Goal: Transaction & Acquisition: Purchase product/service

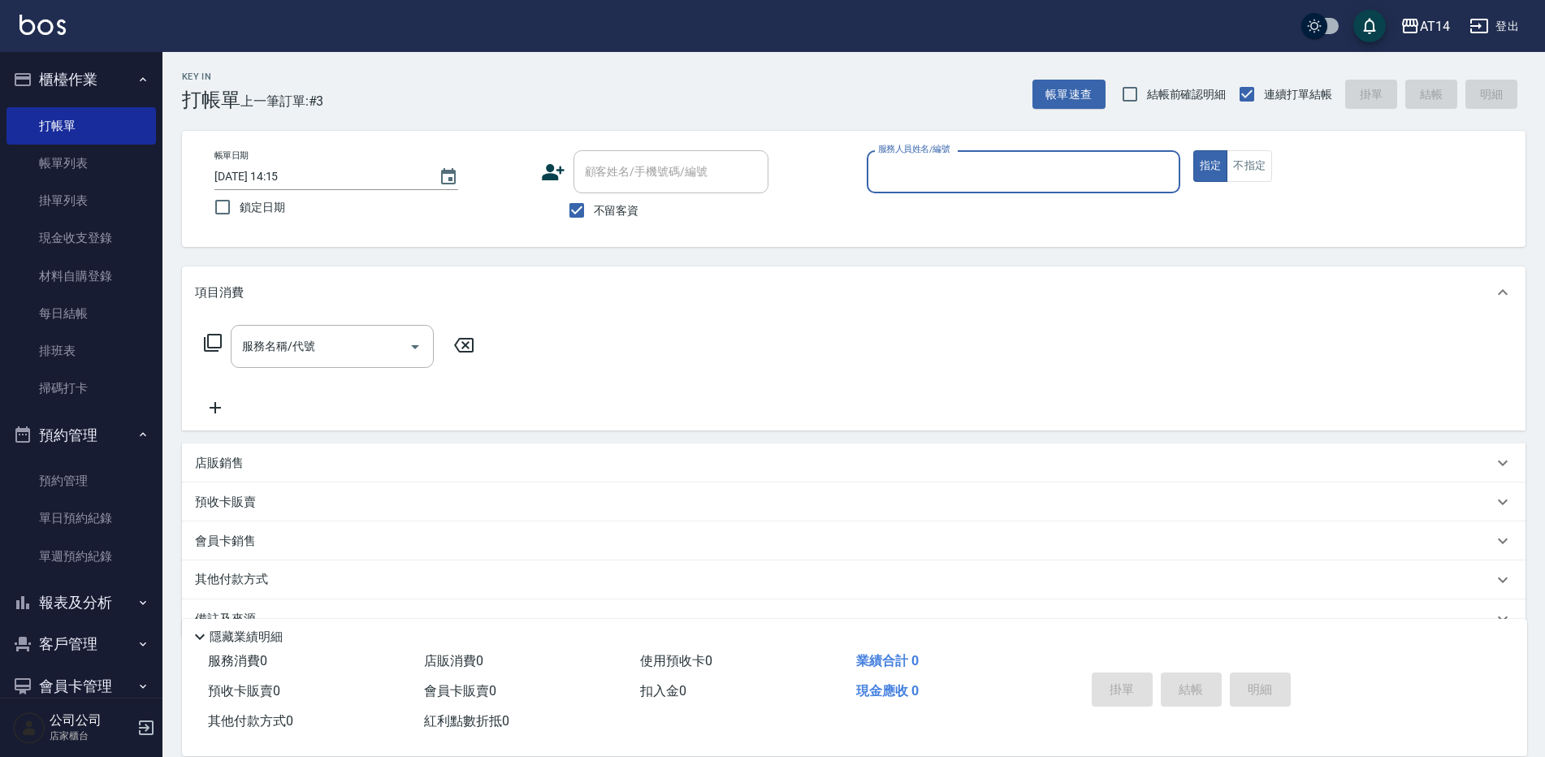
click at [982, 168] on input "服務人員姓名/編號" at bounding box center [1023, 172] width 299 height 28
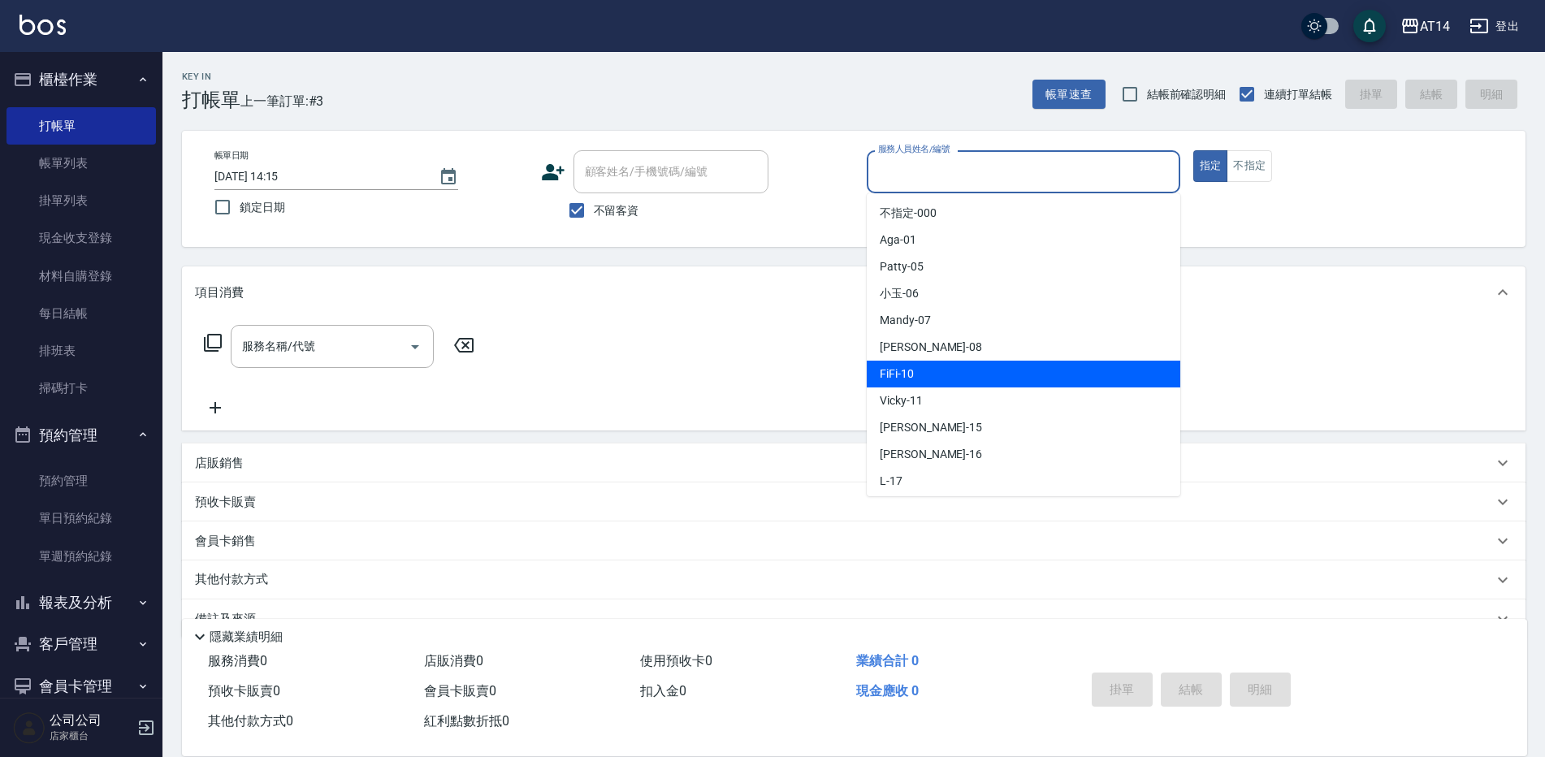
click at [925, 385] on div "FiFi -10" at bounding box center [1024, 374] width 314 height 27
type input "FiFi-10"
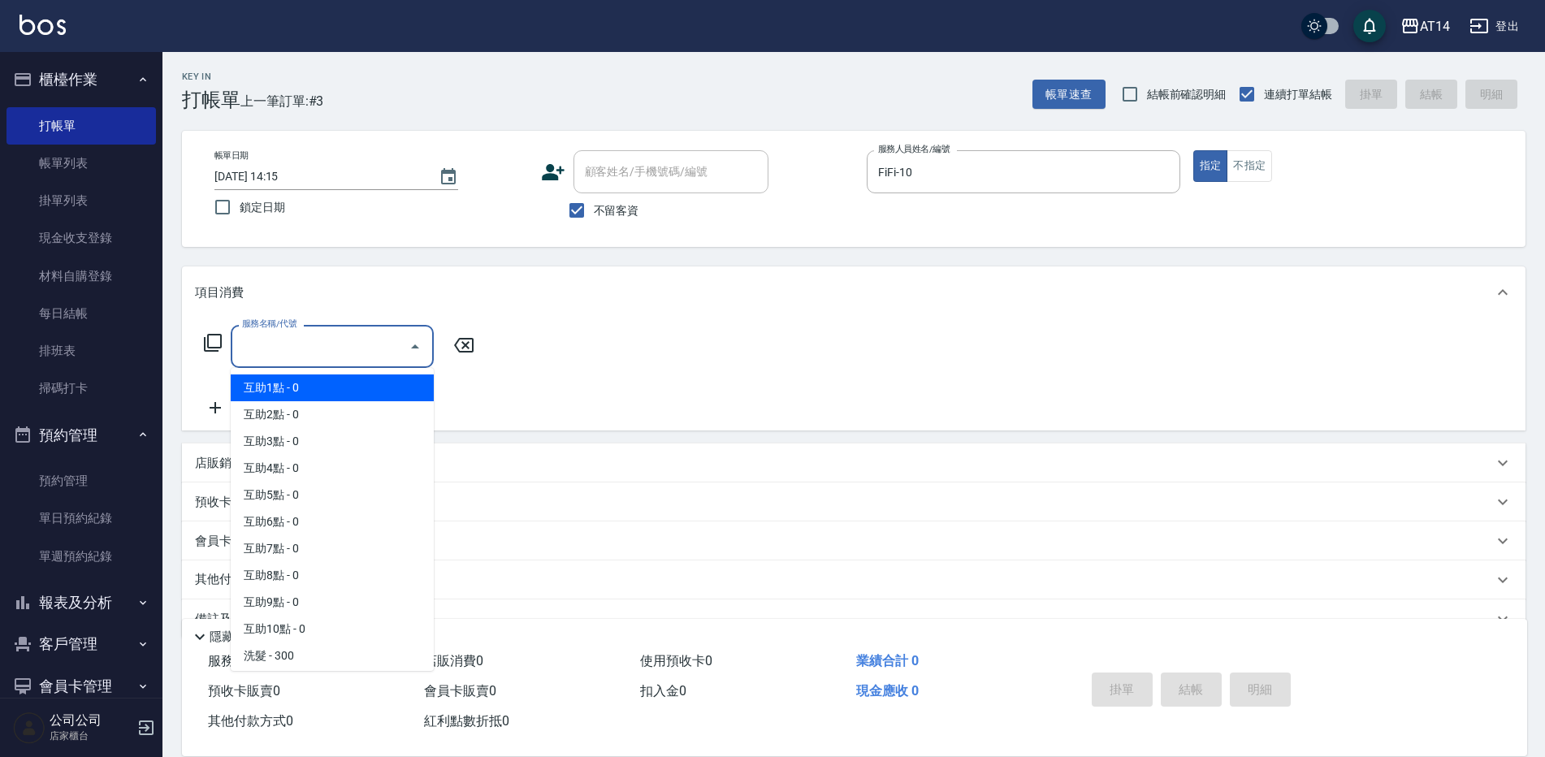
click at [327, 345] on input "服務名稱/代號" at bounding box center [320, 346] width 164 height 28
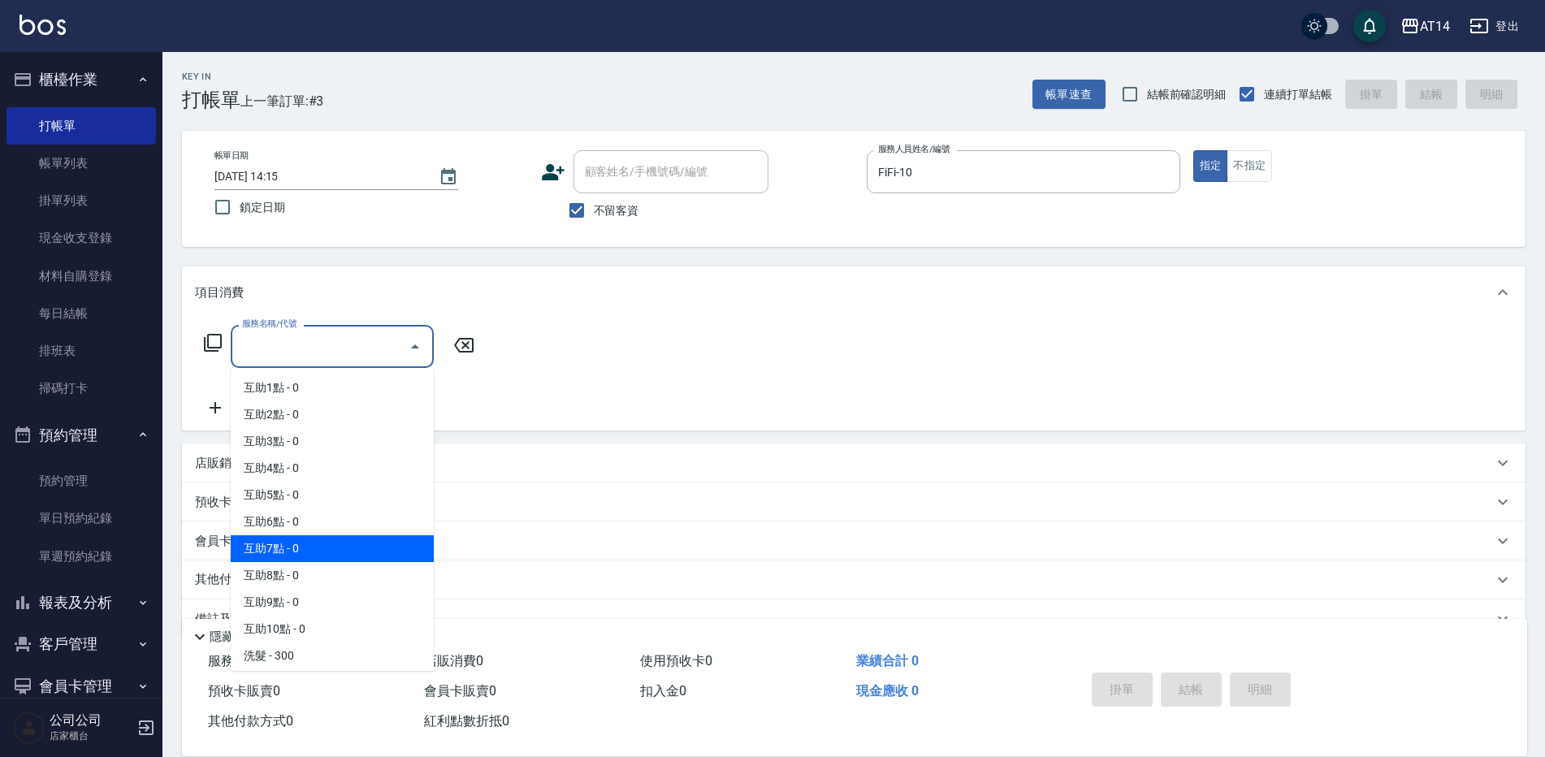
scroll to position [244, 0]
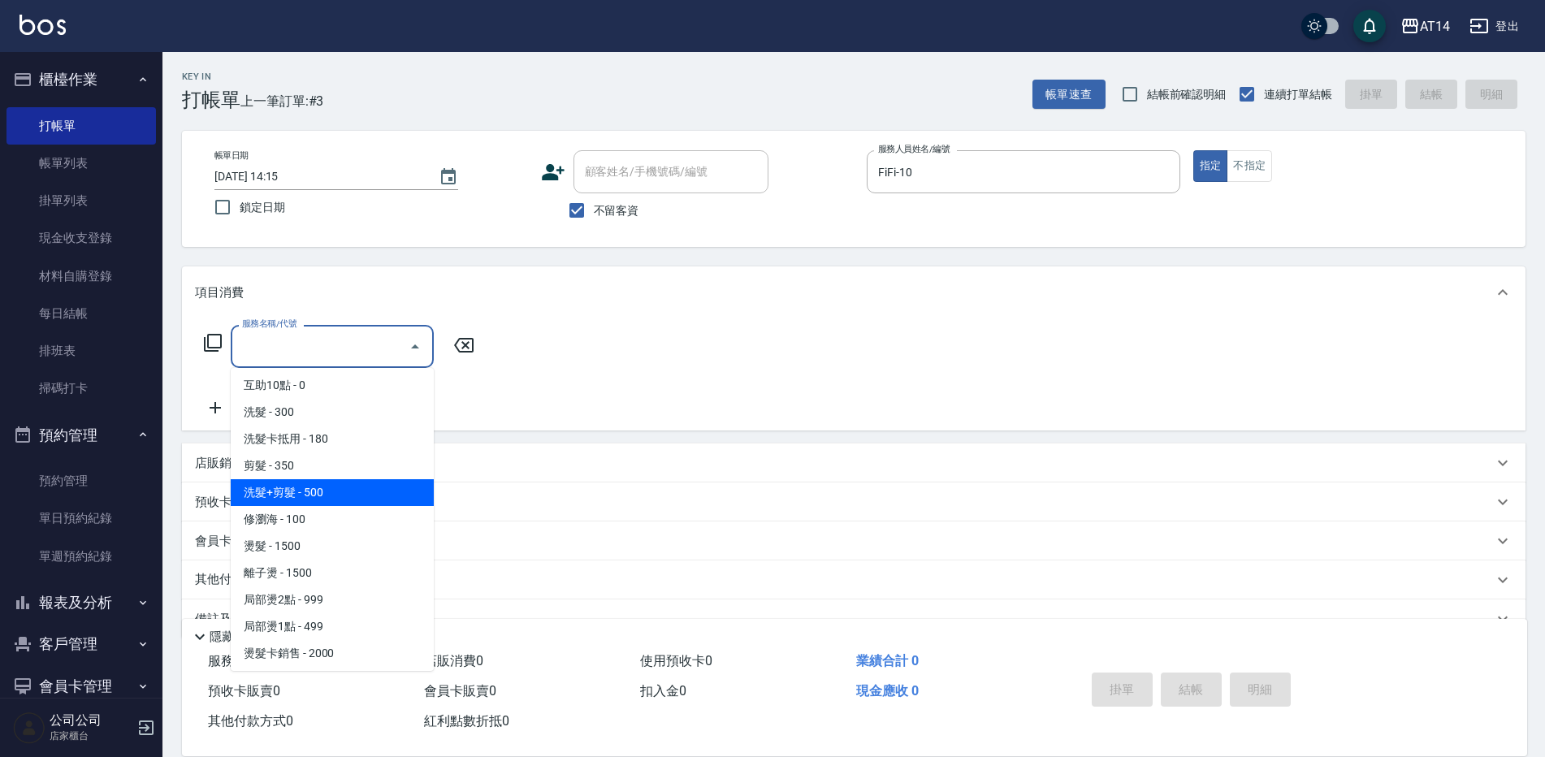
click at [337, 488] on span "洗髮+剪髮 - 500" at bounding box center [332, 492] width 203 height 27
type input "洗髮+剪髮(022)"
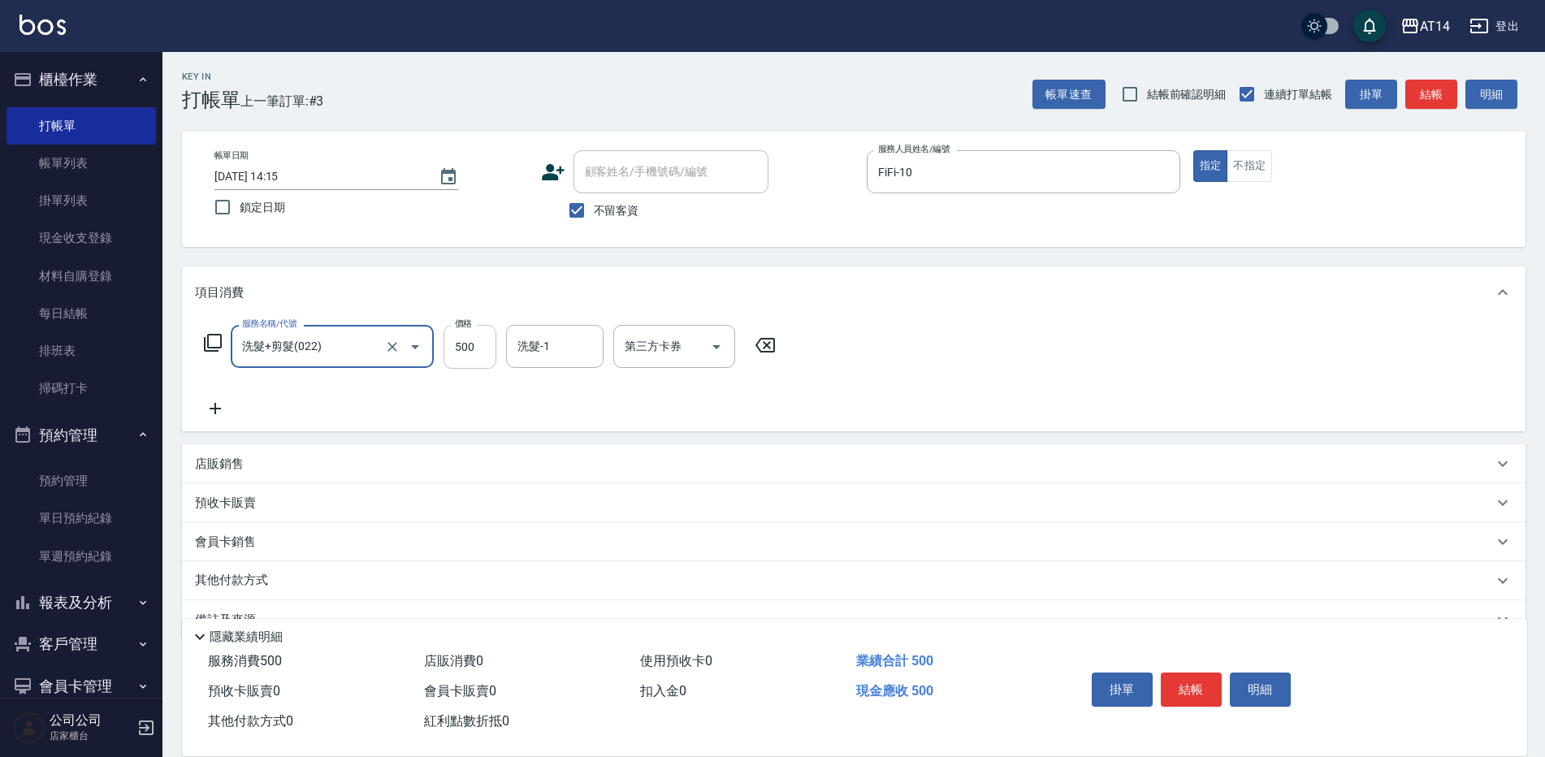
click at [491, 349] on input "500" at bounding box center [470, 347] width 53 height 44
type input "650"
click at [557, 350] on input "洗髮-1" at bounding box center [555, 346] width 83 height 28
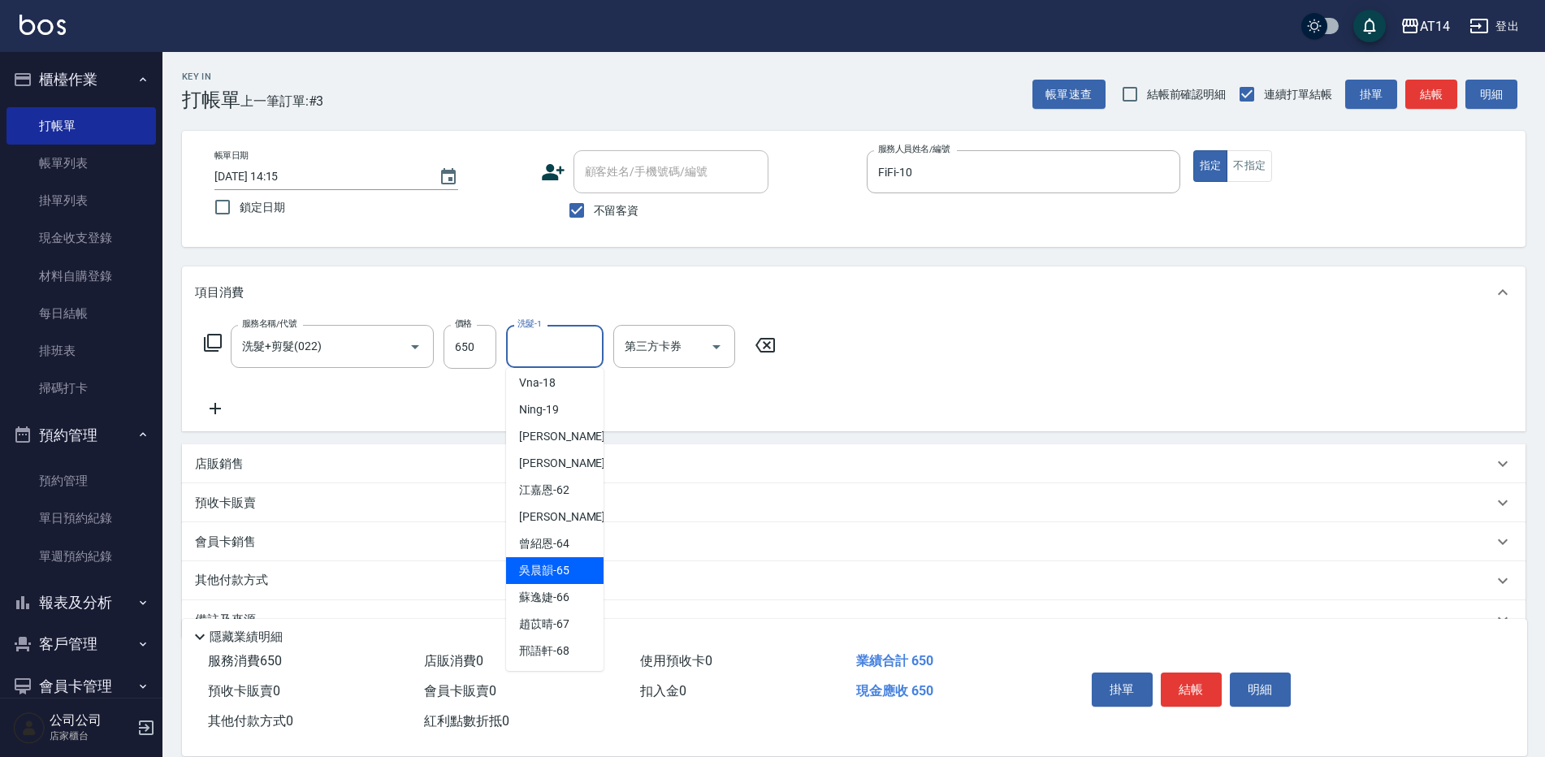
scroll to position [38, 0]
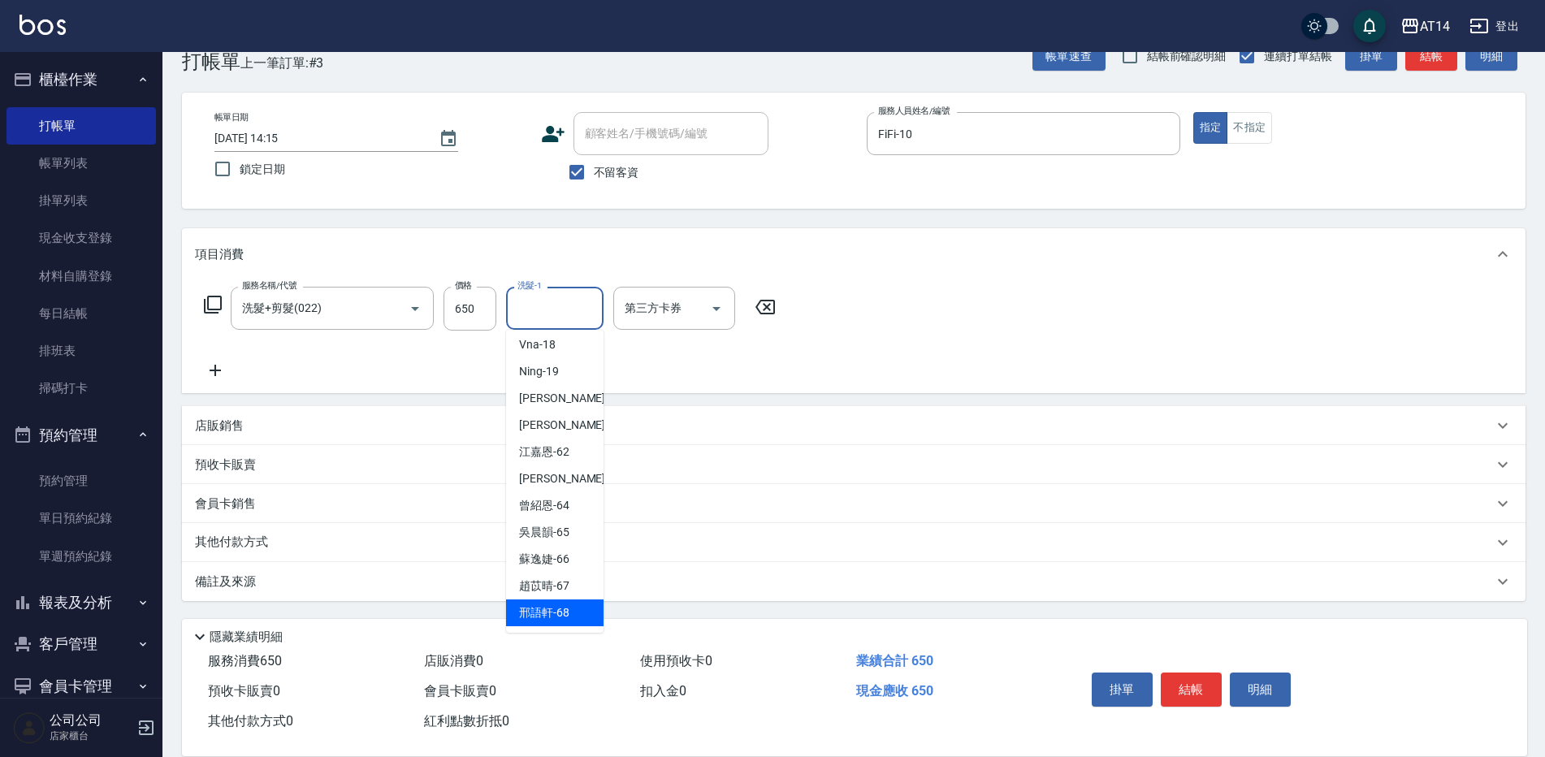
click at [552, 614] on span "[PERSON_NAME]-68" at bounding box center [544, 613] width 50 height 17
type input "[PERSON_NAME]-68"
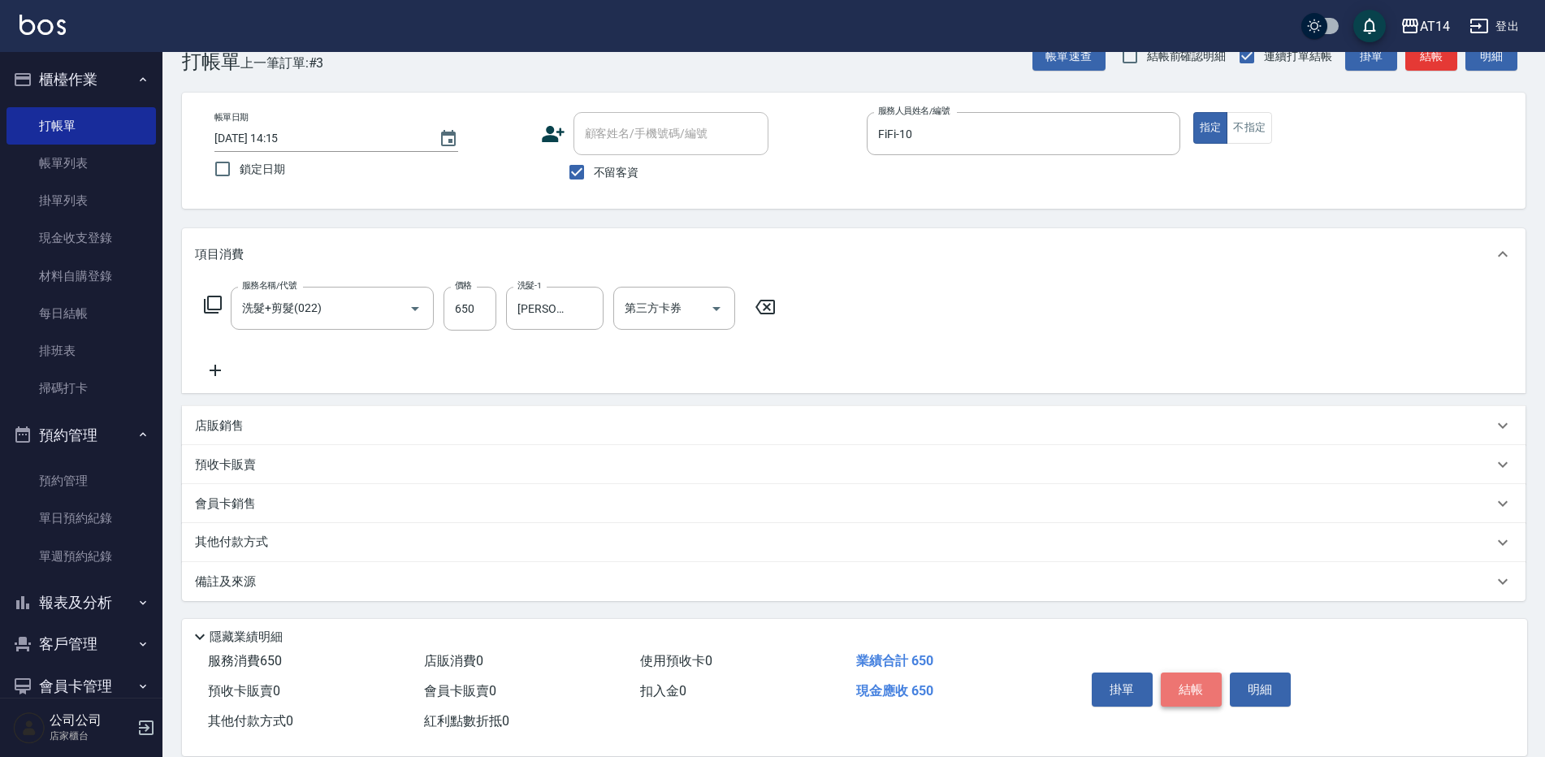
click at [1194, 684] on button "結帳" at bounding box center [1191, 690] width 61 height 34
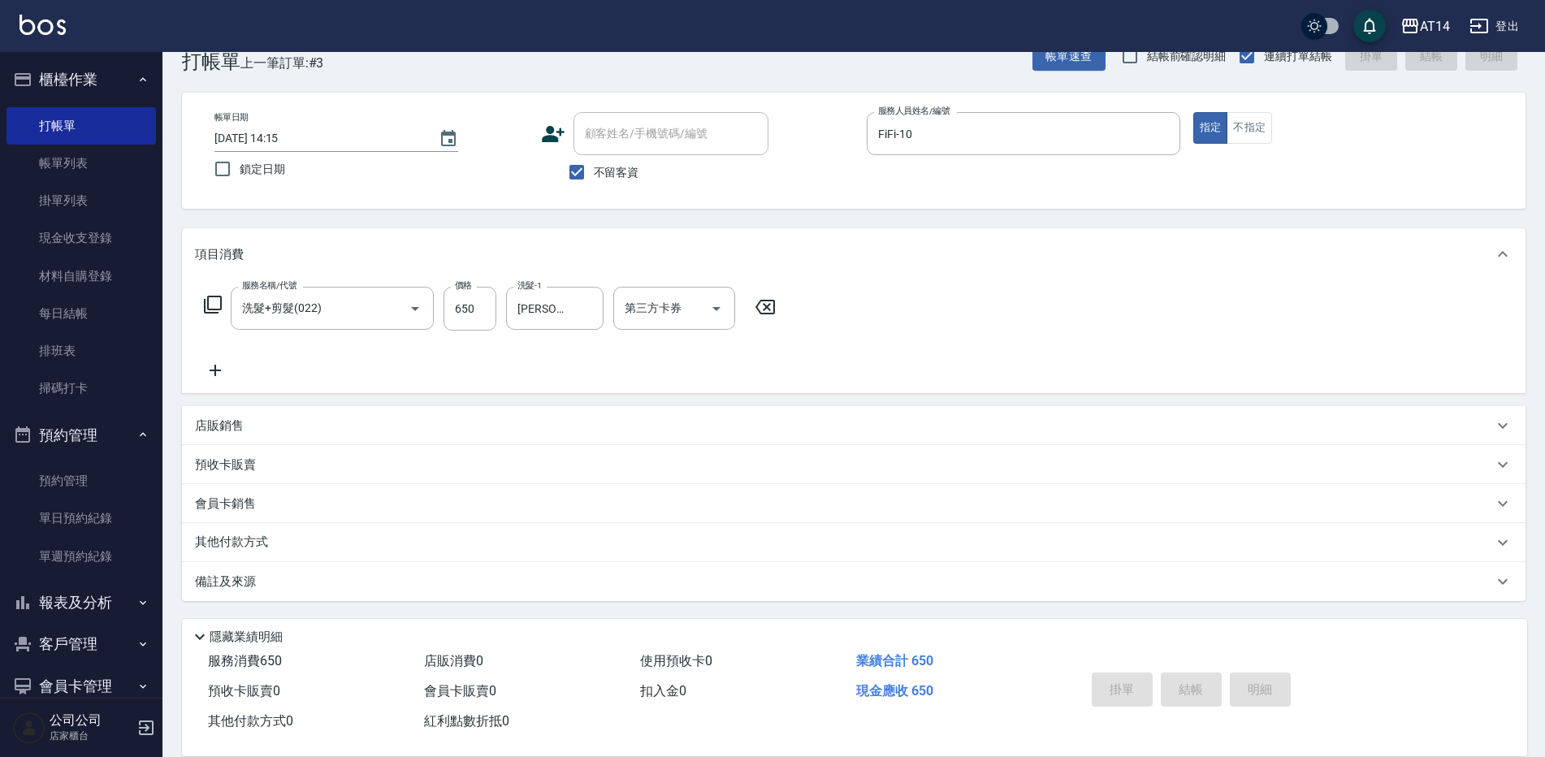
type input "[DATE] 15:36"
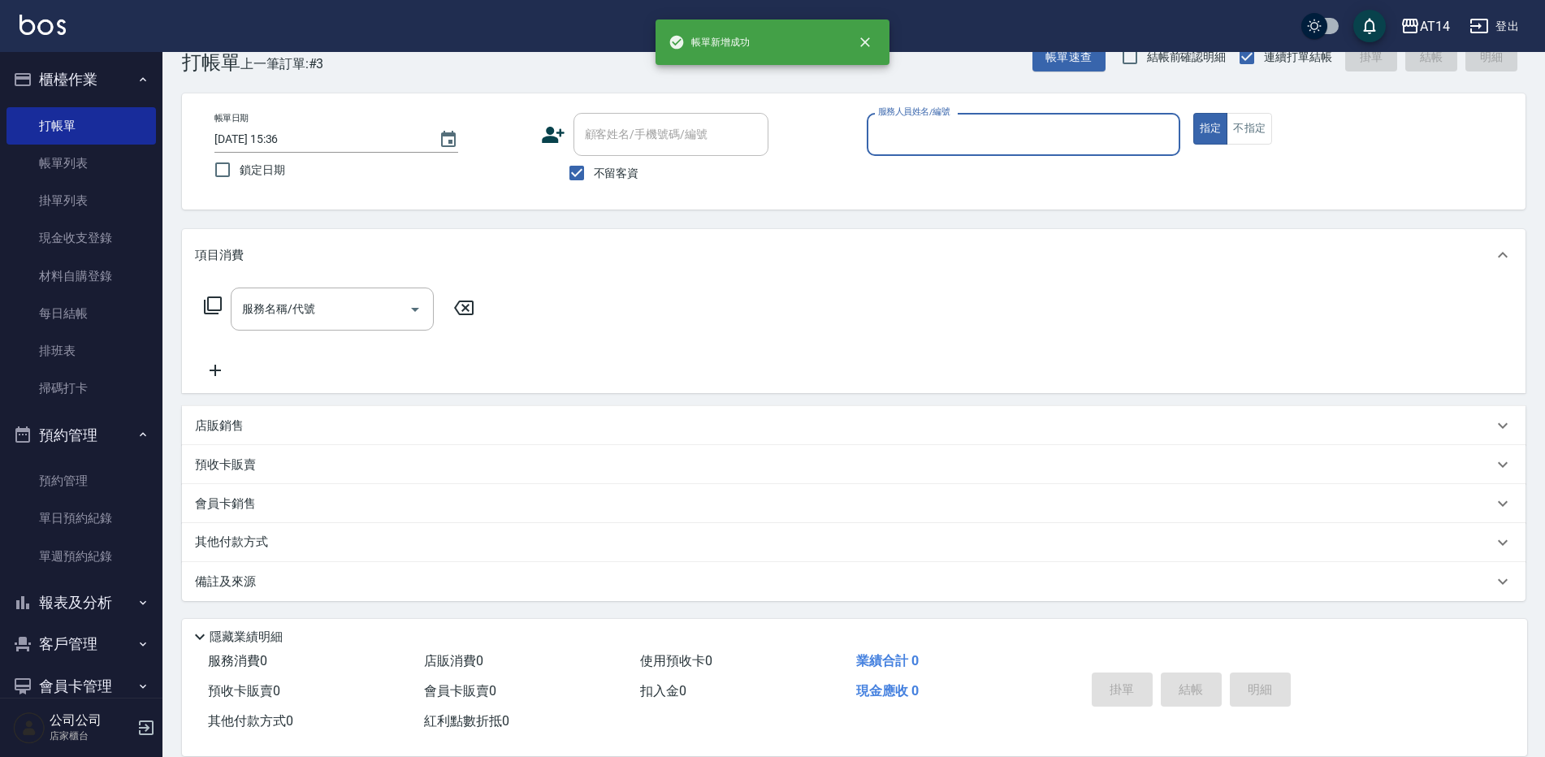
scroll to position [37, 0]
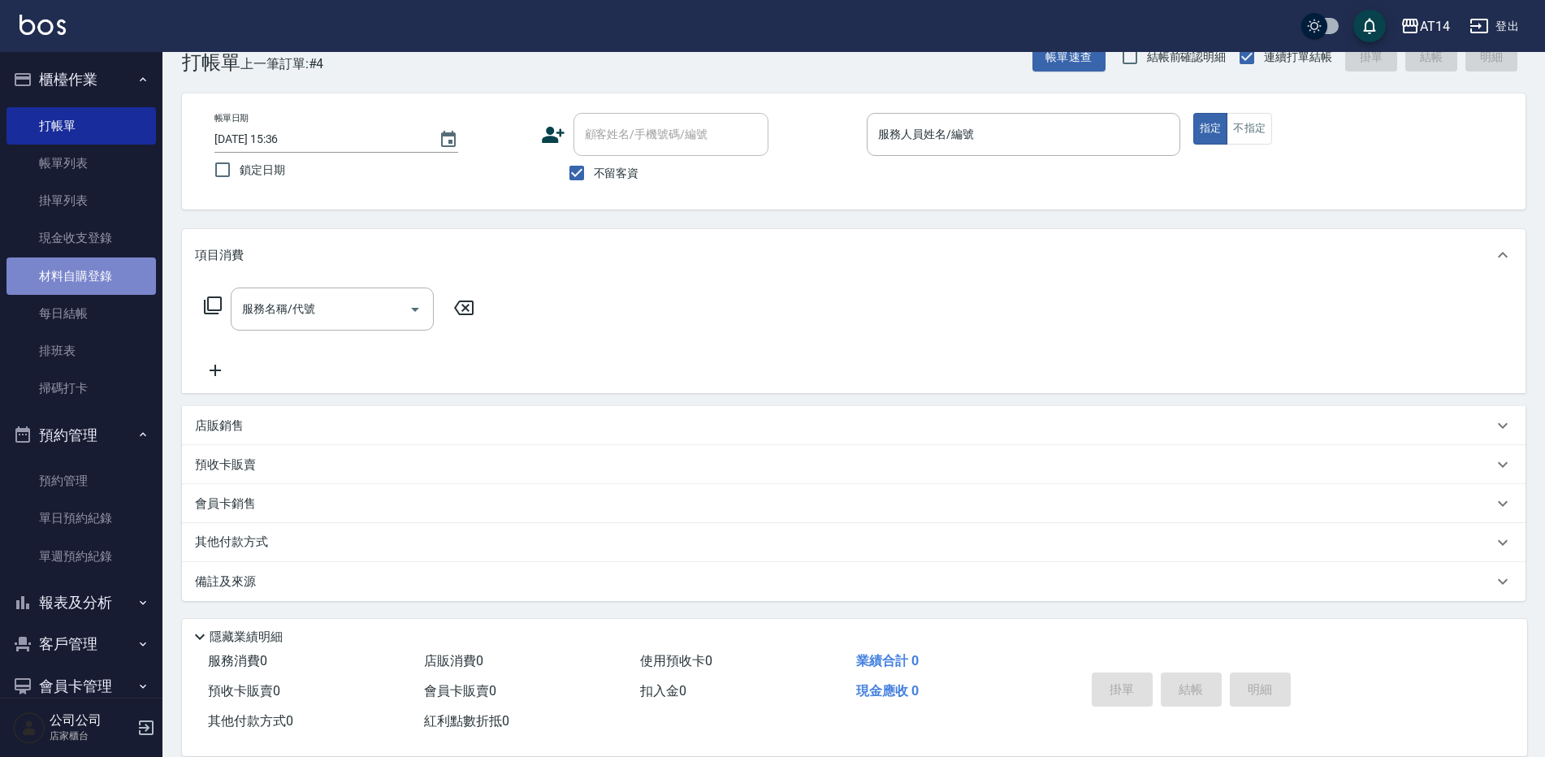
click at [93, 284] on link "材料自購登錄" at bounding box center [82, 276] width 150 height 37
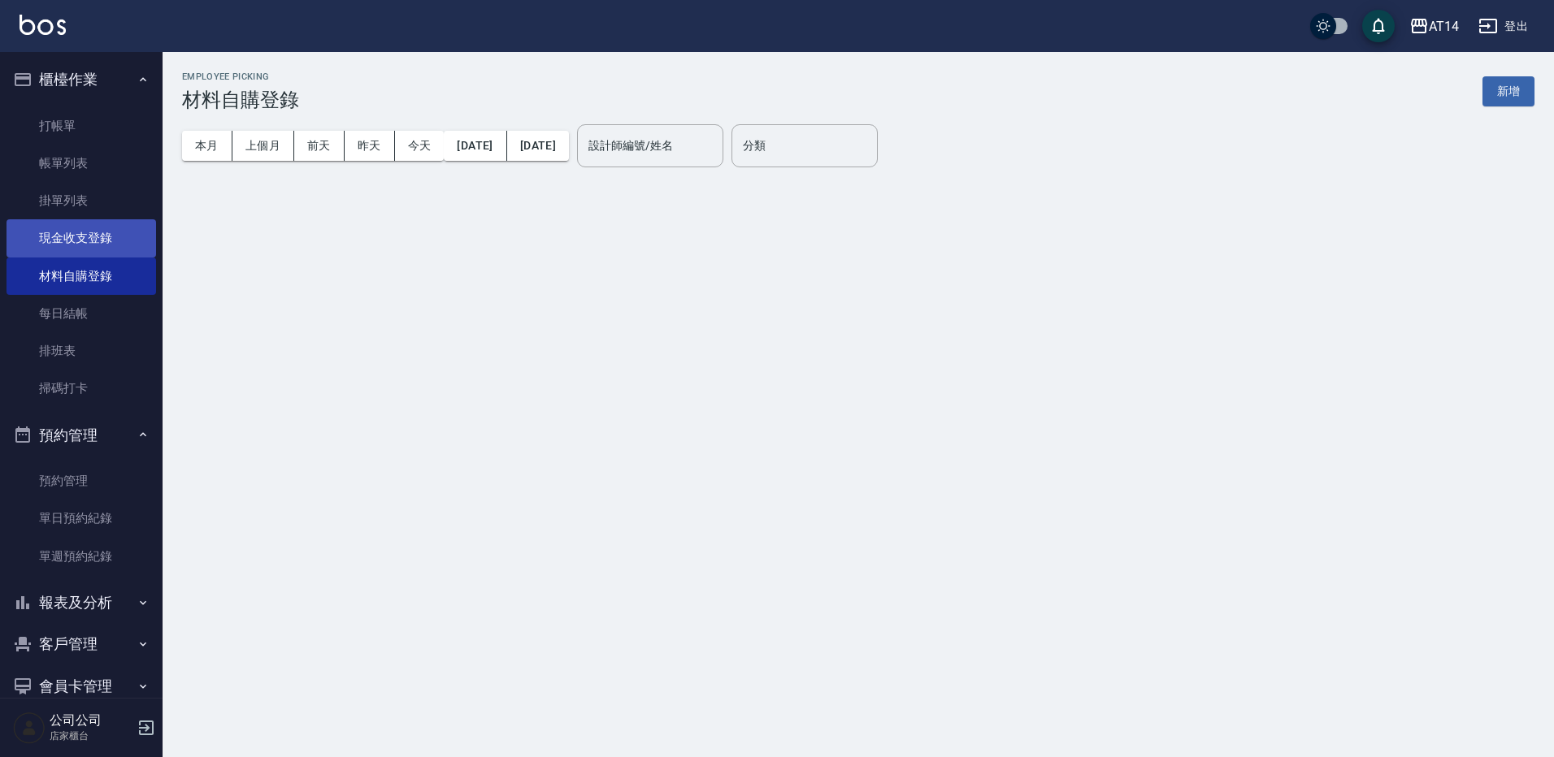
click at [103, 245] on link "現金收支登錄" at bounding box center [82, 237] width 150 height 37
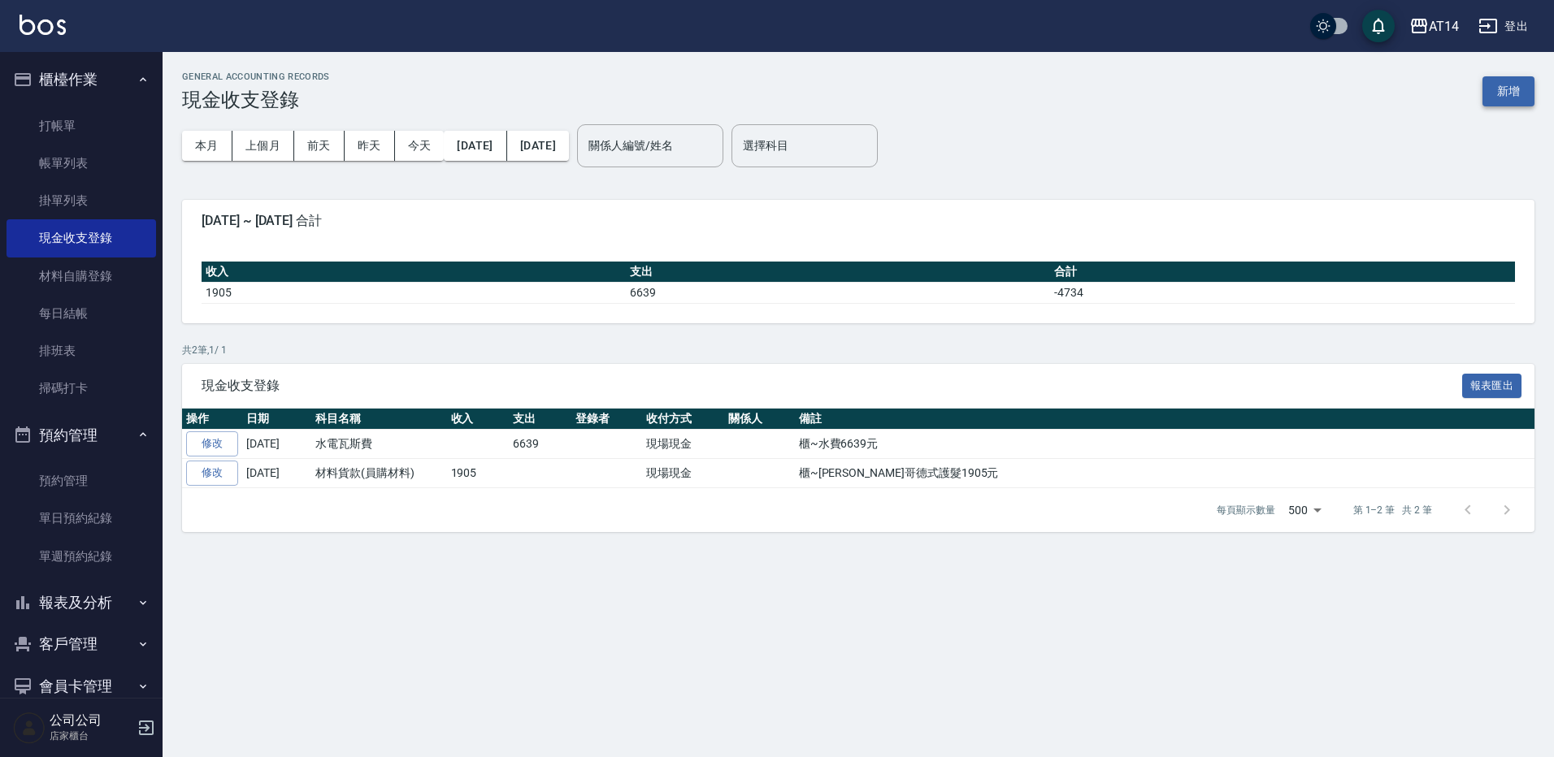
click at [1507, 93] on button "新增" at bounding box center [1508, 91] width 52 height 30
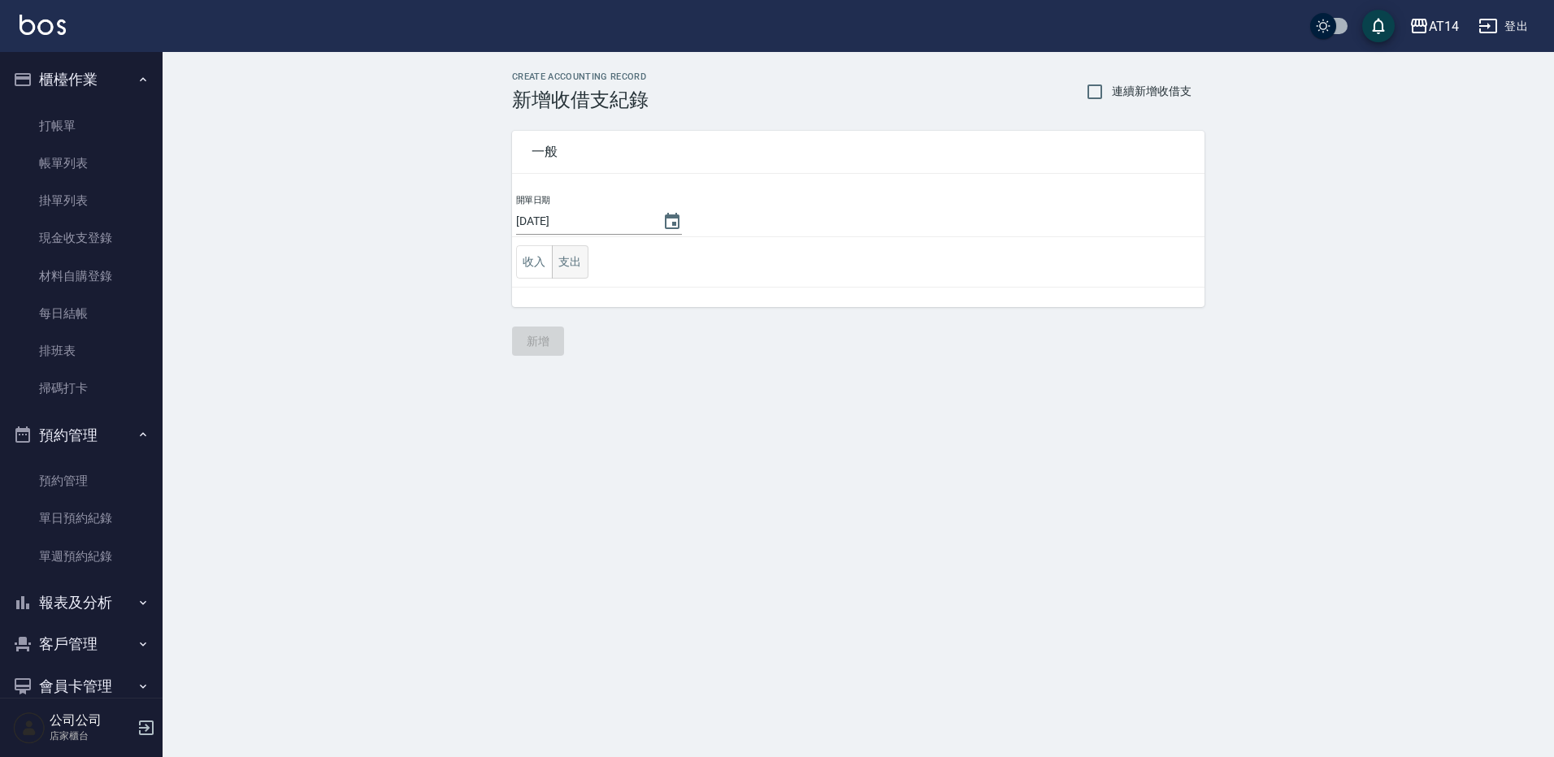
click at [587, 270] on td "收入 支出" at bounding box center [858, 262] width 692 height 50
click at [576, 266] on button "支出" at bounding box center [570, 261] width 37 height 33
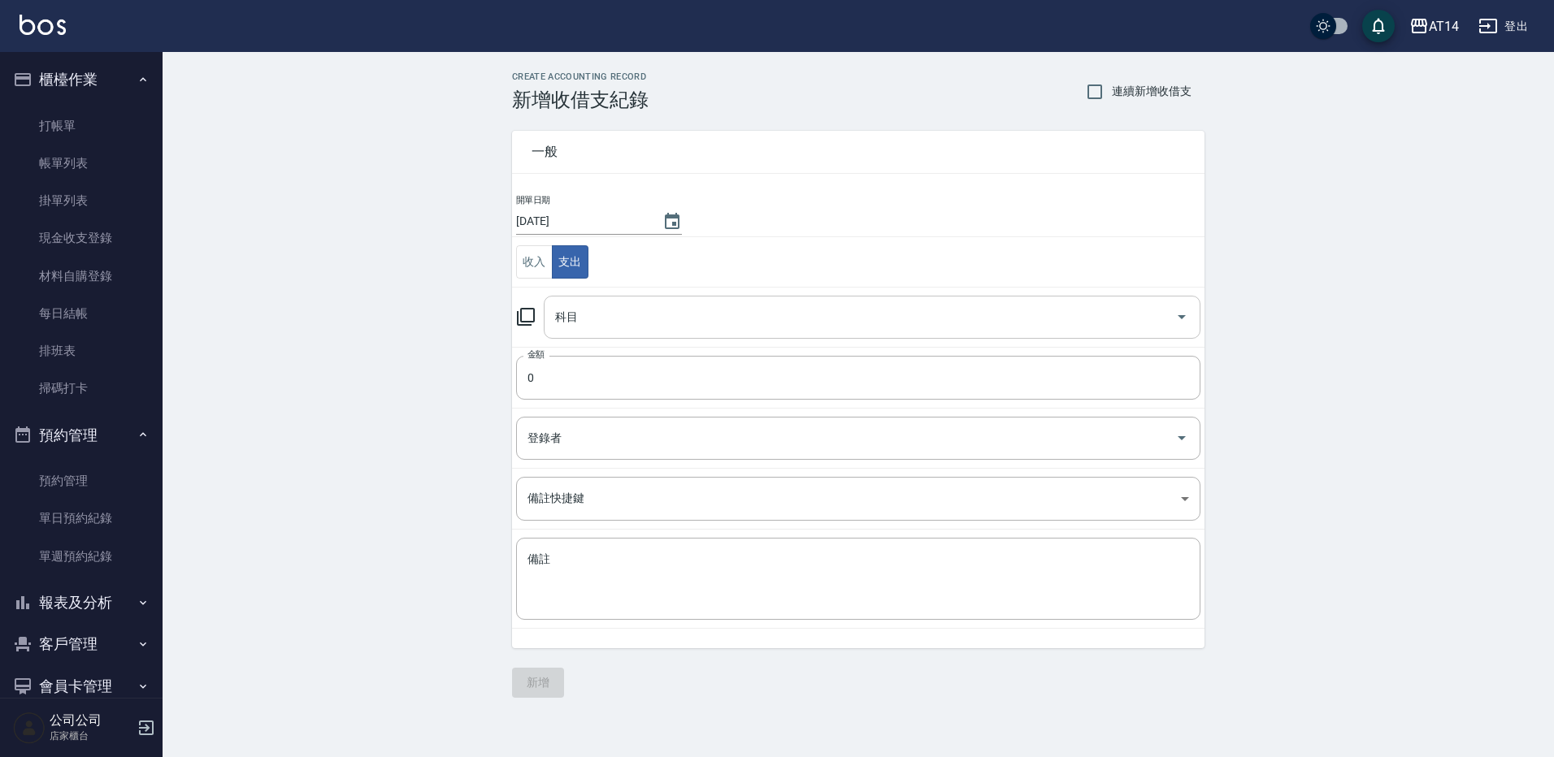
click at [604, 311] on input "科目" at bounding box center [860, 317] width 618 height 28
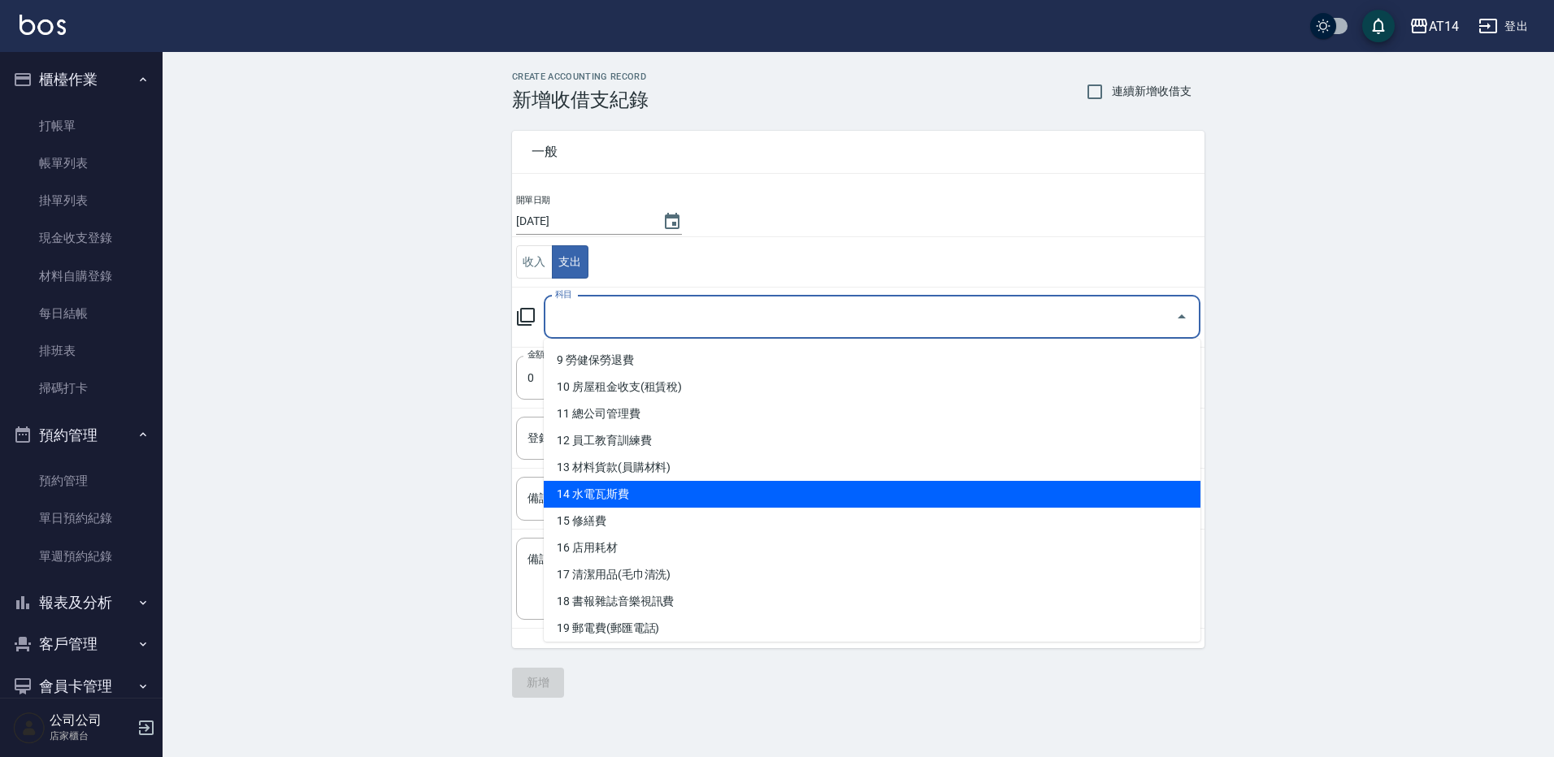
scroll to position [244, 0]
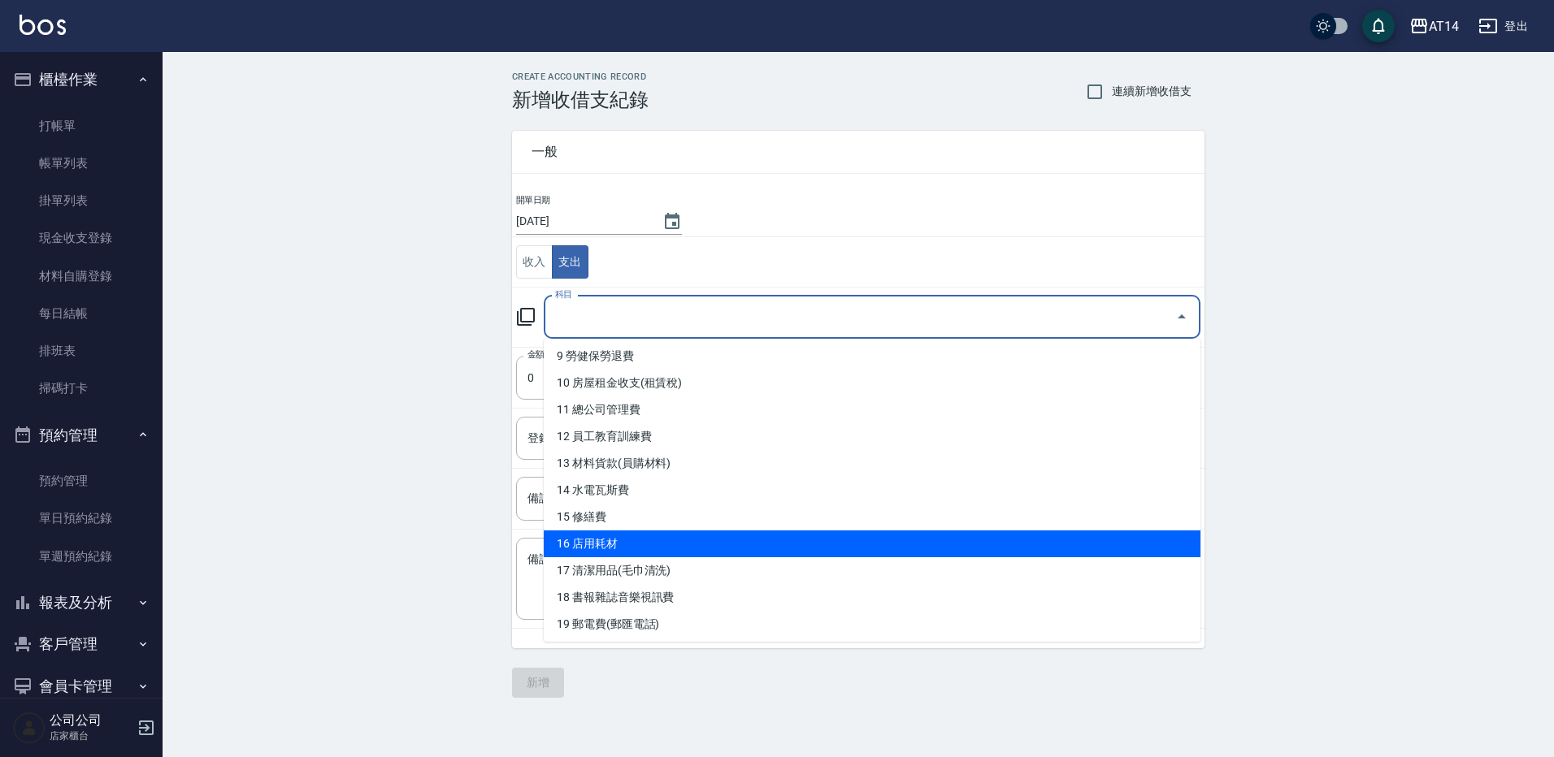
click at [691, 535] on li "16 店用耗材" at bounding box center [872, 544] width 657 height 27
type input "16 店用耗材"
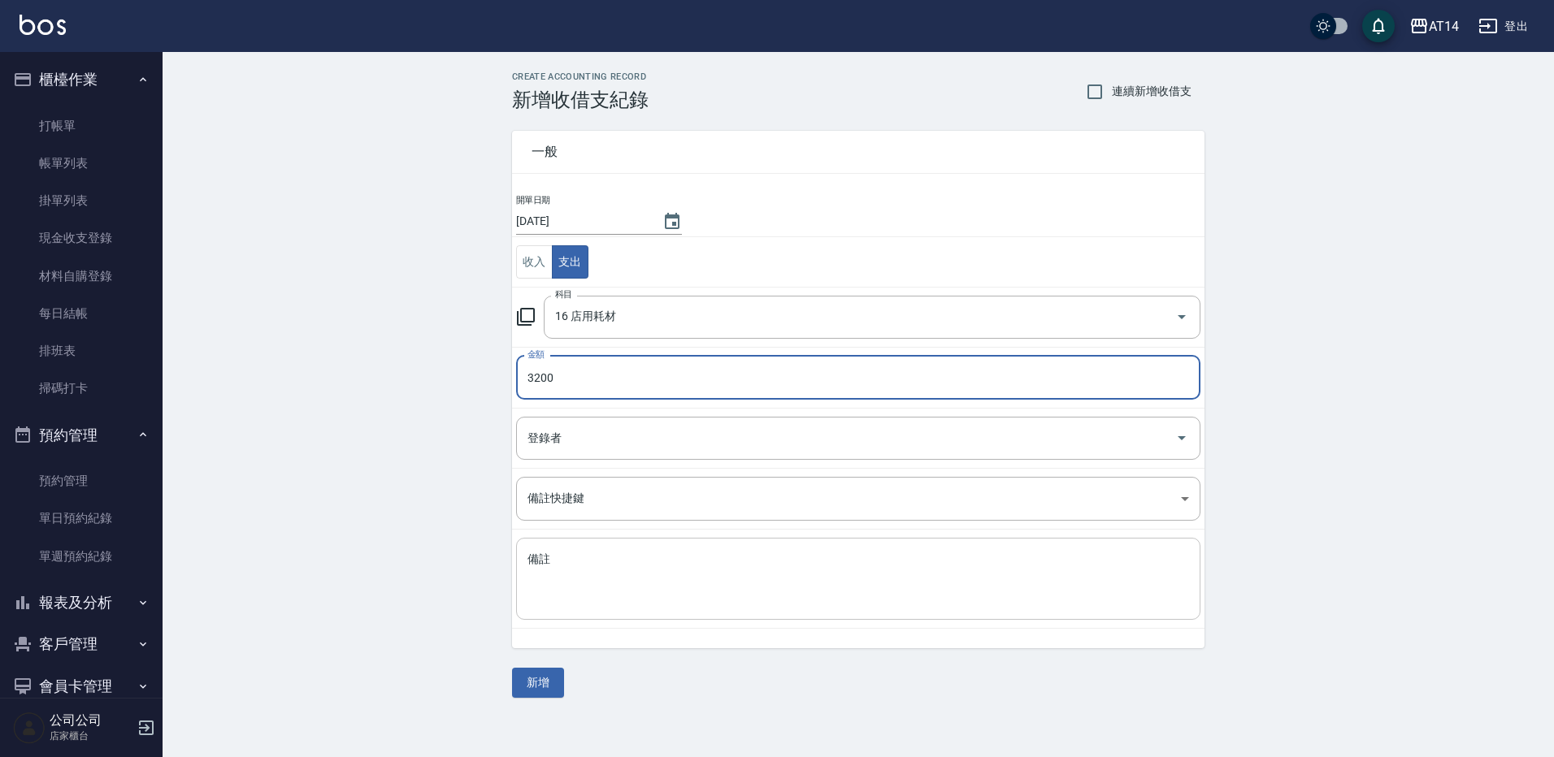
type input "3200"
click at [613, 572] on textarea "備註" at bounding box center [857, 579] width 661 height 55
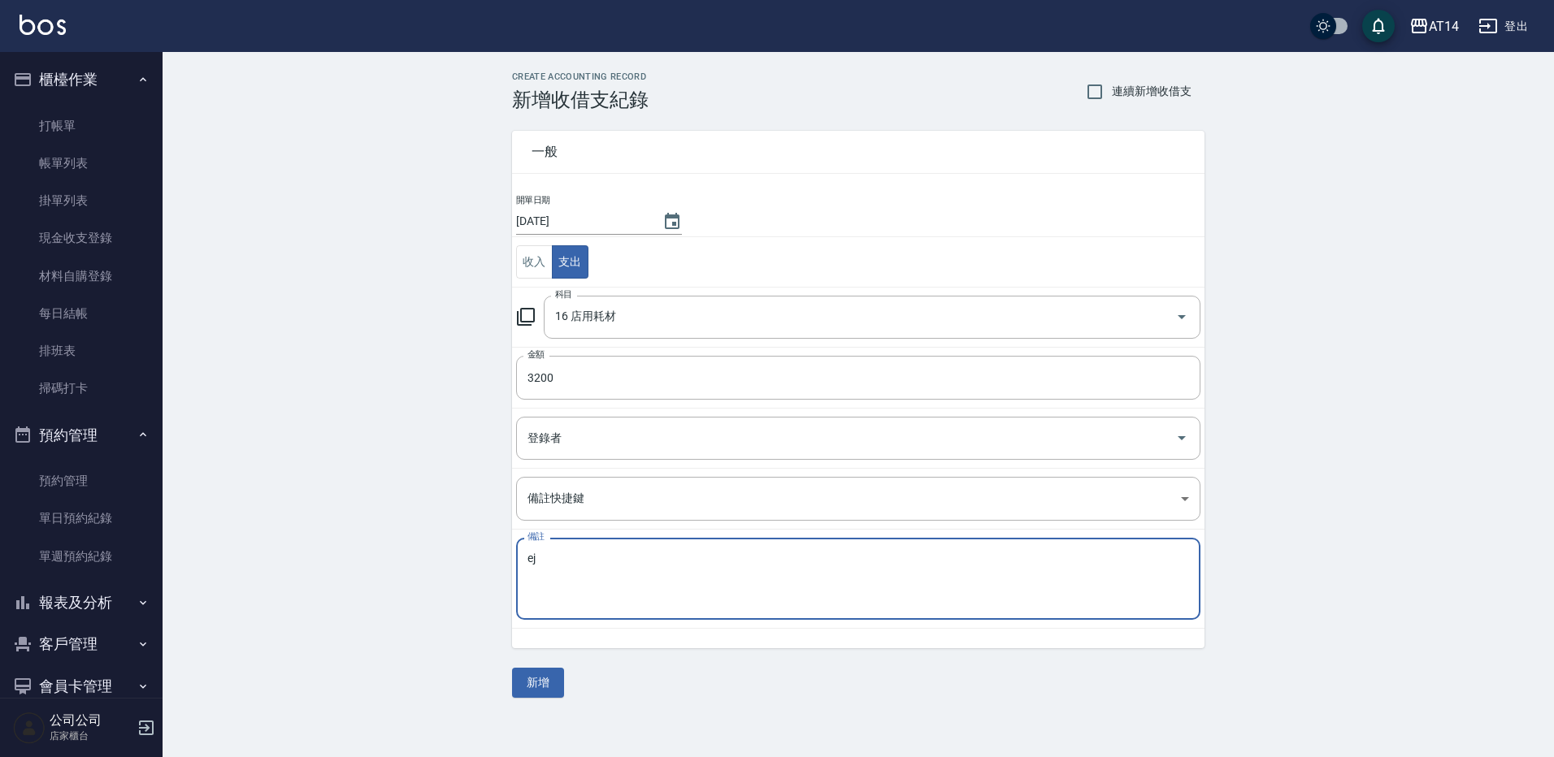
type textarea "e"
type textarea "櫃~沖水台維修3200元 水龍頭根水管"
click at [560, 678] on button "新增" at bounding box center [538, 683] width 52 height 30
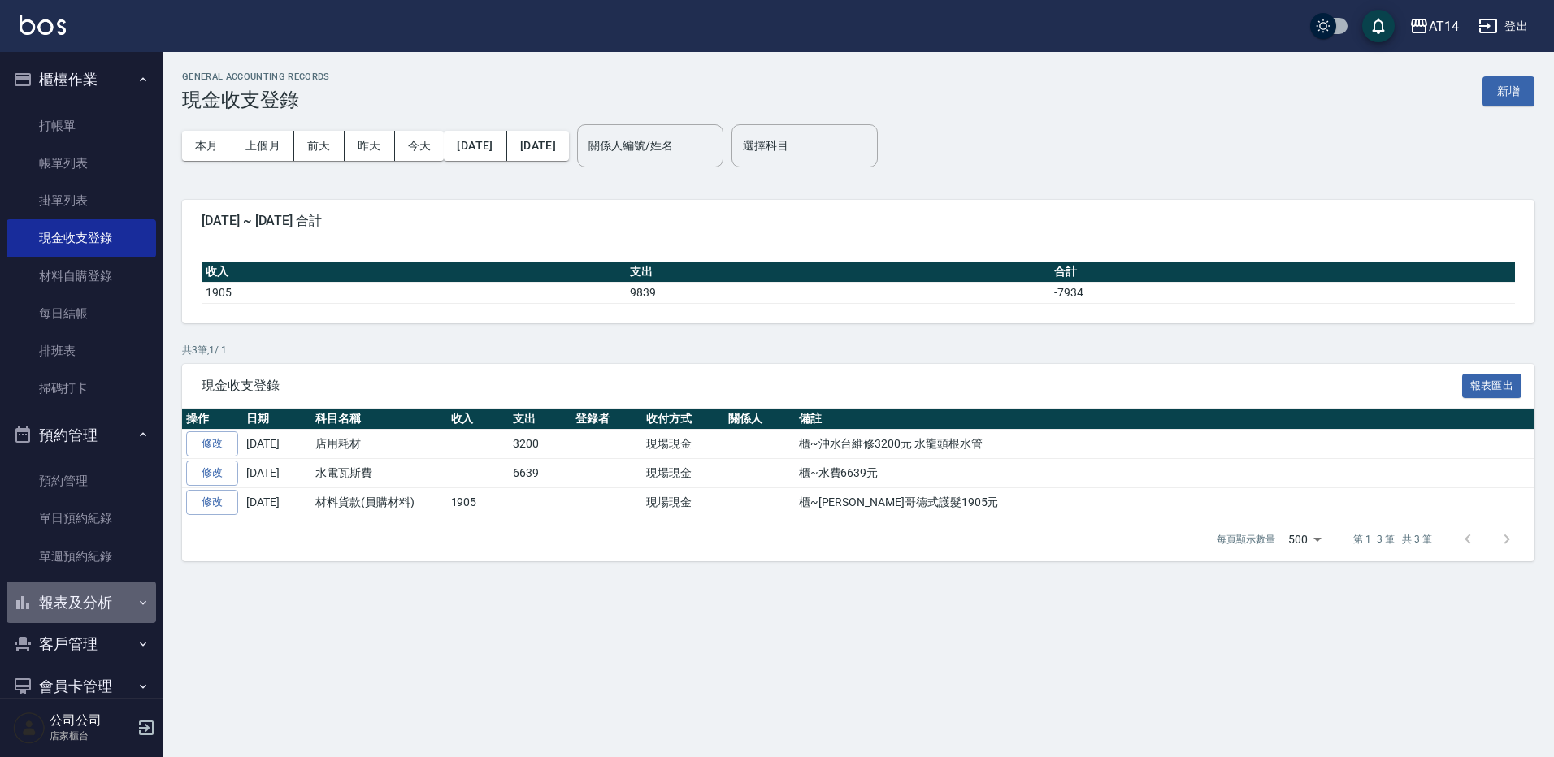
click at [95, 590] on button "報表及分析" at bounding box center [82, 603] width 150 height 42
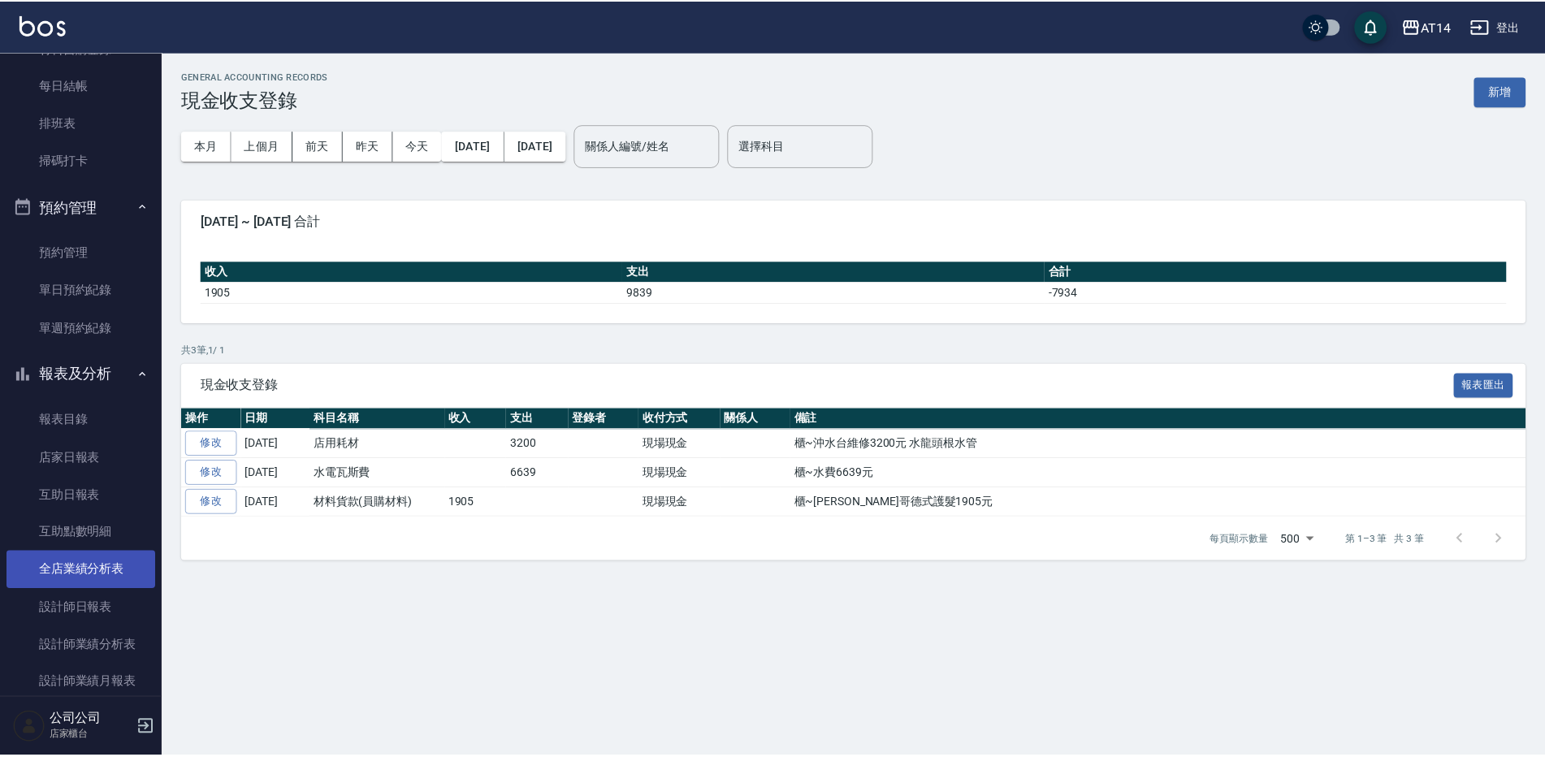
scroll to position [244, 0]
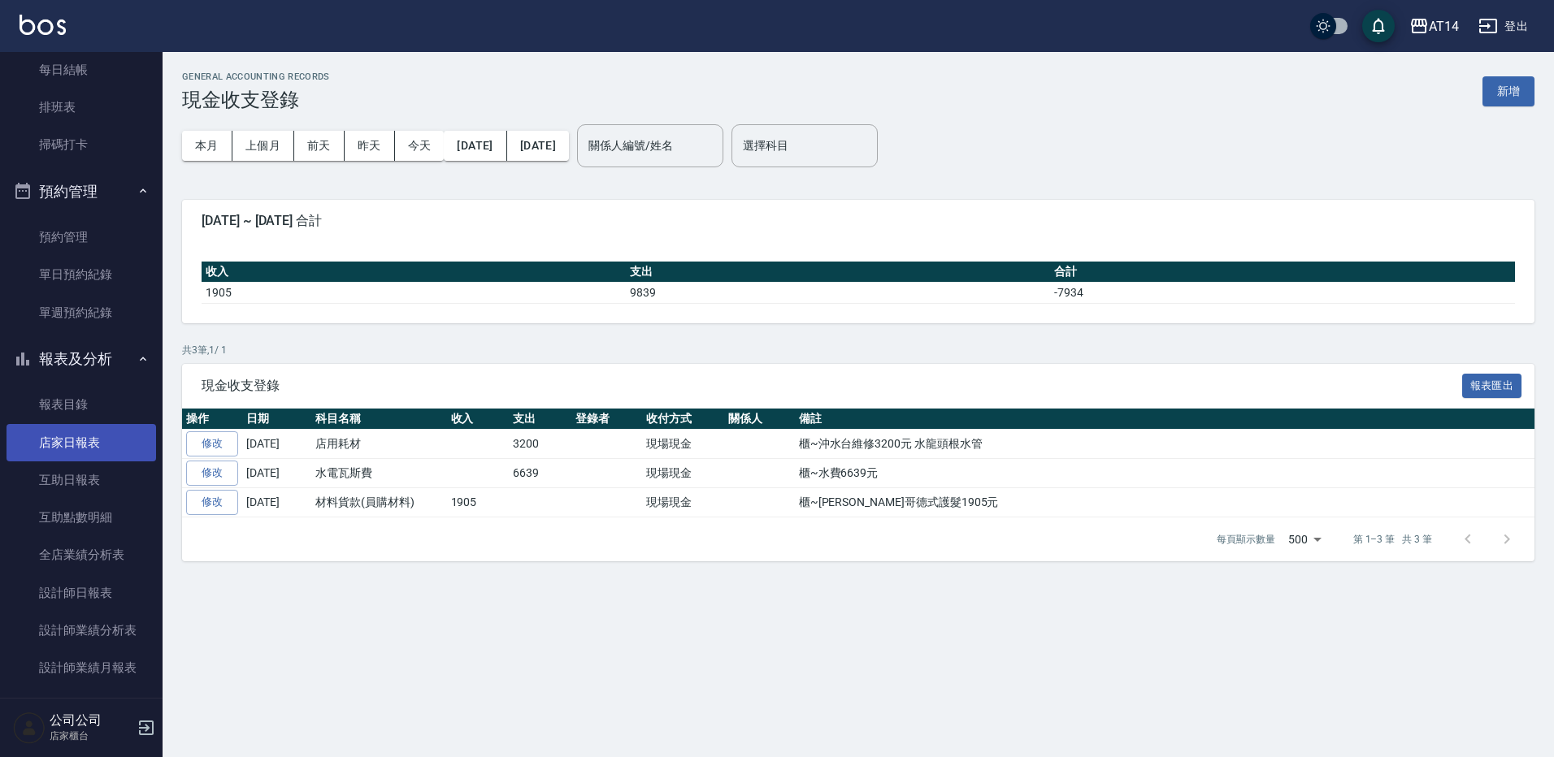
click at [92, 443] on link "店家日報表" at bounding box center [82, 442] width 150 height 37
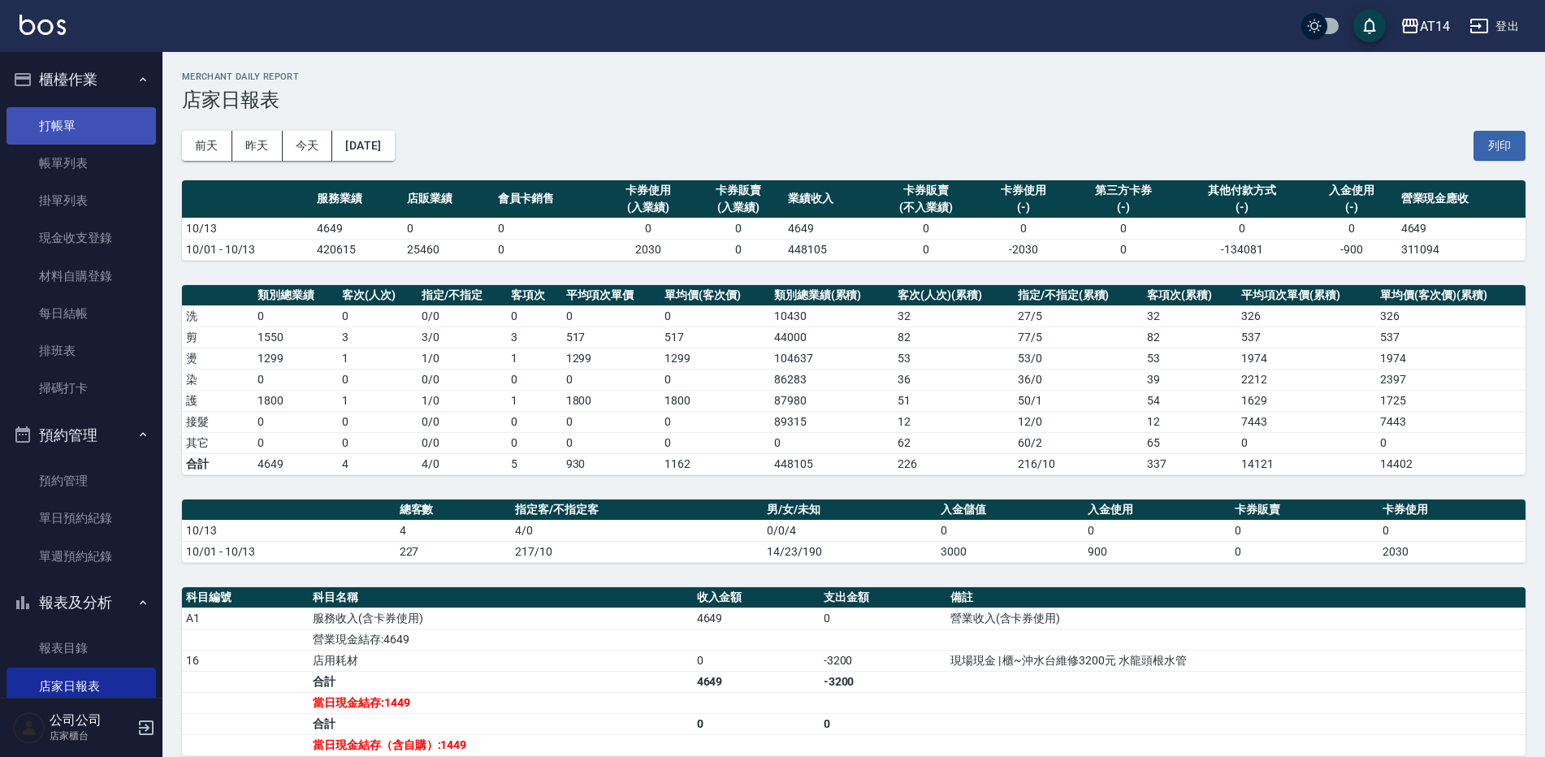
click at [55, 121] on link "打帳單" at bounding box center [82, 125] width 150 height 37
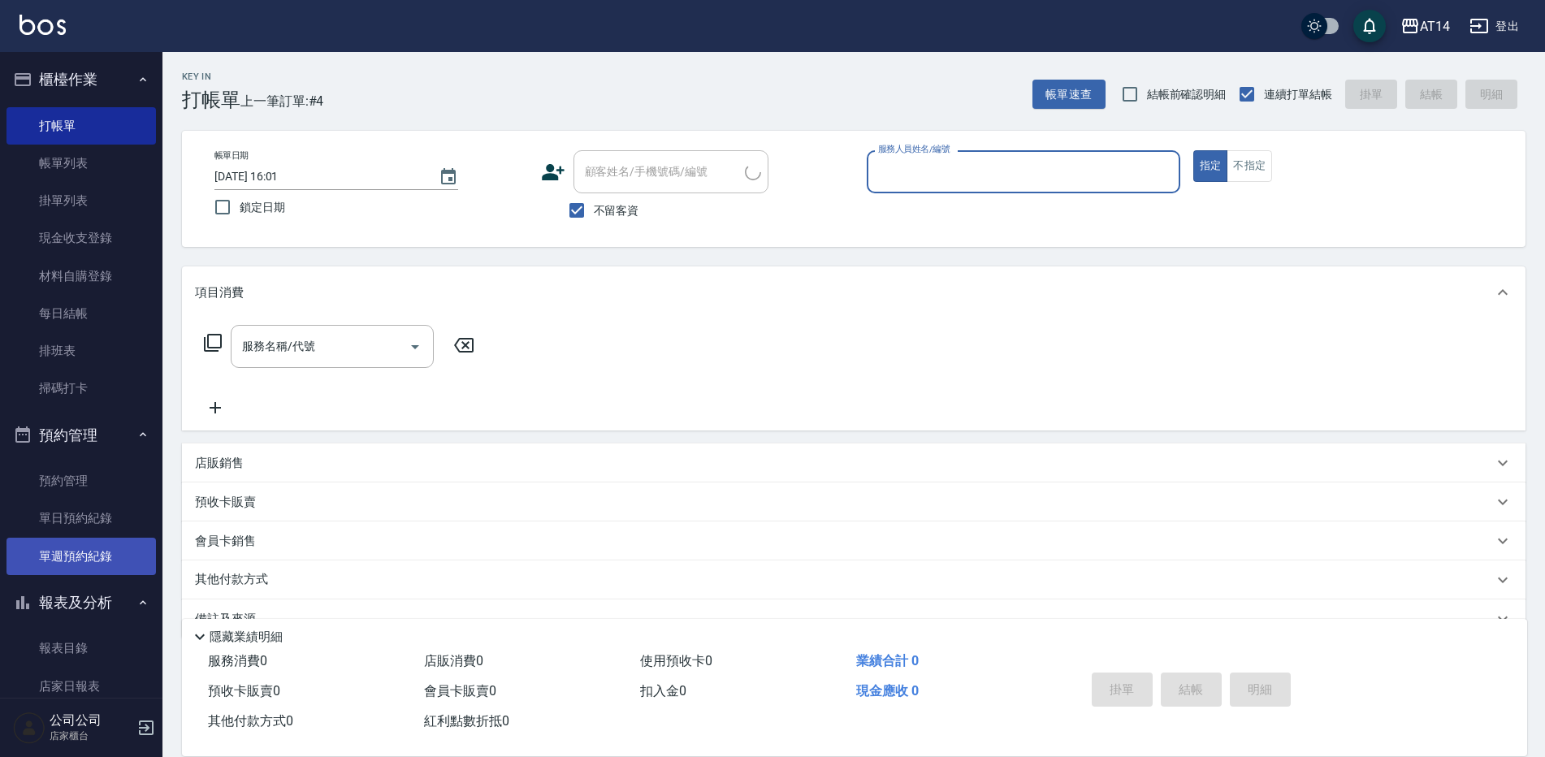
click at [77, 544] on link "單週預約紀錄" at bounding box center [82, 556] width 150 height 37
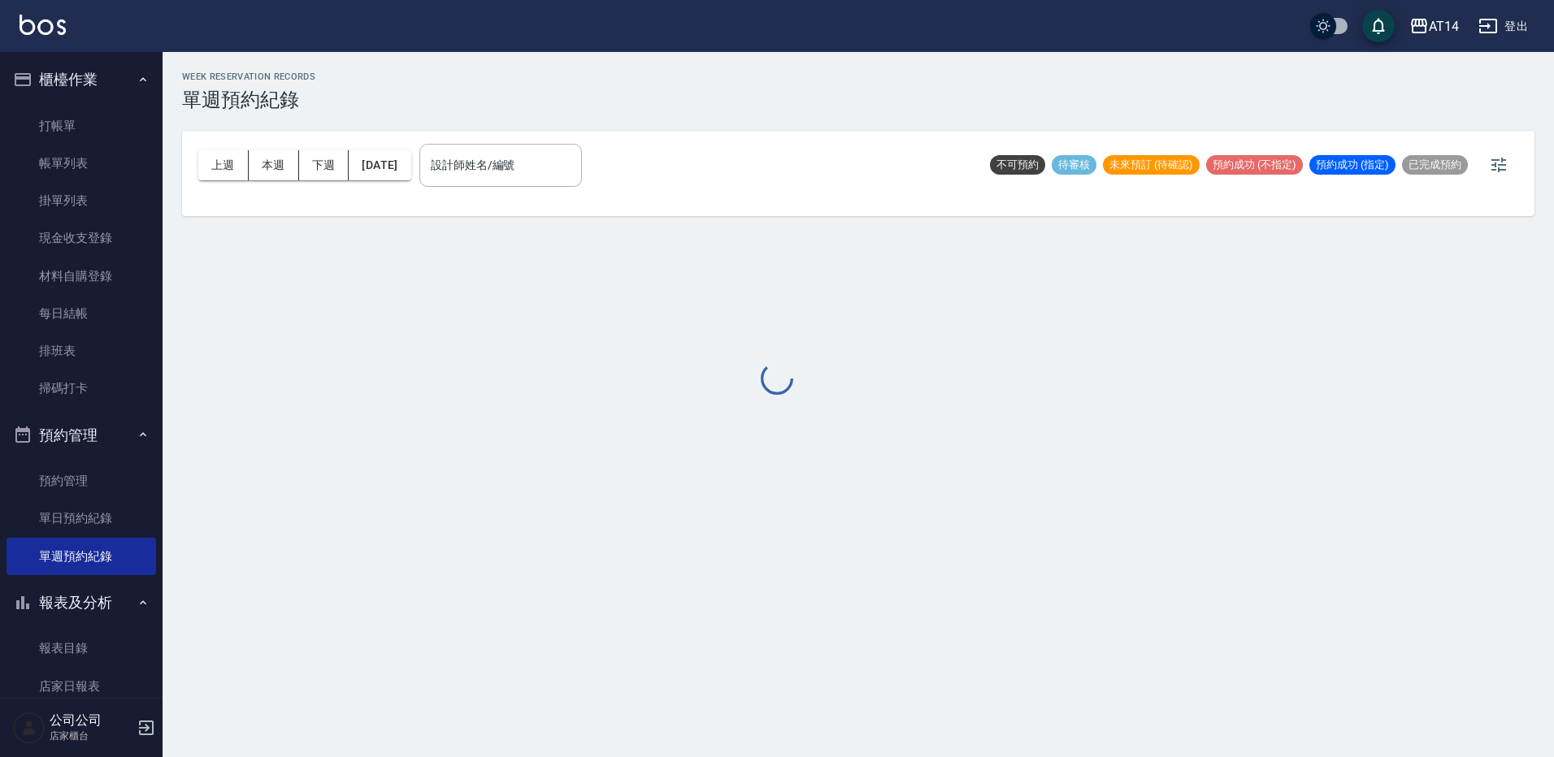
click at [475, 161] on div at bounding box center [777, 378] width 1554 height 757
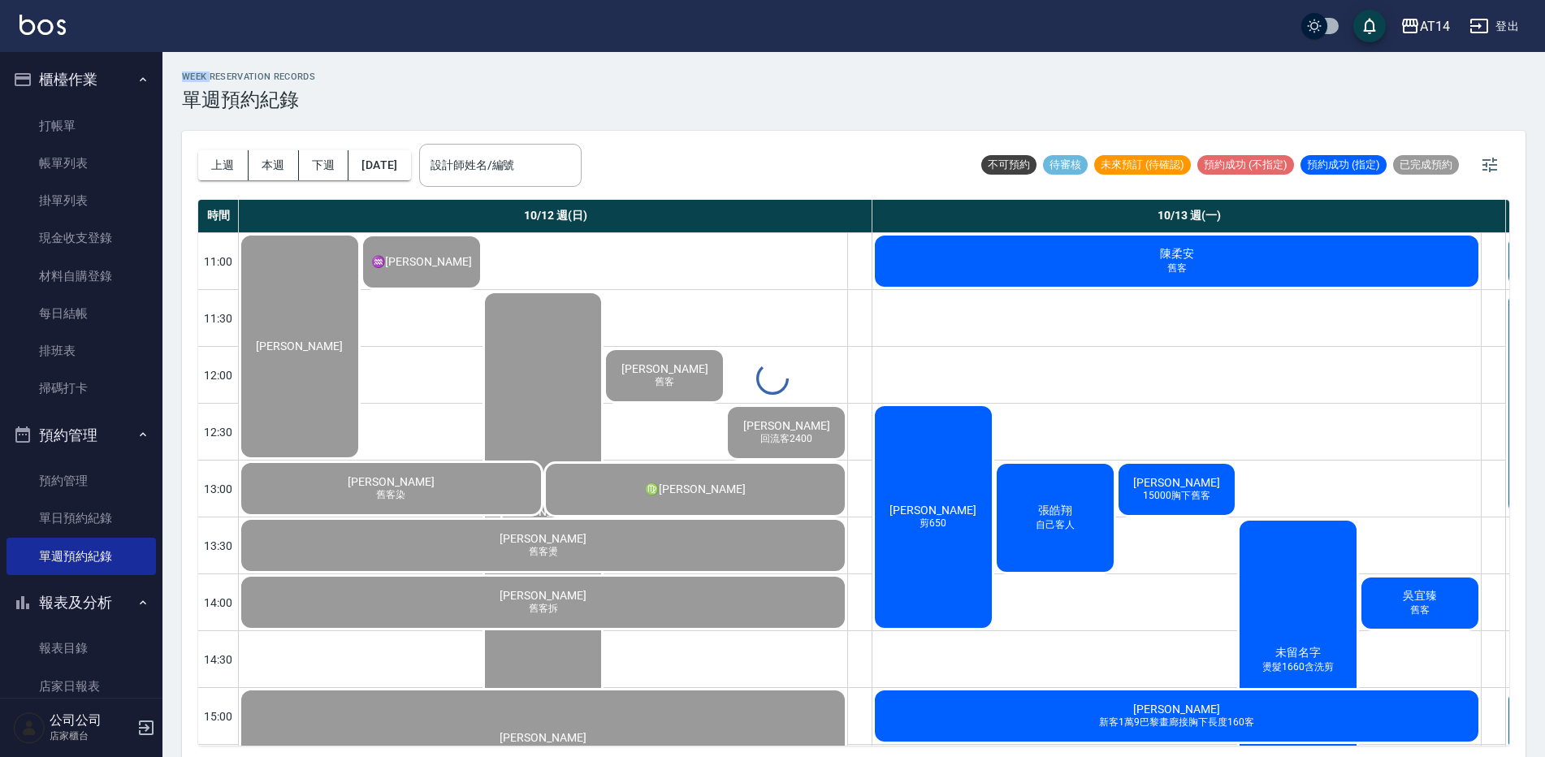
click at [475, 161] on div "WEEK RESERVATION RECORDS 單週預約紀錄 上週 本週 下週 [DATE] 設計師姓名/編號 設計師姓名/編號 不可預約 待審核 未來預訂…" at bounding box center [854, 407] width 1383 height 710
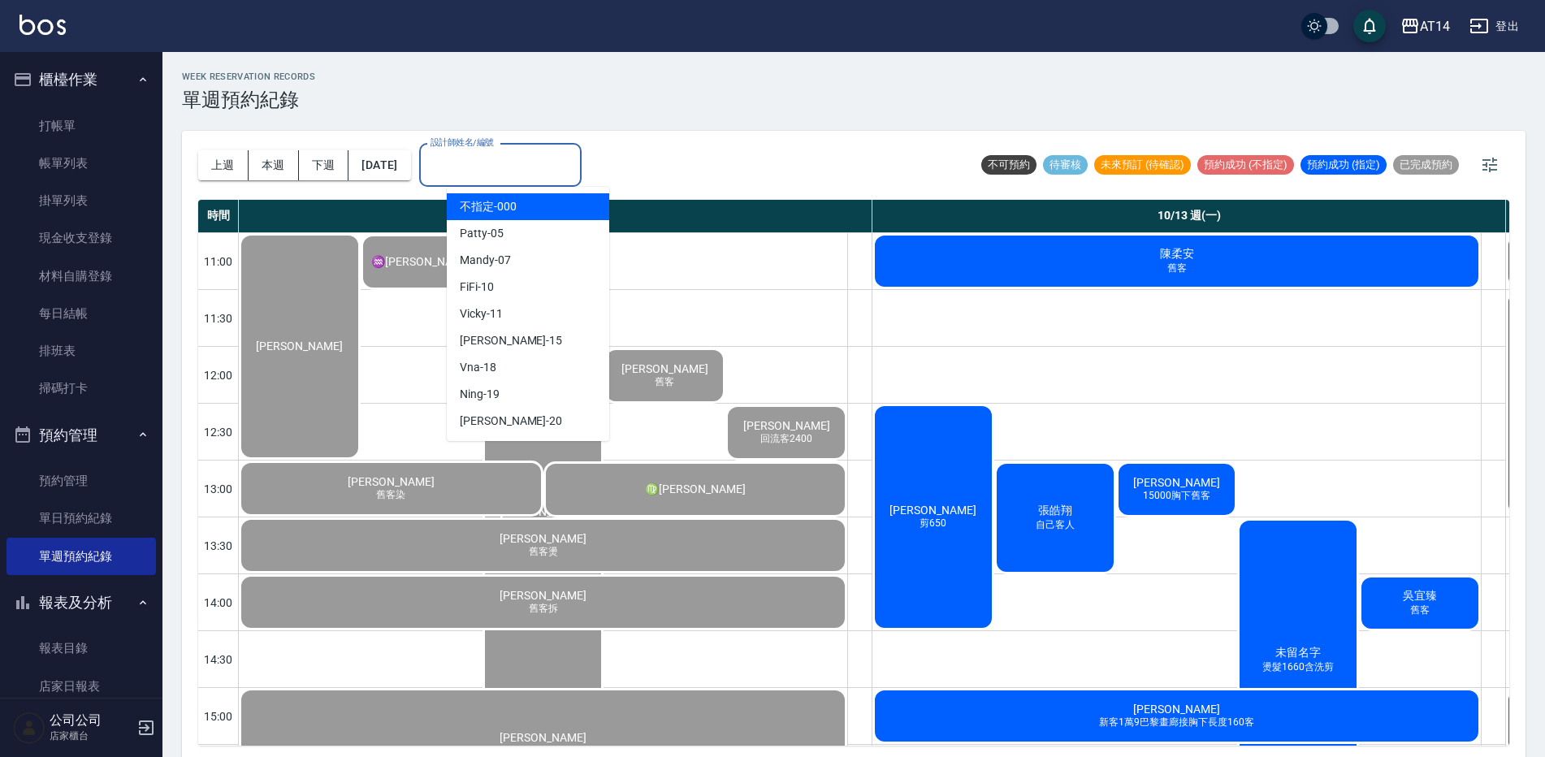
click at [482, 141] on div "上週 本週 下週 [DATE] 設計師姓名/編號 設計師姓名/編號" at bounding box center [390, 165] width 384 height 69
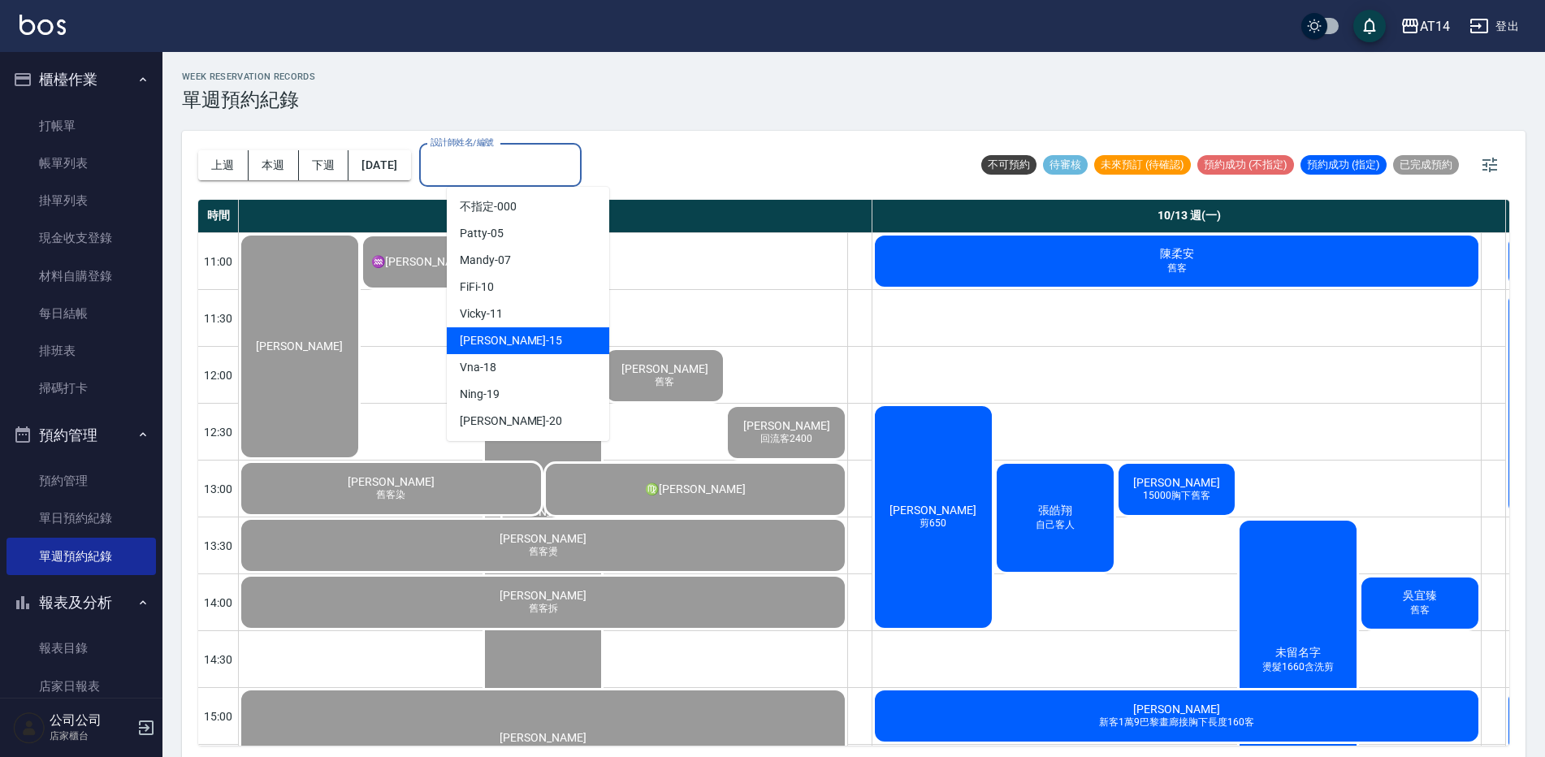
click at [486, 351] on div "Dora -15" at bounding box center [528, 340] width 163 height 27
type input "Dora-15"
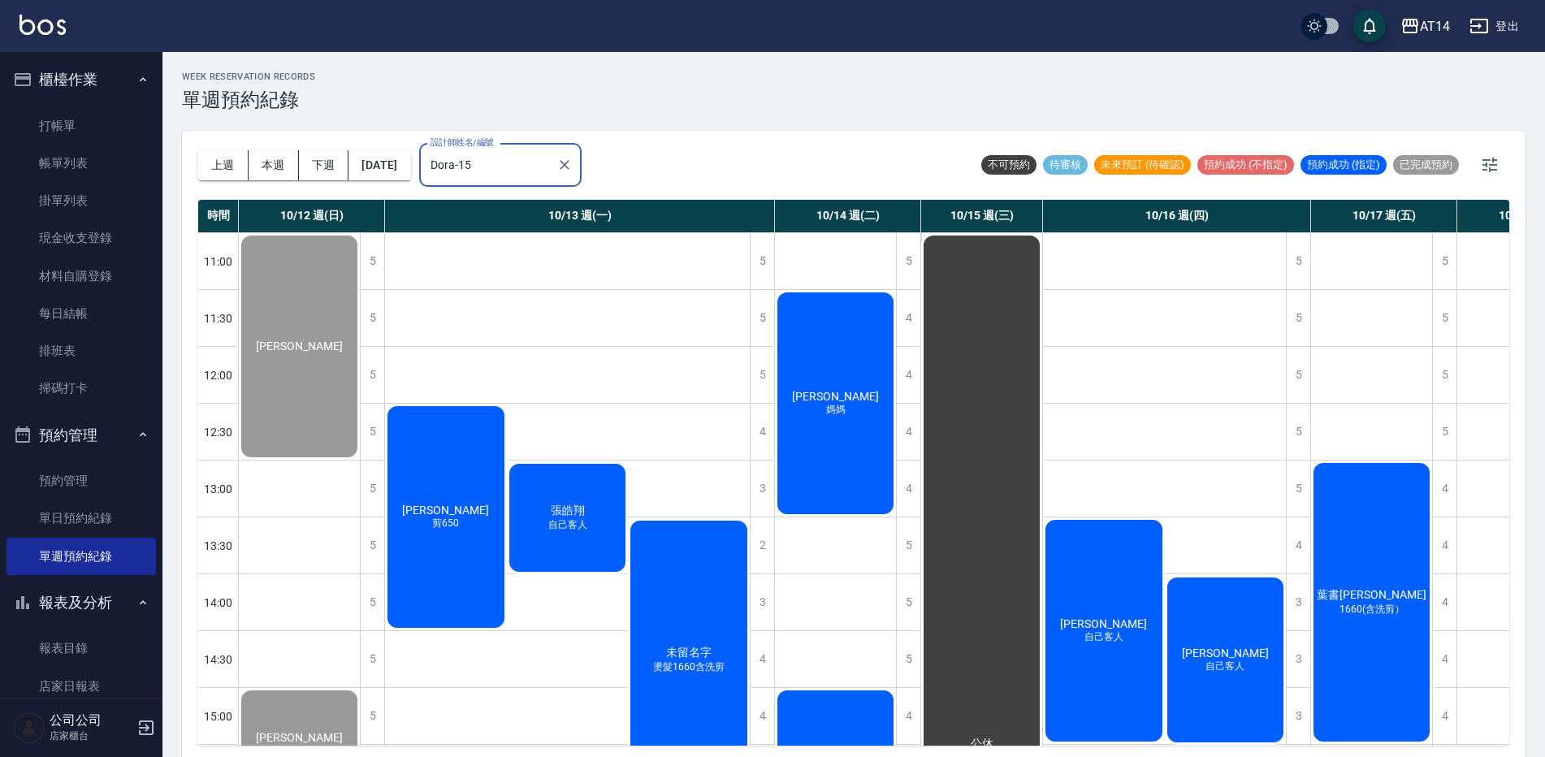
click at [456, 515] on span "[PERSON_NAME]" at bounding box center [445, 510] width 93 height 13
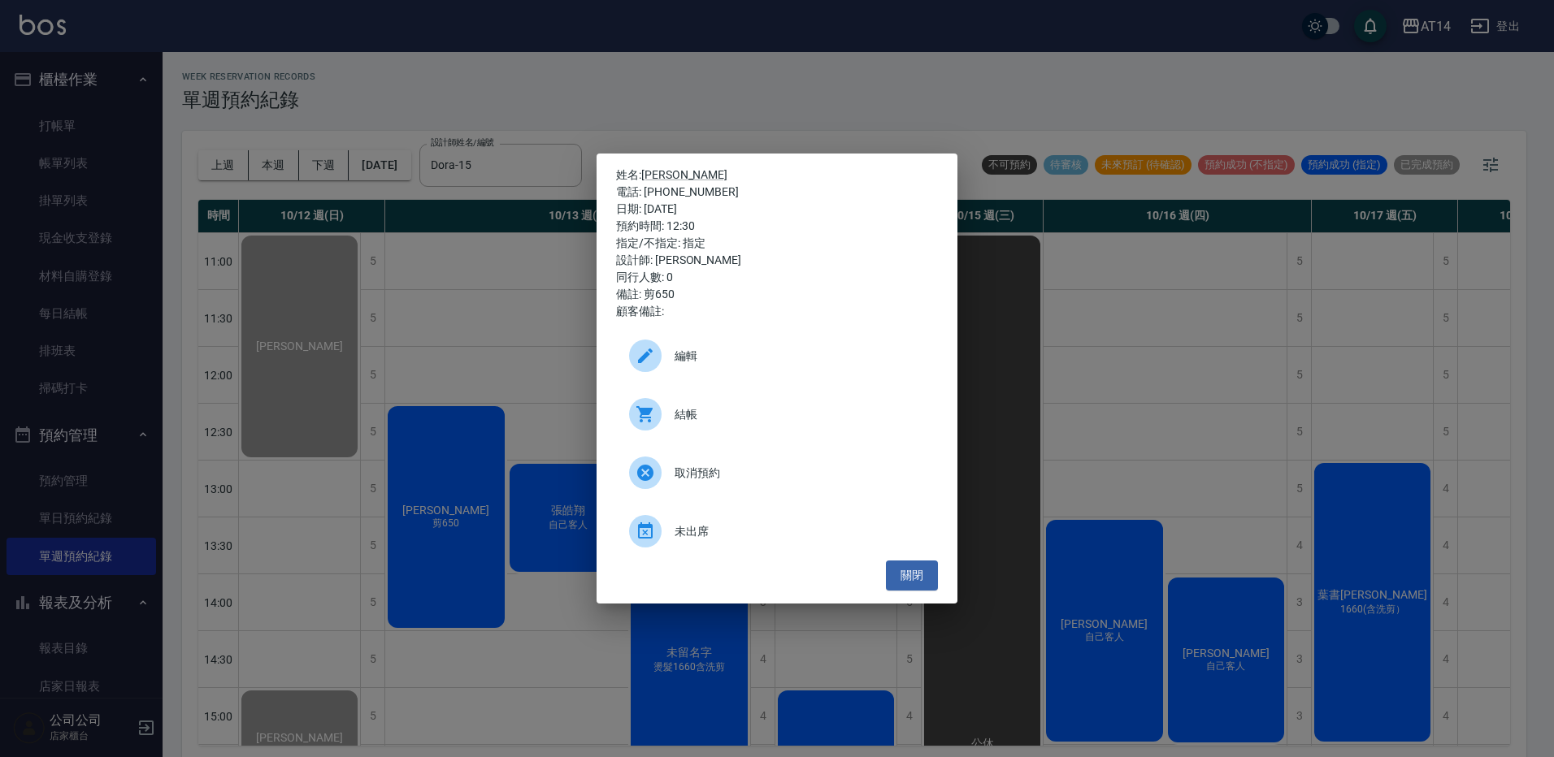
click at [704, 427] on div "結帳" at bounding box center [777, 415] width 322 height 46
click at [405, 131] on div "姓名: [PERSON_NAME]: [PHONE_NUMBER] 日期: [DATE] 預約時間: 12:30 指定/不指定: 指定 設計師: [PERSO…" at bounding box center [777, 378] width 1554 height 757
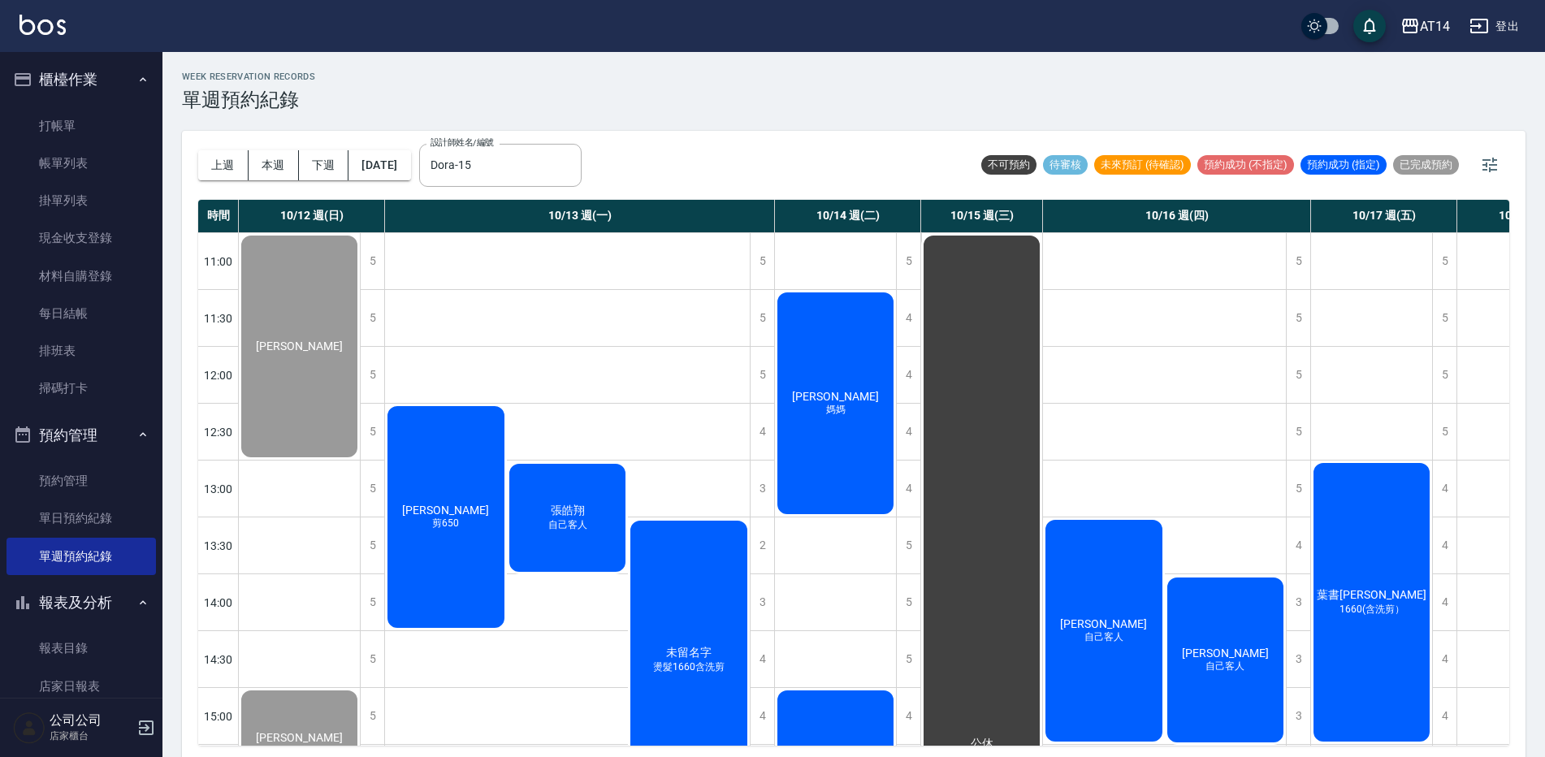
click at [559, 522] on span "自己客人" at bounding box center [568, 525] width 46 height 14
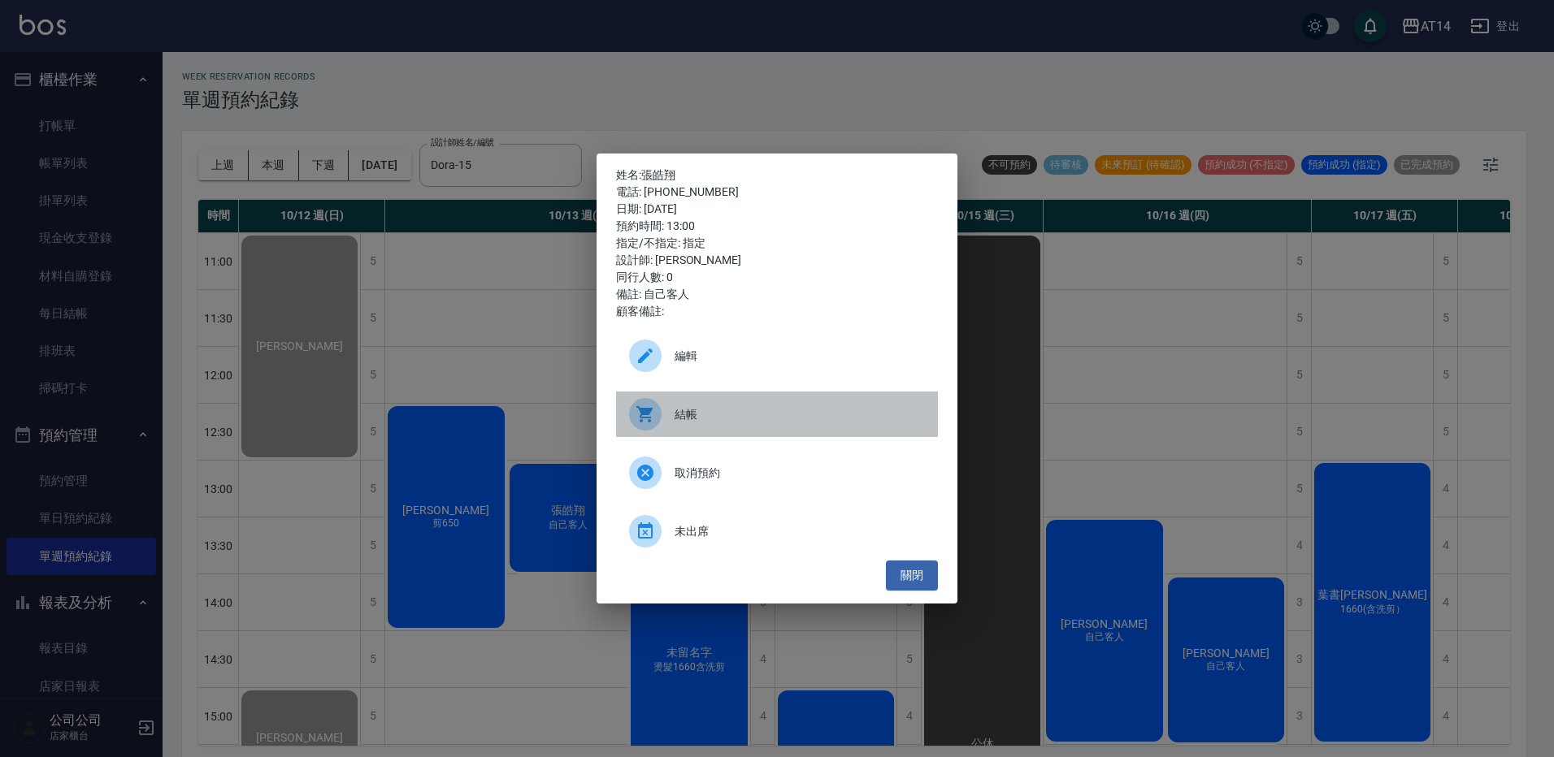
click at [651, 397] on div "結帳" at bounding box center [777, 415] width 322 height 46
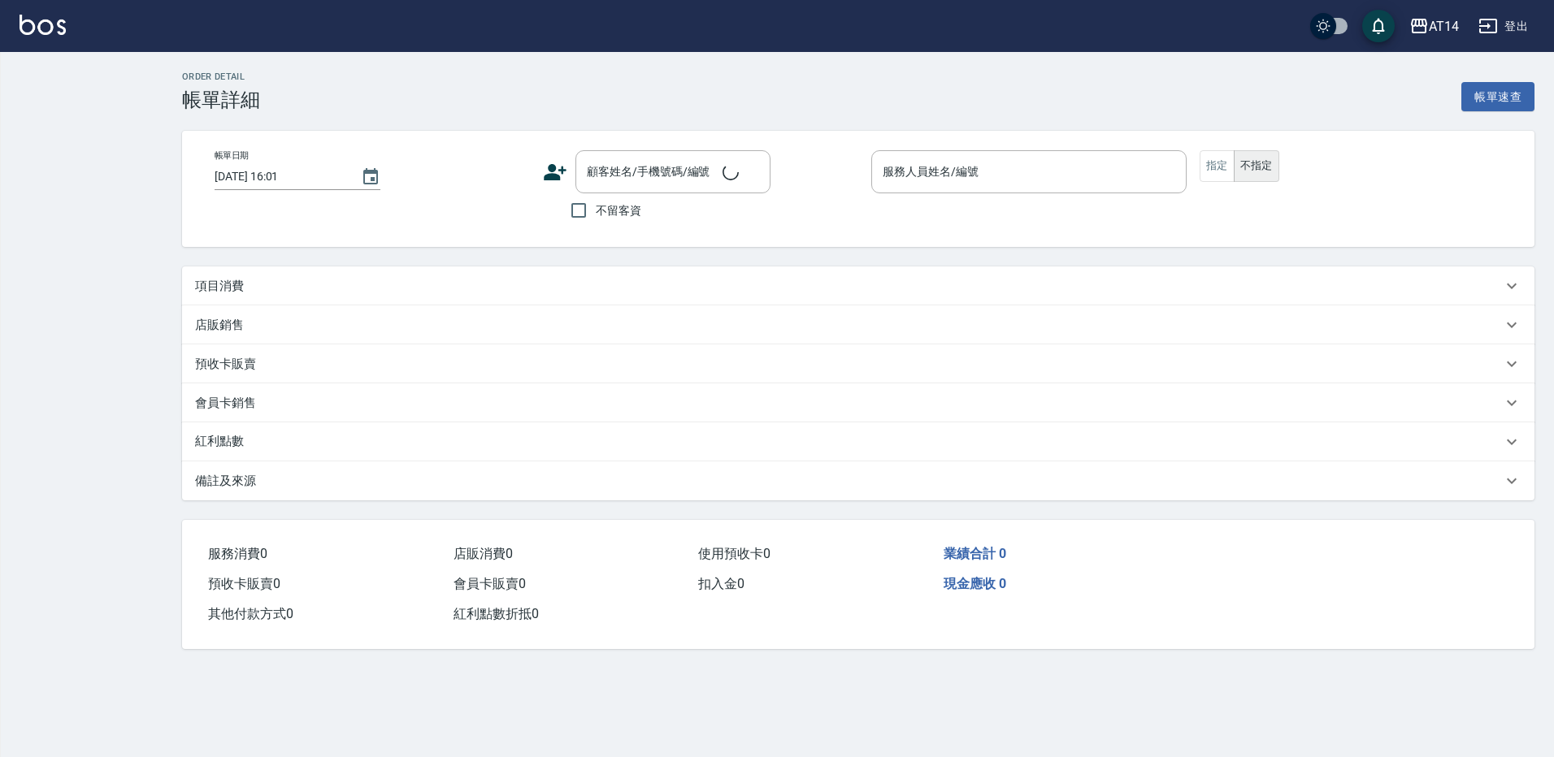
click at [251, 289] on div "項目消費" at bounding box center [848, 286] width 1307 height 17
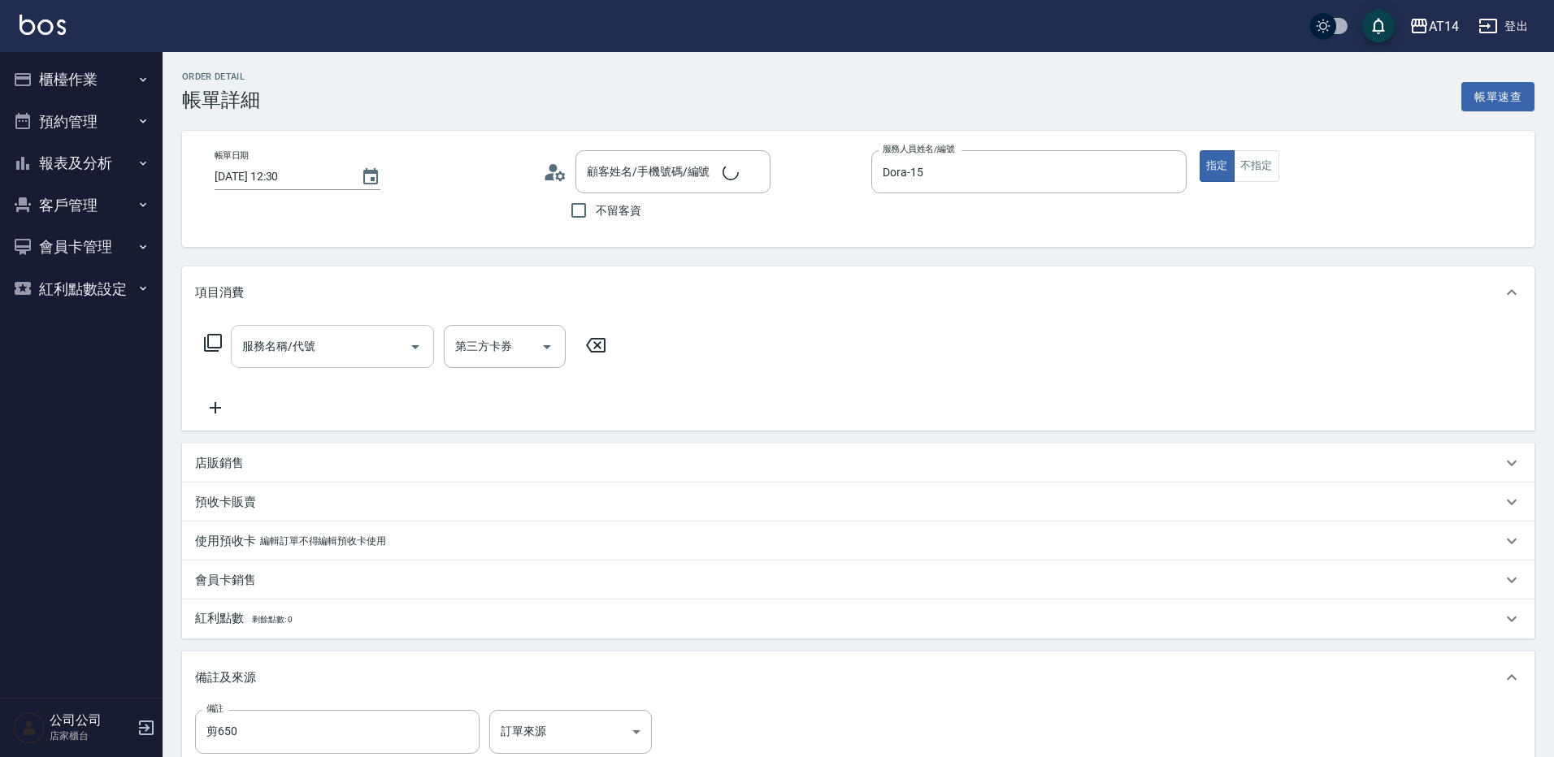
type input "2025/10/13 12:30"
type input "Dora-15"
type input "剪650"
click at [325, 340] on input "服務名稱/代號" at bounding box center [320, 346] width 164 height 28
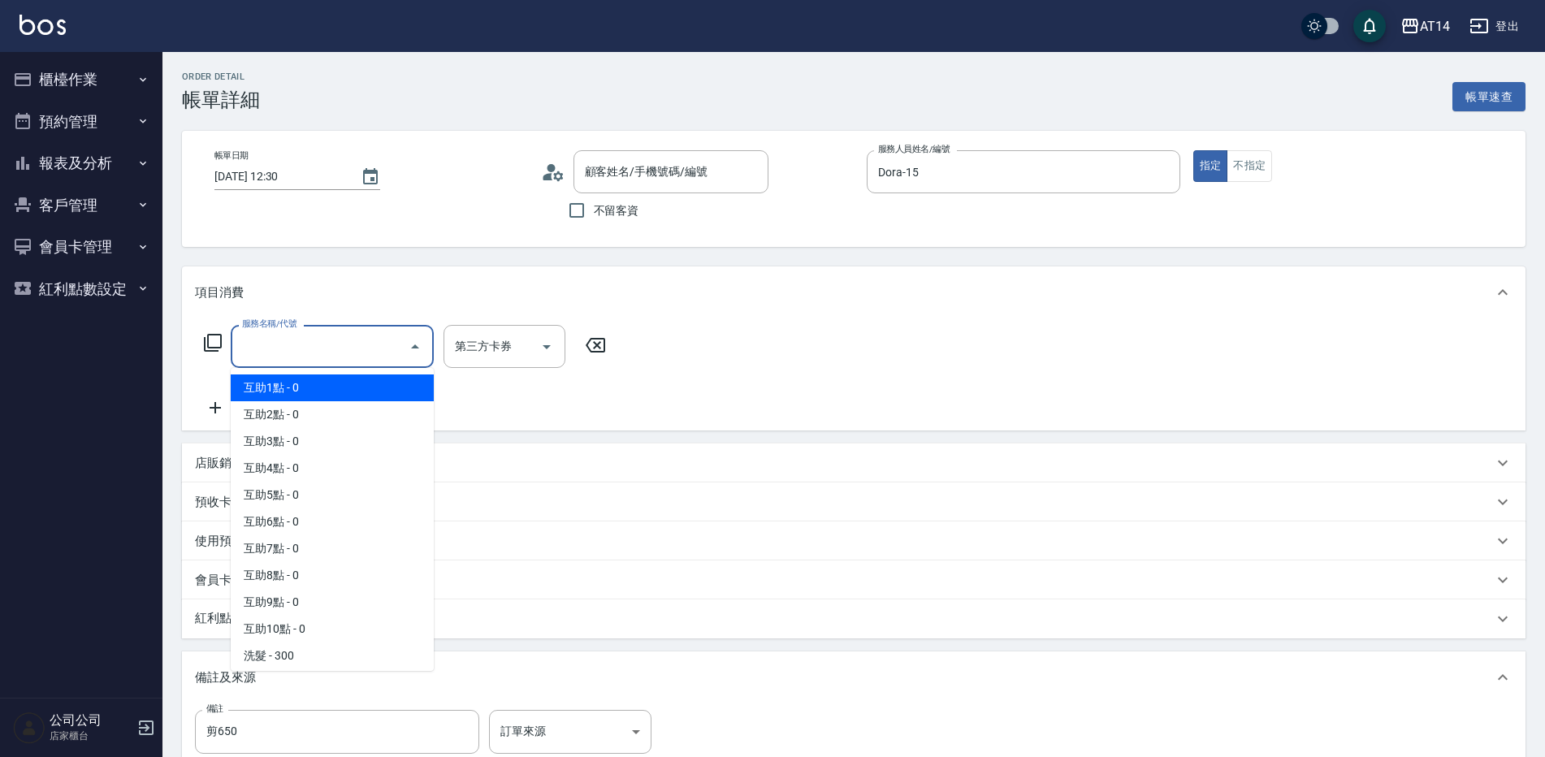
type input "劉怡玎/0989026104/null"
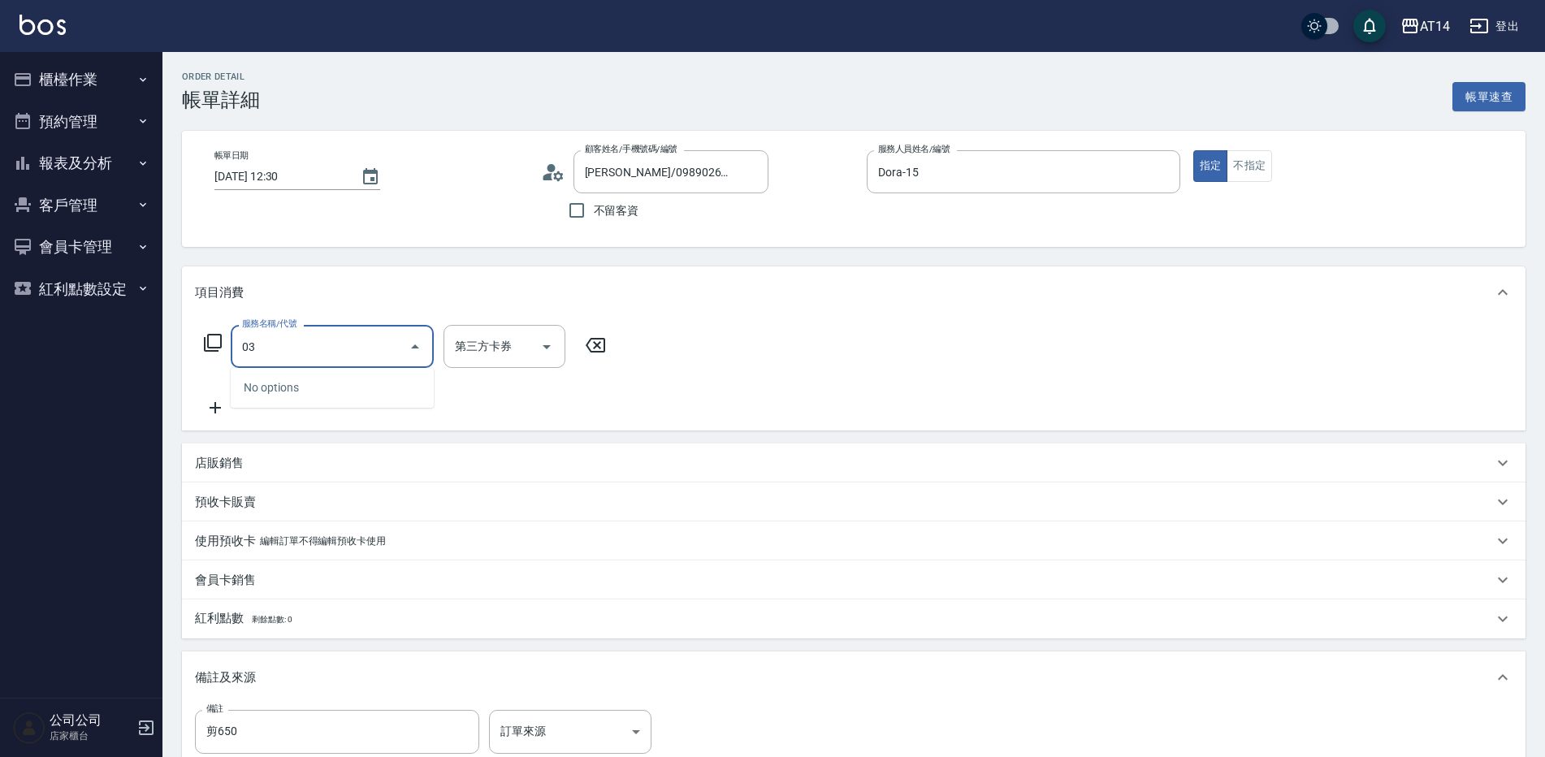
type input "031"
type input "3"
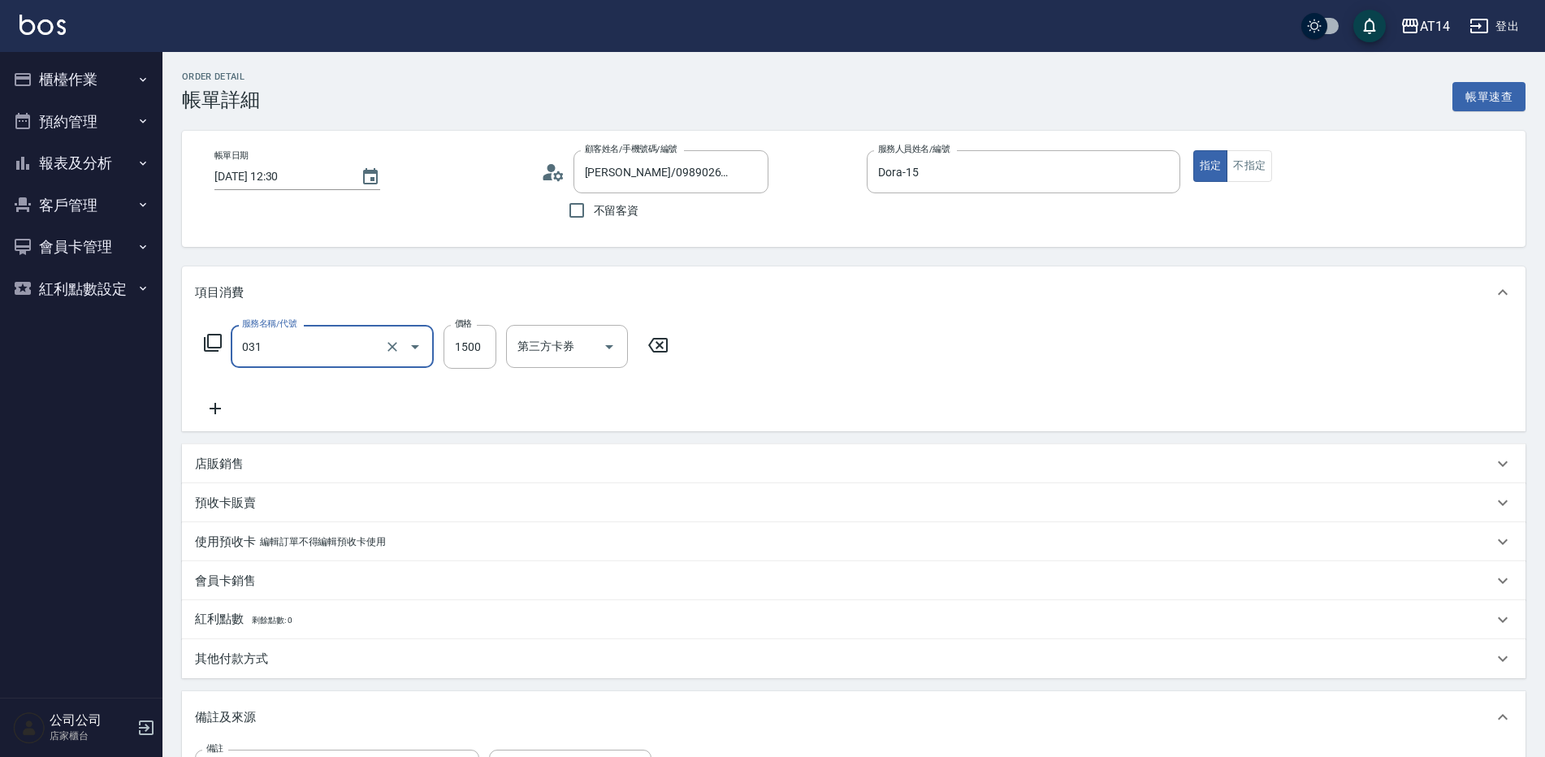
type input "燙髮(031)"
type input "0"
type input "2360"
type input "5"
type input "2360"
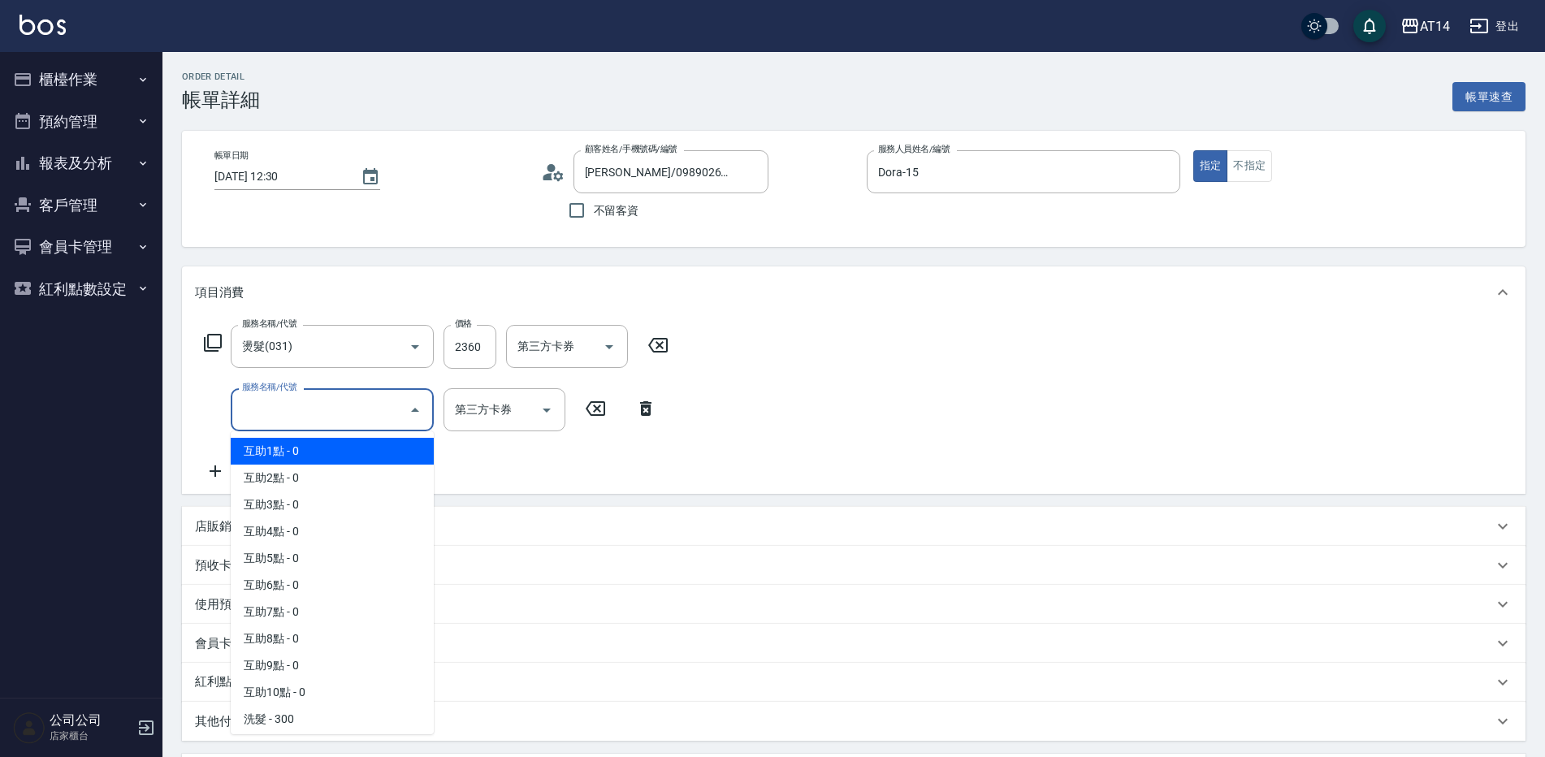
click at [345, 410] on input "服務名稱/代號" at bounding box center [320, 410] width 164 height 28
click at [320, 450] on span "互助1點 - 0" at bounding box center [332, 451] width 203 height 27
type input "互助1點(001)"
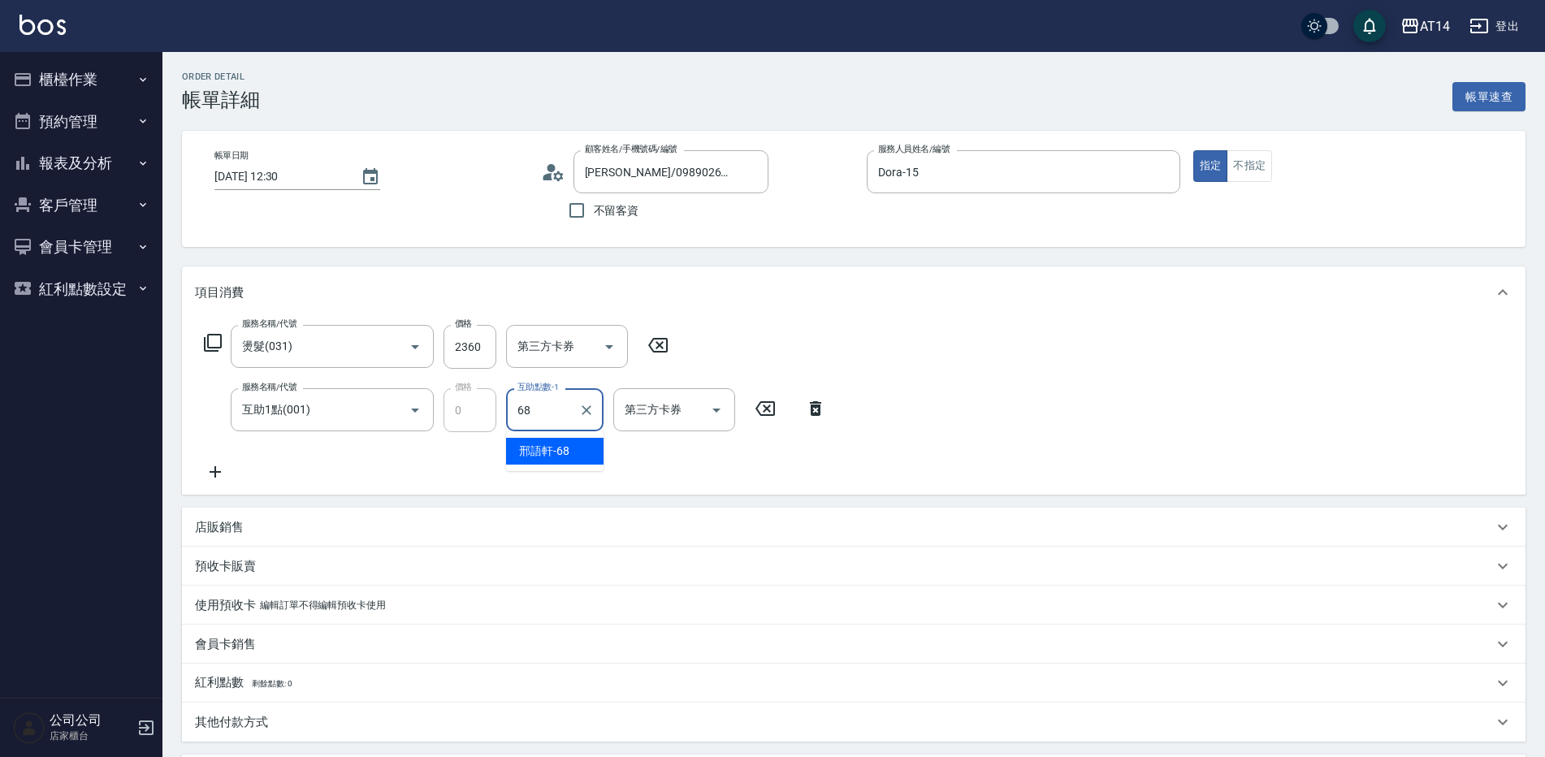
type input "[PERSON_NAME]-68"
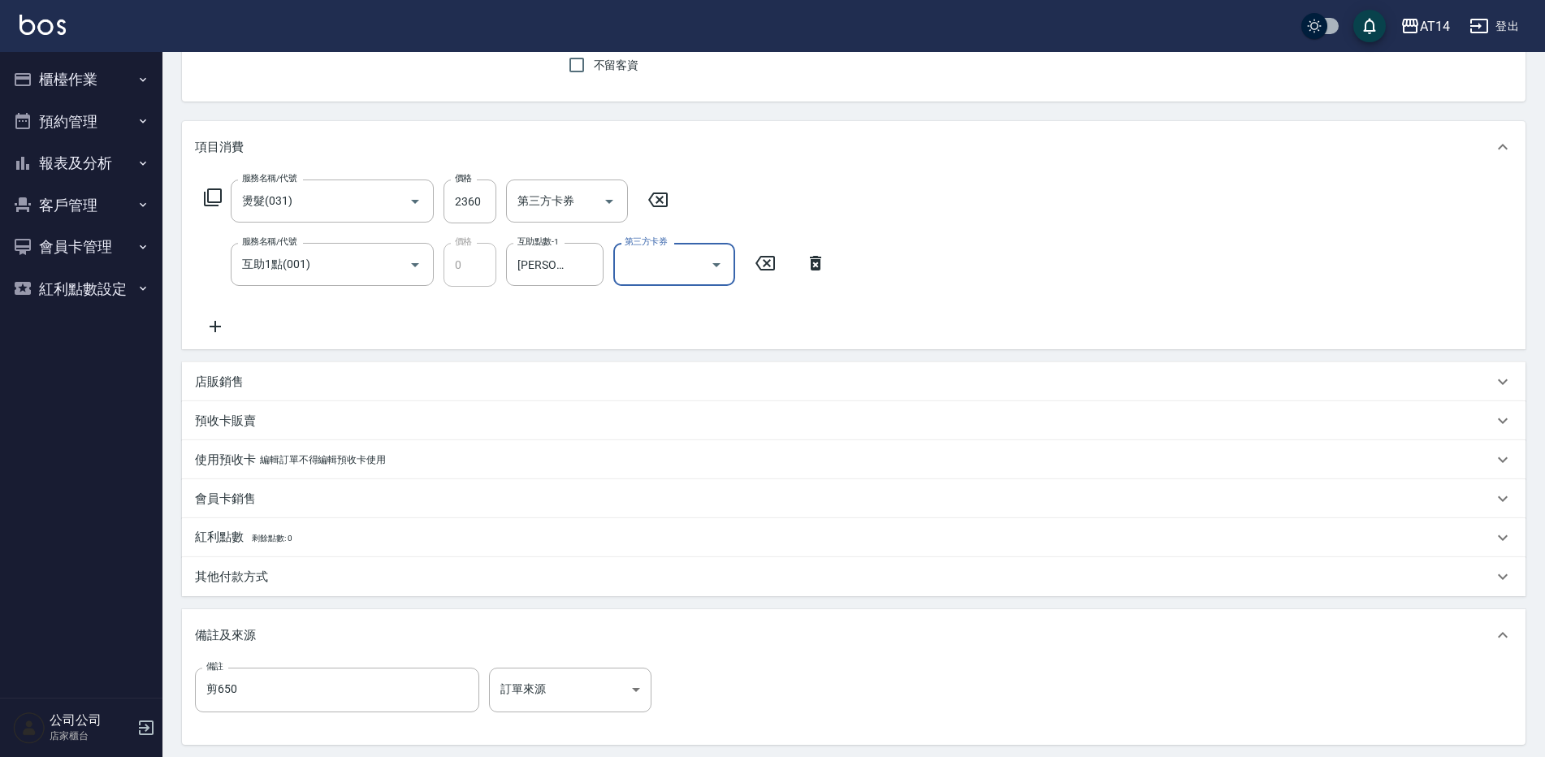
scroll to position [244, 0]
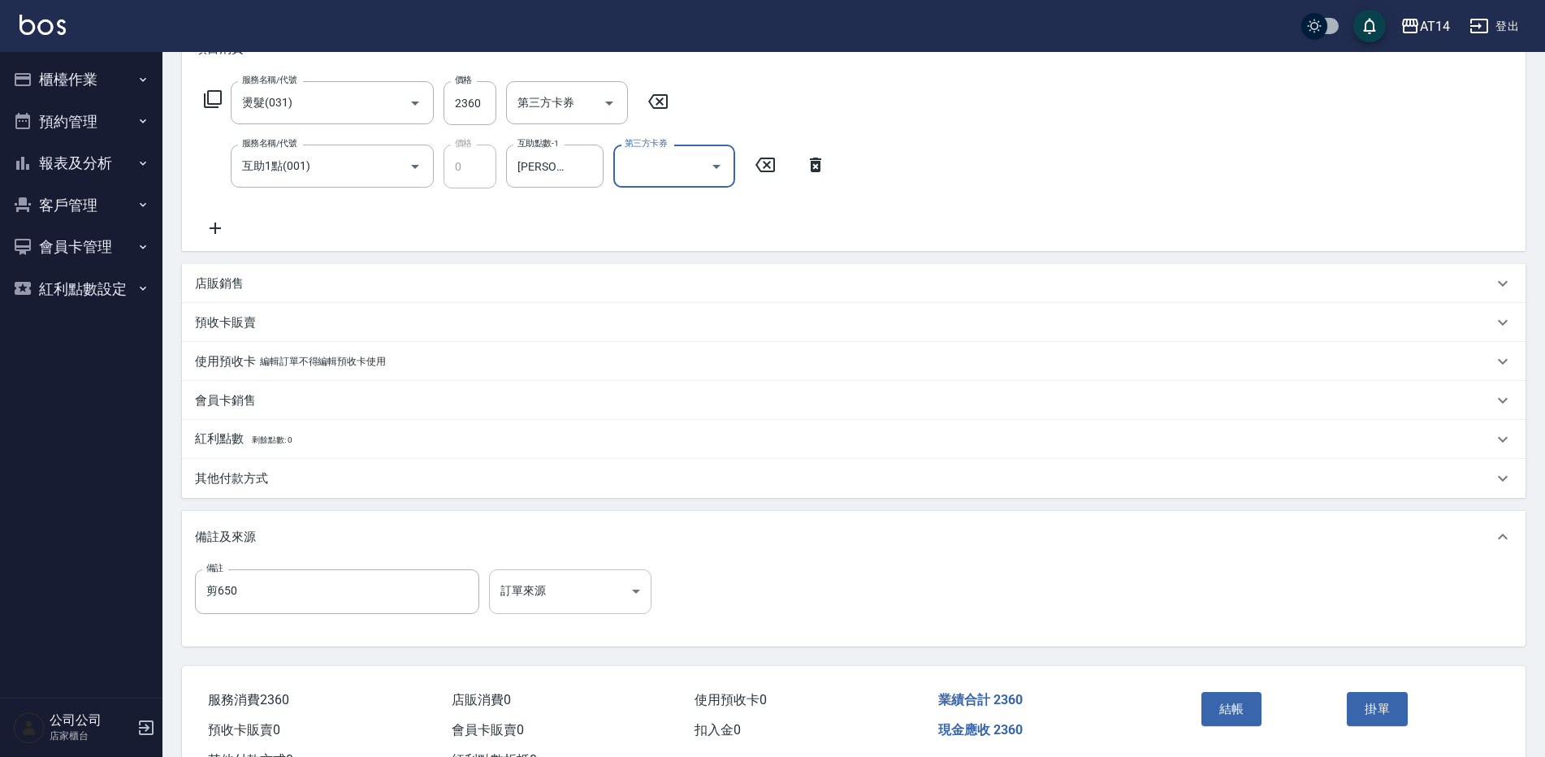
click at [582, 596] on body "AT14 登出 櫃檯作業 打帳單 帳單列表 掛單列表 現金收支登錄 材料自購登錄 每日結帳 排班表 掃碼打卡 預約管理 預約管理 單日預約紀錄 單週預約紀錄 …" at bounding box center [772, 285] width 1545 height 1059
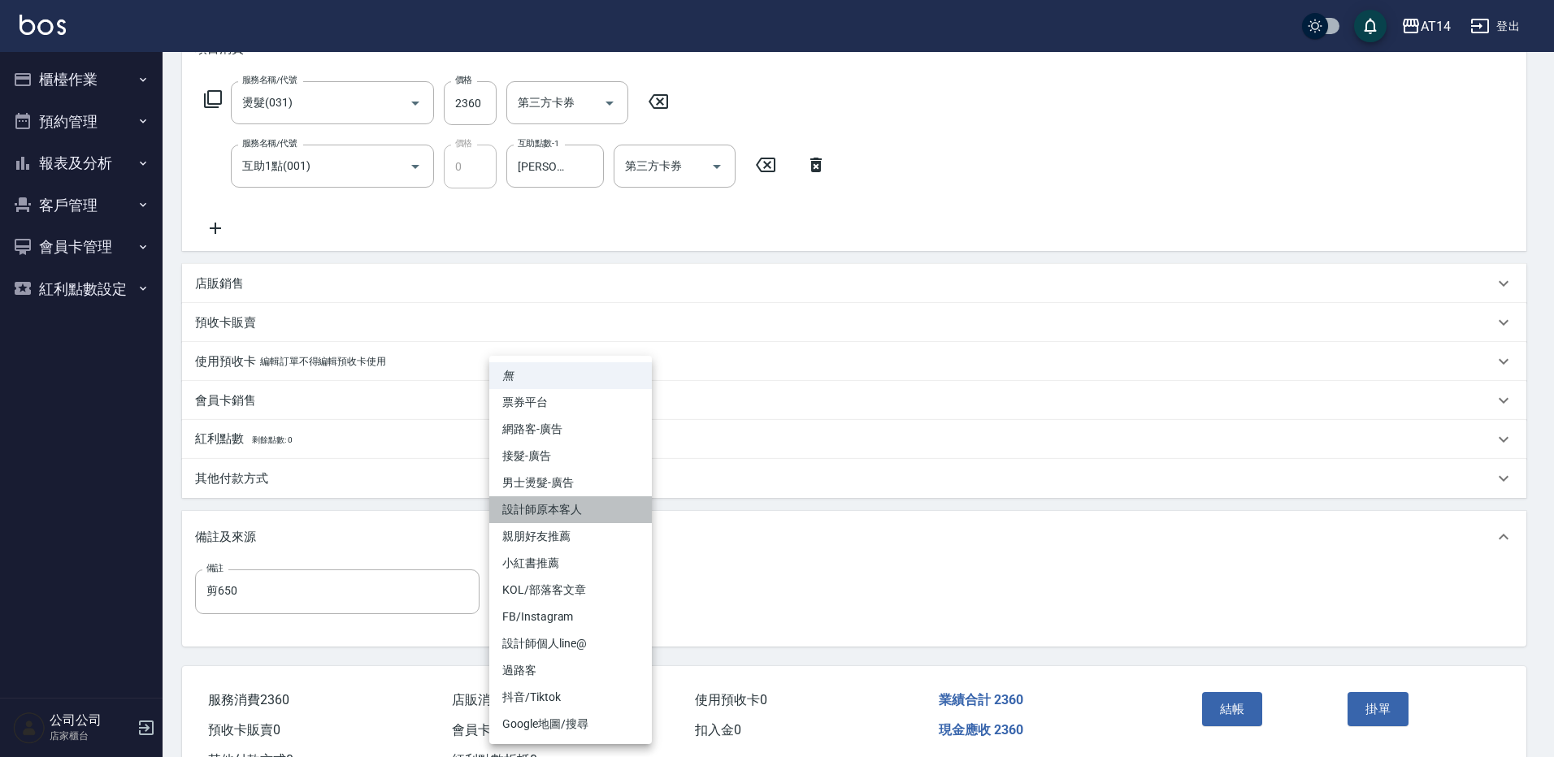
click at [579, 515] on li "設計師原本客人" at bounding box center [570, 509] width 163 height 27
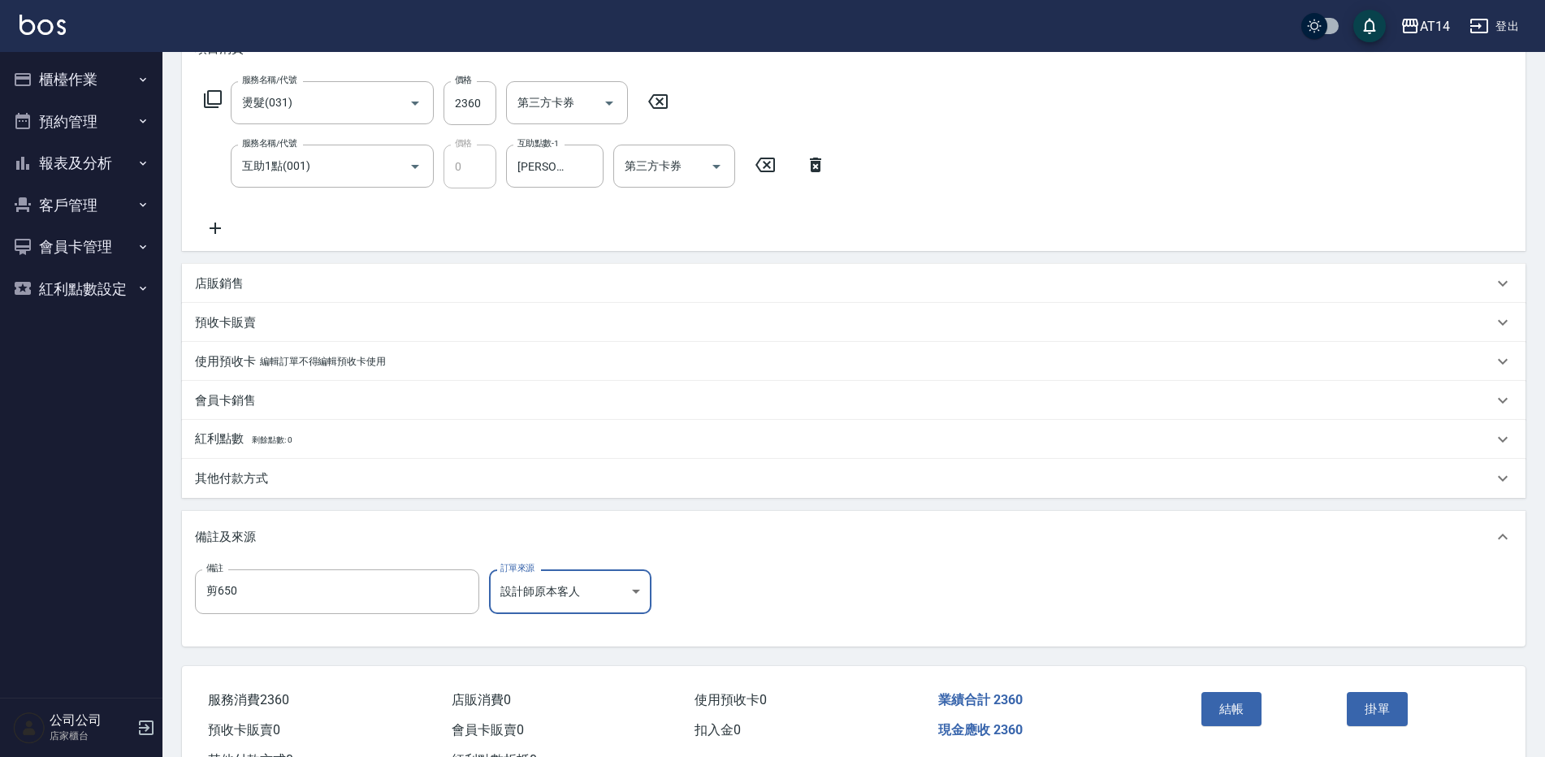
click at [588, 601] on body "AT14 登出 櫃檯作業 打帳單 帳單列表 掛單列表 現金收支登錄 材料自購登錄 每日結帳 排班表 掃碼打卡 預約管理 預約管理 單日預約紀錄 單週預約紀錄 …" at bounding box center [772, 285] width 1545 height 1059
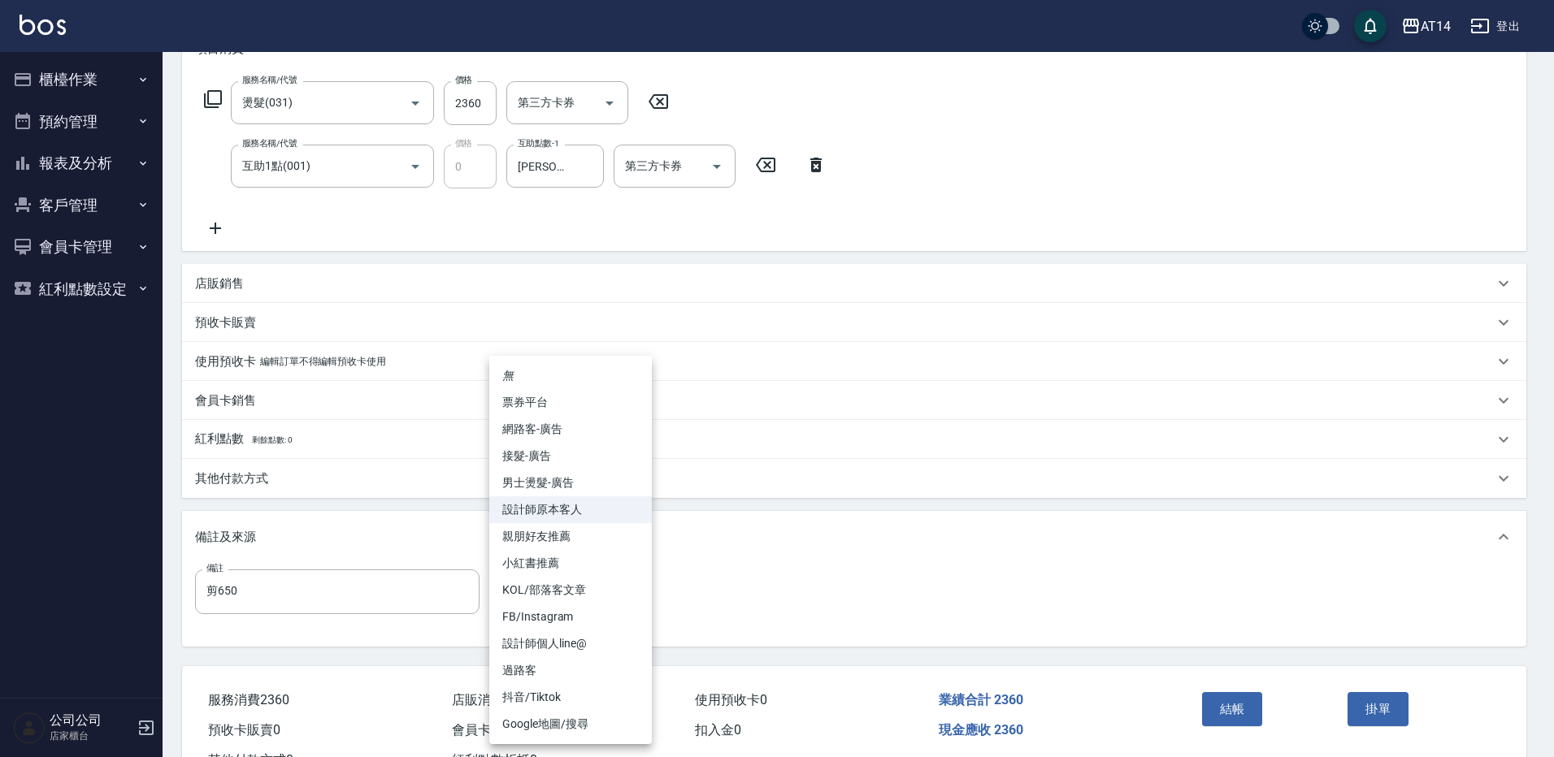
click at [591, 483] on li "男士燙髮-廣告" at bounding box center [570, 483] width 163 height 27
type input "男士燙髮-廣告"
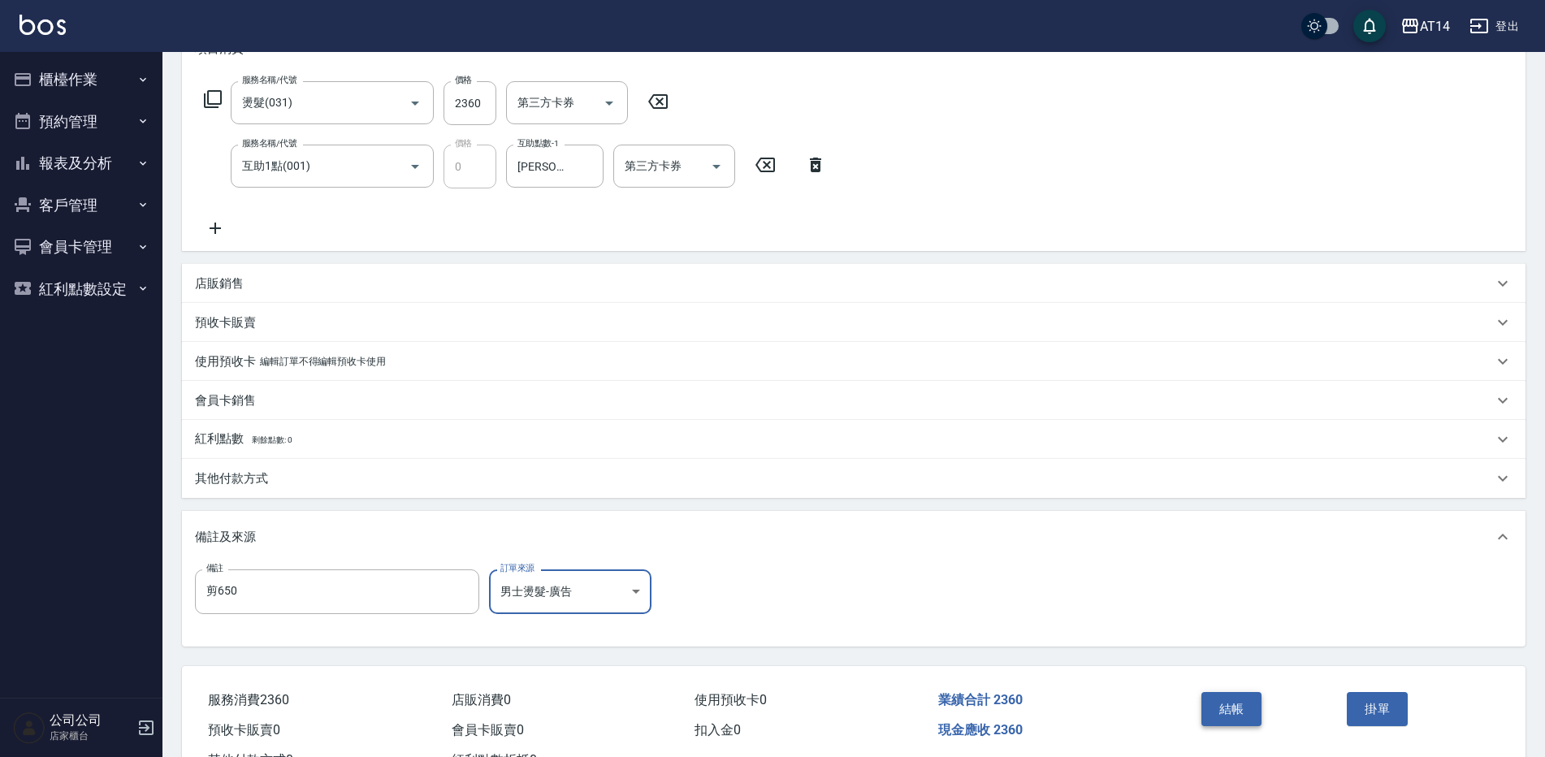
click at [1235, 716] on button "結帳" at bounding box center [1232, 709] width 61 height 34
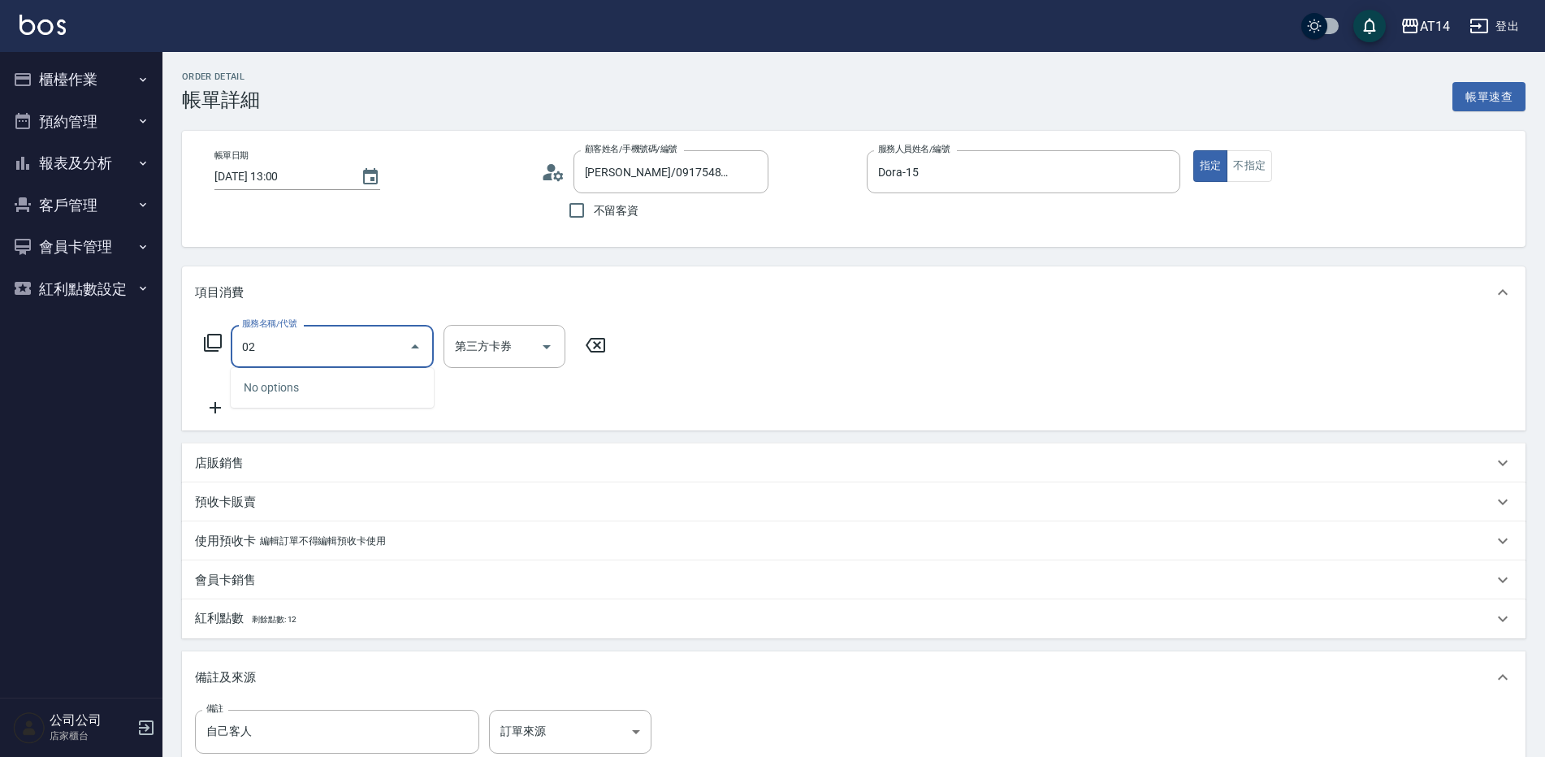
type input "022"
type input "1"
type input "洗髮+剪髮(022)"
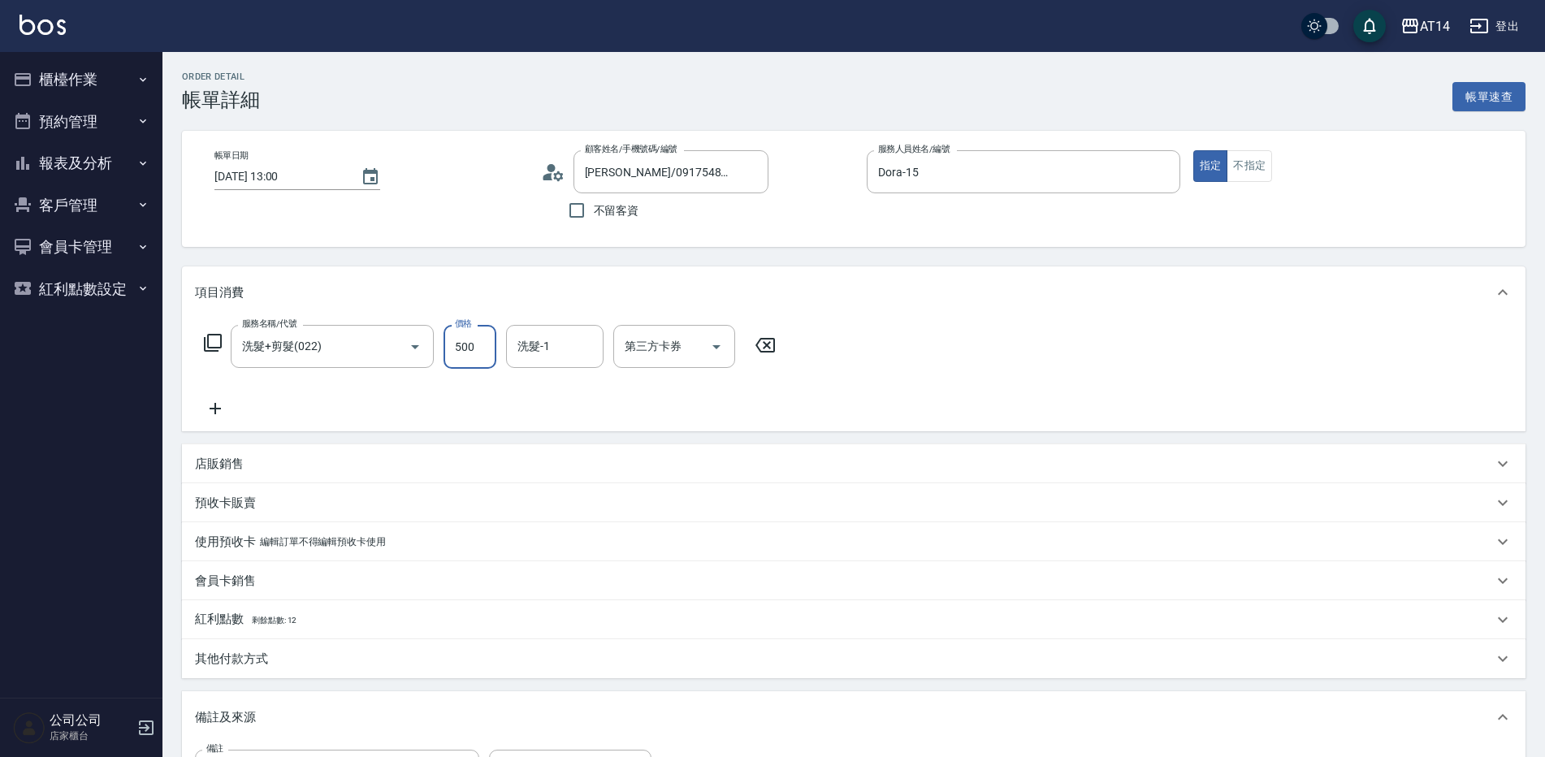
type input "0"
type input "650"
type input "1"
type input "650"
click at [561, 358] on input "洗髮-1" at bounding box center [555, 346] width 83 height 28
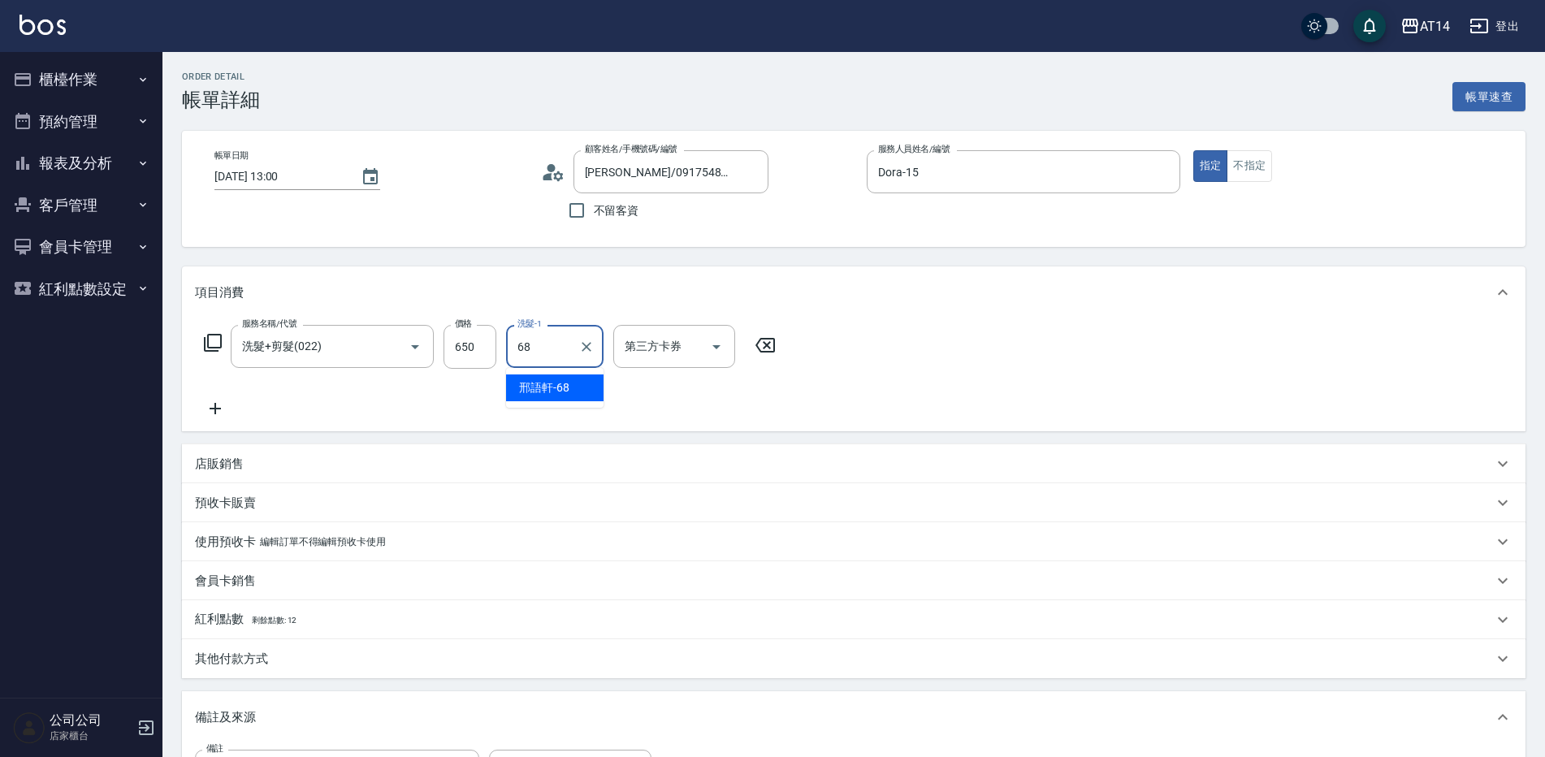
type input "[PERSON_NAME]-68"
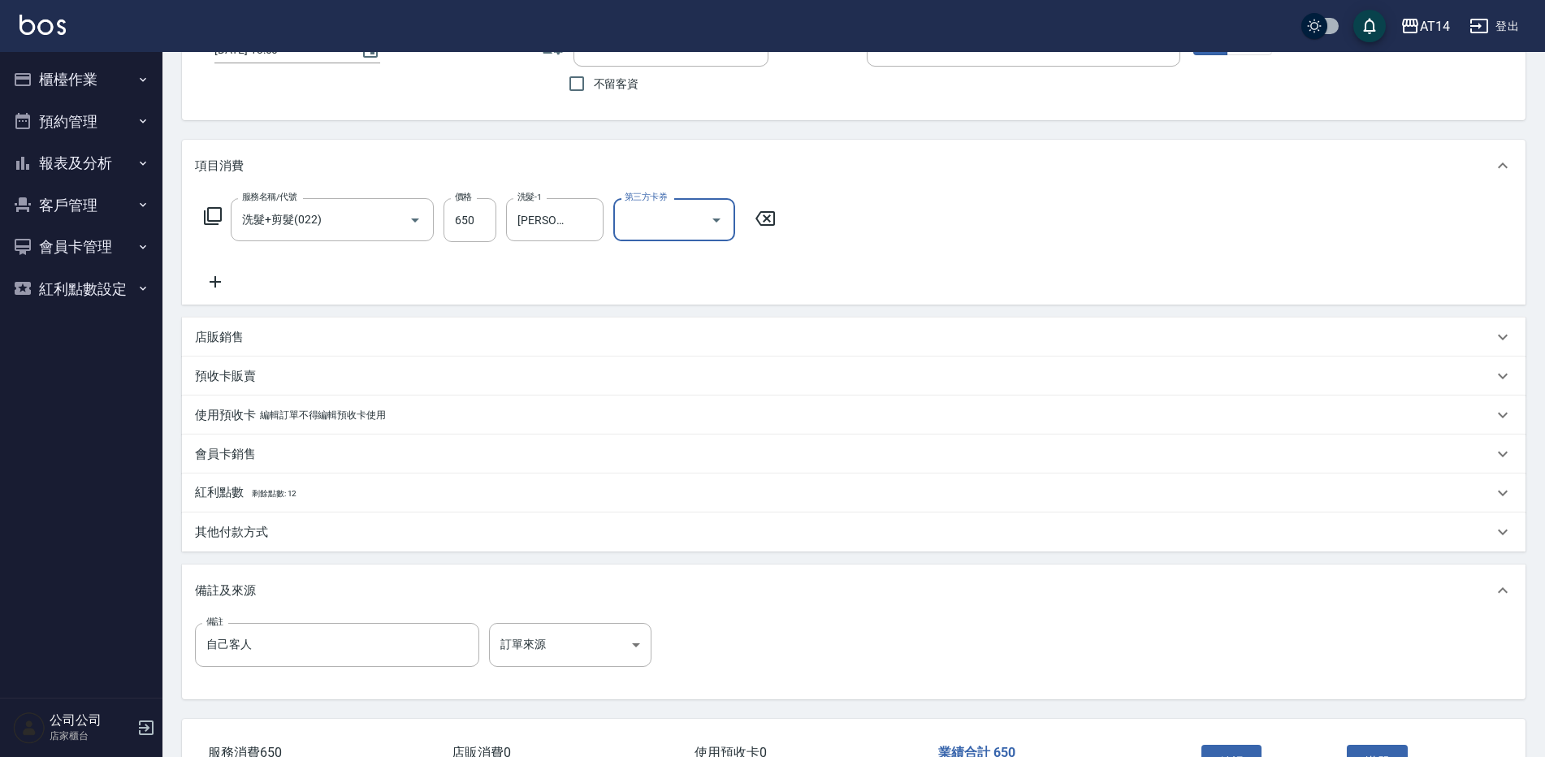
scroll to position [81, 0]
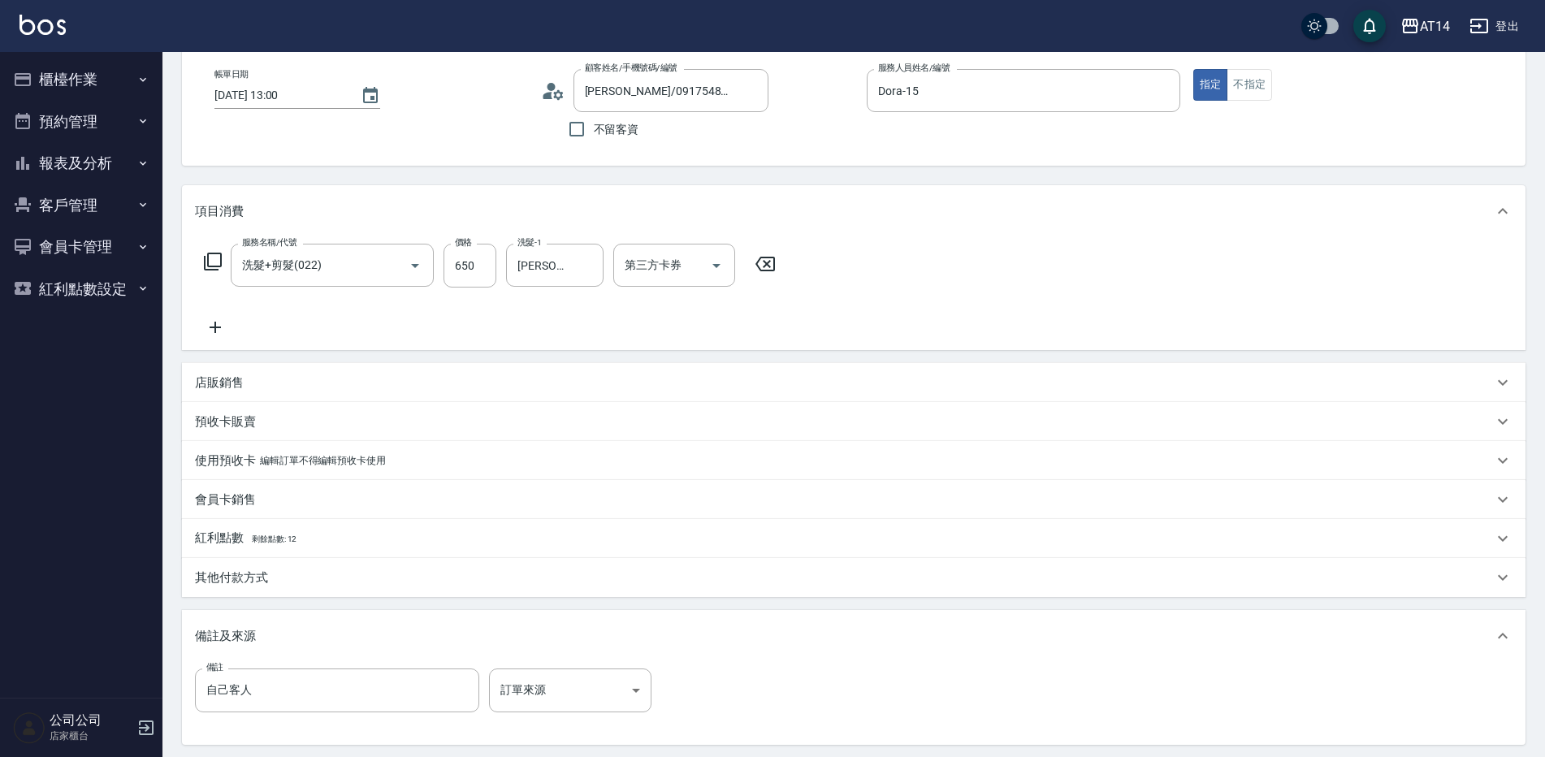
click at [273, 589] on div "其他付款方式" at bounding box center [854, 577] width 1344 height 39
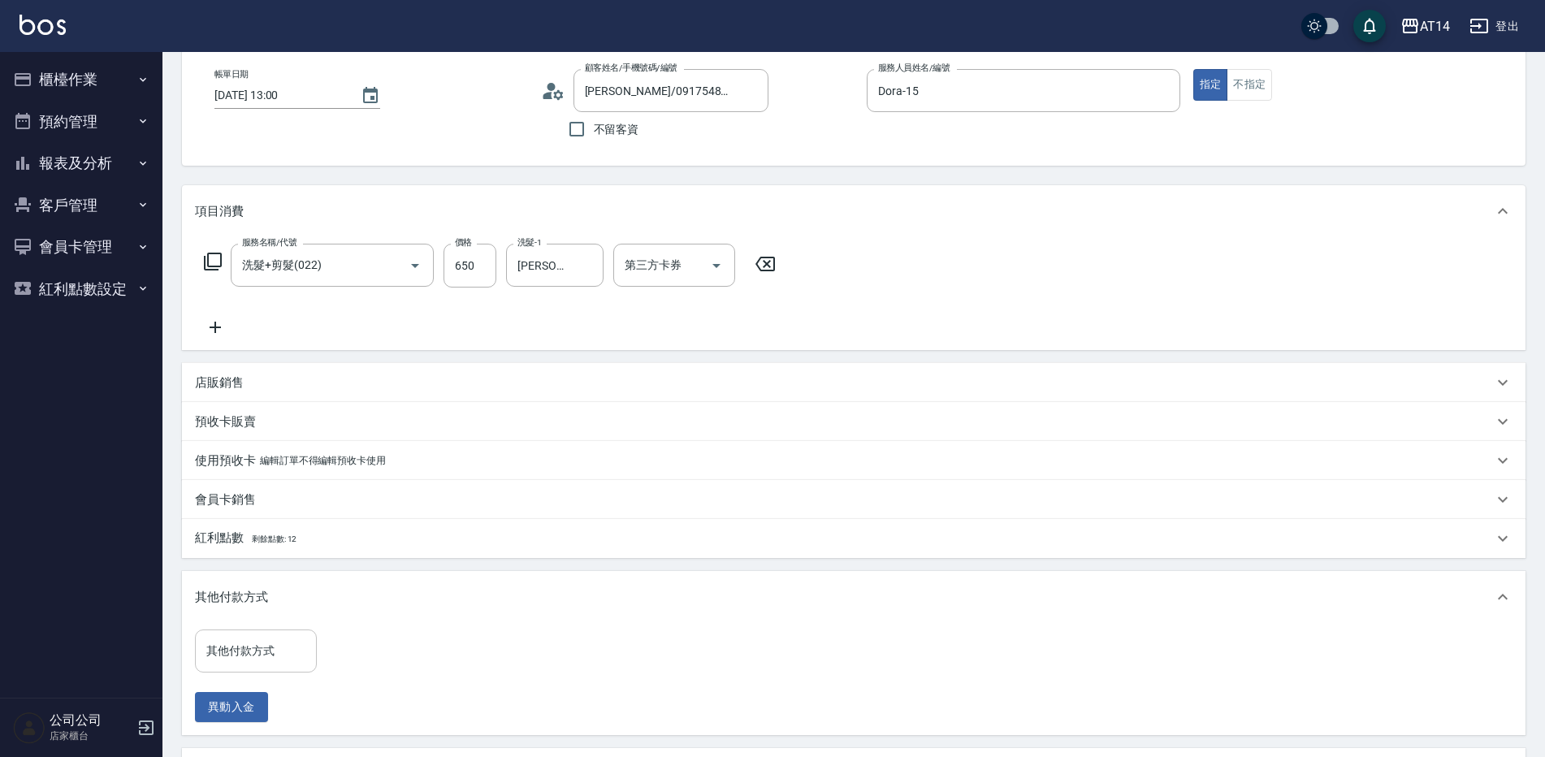
click at [267, 641] on div "其他付款方式 其他付款方式" at bounding box center [256, 651] width 122 height 43
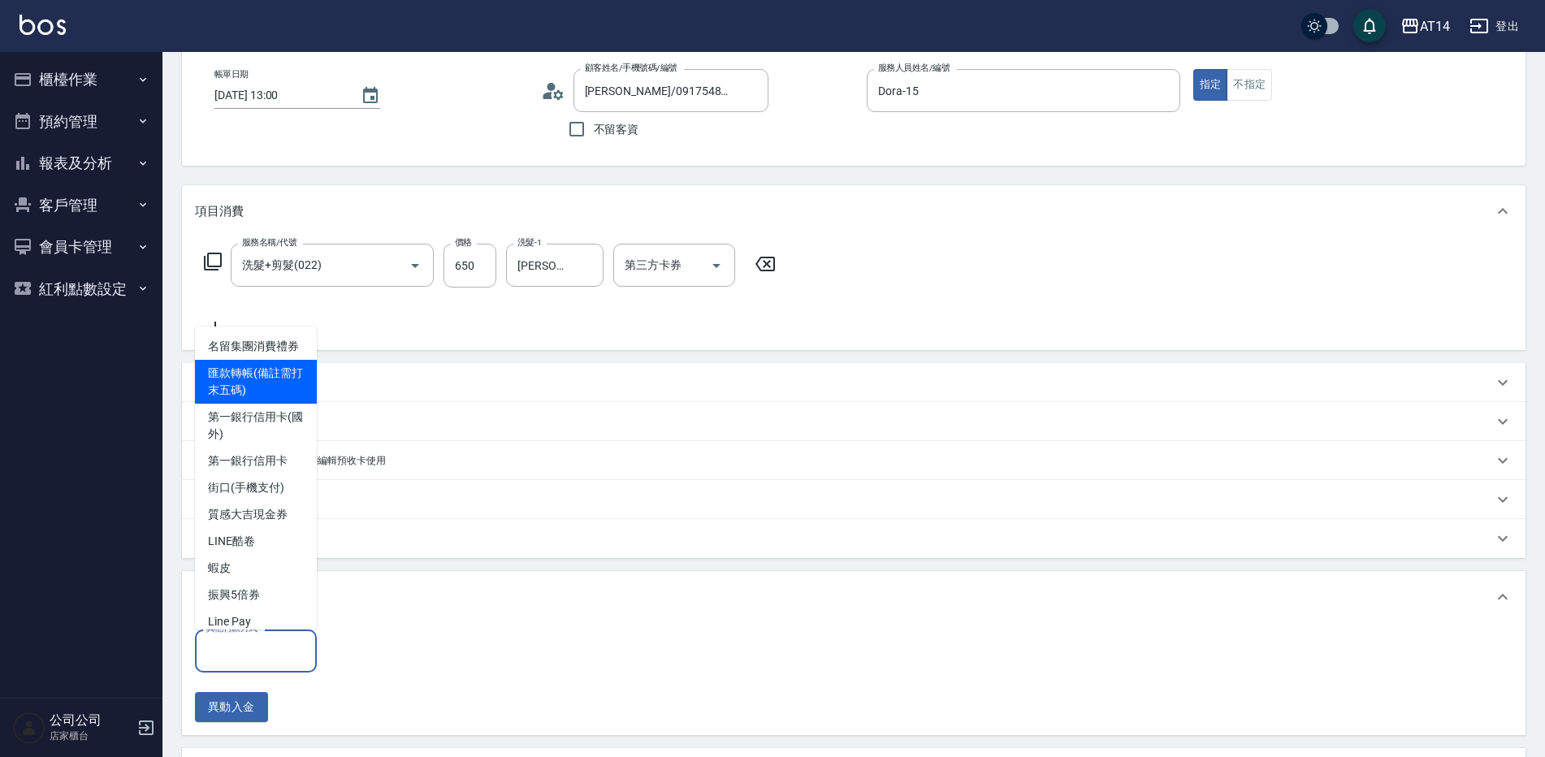
click at [277, 404] on span "匯款轉帳(備註需打末五碼)" at bounding box center [256, 382] width 122 height 44
type input "匯款轉帳(備註需打末五碼)"
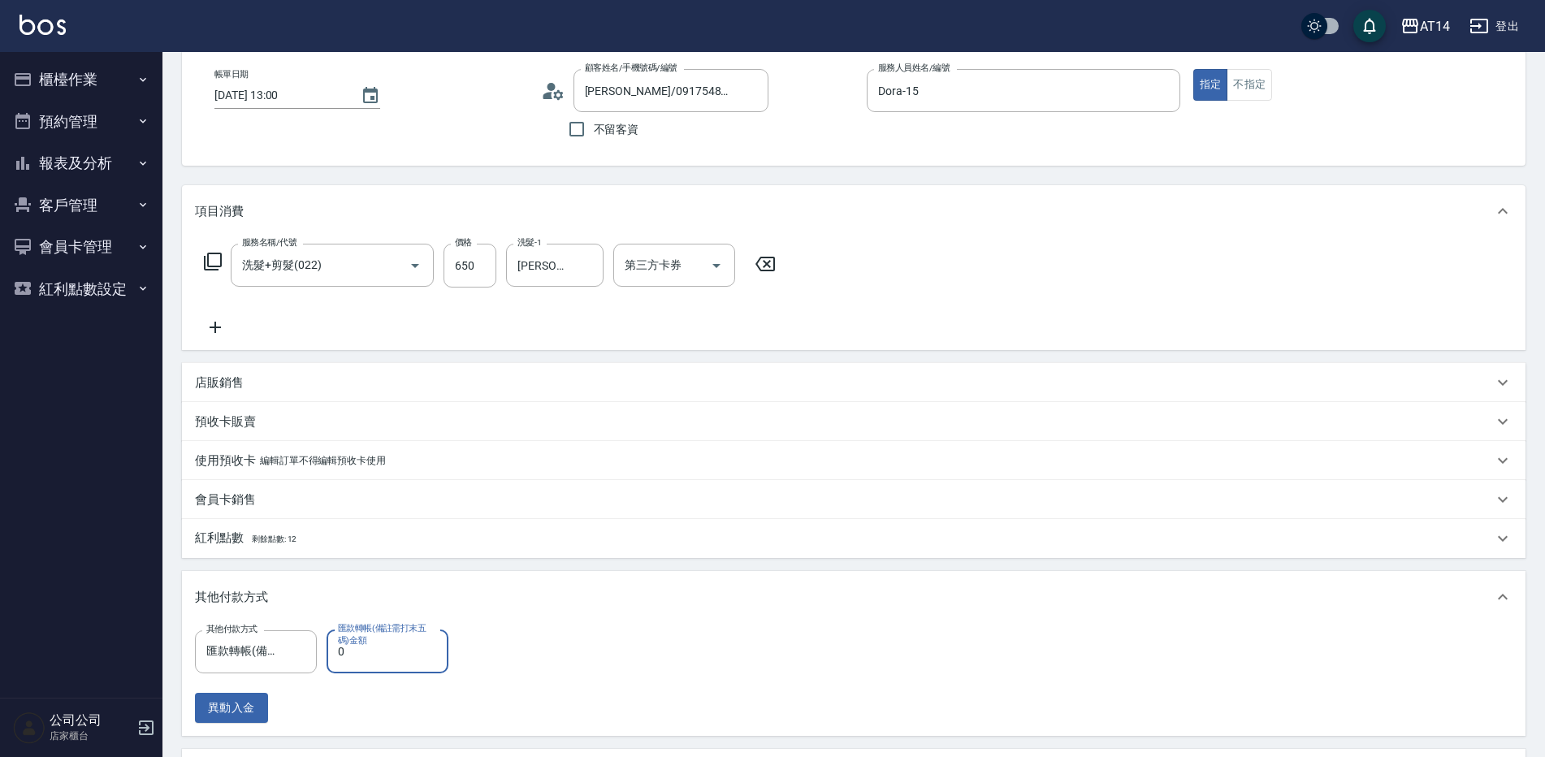
click at [375, 654] on input "0" at bounding box center [388, 652] width 122 height 44
type input "650"
type input "0"
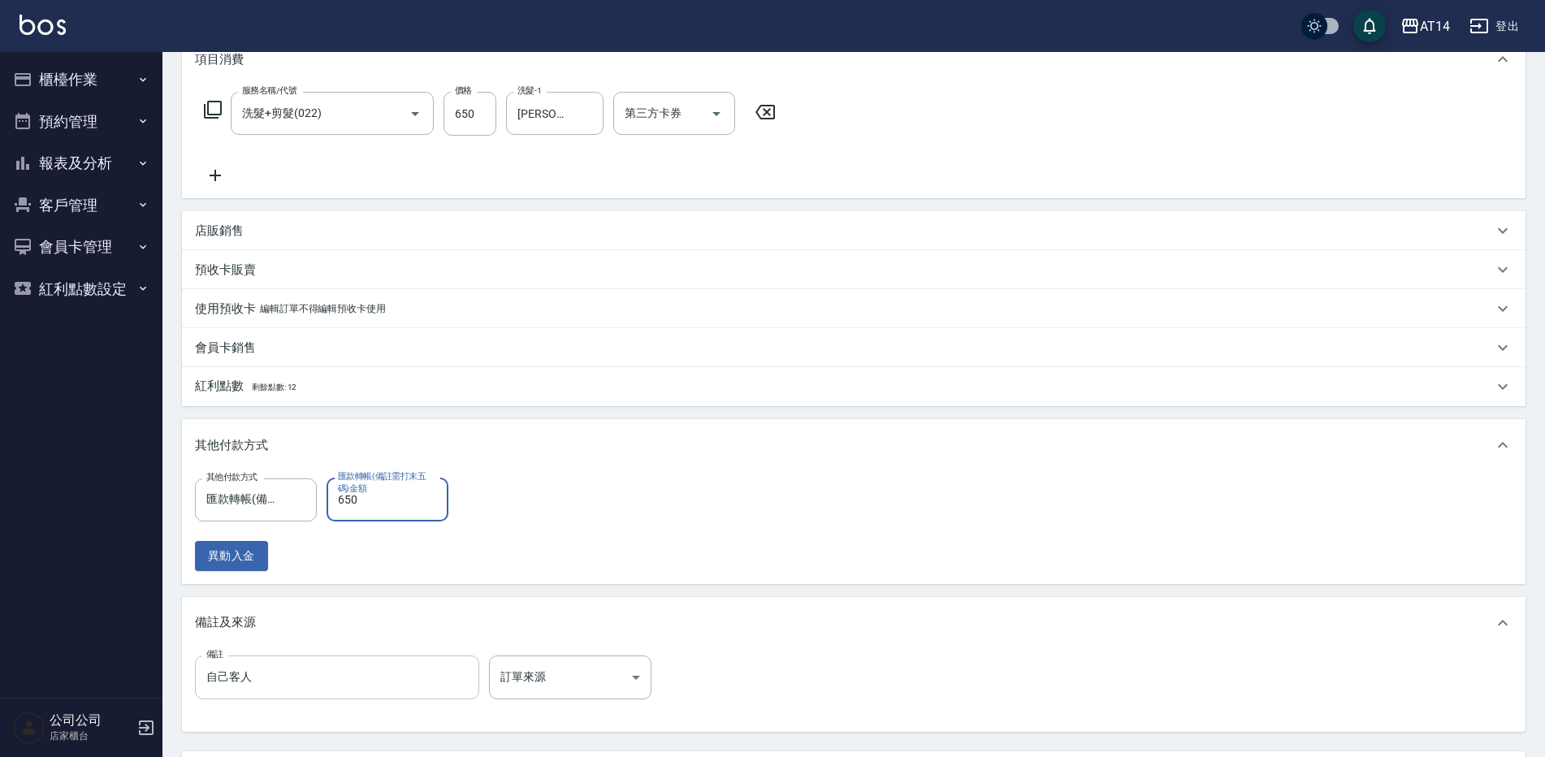
scroll to position [244, 0]
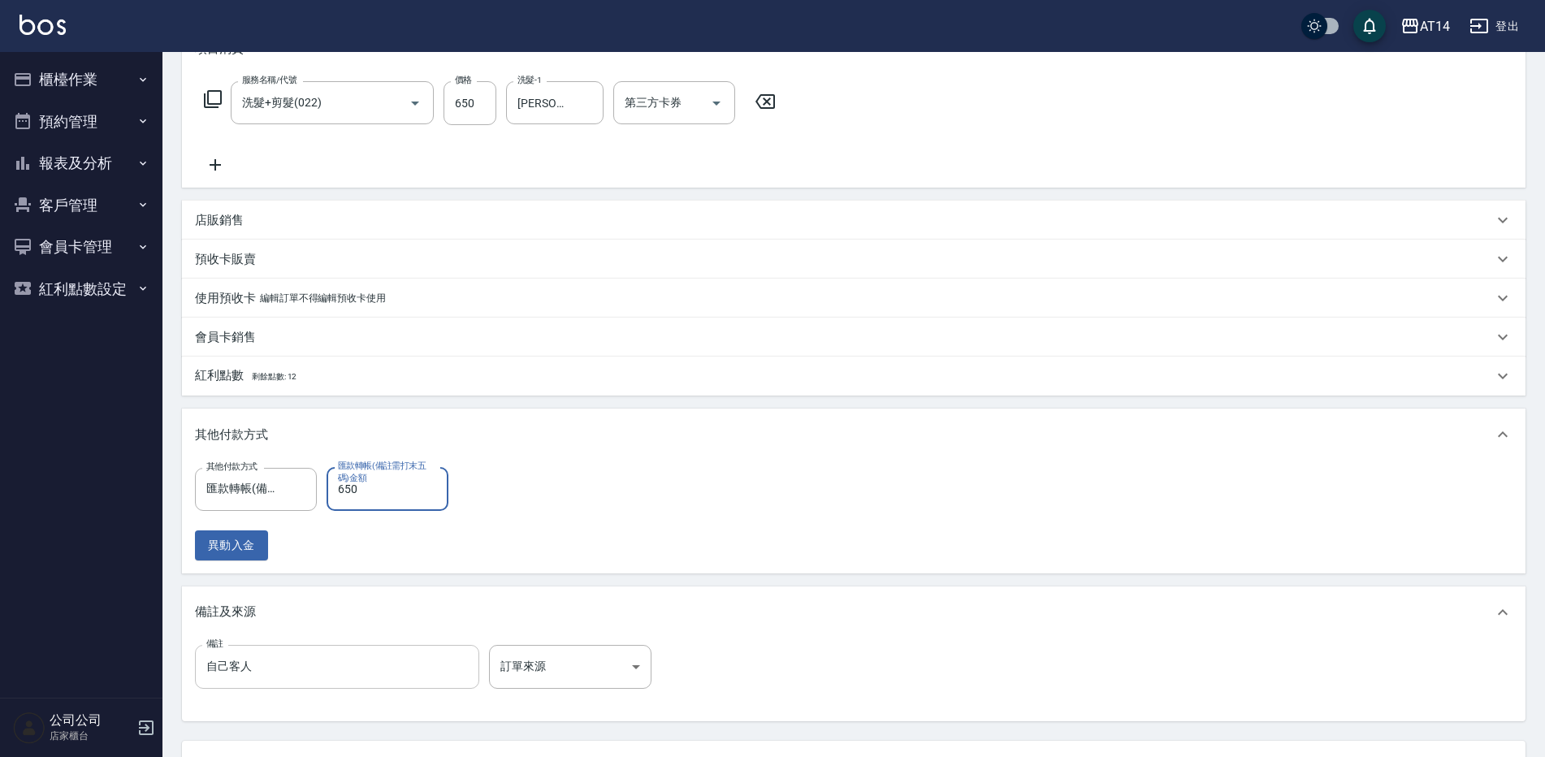
type input "650"
drag, startPoint x: 353, startPoint y: 684, endPoint x: 345, endPoint y: 689, distance: 10.2
click at [353, 685] on input "自己客人" at bounding box center [337, 667] width 284 height 44
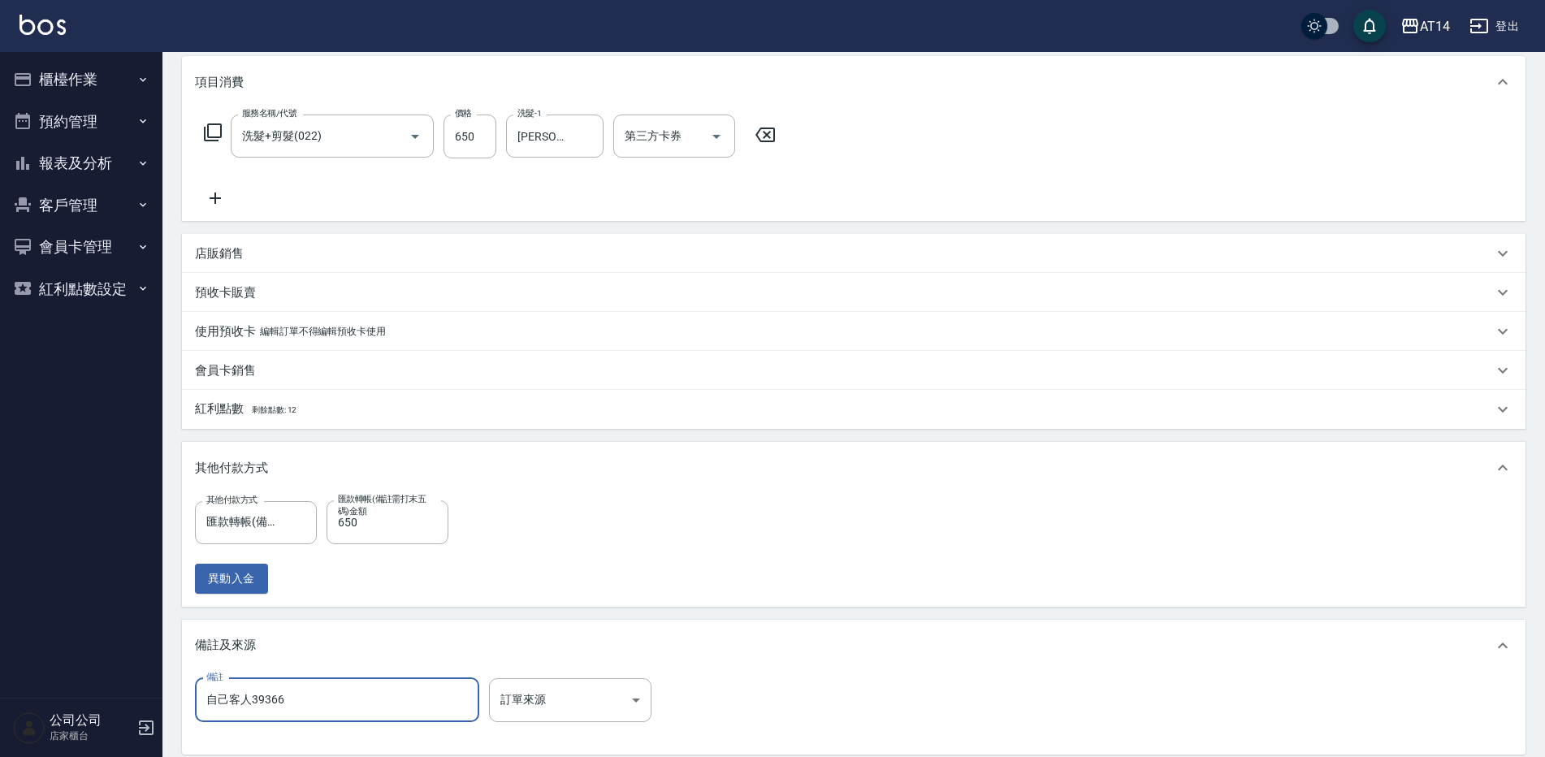
scroll to position [325, 0]
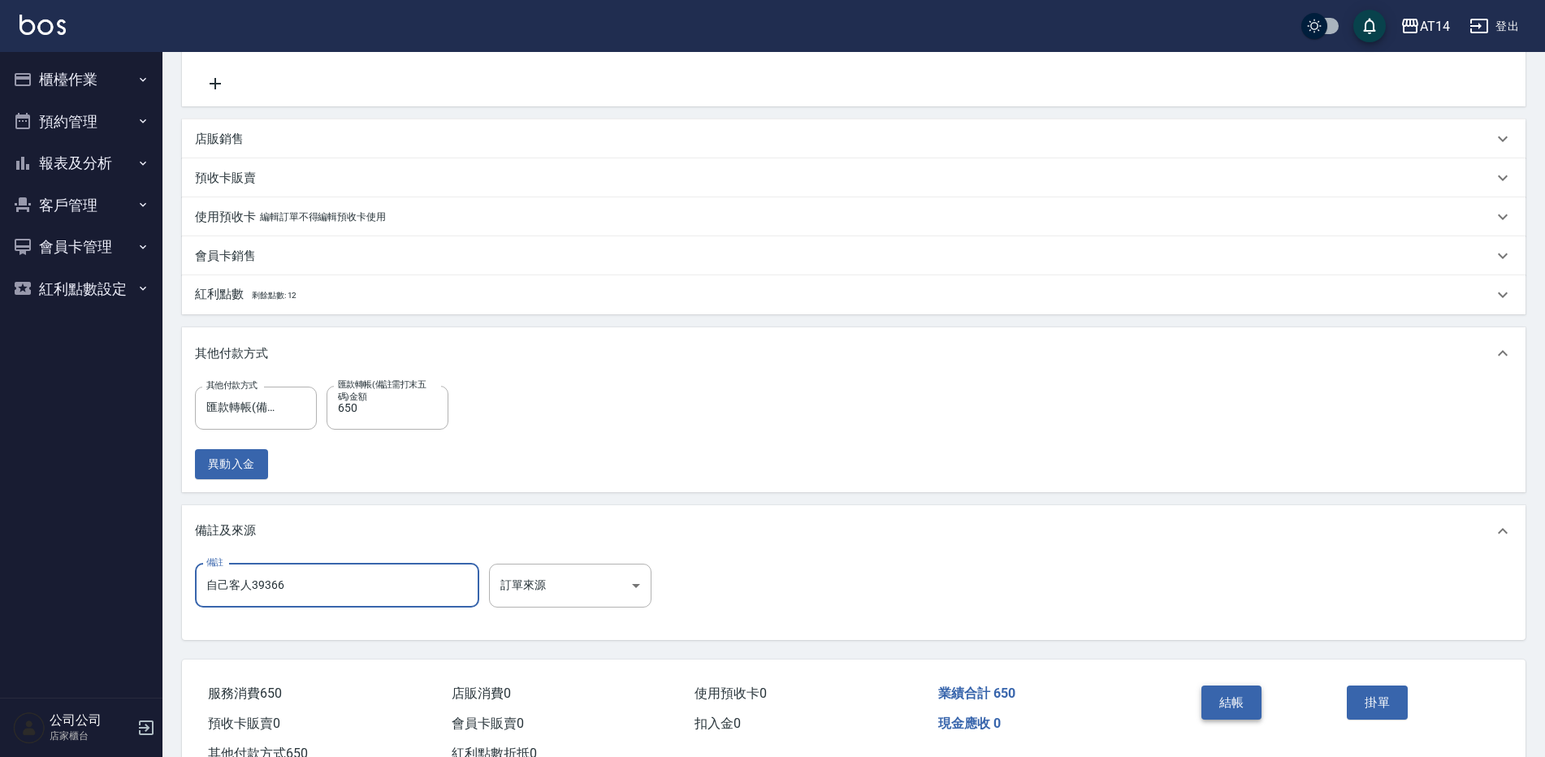
type input "自己客人39366"
click at [1220, 711] on button "結帳" at bounding box center [1232, 703] width 61 height 34
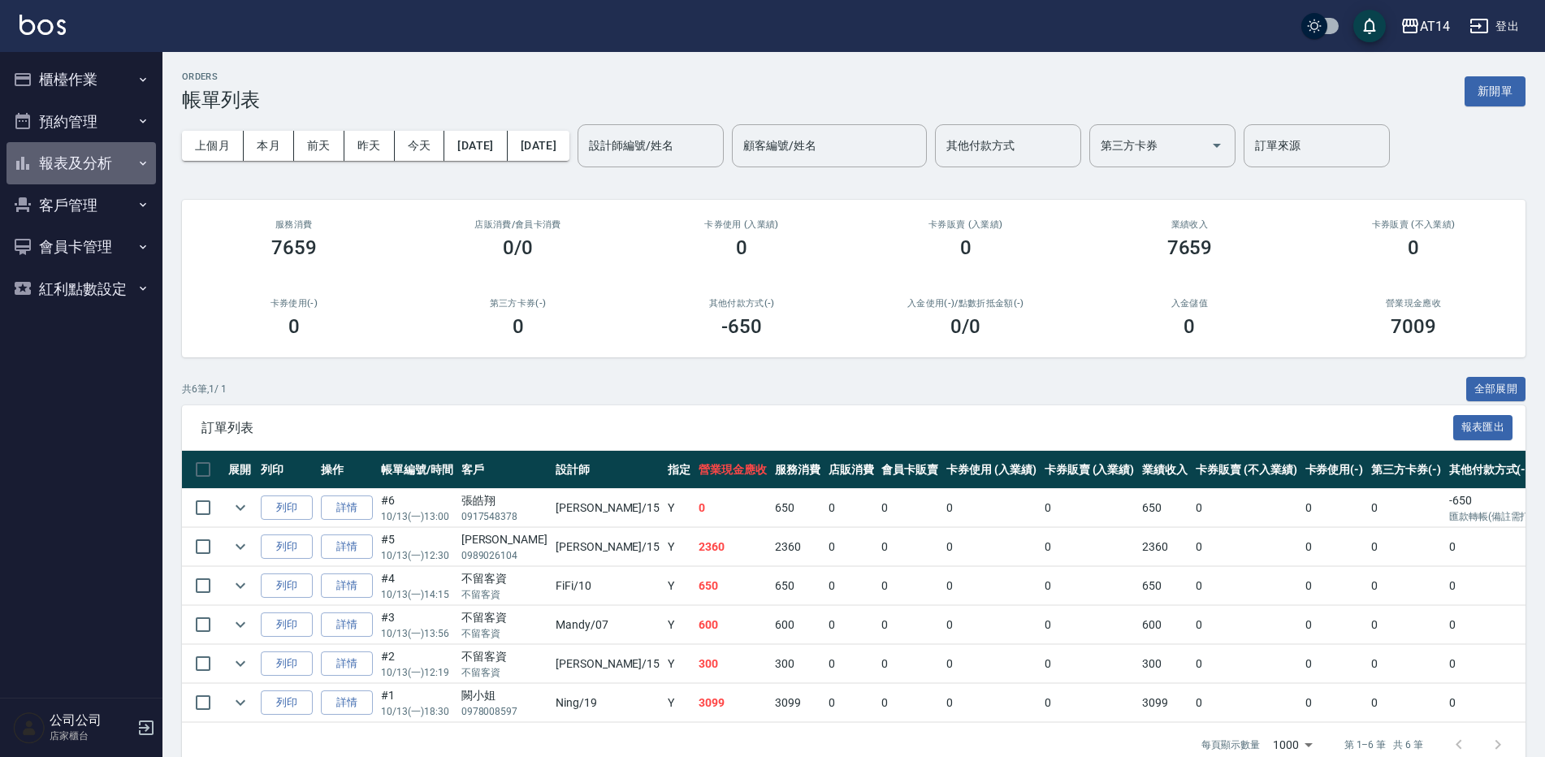
click at [41, 171] on button "報表及分析" at bounding box center [82, 163] width 150 height 42
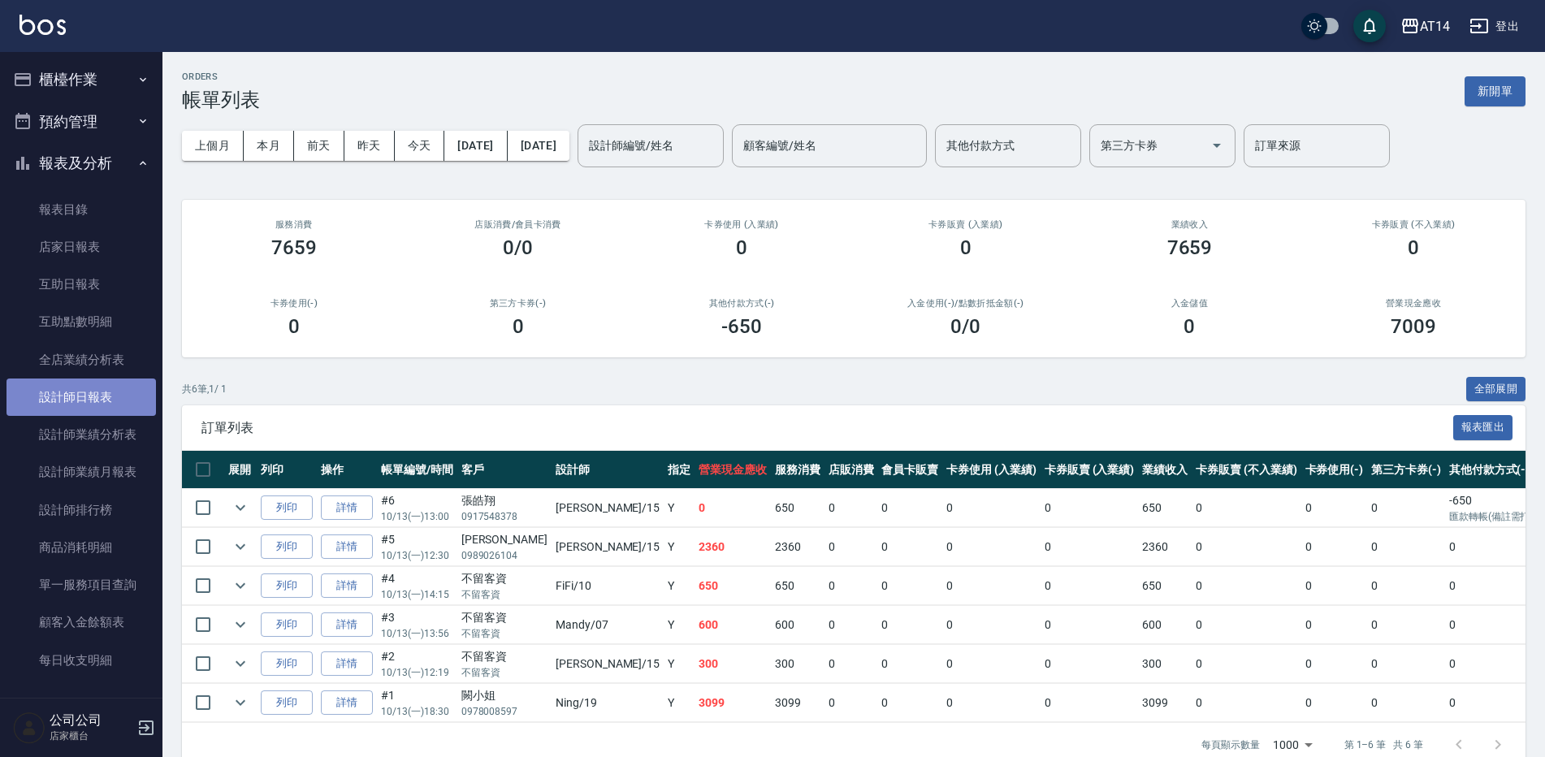
click at [106, 407] on link "設計師日報表" at bounding box center [82, 397] width 150 height 37
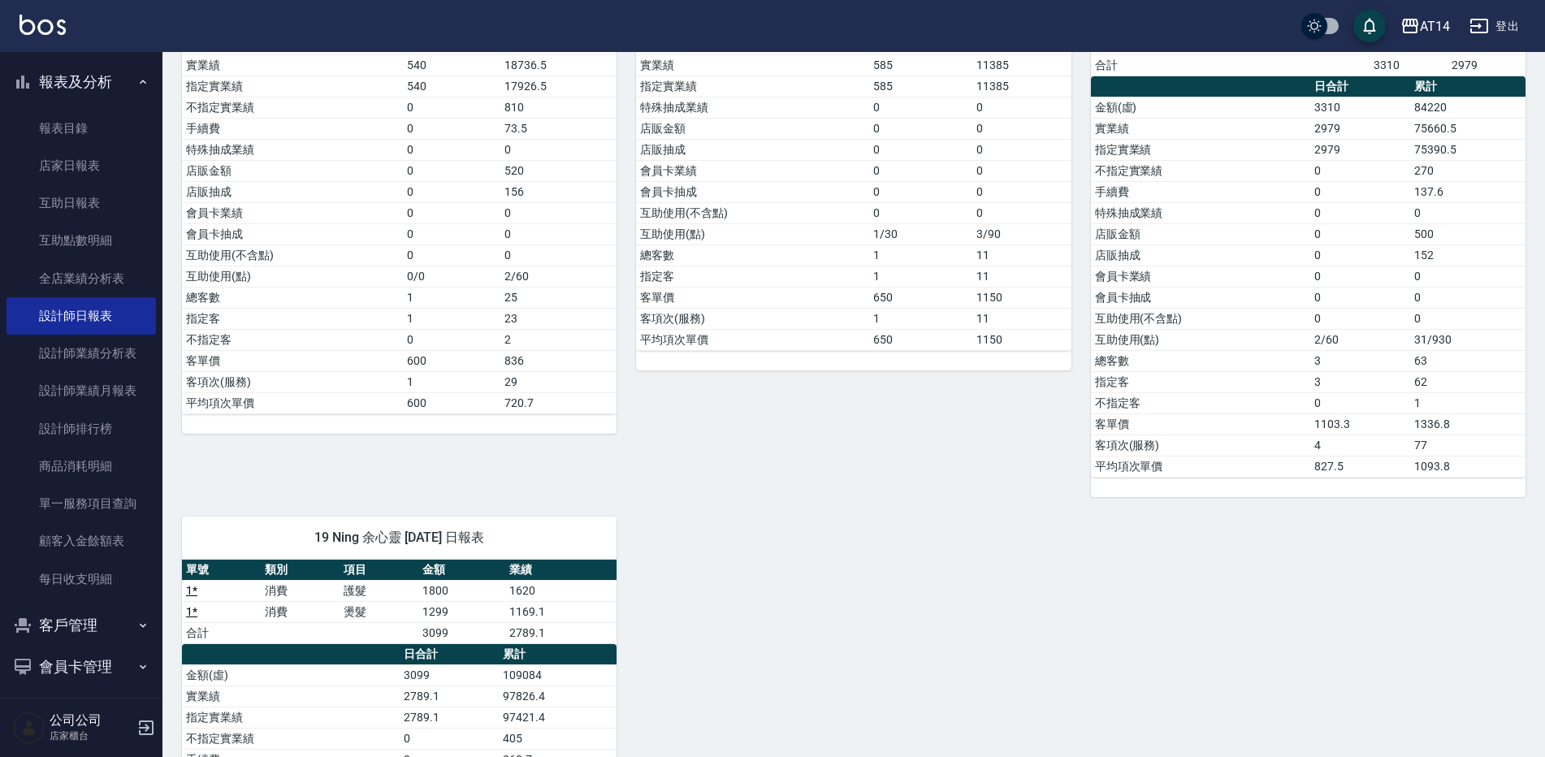
scroll to position [325, 0]
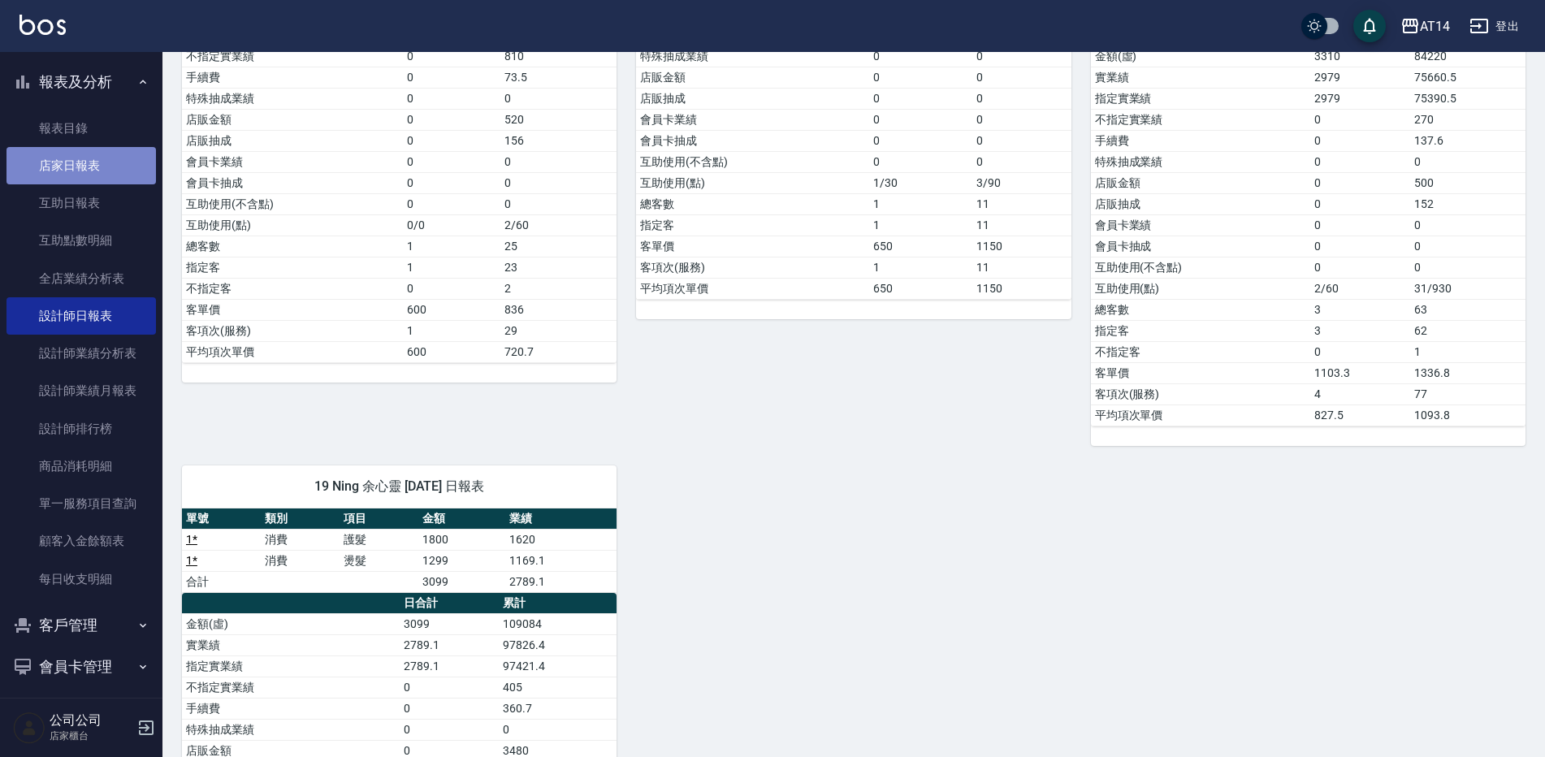
click at [93, 167] on link "店家日報表" at bounding box center [82, 165] width 150 height 37
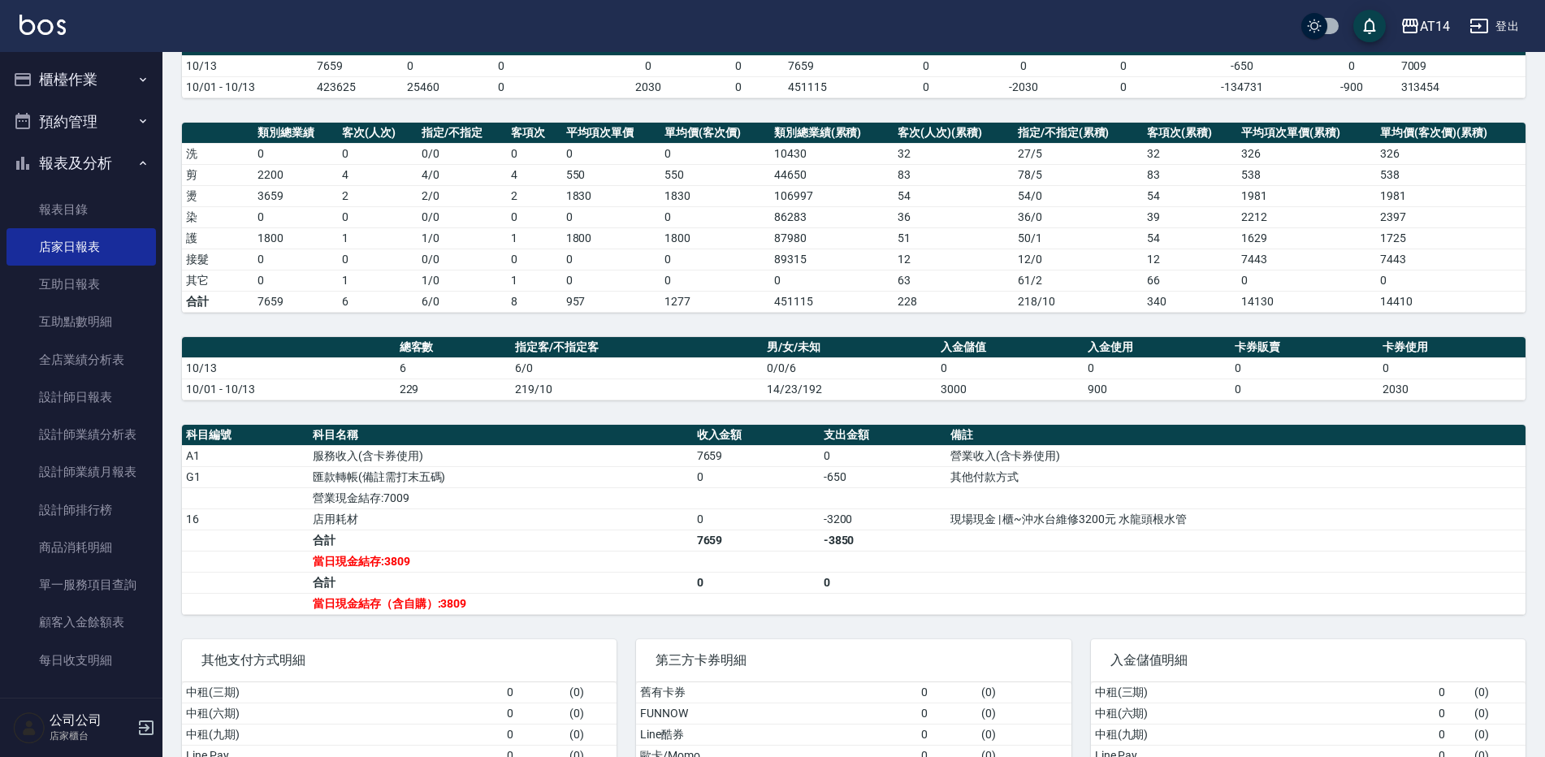
click at [66, 90] on button "櫃檯作業" at bounding box center [82, 80] width 150 height 42
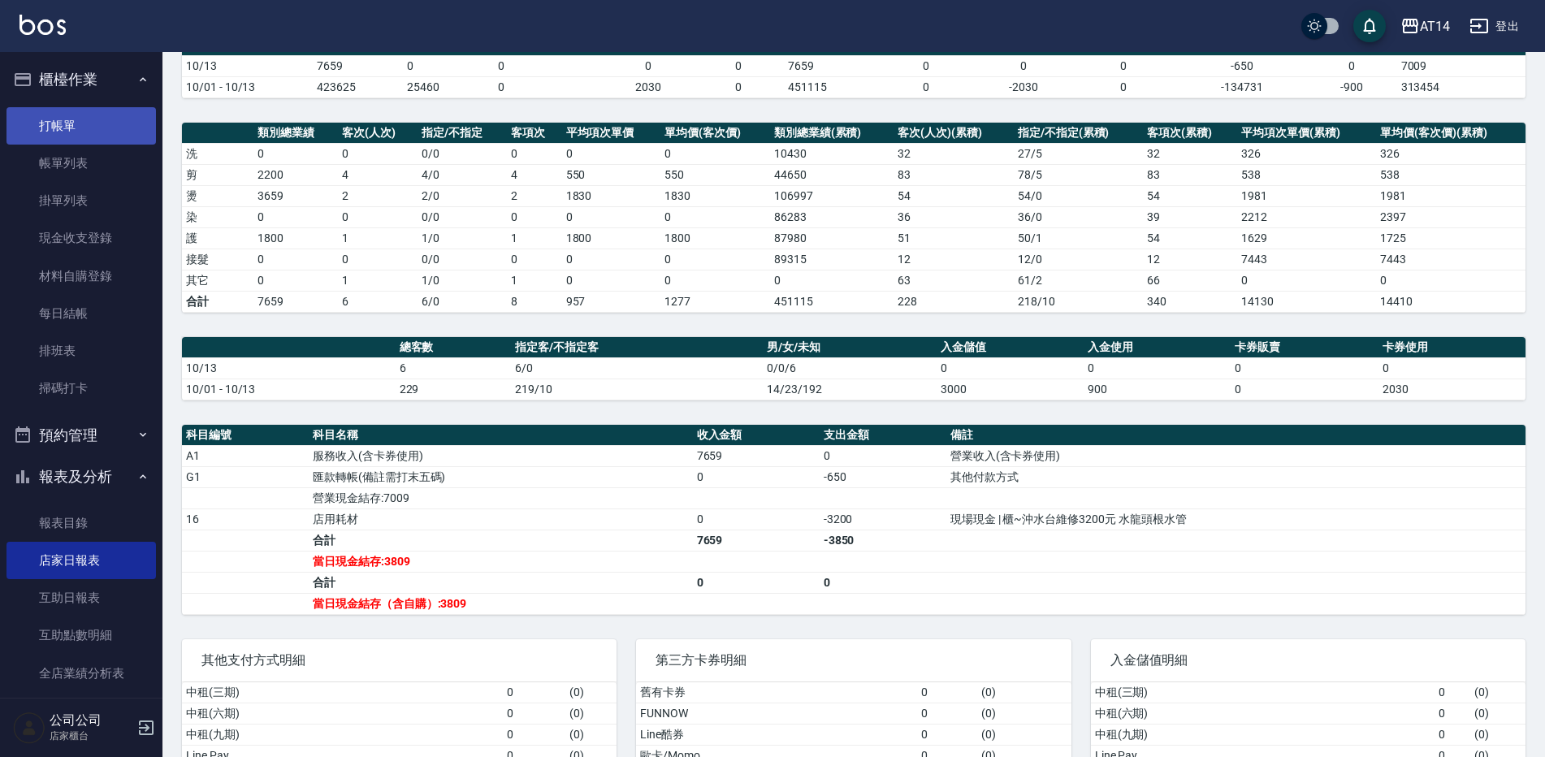
click at [70, 131] on link "打帳單" at bounding box center [82, 125] width 150 height 37
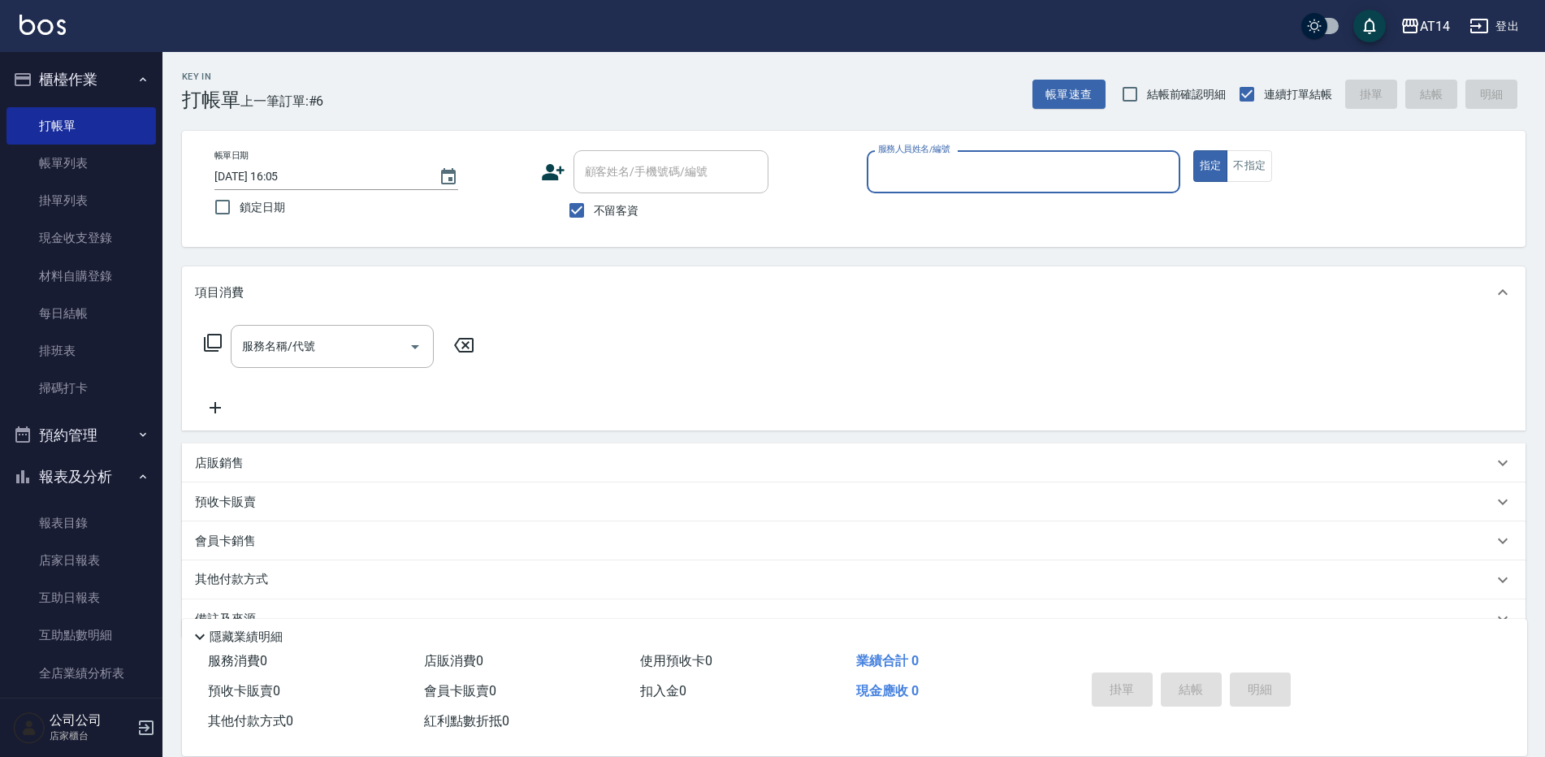
click at [943, 176] on input "服務人員姓名/編號" at bounding box center [1023, 172] width 299 height 28
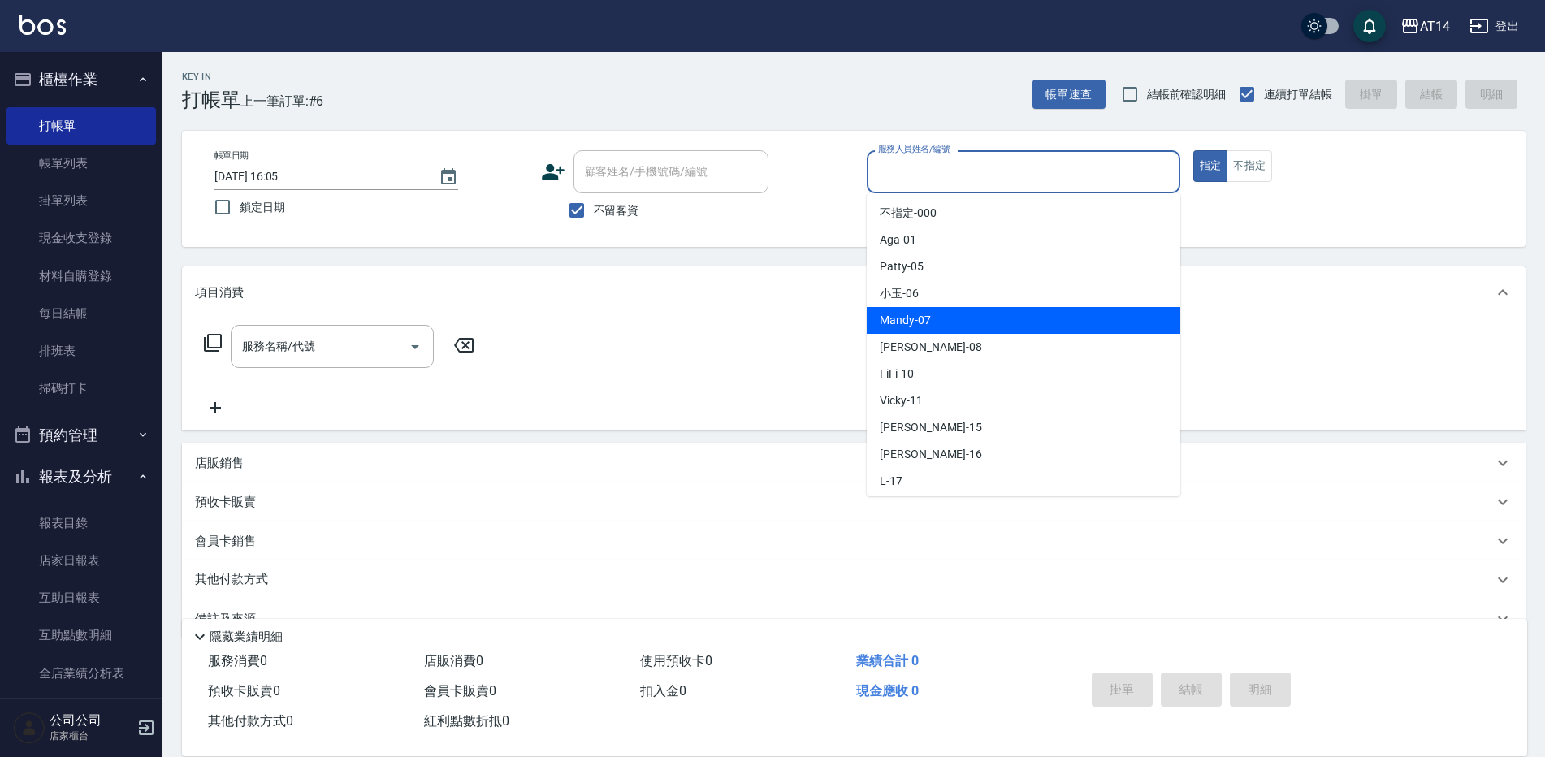
drag, startPoint x: 895, startPoint y: 323, endPoint x: 466, endPoint y: 427, distance: 442.4
click at [895, 323] on span "Mandy -07" at bounding box center [905, 320] width 51 height 17
type input "Mandy-07"
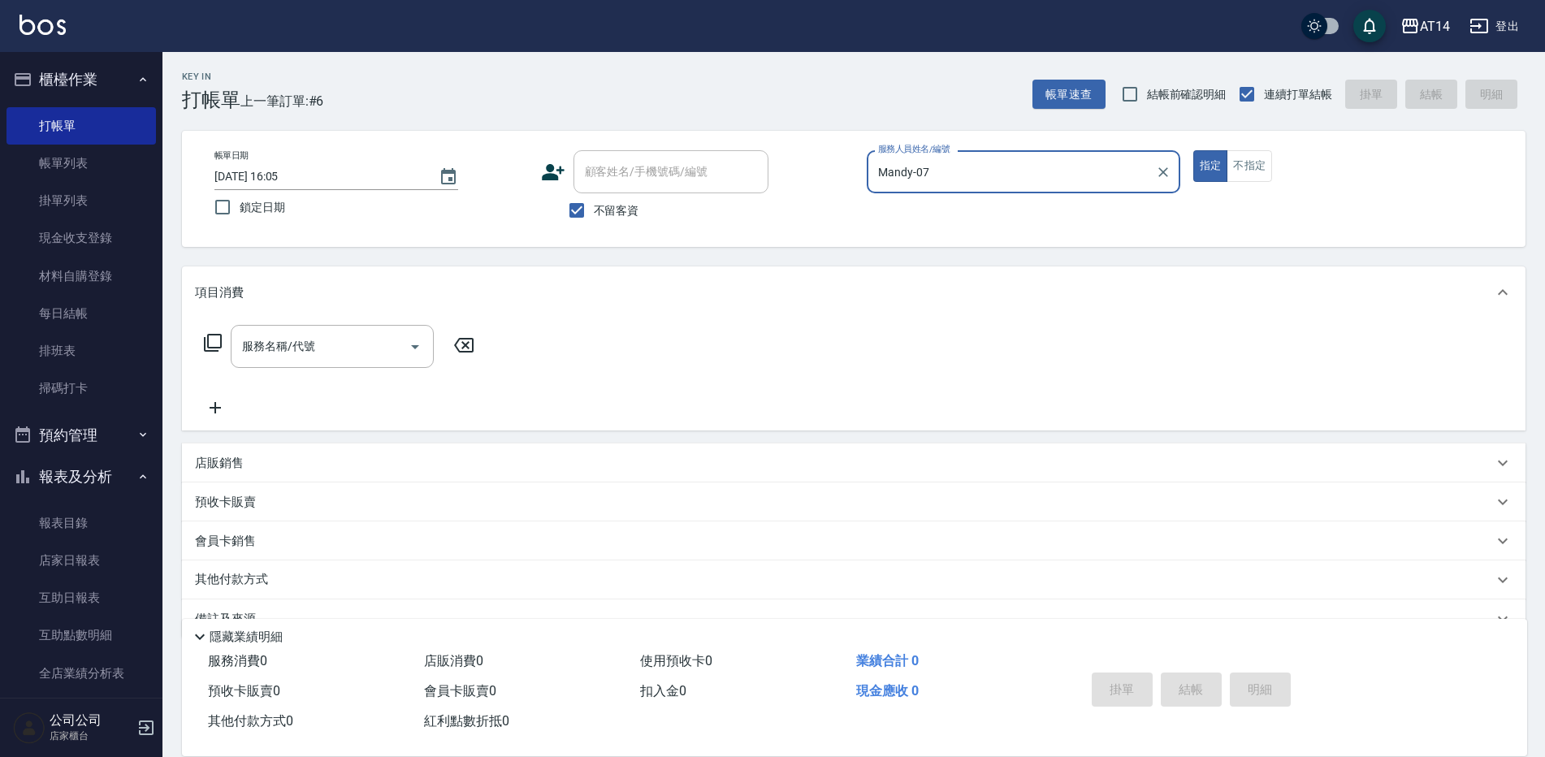
click at [241, 463] on p "店販銷售" at bounding box center [219, 463] width 49 height 17
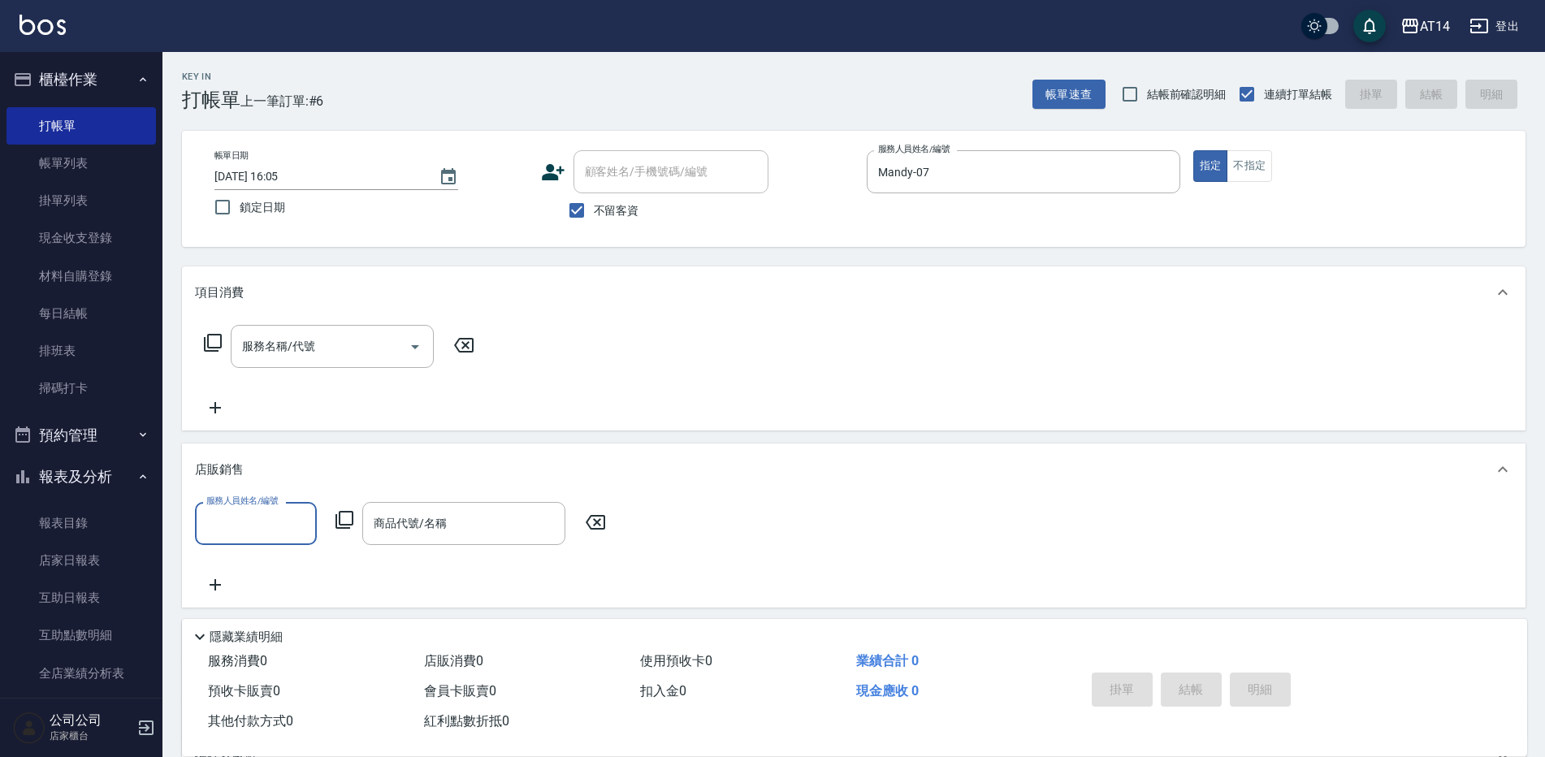
click at [277, 514] on input "服務人員姓名/編號" at bounding box center [255, 523] width 107 height 28
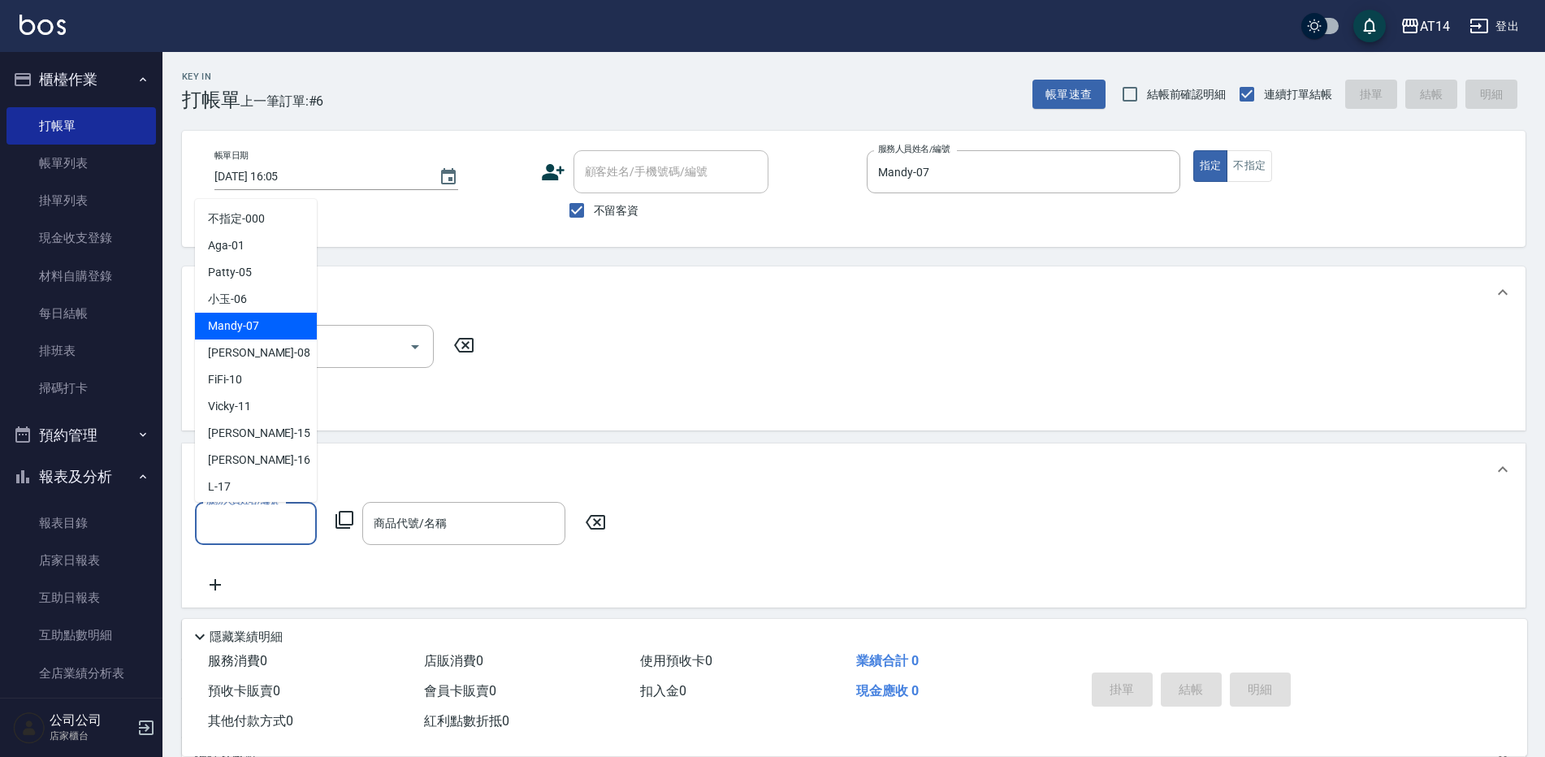
click at [245, 334] on span "Mandy -07" at bounding box center [233, 326] width 51 height 17
type input "Mandy-07"
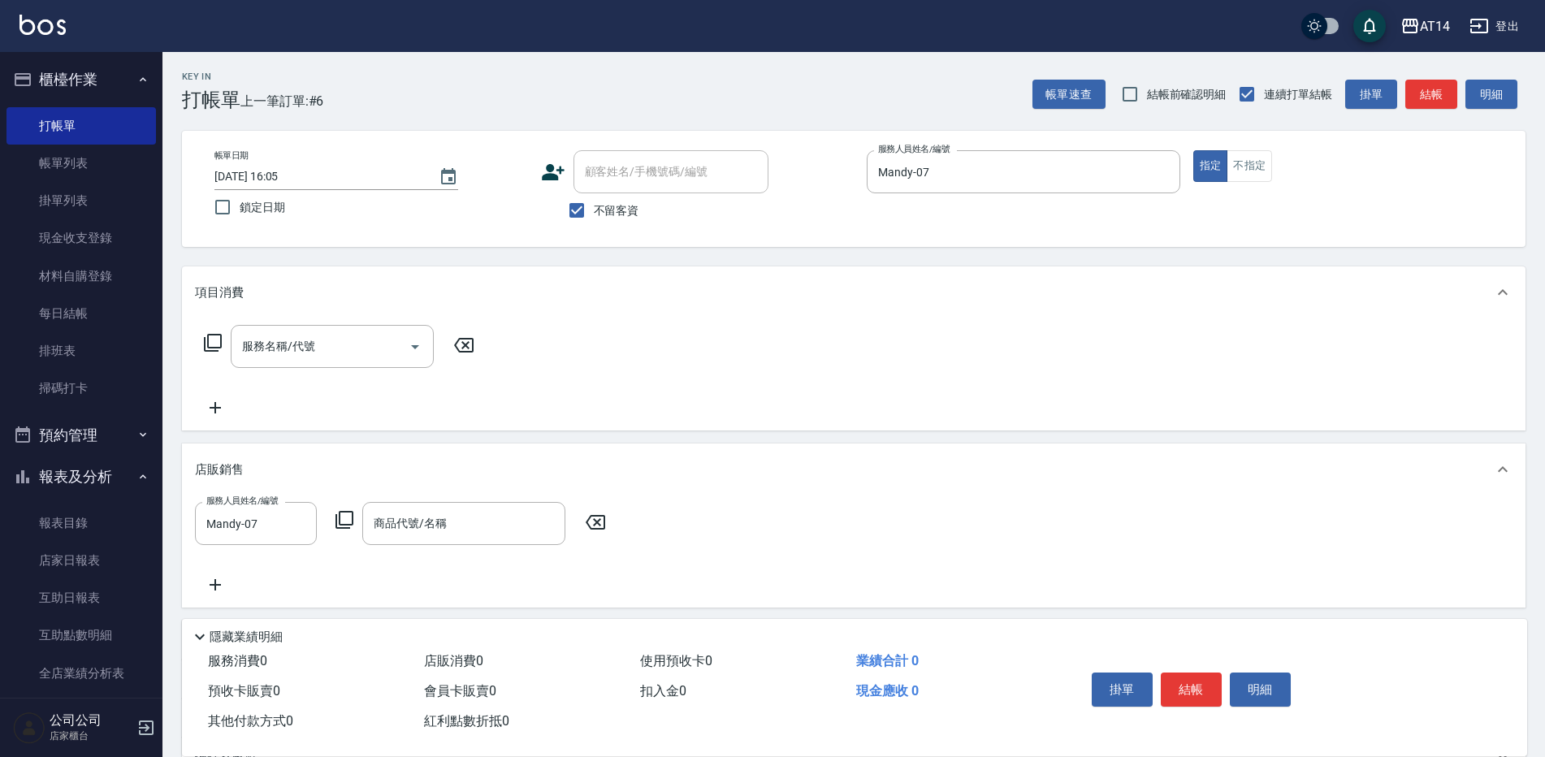
click at [351, 520] on icon at bounding box center [345, 520] width 20 height 20
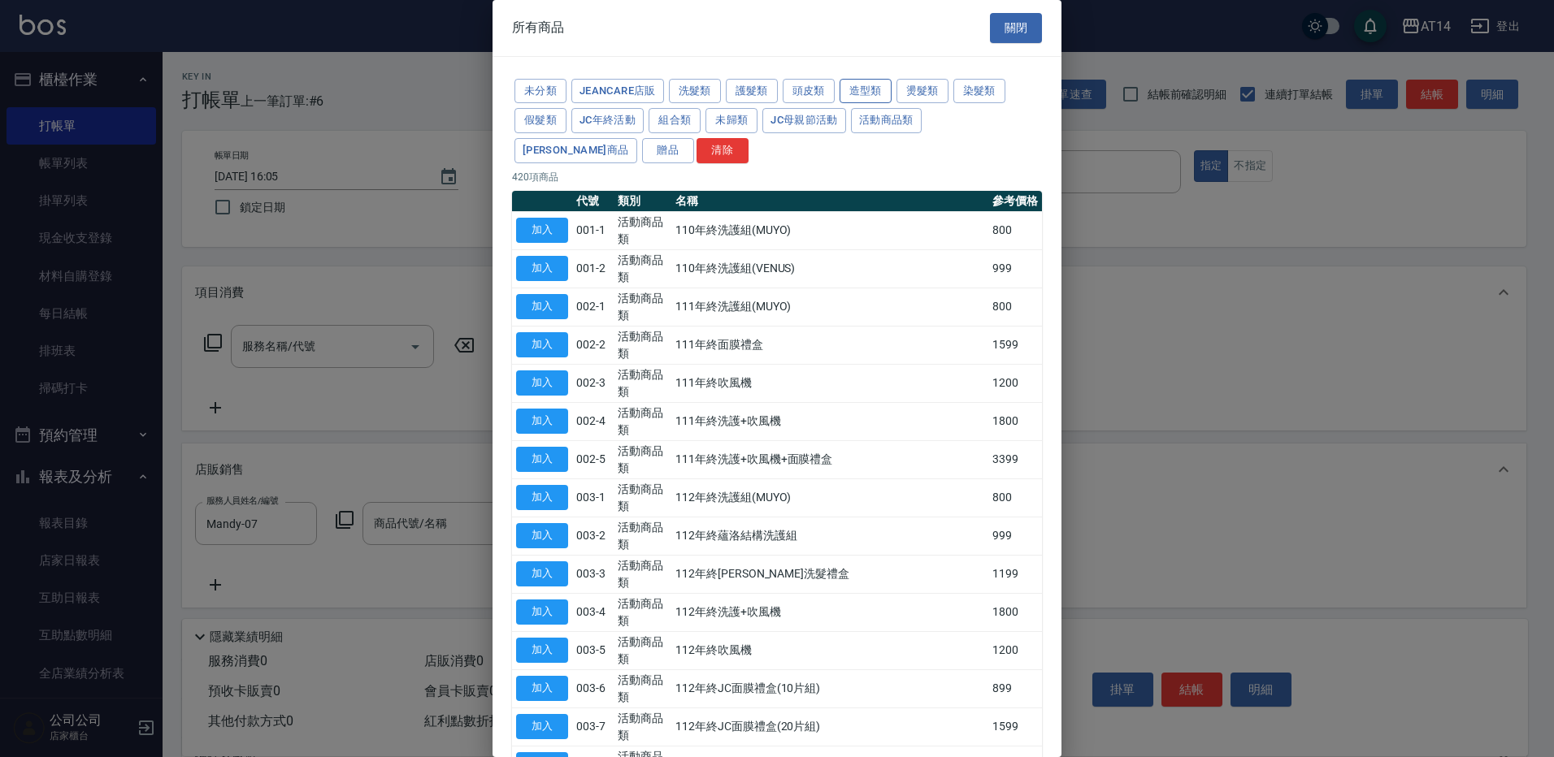
click at [859, 92] on button "造型類" at bounding box center [865, 91] width 52 height 25
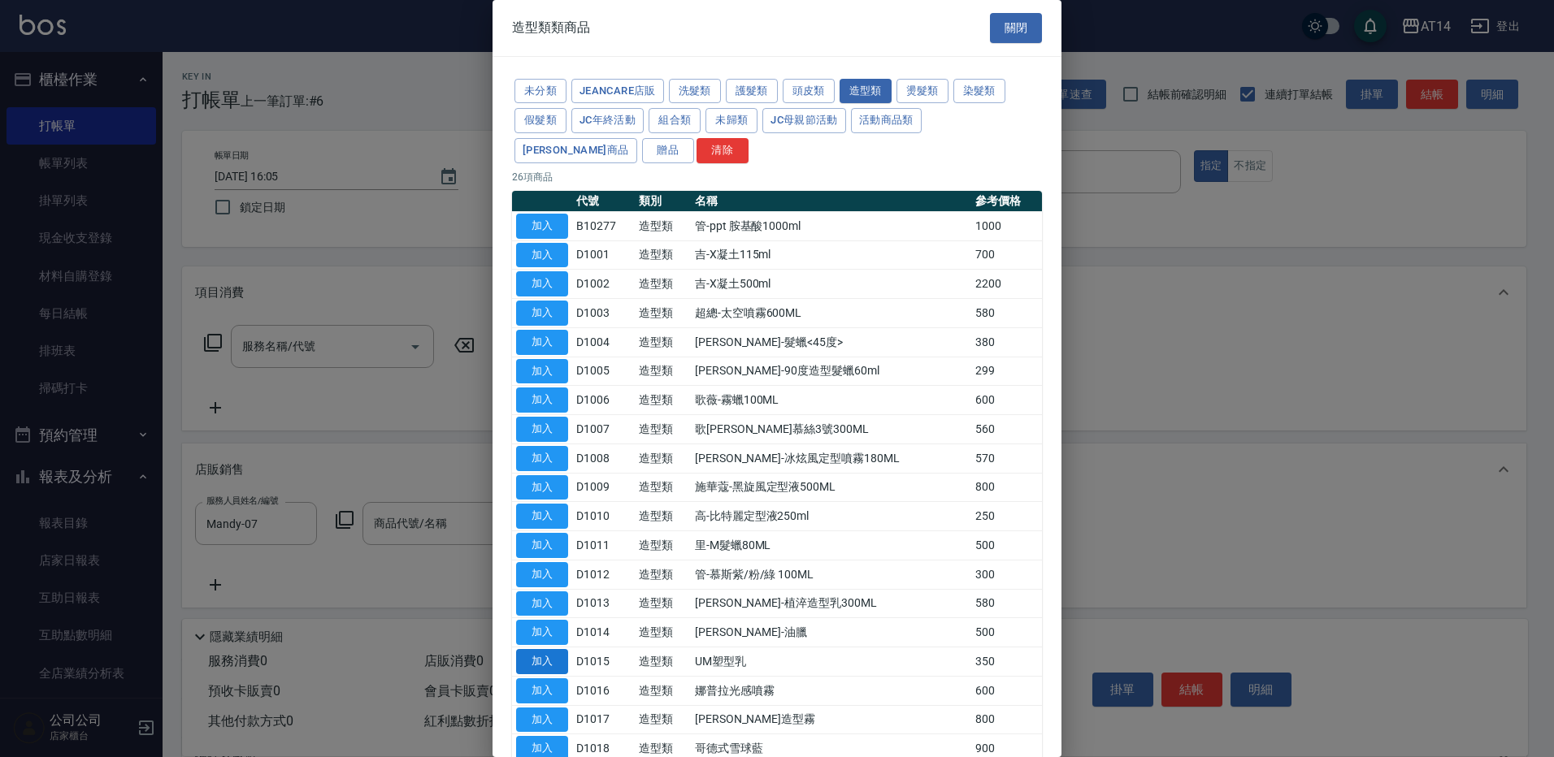
click at [557, 662] on button "加入" at bounding box center [542, 661] width 52 height 25
type input "UM塑型乳"
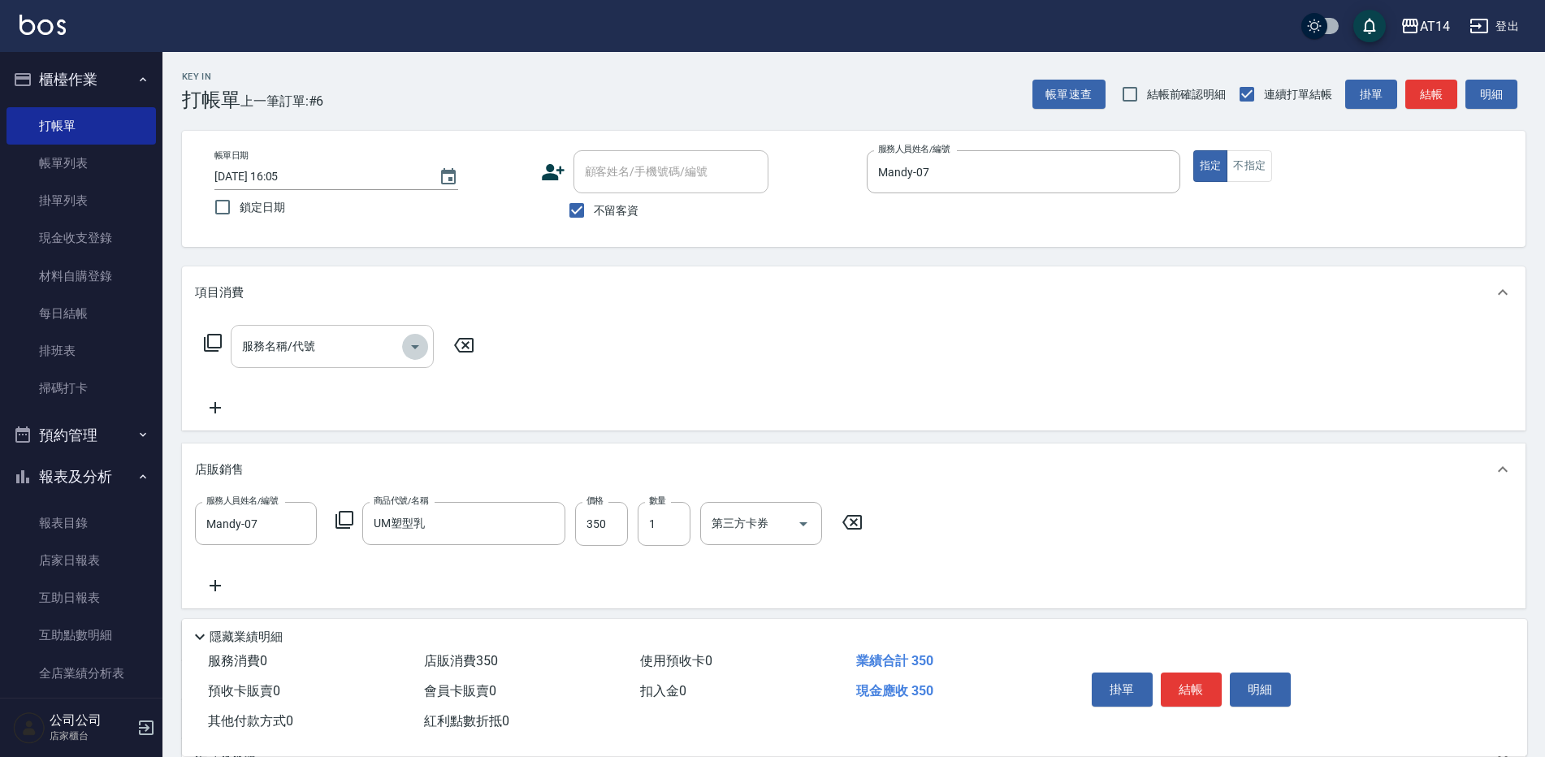
click at [410, 345] on icon "Open" at bounding box center [415, 347] width 20 height 20
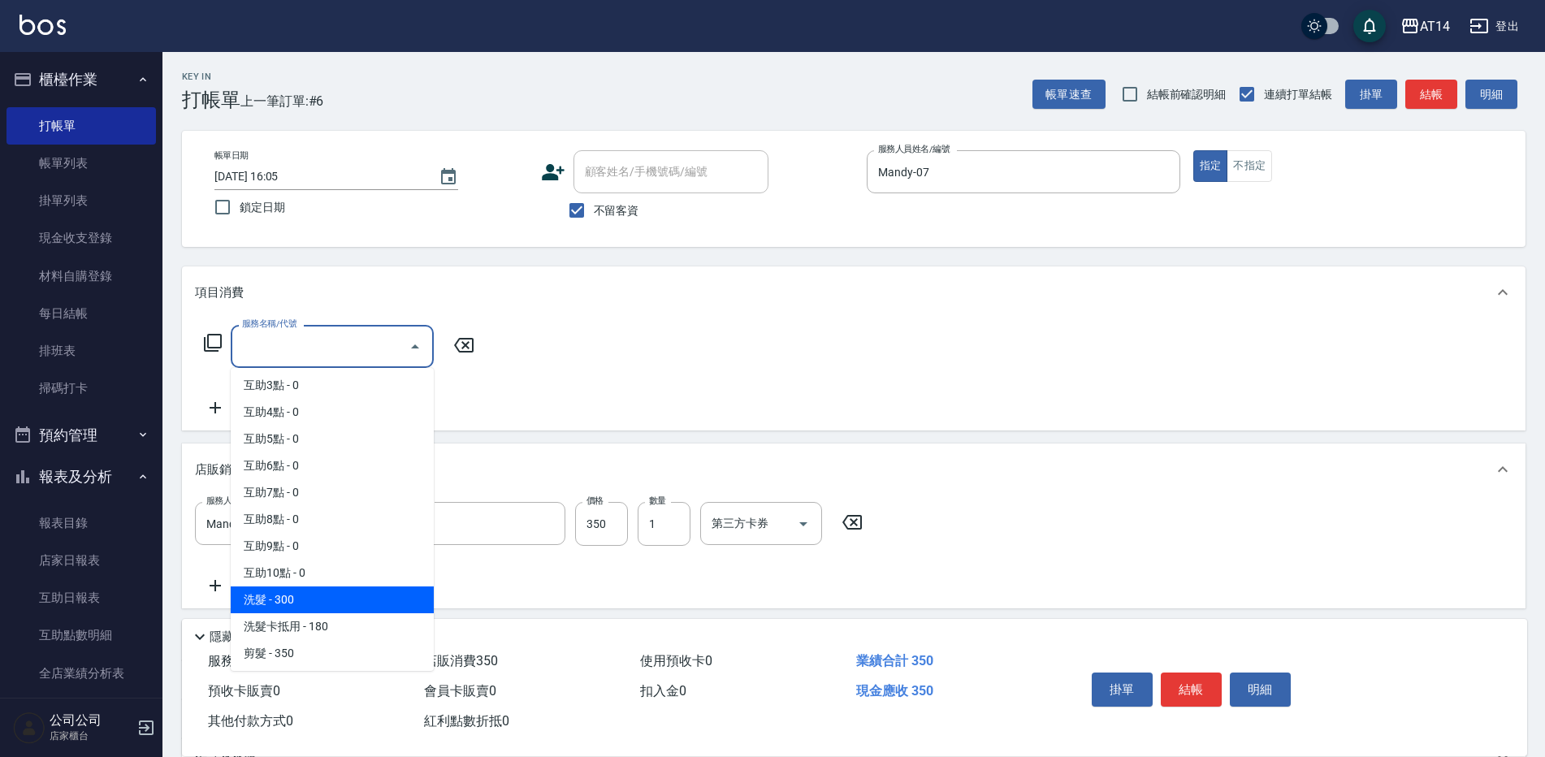
scroll to position [81, 0]
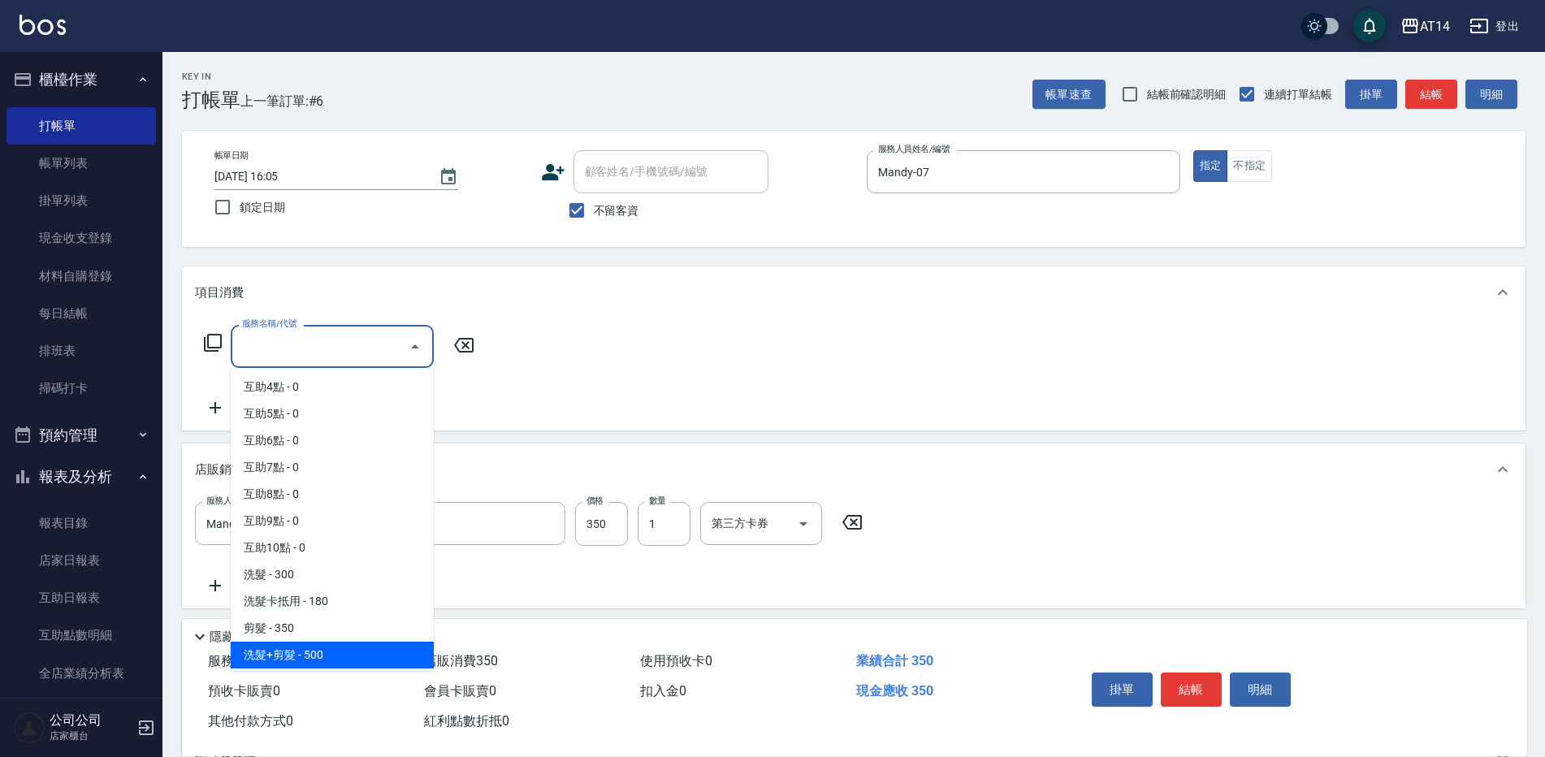
click at [334, 650] on span "洗髮+剪髮 - 500" at bounding box center [332, 655] width 203 height 27
type input "洗髮+剪髮(022)"
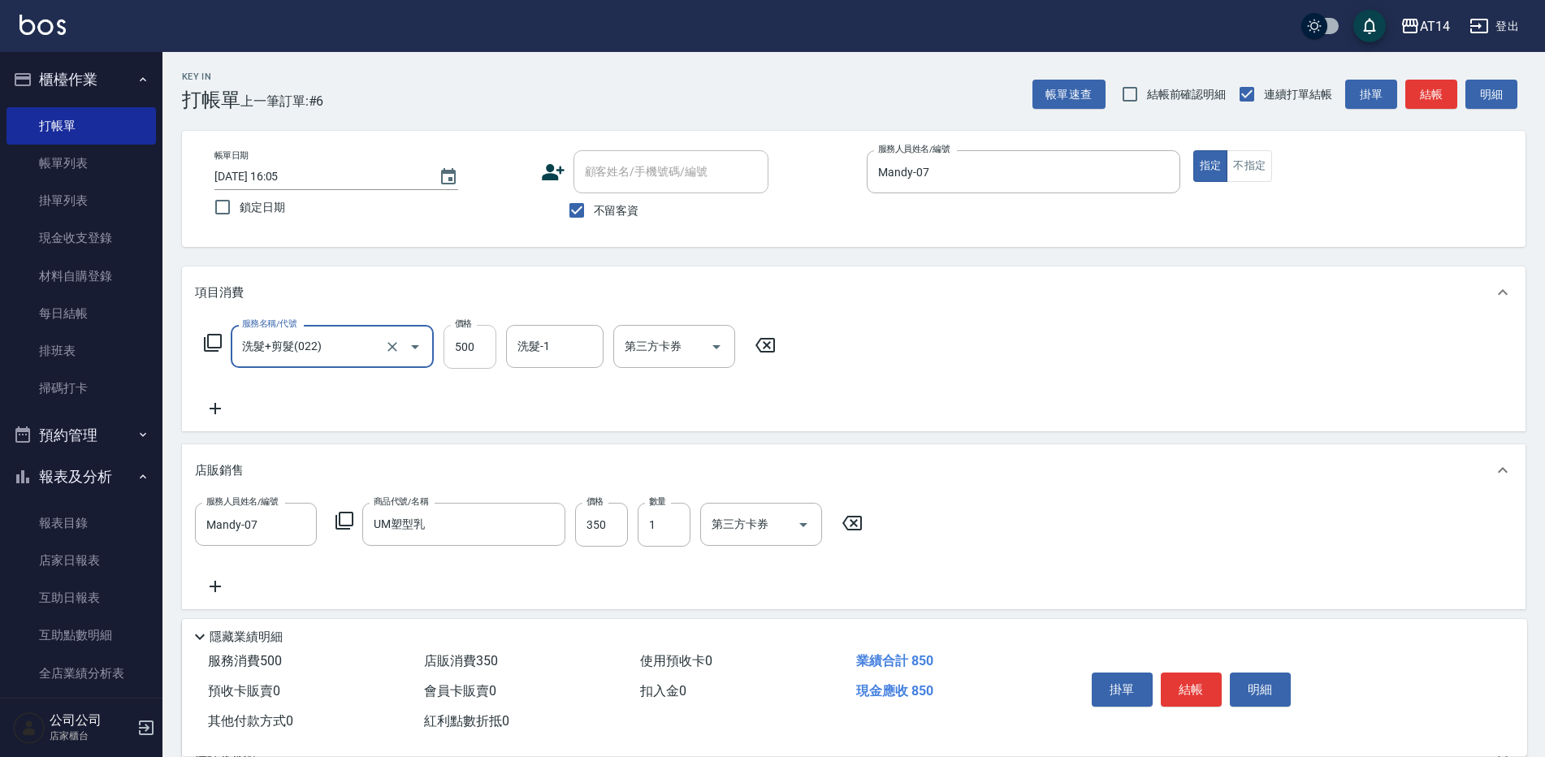
click at [476, 340] on input "500" at bounding box center [470, 347] width 53 height 44
type input "600"
click at [216, 402] on icon at bounding box center [215, 409] width 41 height 20
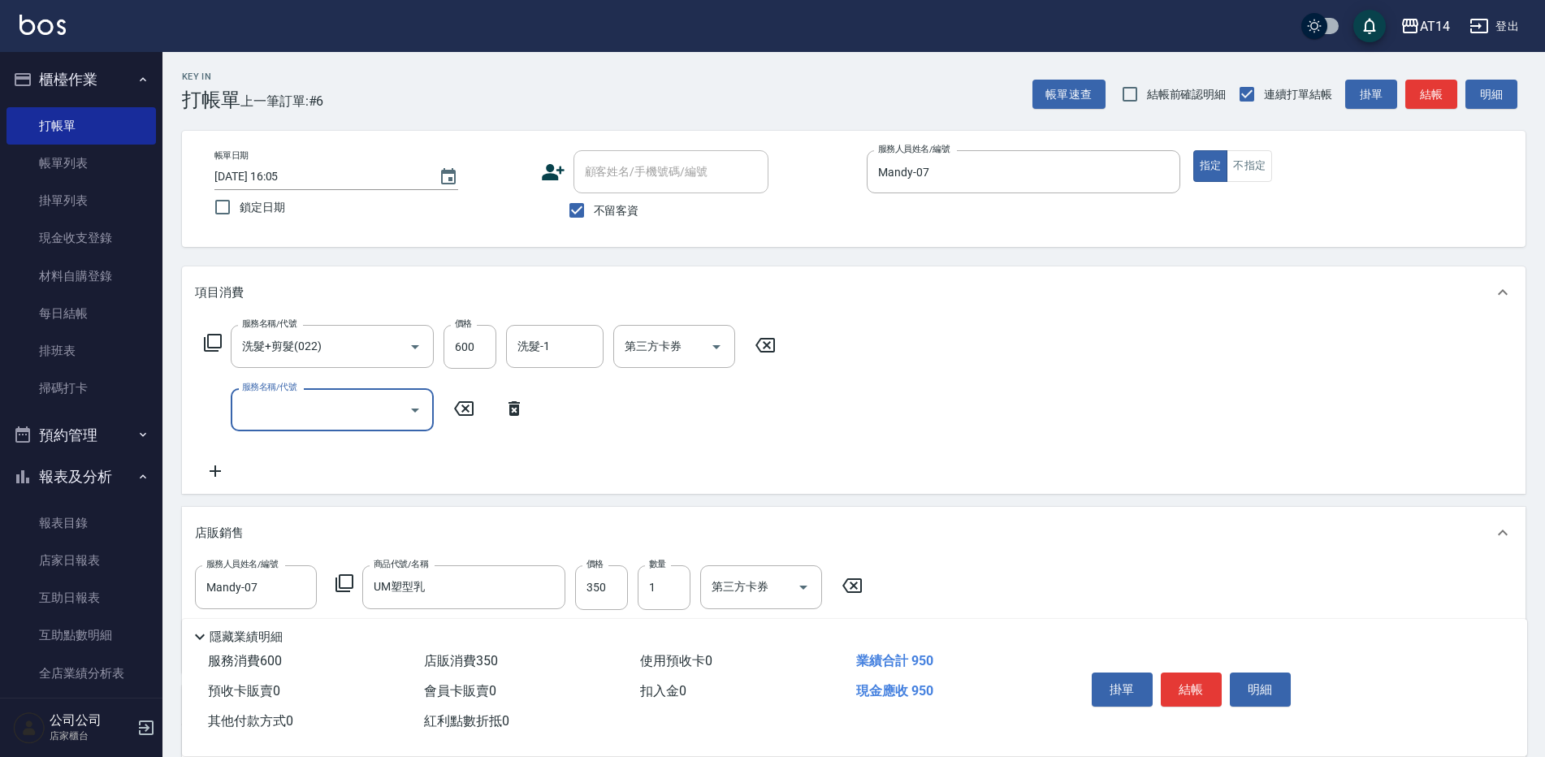
click at [250, 406] on input "服務名稱/代號" at bounding box center [320, 410] width 164 height 28
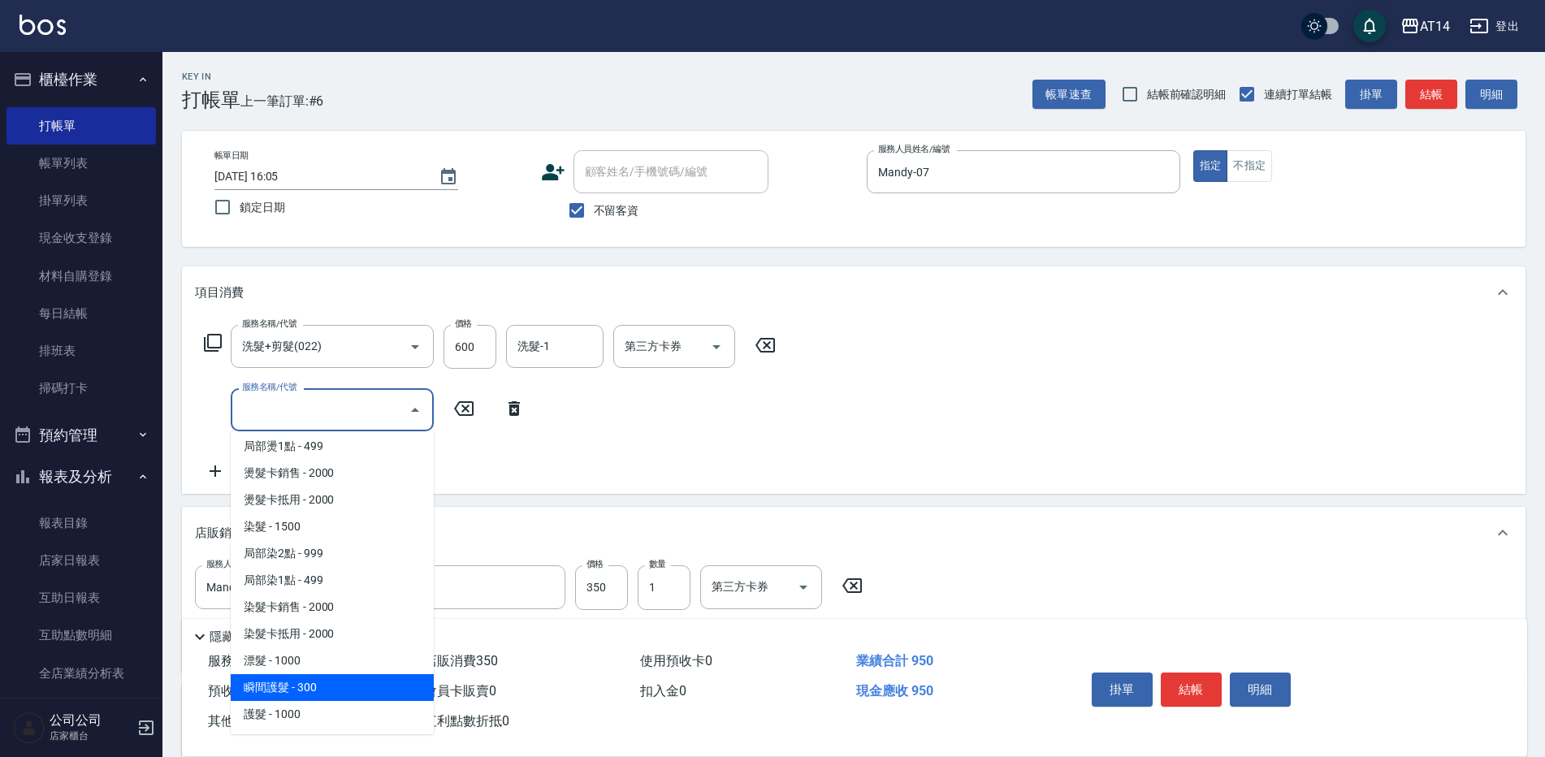
scroll to position [650, 0]
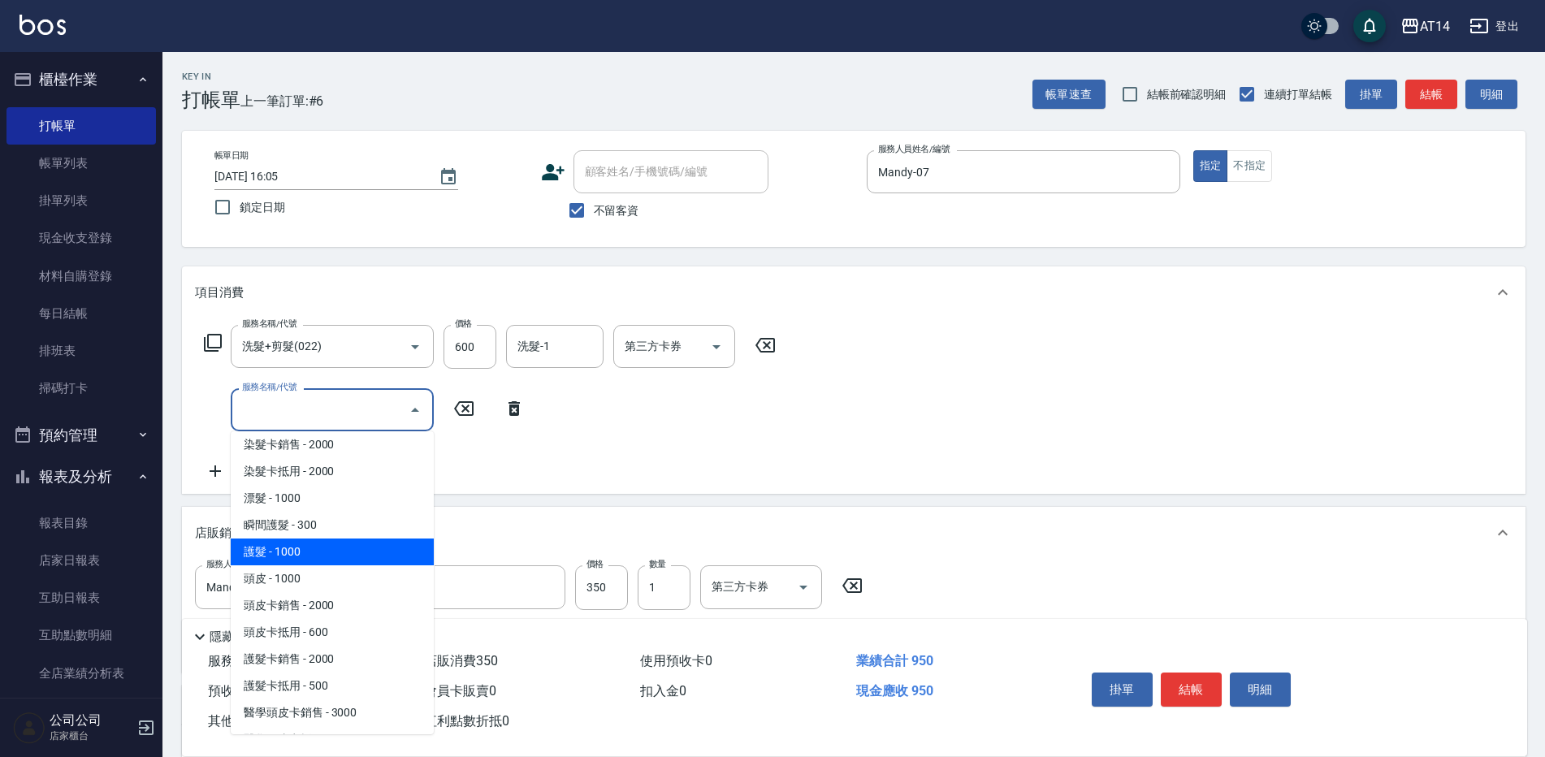
click at [308, 551] on span "護髮 - 1000" at bounding box center [332, 552] width 203 height 27
type input "護髮(051)"
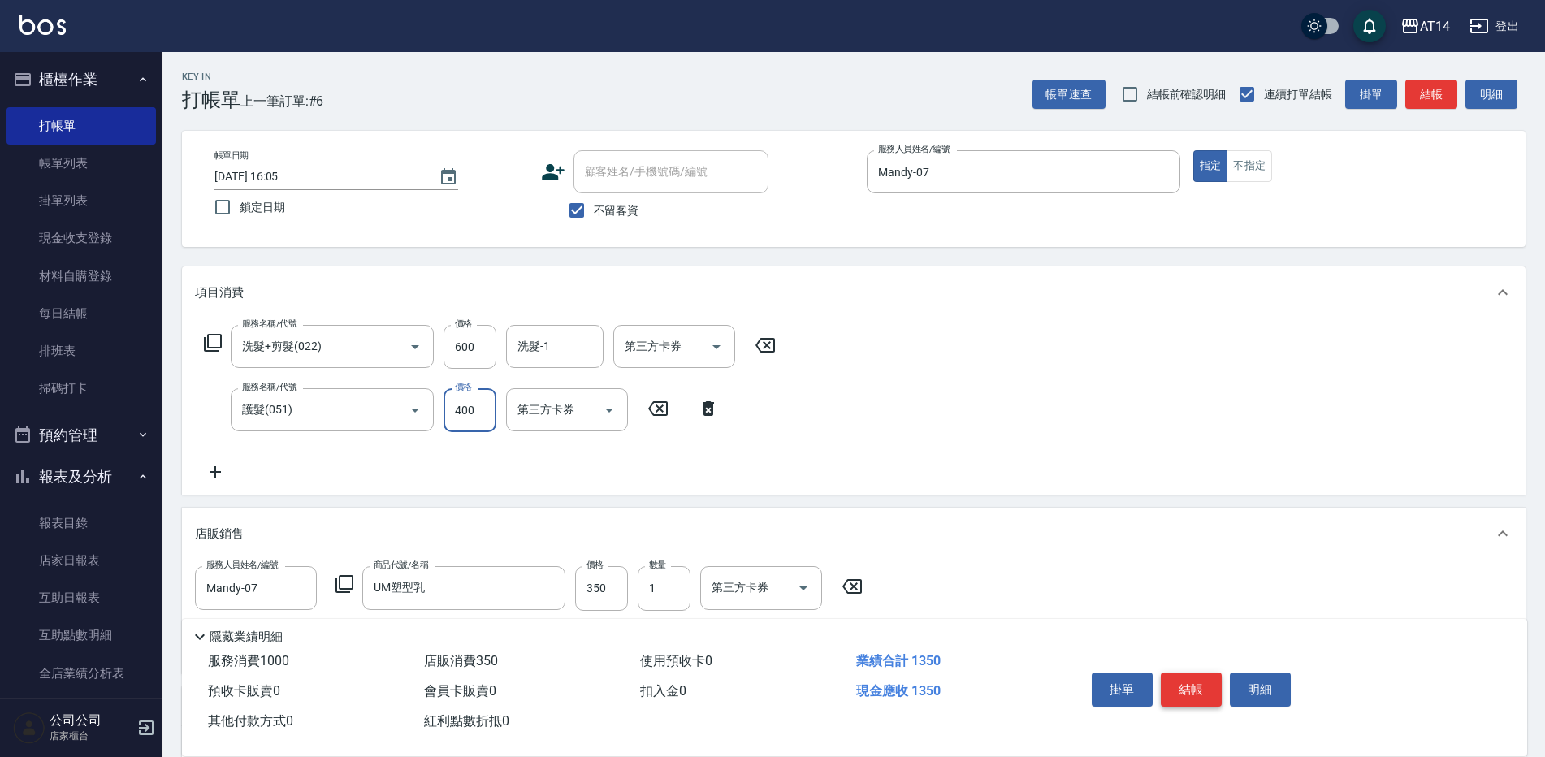
type input "400"
click at [1198, 677] on button "結帳" at bounding box center [1191, 690] width 61 height 34
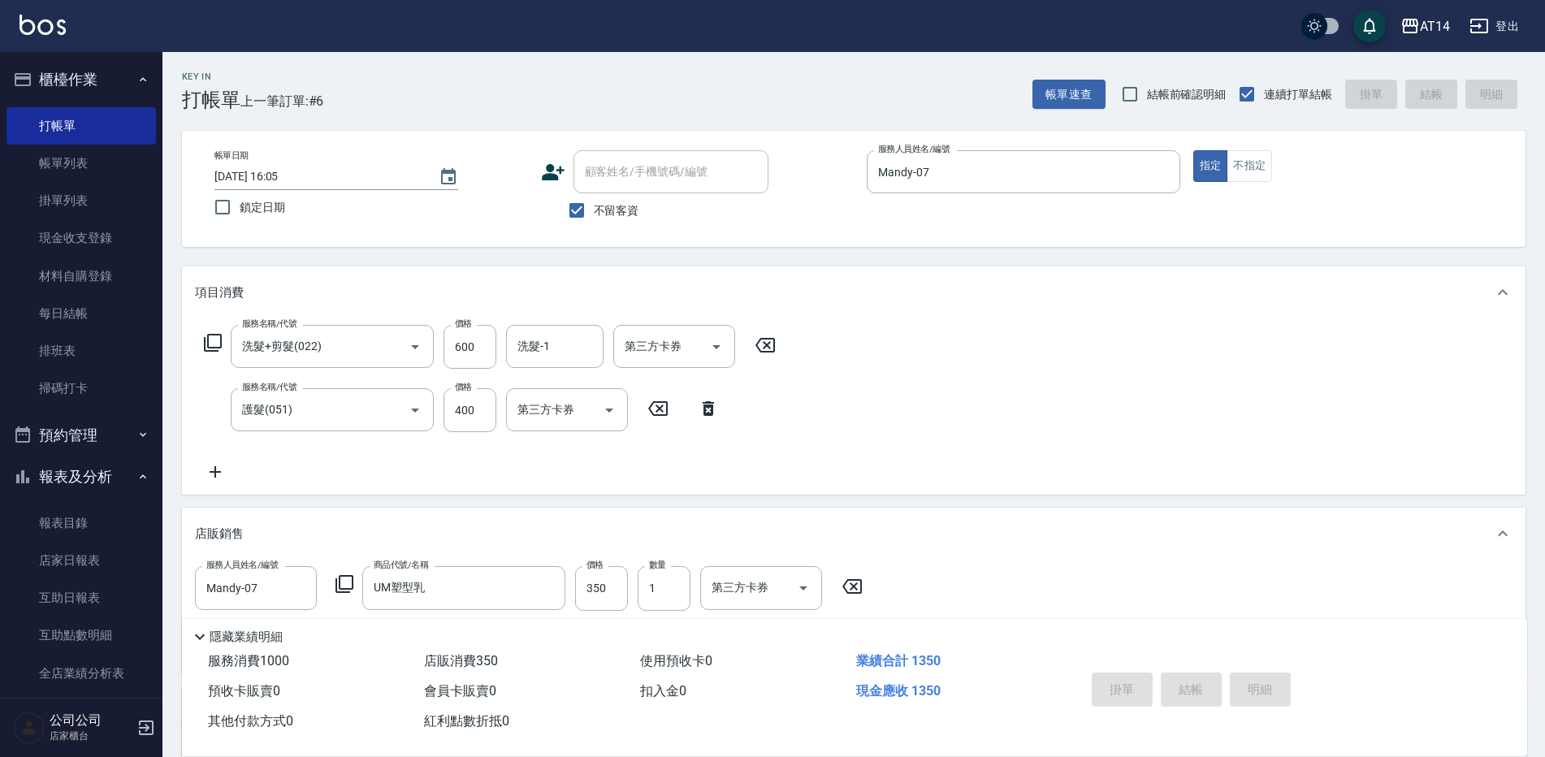
type input "2025/10/13 16:23"
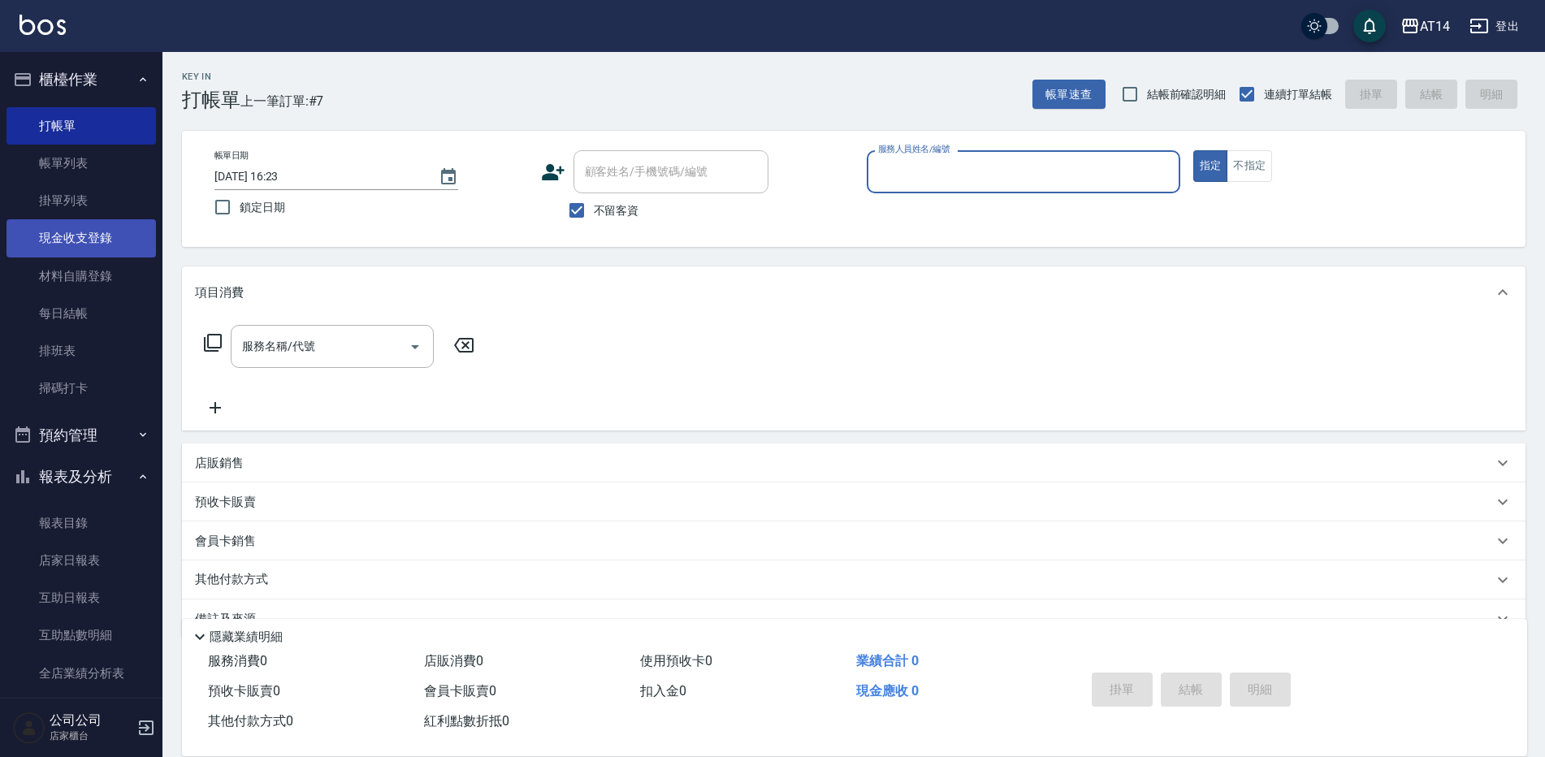
click at [72, 244] on link "現金收支登錄" at bounding box center [82, 237] width 150 height 37
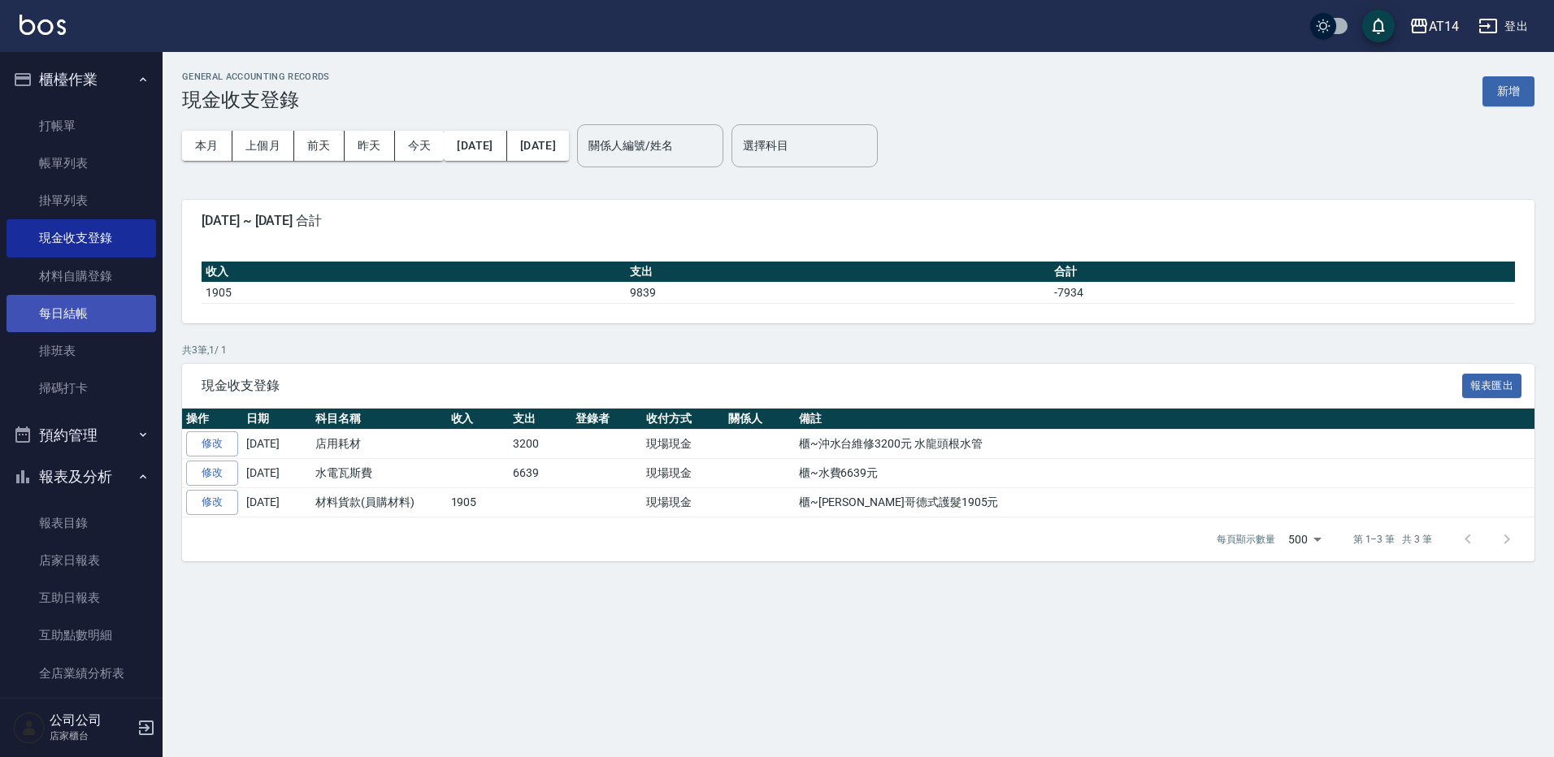
click at [107, 318] on link "每日結帳" at bounding box center [82, 313] width 150 height 37
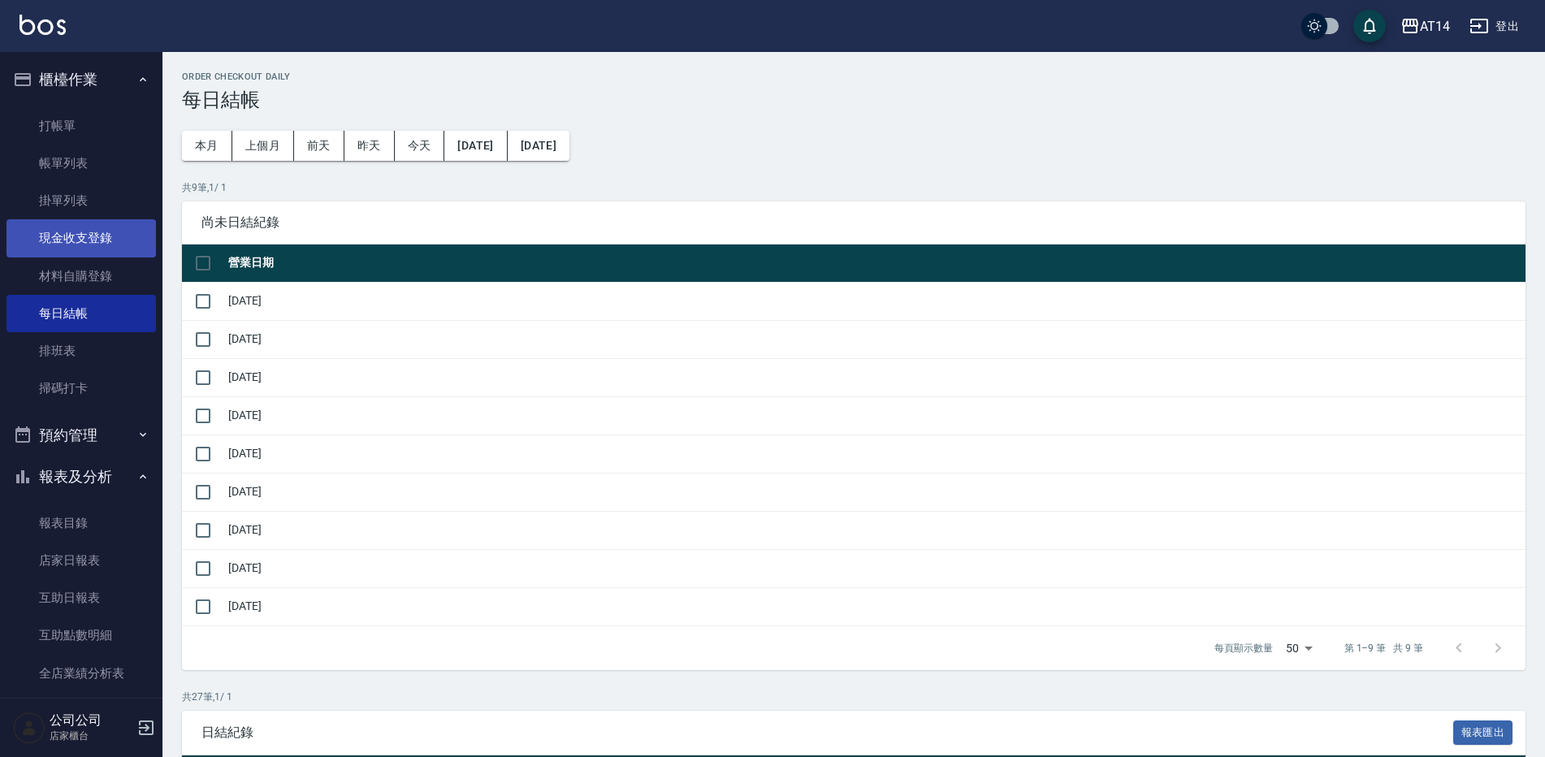
click at [123, 245] on link "現金收支登錄" at bounding box center [82, 237] width 150 height 37
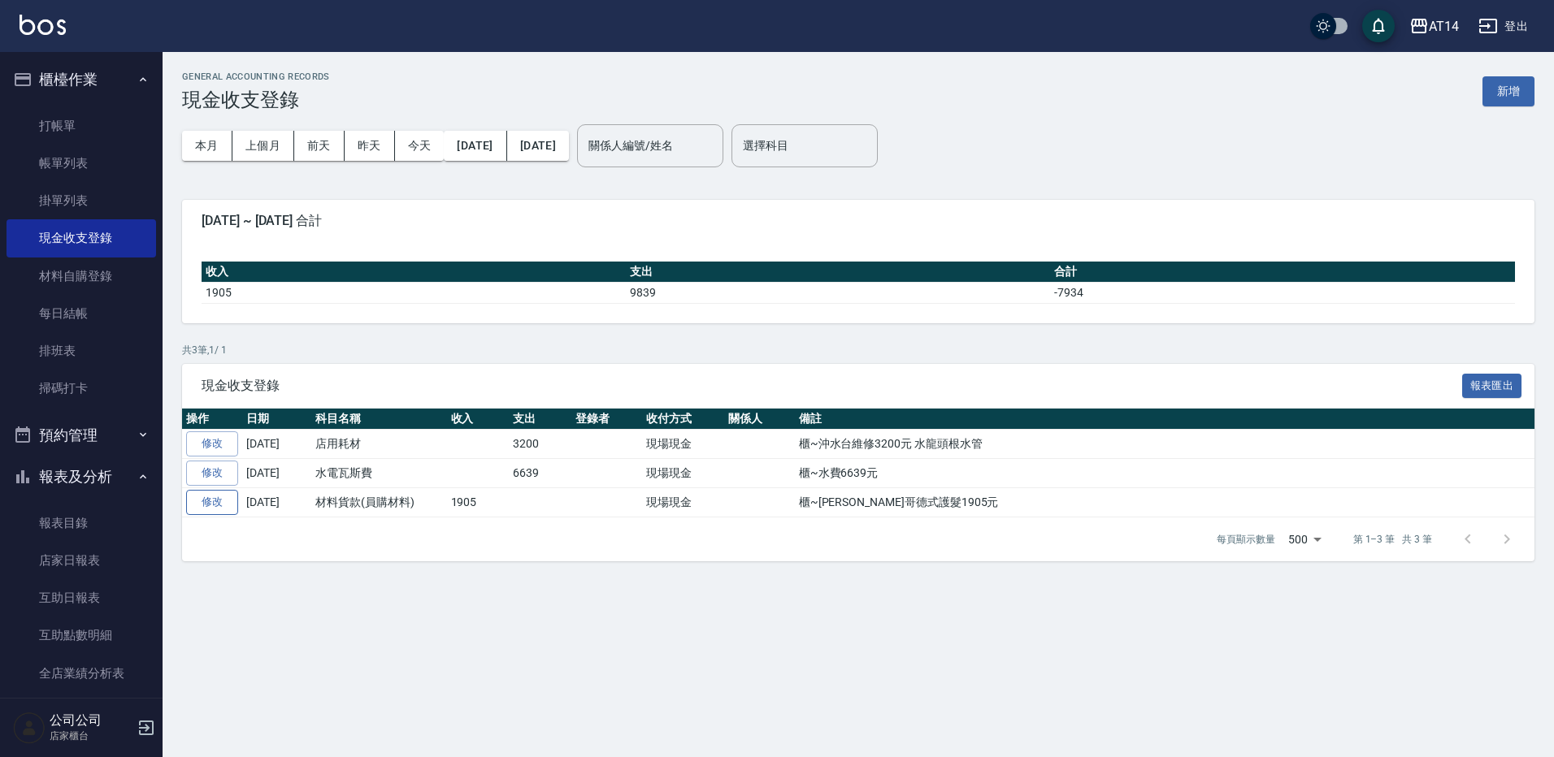
click at [219, 502] on link "修改" at bounding box center [212, 502] width 52 height 25
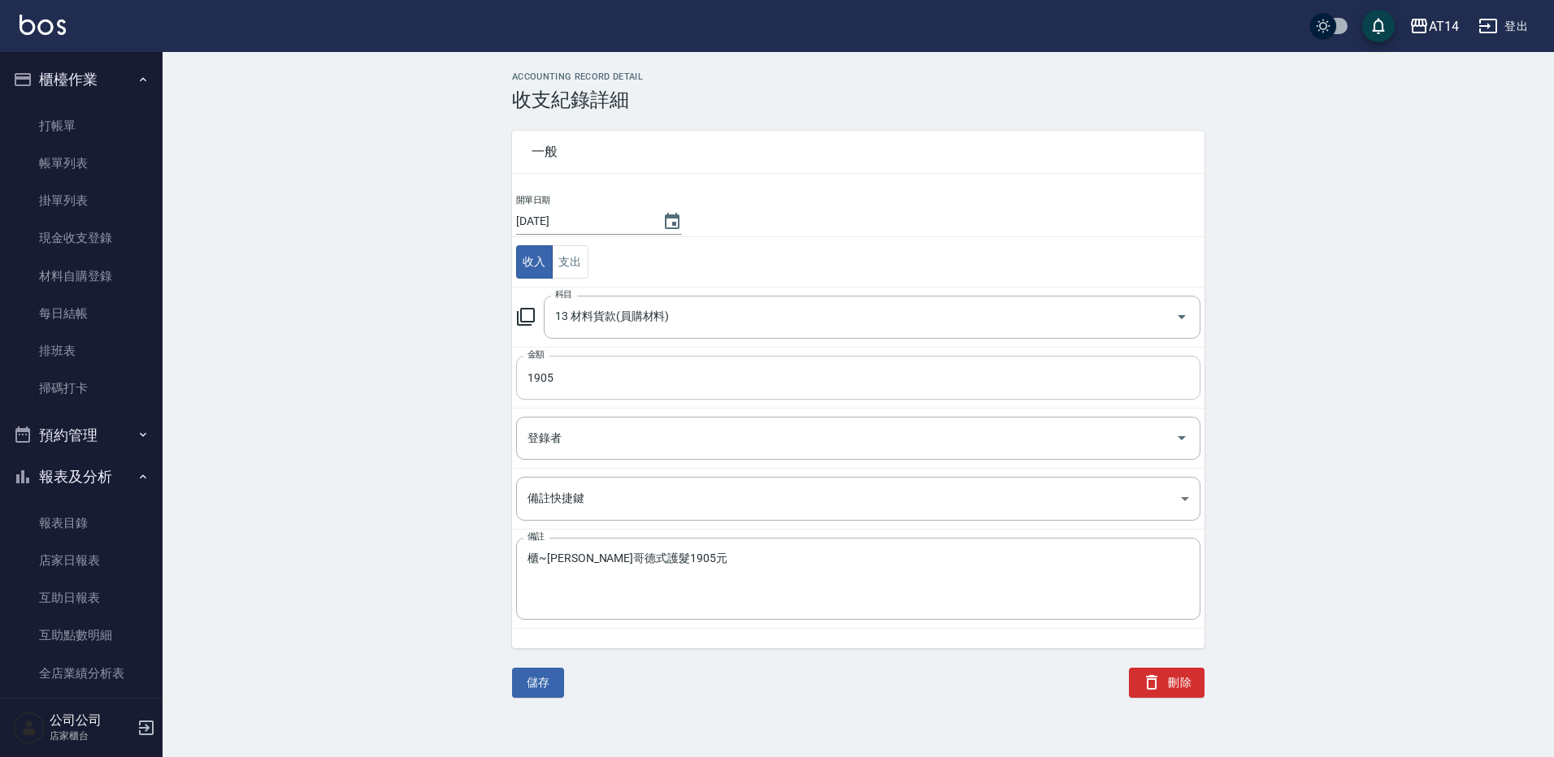
click at [602, 388] on input "1905" at bounding box center [858, 378] width 684 height 44
type input "2000"
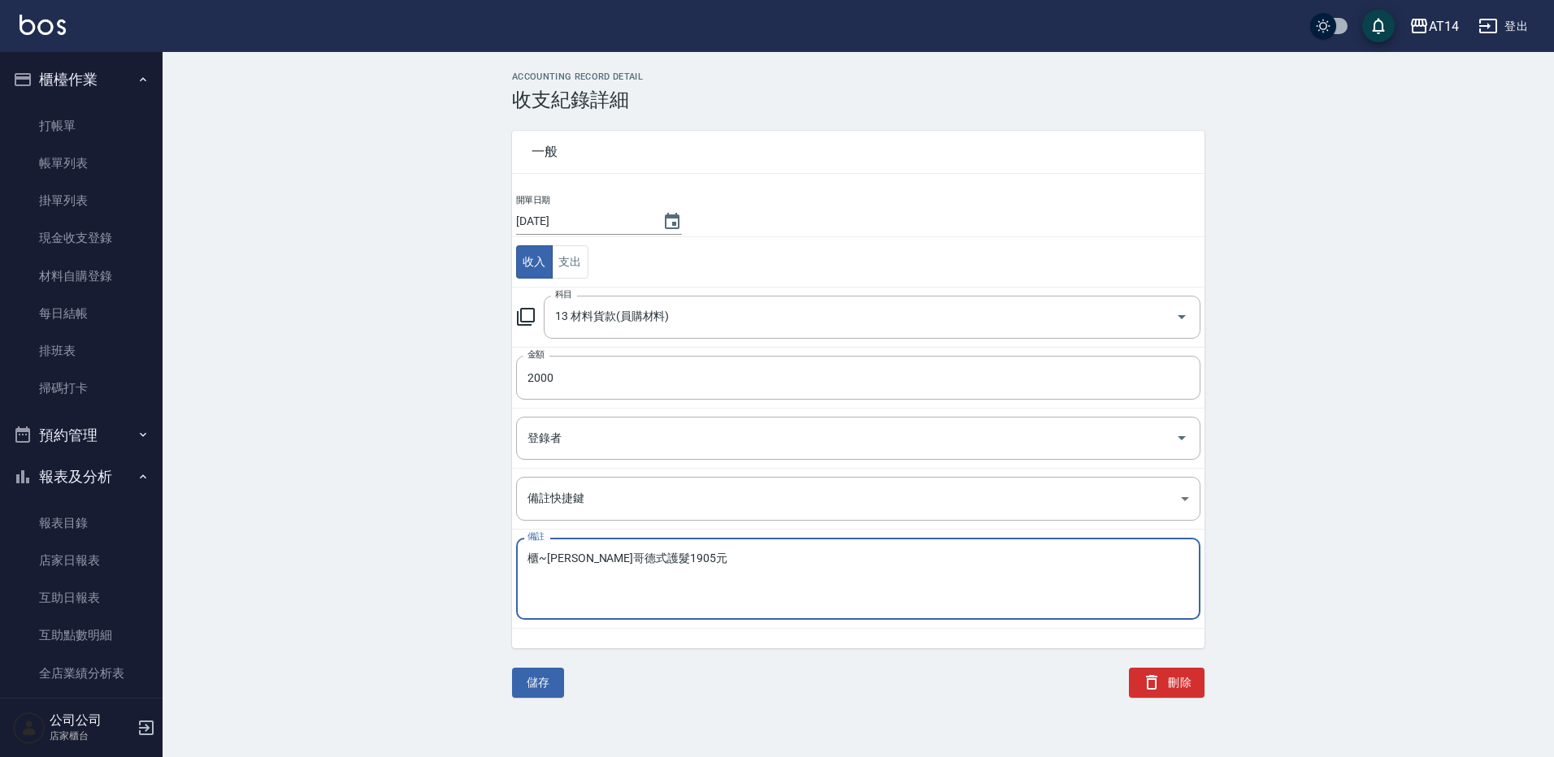
click at [653, 558] on textarea "櫃~[PERSON_NAME]哥德式護髮1905元" at bounding box center [857, 579] width 661 height 55
type textarea "櫃~婷婷哥德式護髮2000元"
click at [551, 677] on button "儲存" at bounding box center [538, 683] width 52 height 30
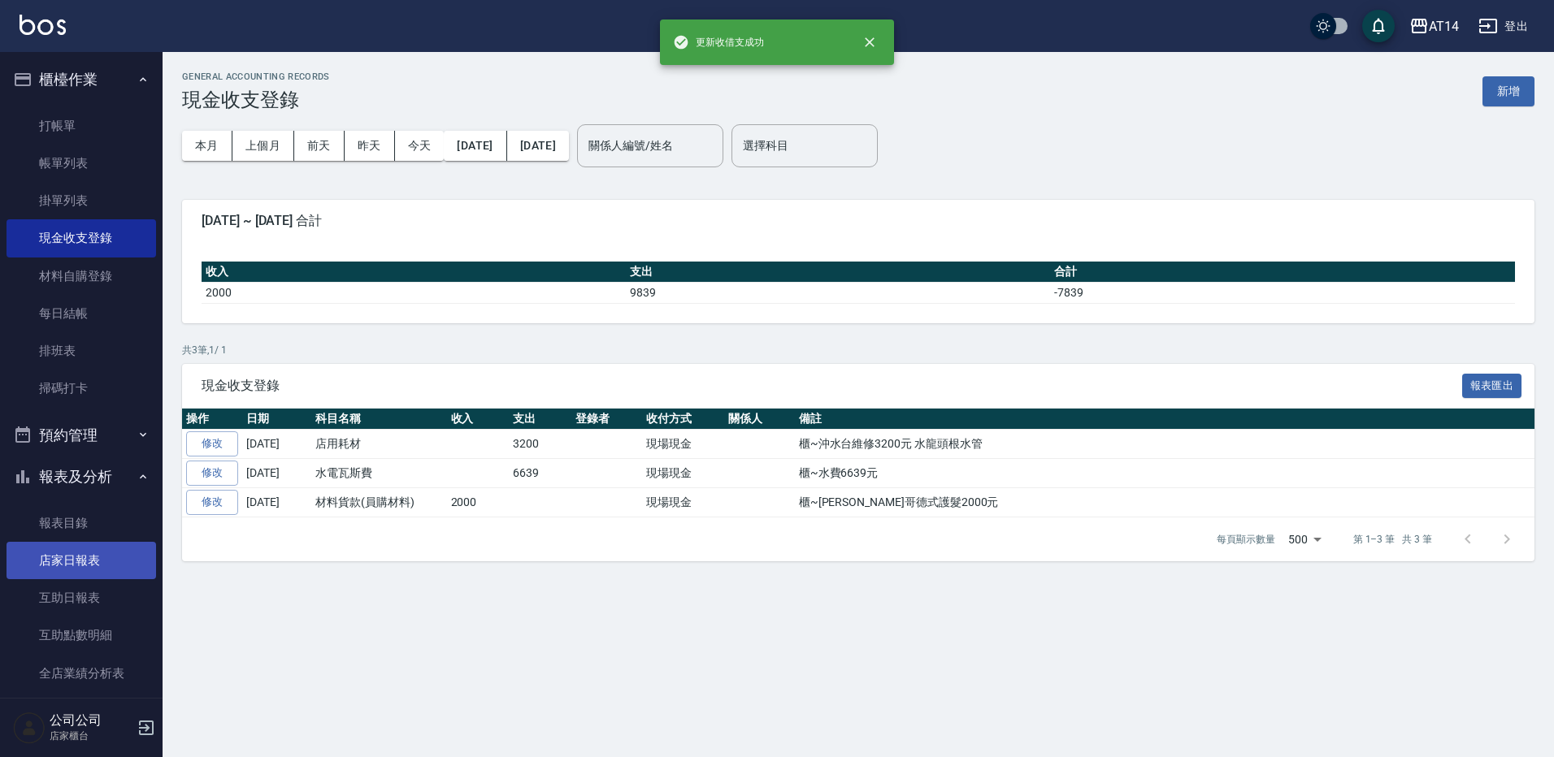
click at [85, 558] on link "店家日報表" at bounding box center [82, 560] width 150 height 37
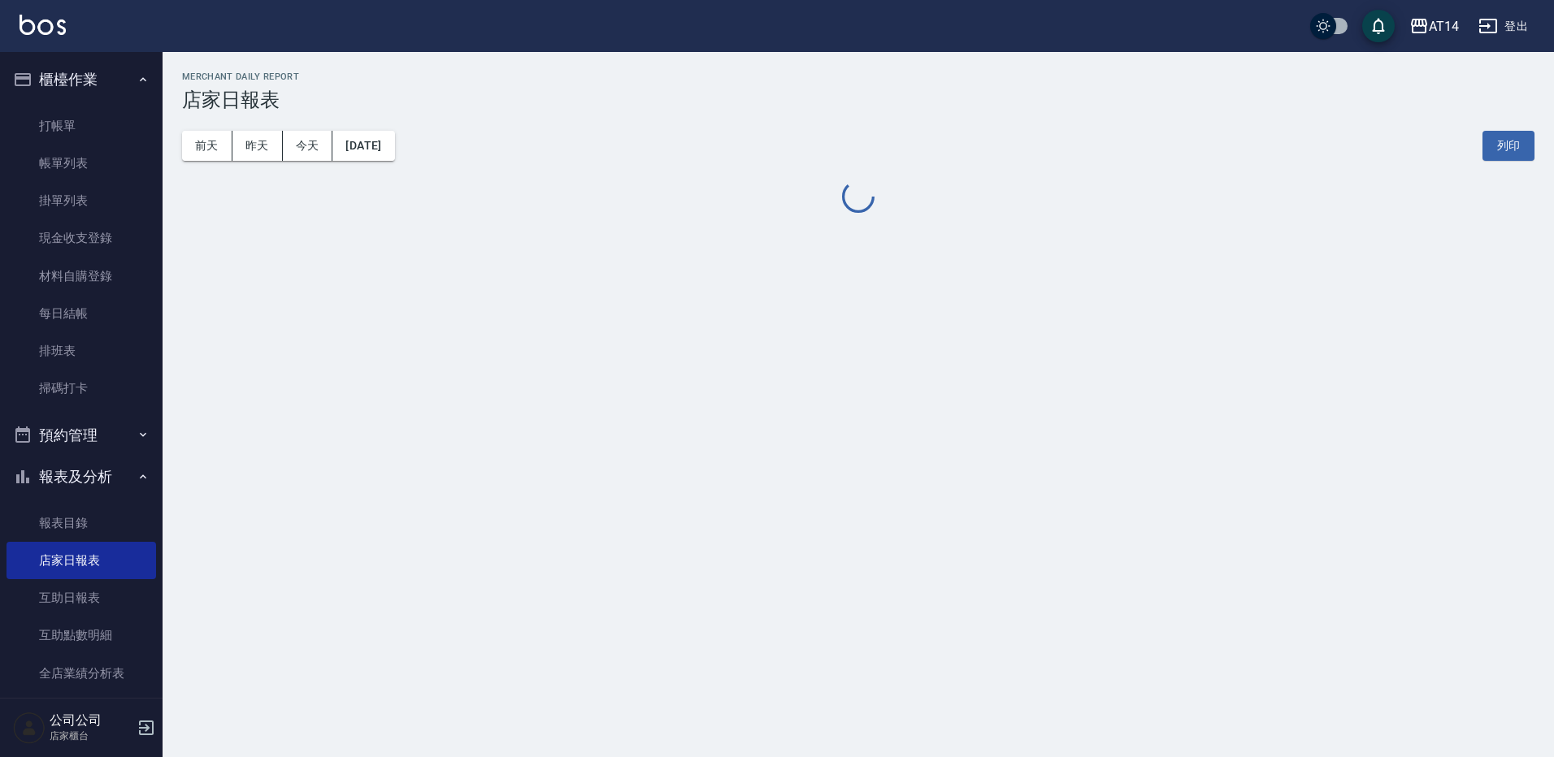
click at [403, 130] on div "前天 昨天 今天 2025/10/13 列印" at bounding box center [858, 145] width 1352 height 69
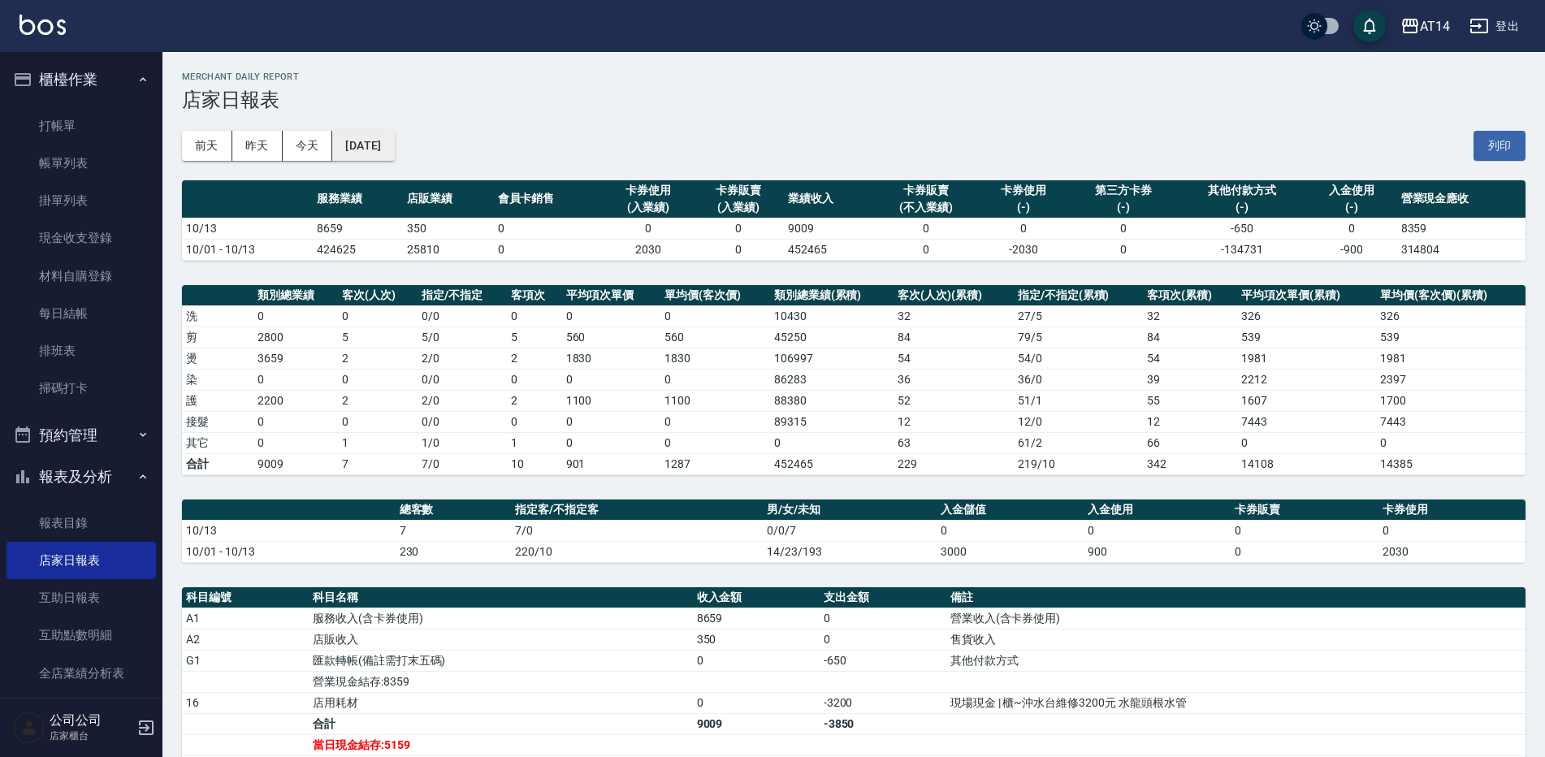
click at [379, 134] on button "[DATE]" at bounding box center [363, 146] width 62 height 30
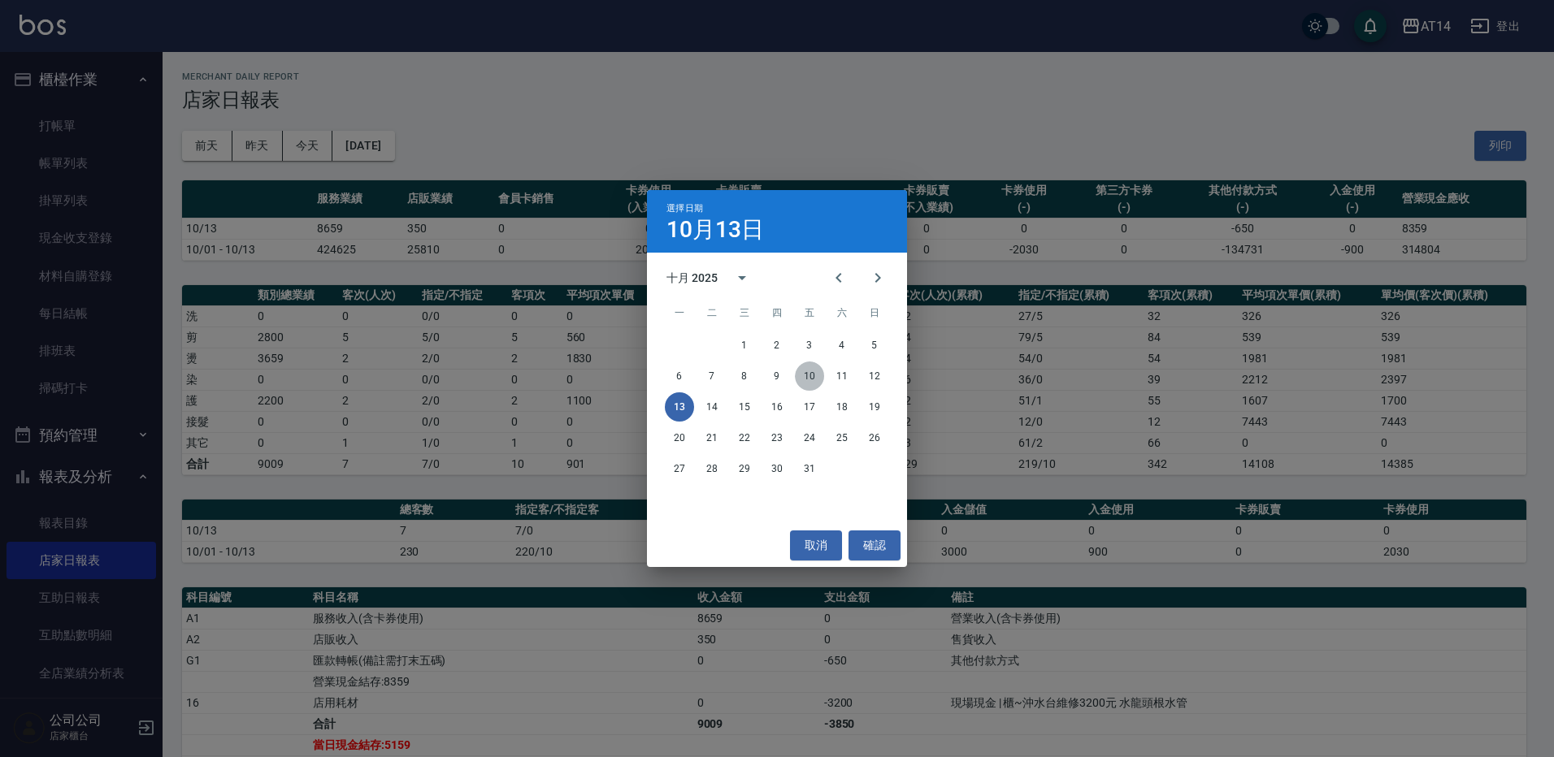
click at [803, 374] on button "10" at bounding box center [809, 376] width 29 height 29
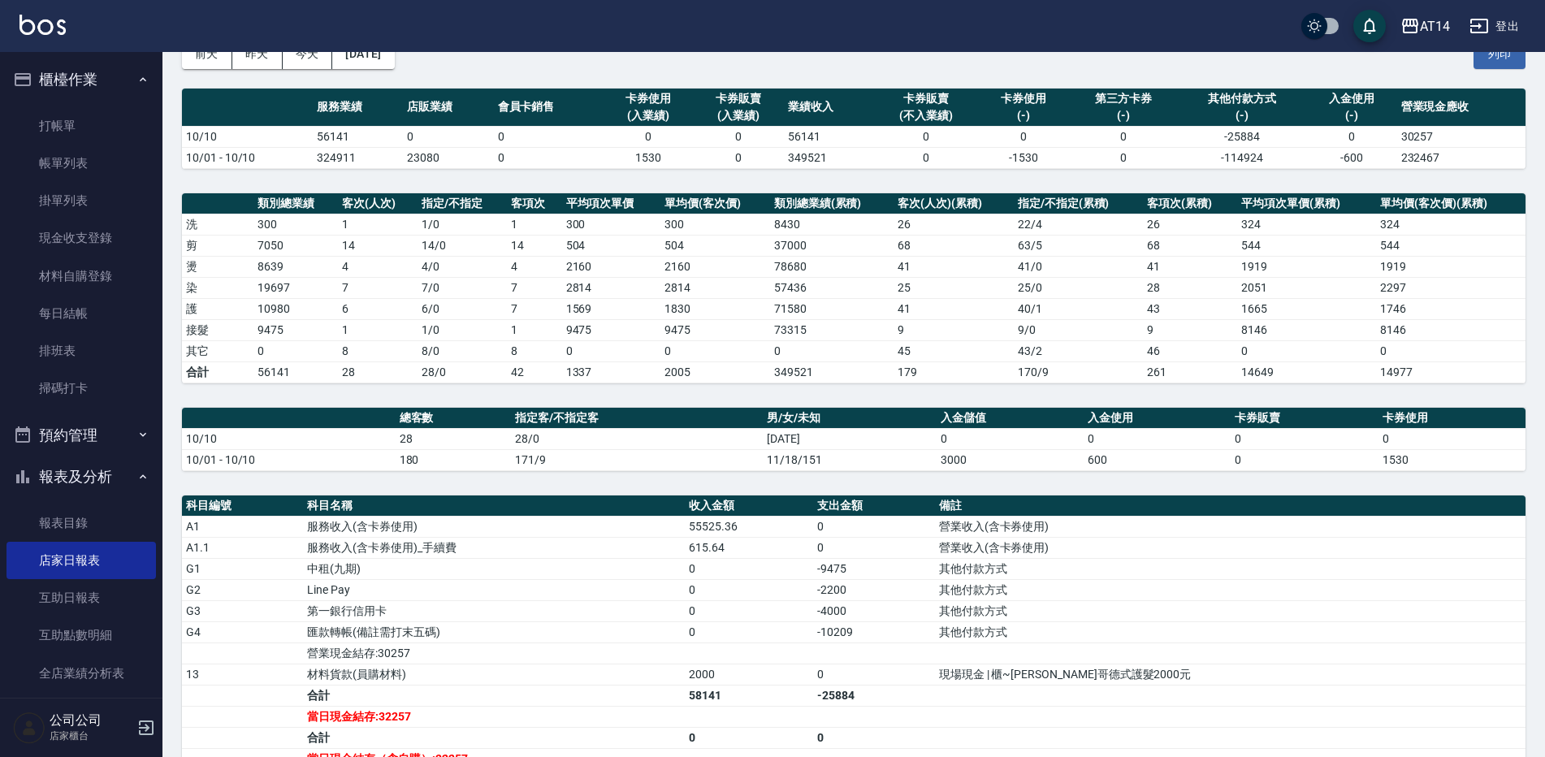
scroll to position [163, 0]
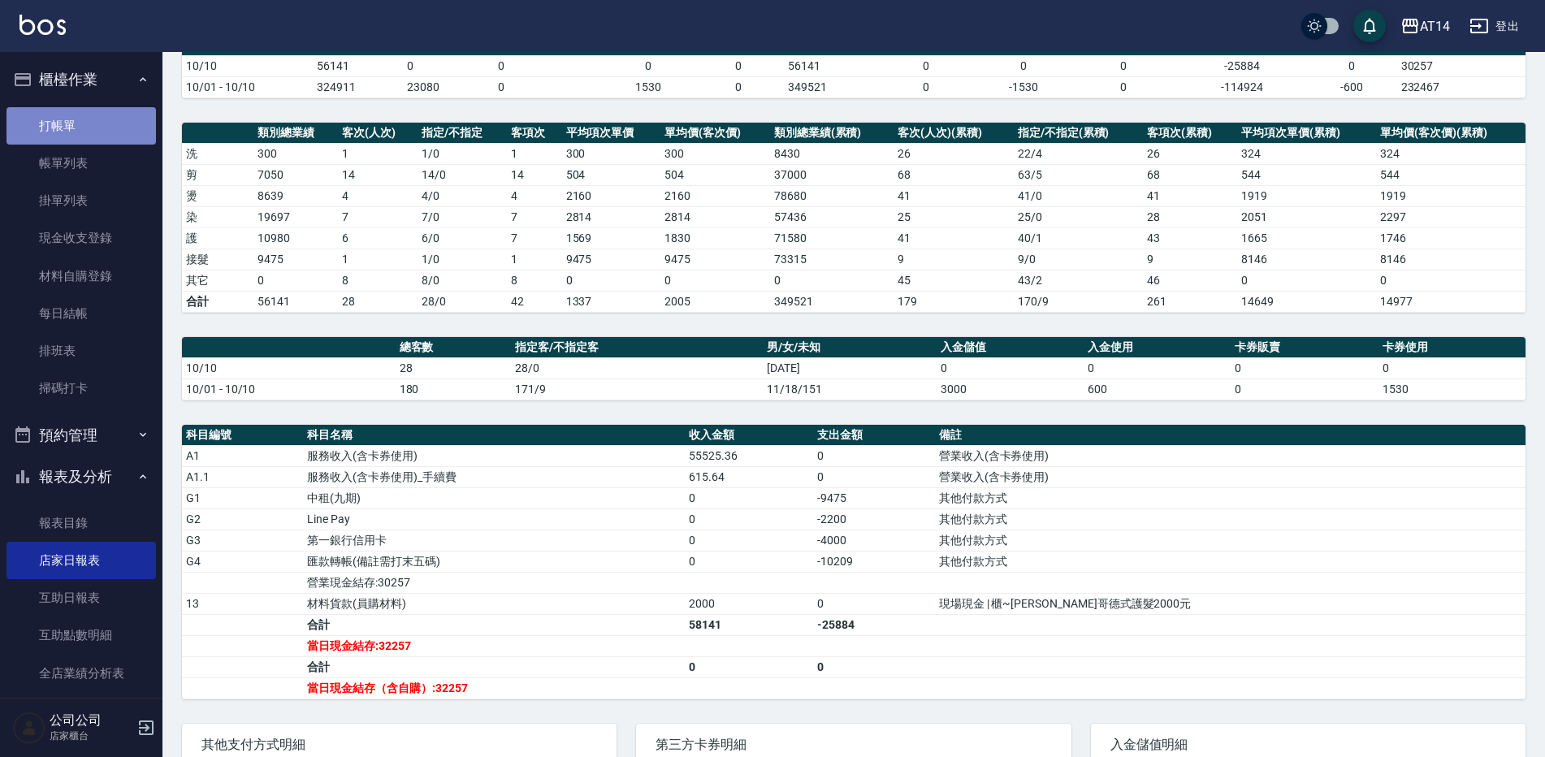
click at [124, 132] on link "打帳單" at bounding box center [82, 125] width 150 height 37
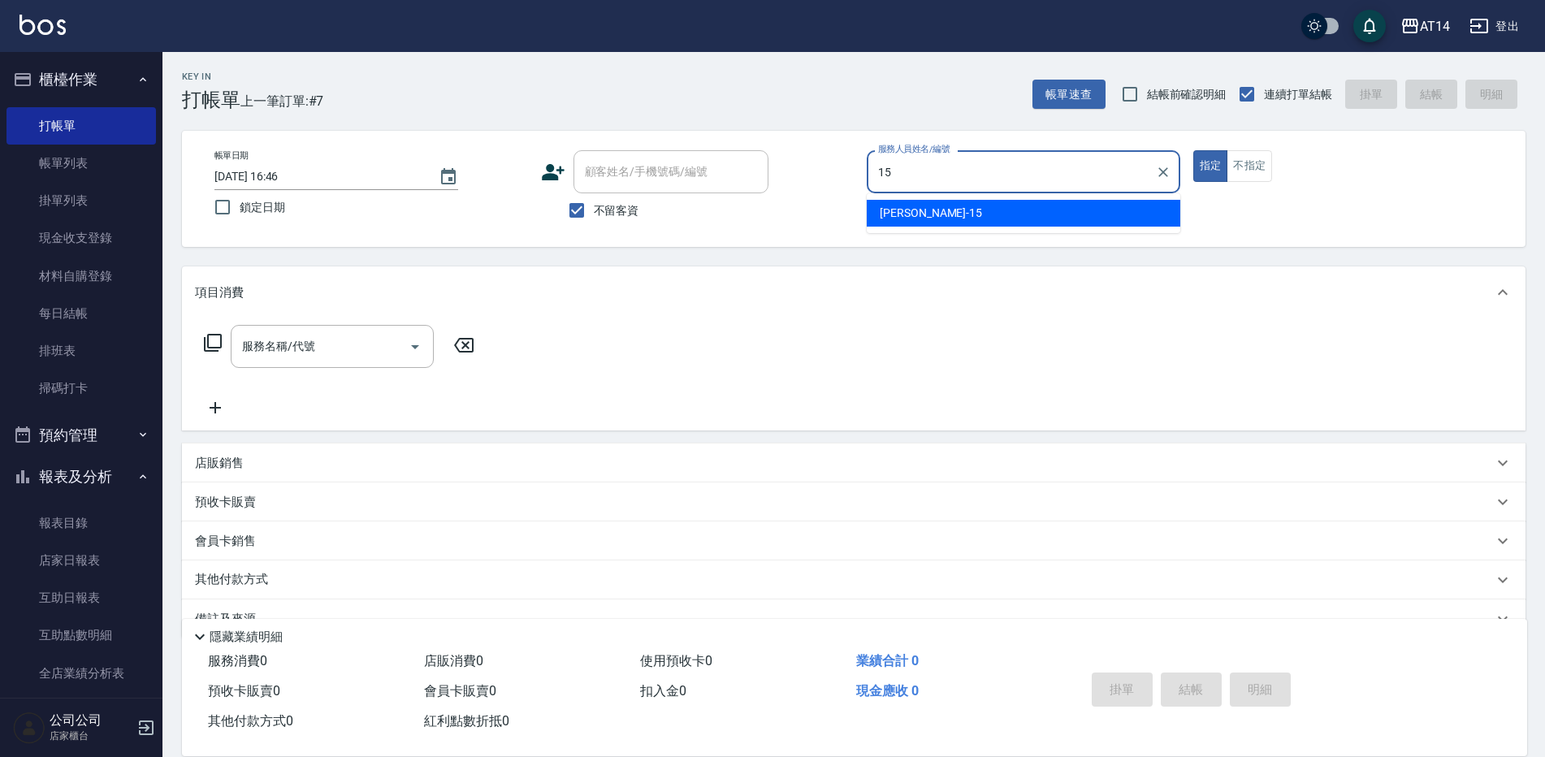
type input "15"
type button "true"
type input "Dora-15"
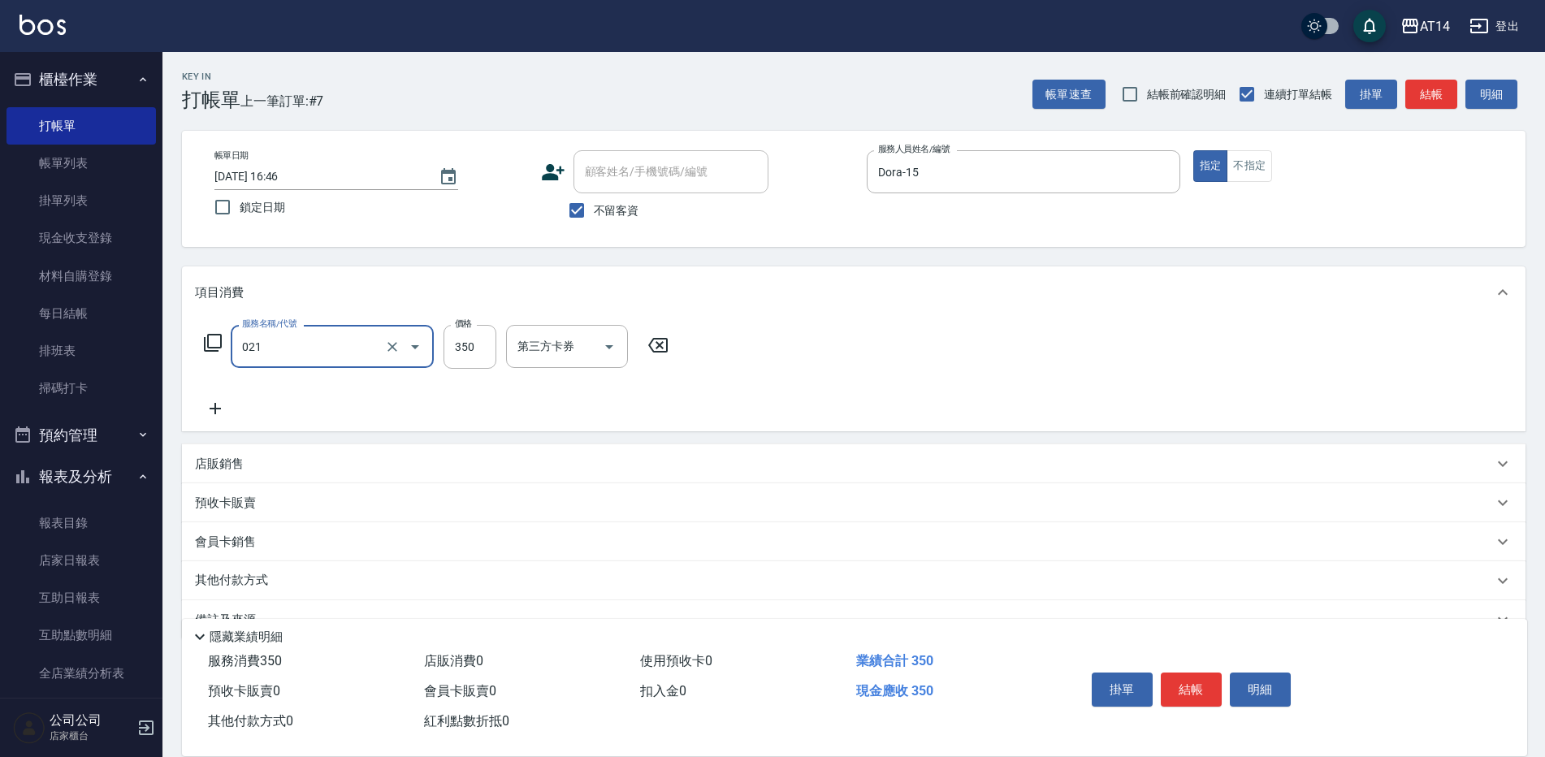
type input "剪髮(021)"
type input "300"
drag, startPoint x: 400, startPoint y: 579, endPoint x: 468, endPoint y: 594, distance: 69.8
click at [401, 582] on div "其他付款方式" at bounding box center [844, 581] width 1298 height 18
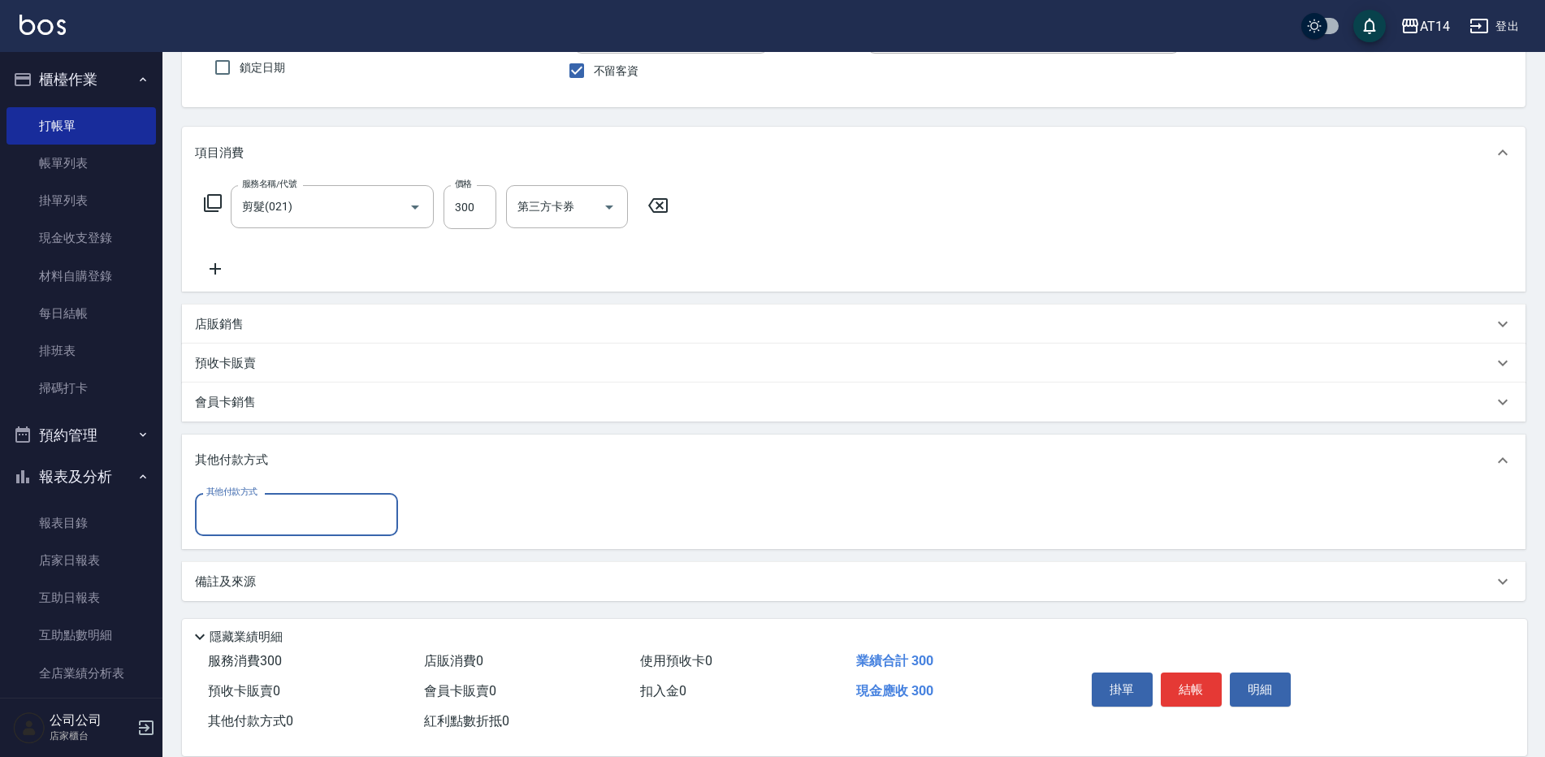
click at [477, 583] on div "備註及來源" at bounding box center [844, 582] width 1298 height 17
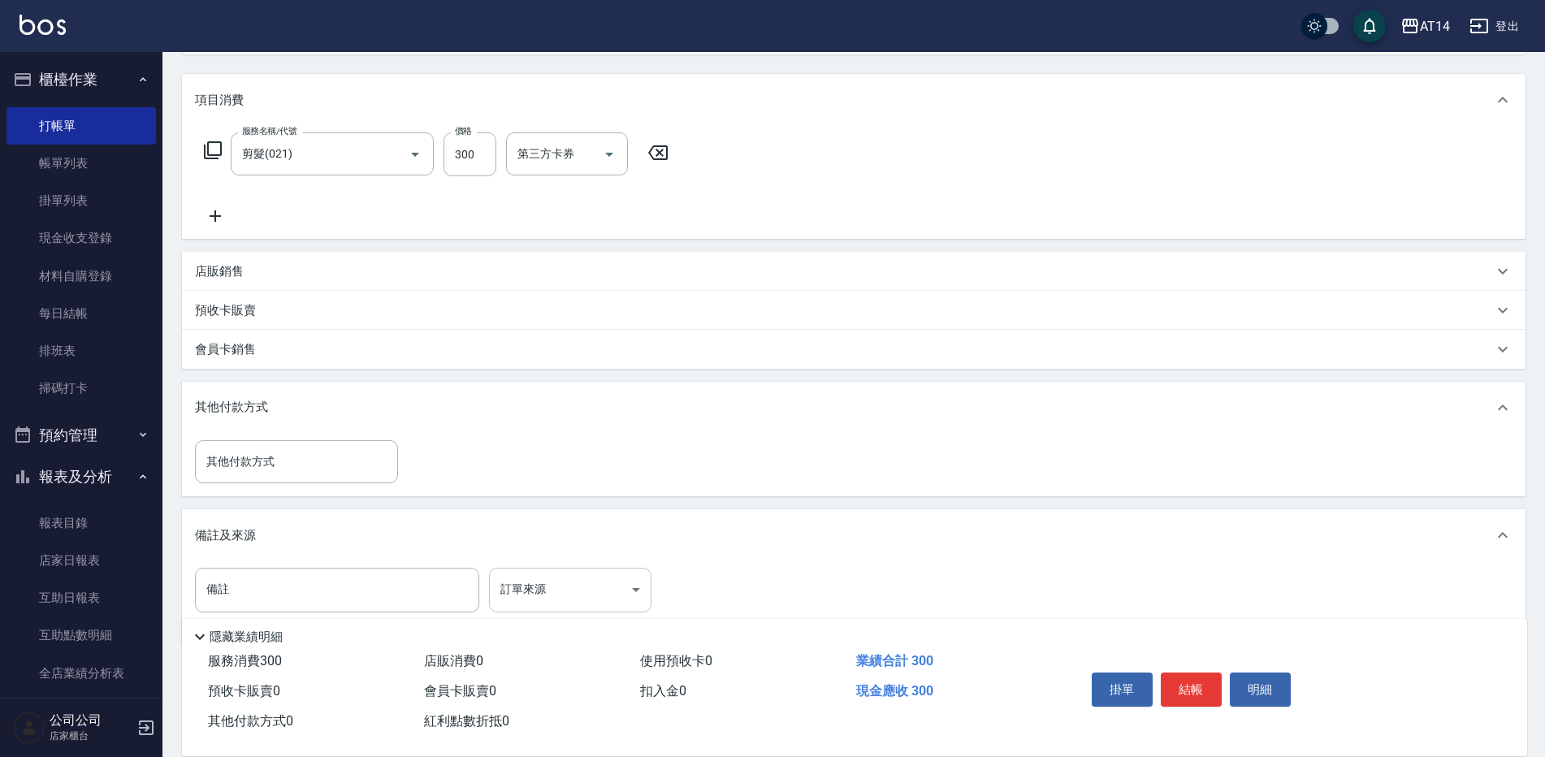
scroll to position [221, 0]
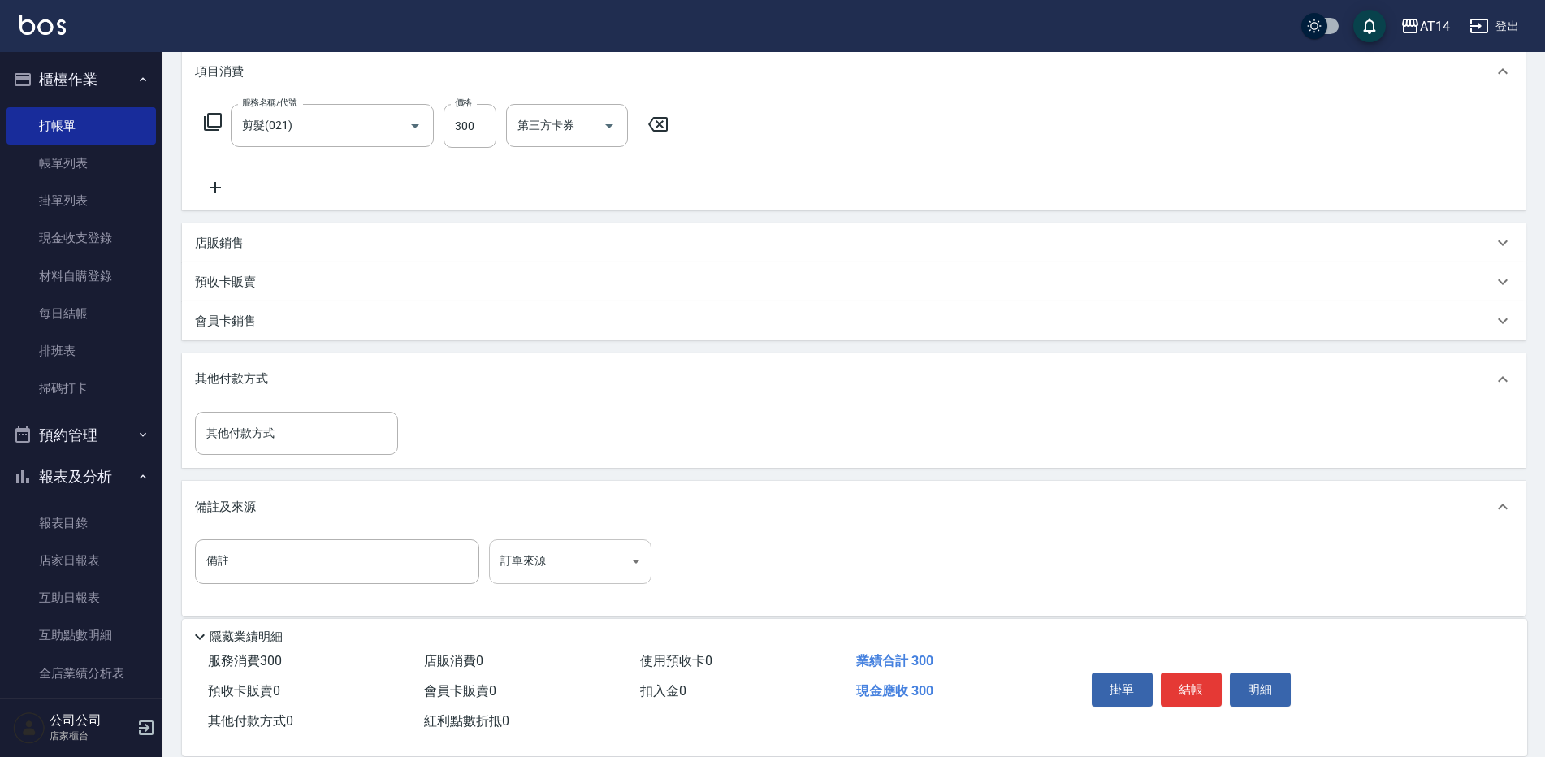
click at [551, 568] on body "AT14 登出 櫃檯作業 打帳單 帳單列表 掛單列表 現金收支登錄 材料自購登錄 每日結帳 排班表 掃碼打卡 預約管理 預約管理 單日預約紀錄 單週預約紀錄 …" at bounding box center [772, 276] width 1545 height 994
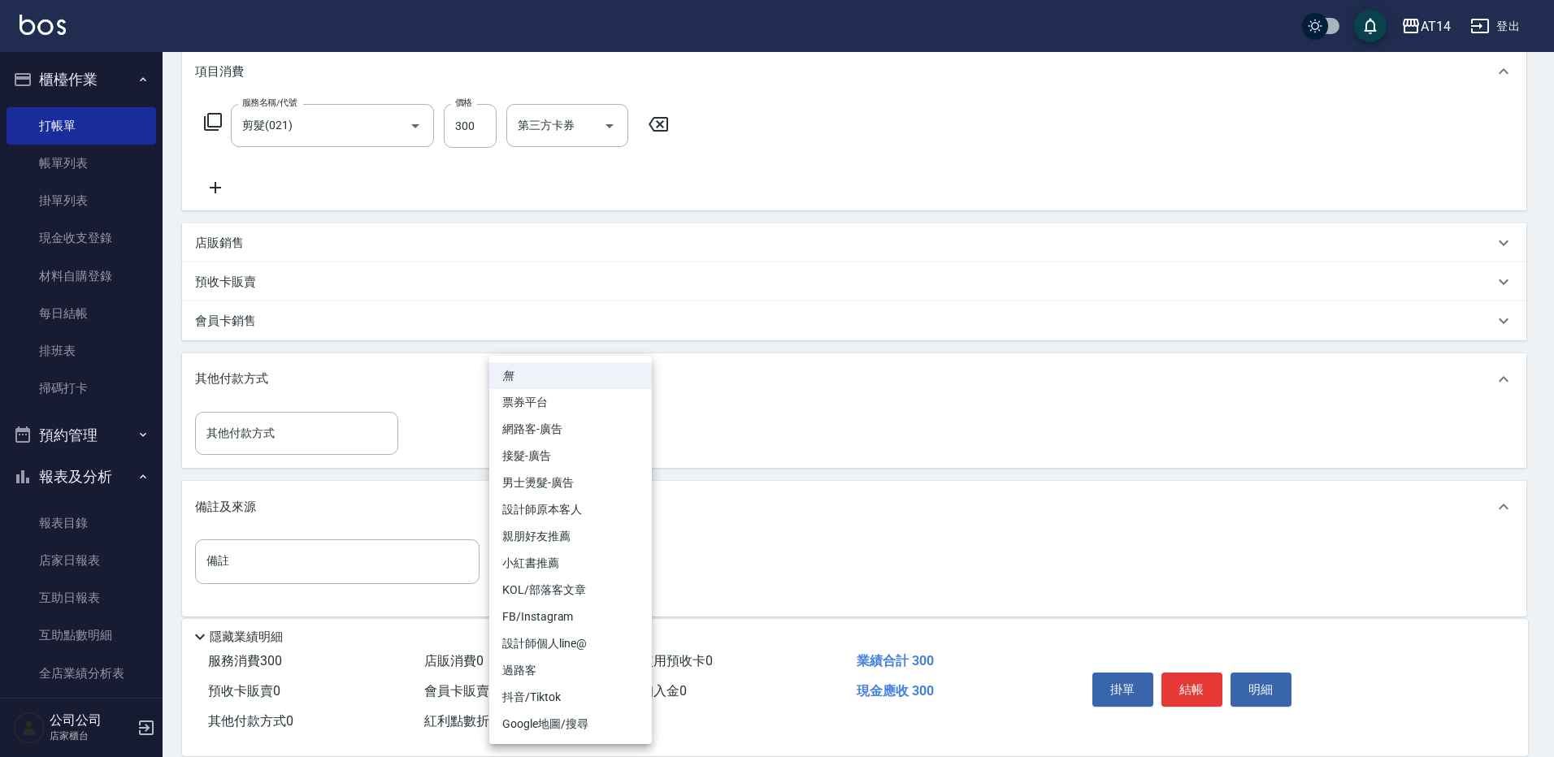
click at [605, 510] on li "設計師原本客人" at bounding box center [570, 509] width 163 height 27
type input "設計師原本客人"
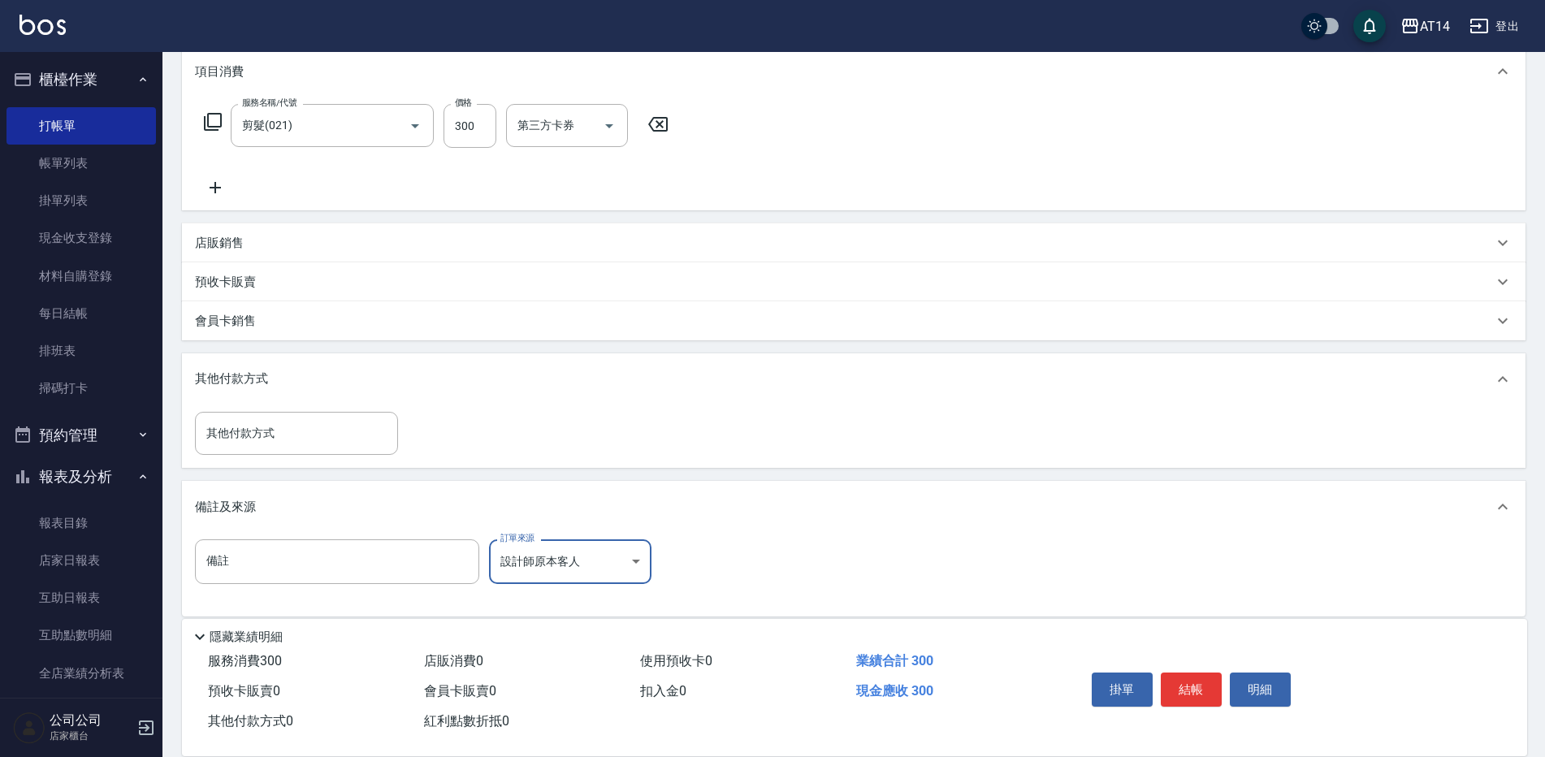
click at [1193, 674] on button "結帳" at bounding box center [1191, 690] width 61 height 34
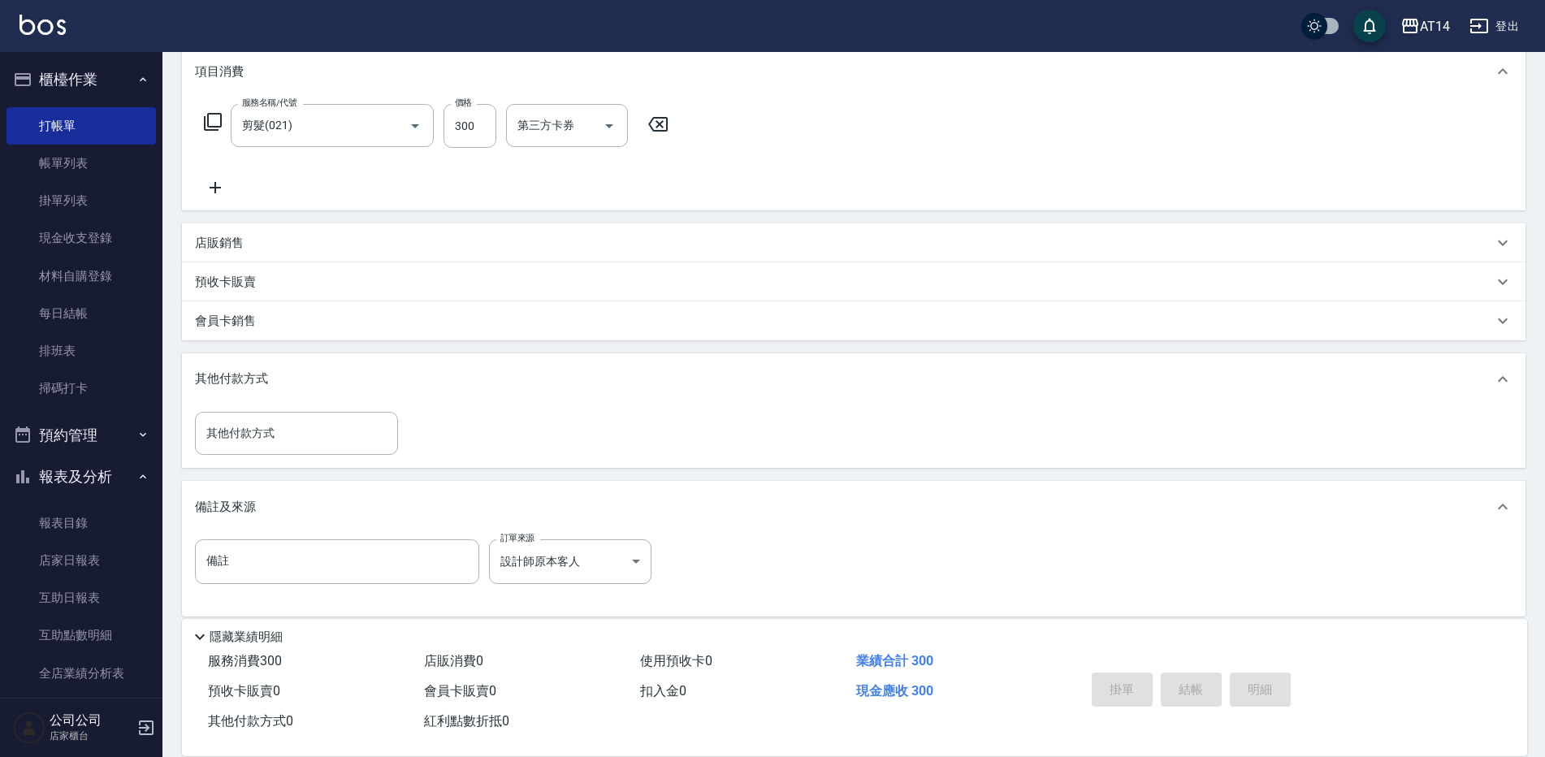
type input "2025/10/13 16:50"
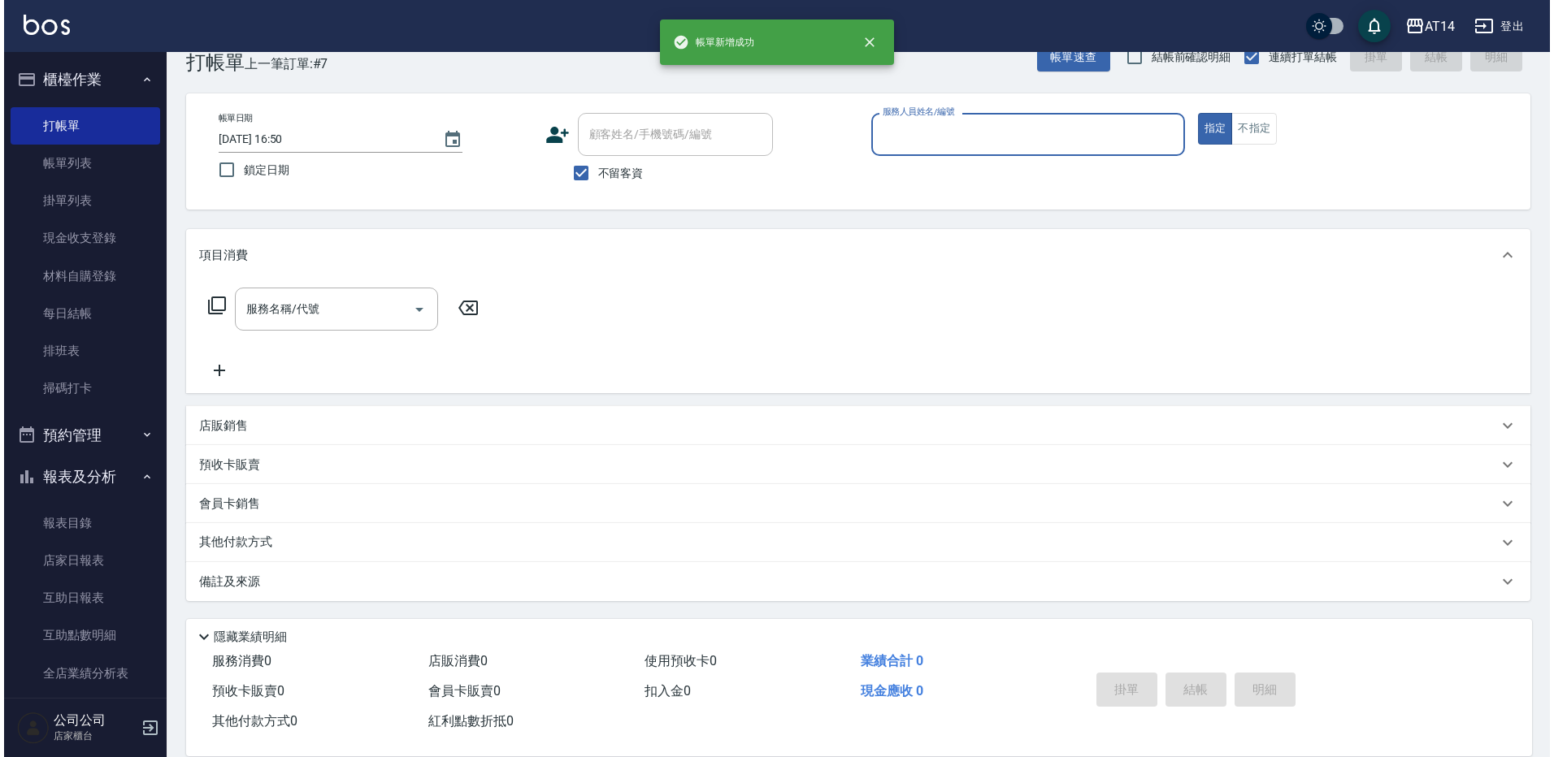
scroll to position [0, 0]
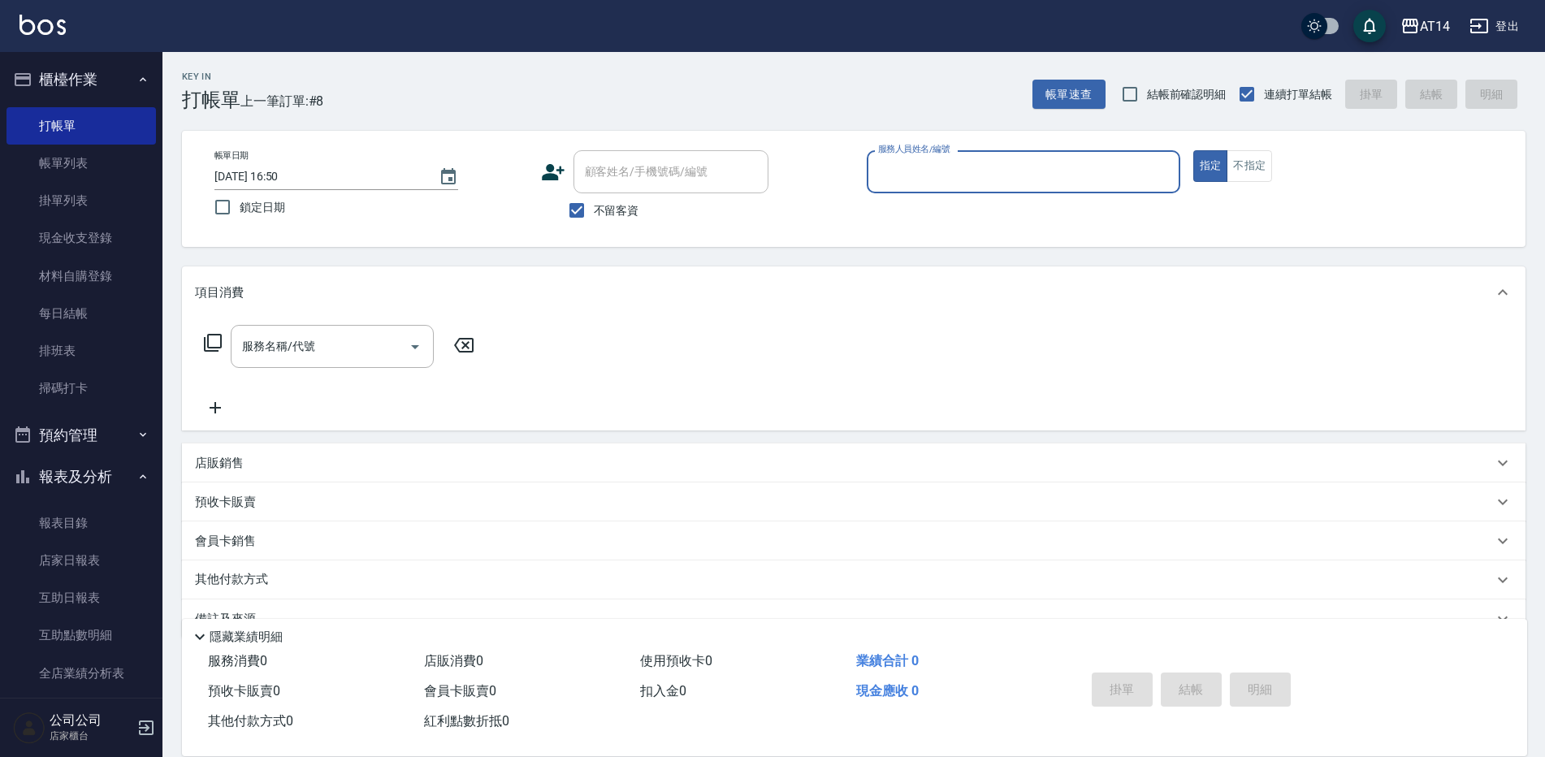
click at [109, 440] on button "預約管理" at bounding box center [82, 435] width 150 height 42
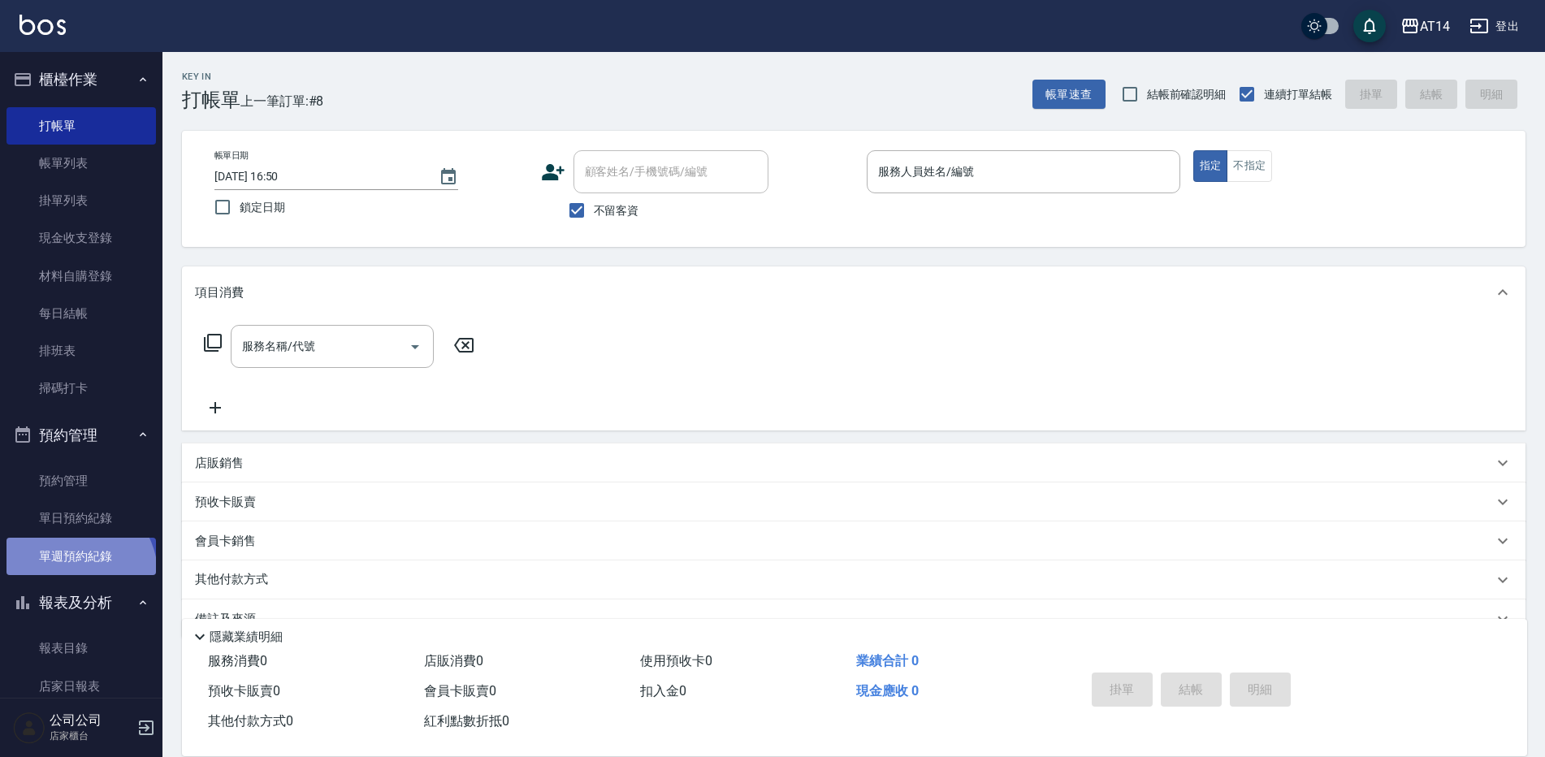
click at [76, 574] on link "單週預約紀錄" at bounding box center [82, 556] width 150 height 37
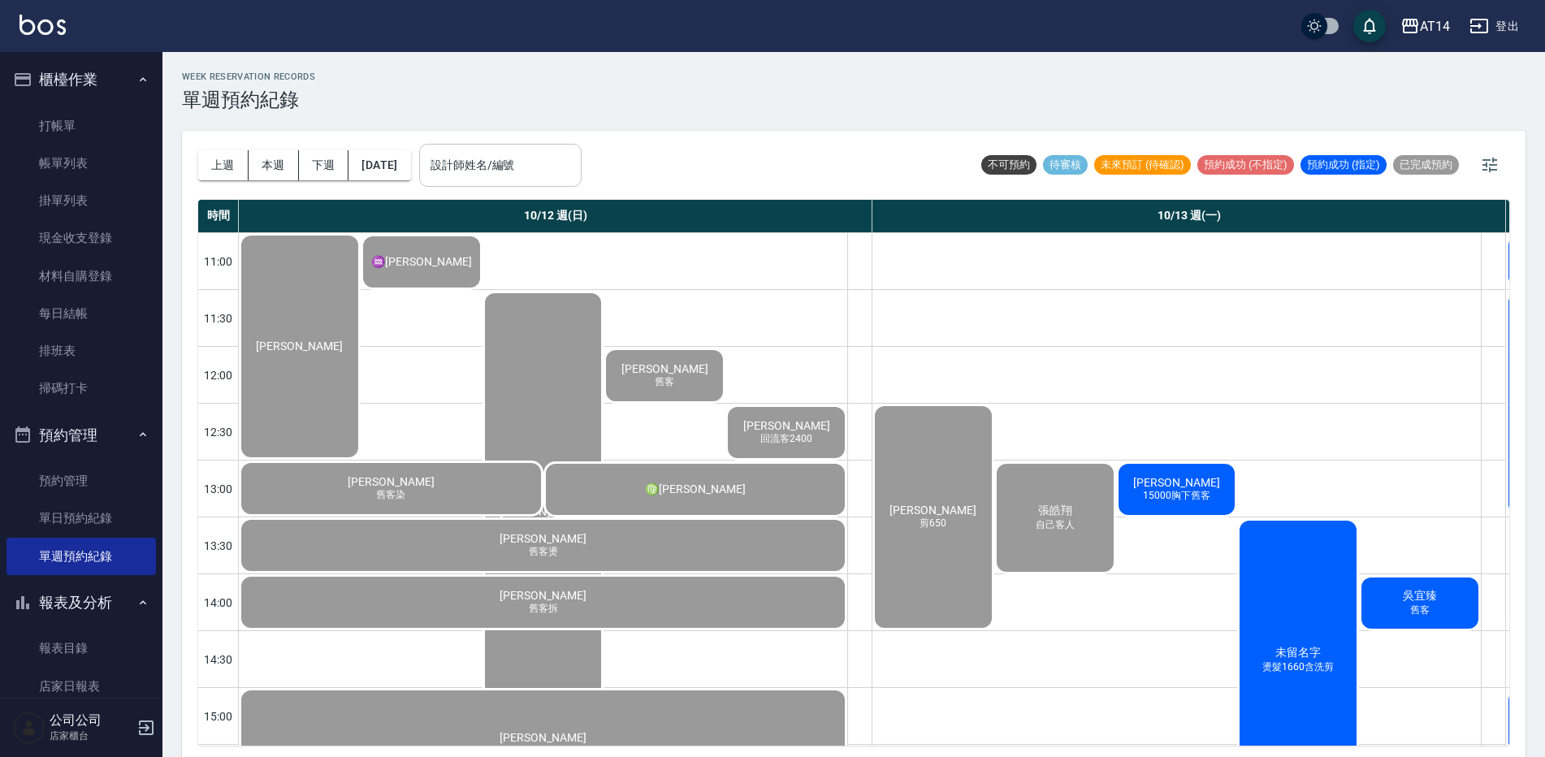
drag, startPoint x: 559, startPoint y: 193, endPoint x: 558, endPoint y: 184, distance: 9.8
click at [558, 185] on div "上週 本週 下週 [DATE] 設計師姓名/編號 設計師姓名/編號" at bounding box center [390, 165] width 384 height 69
drag, startPoint x: 558, startPoint y: 184, endPoint x: 542, endPoint y: 155, distance: 32.8
click at [543, 149] on div "設計師姓名/編號" at bounding box center [500, 165] width 163 height 43
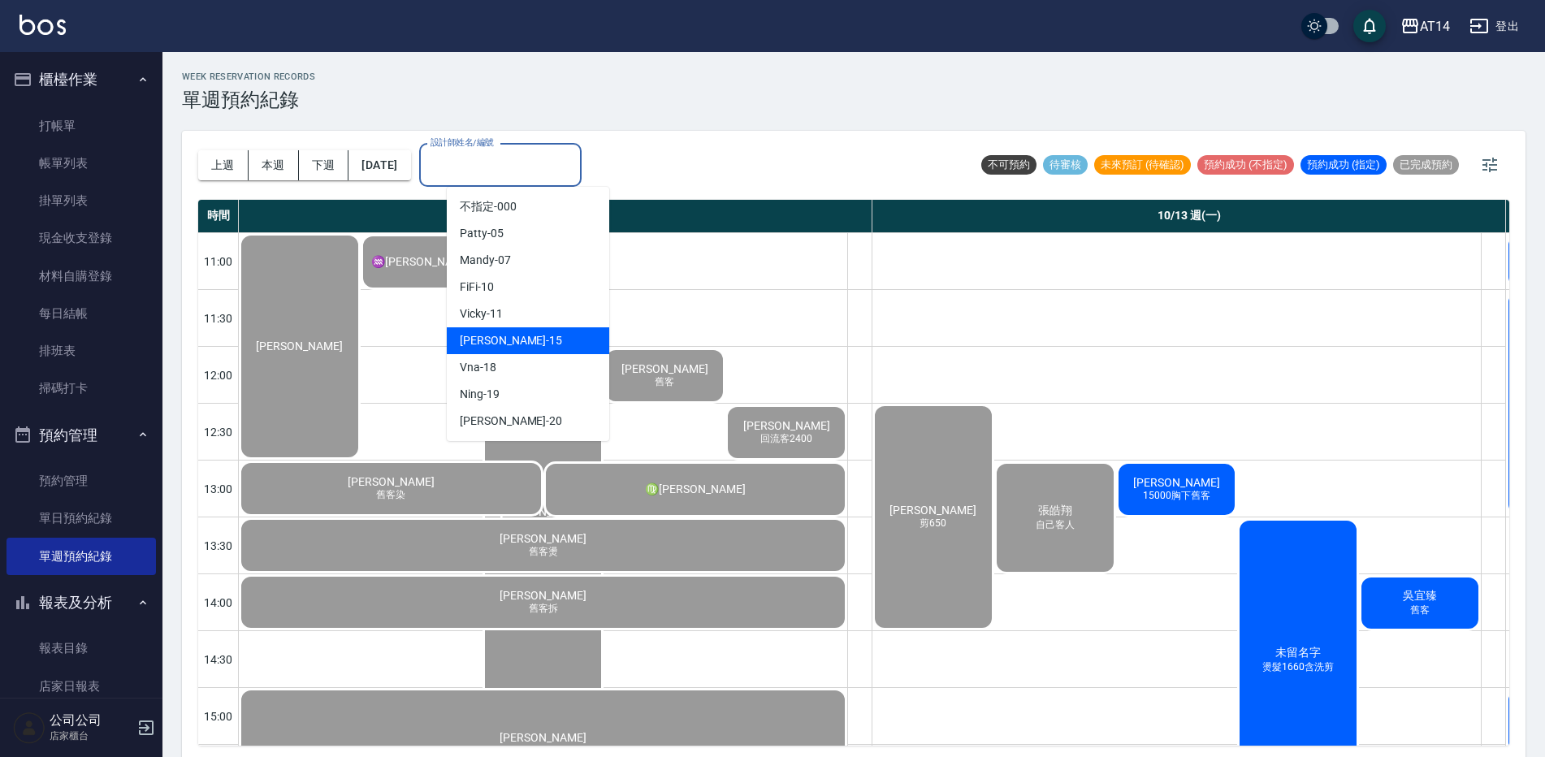
click at [525, 345] on div "Dora -15" at bounding box center [528, 340] width 163 height 27
type input "Dora-15"
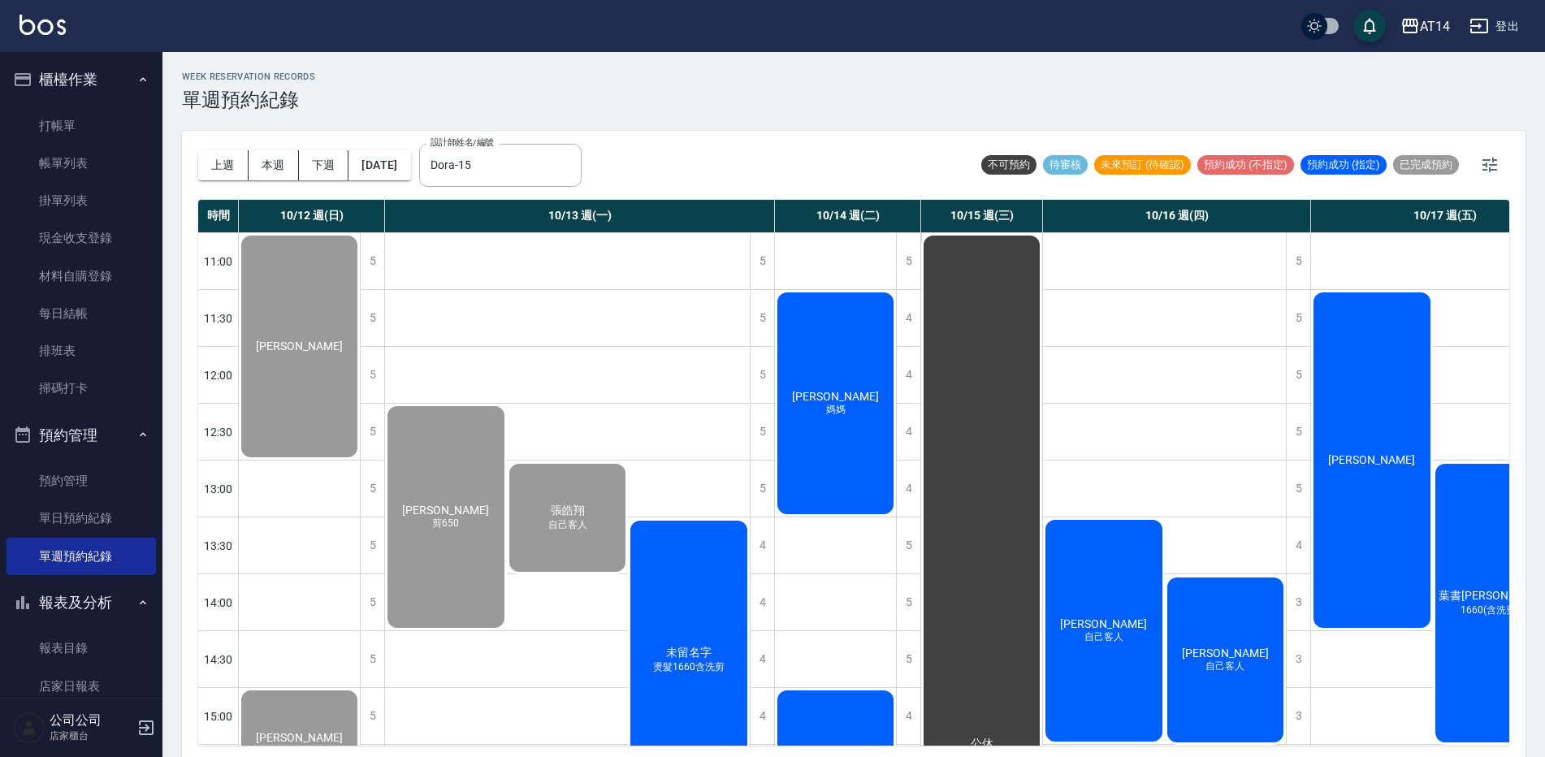
click at [692, 636] on div "未留名字 燙髮1660含洗剪" at bounding box center [689, 660] width 122 height 284
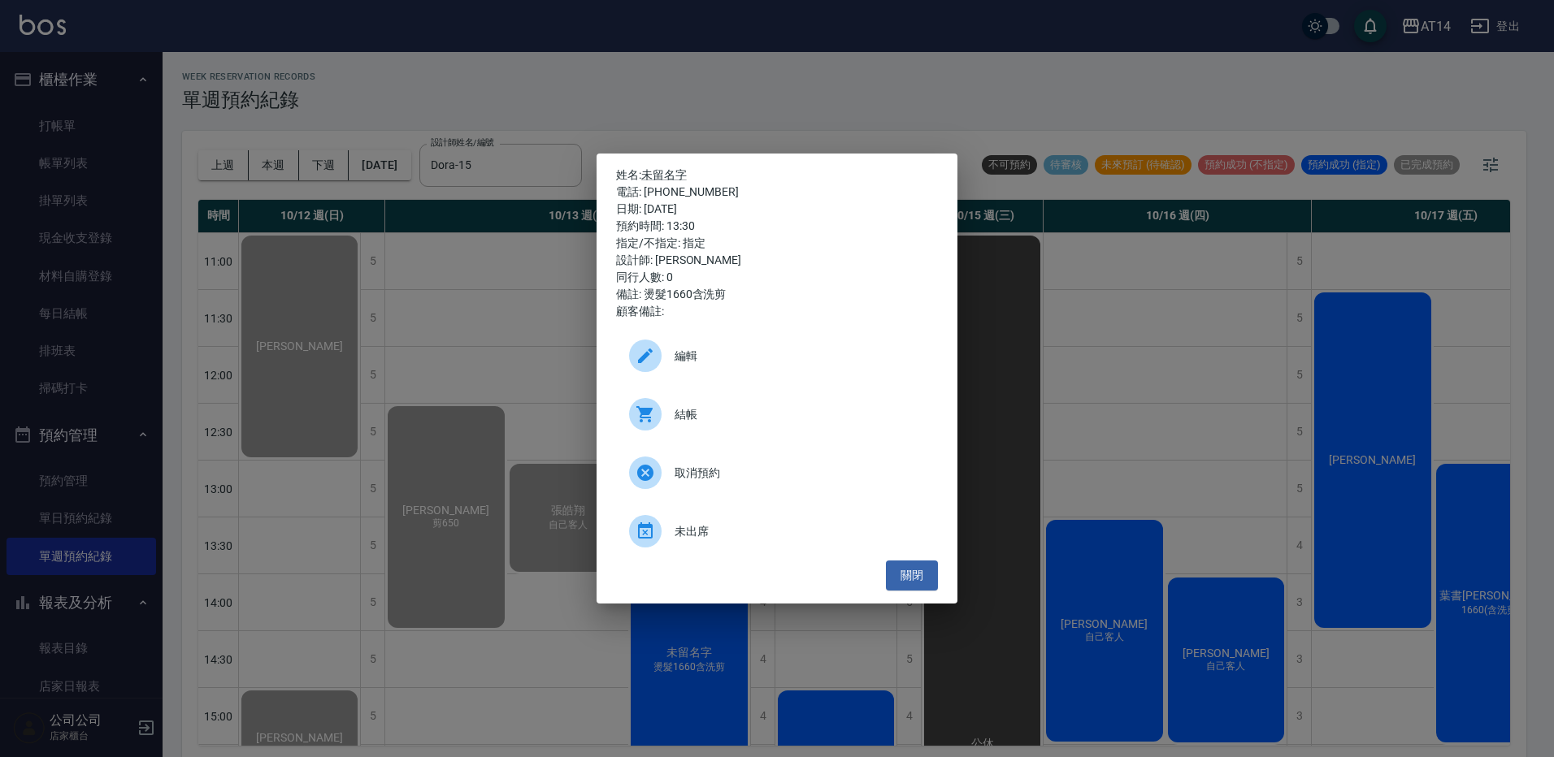
click at [716, 418] on span "結帳" at bounding box center [799, 414] width 250 height 17
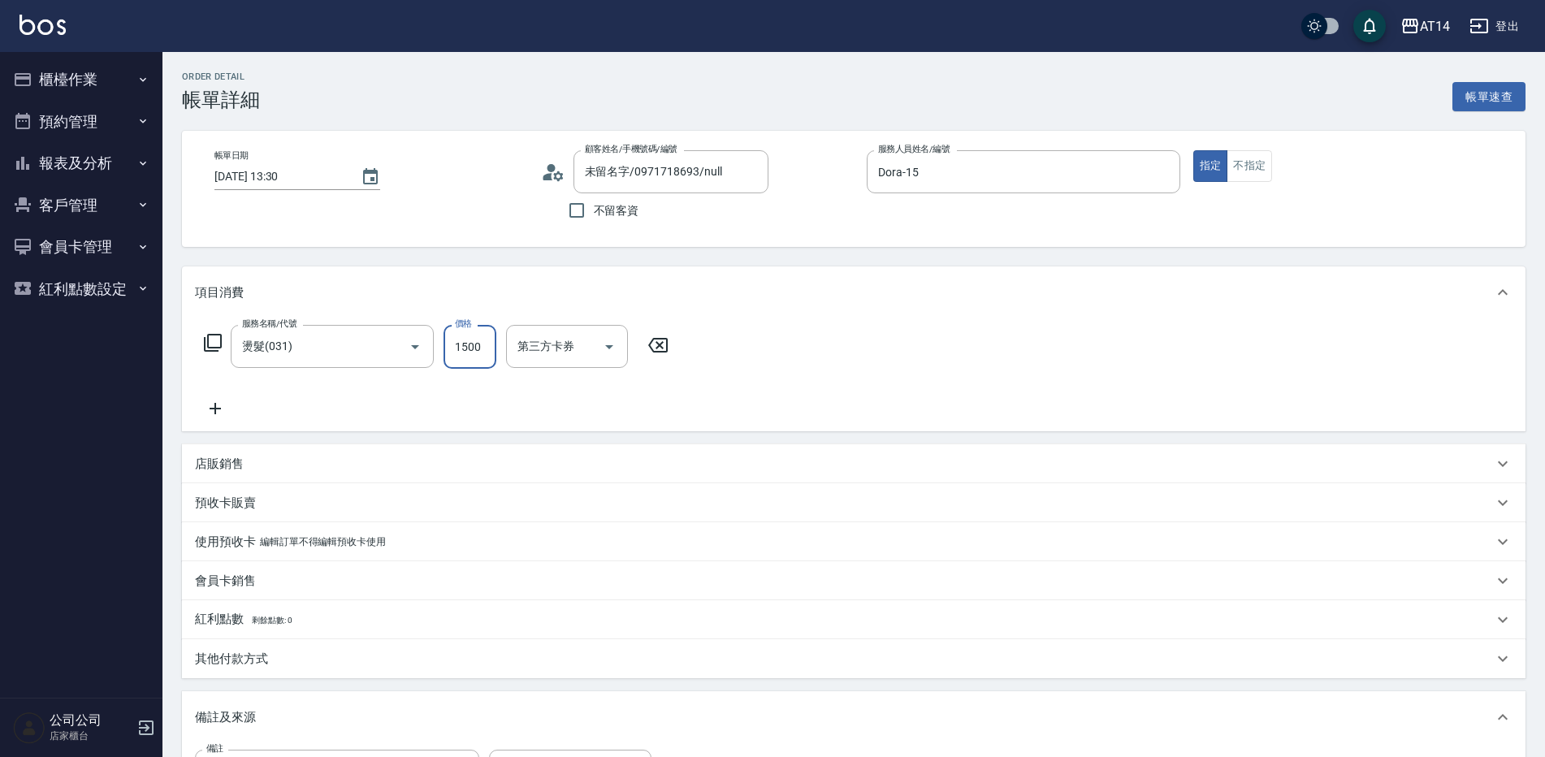
type input "1"
type input "0"
type input "1660"
type input "3"
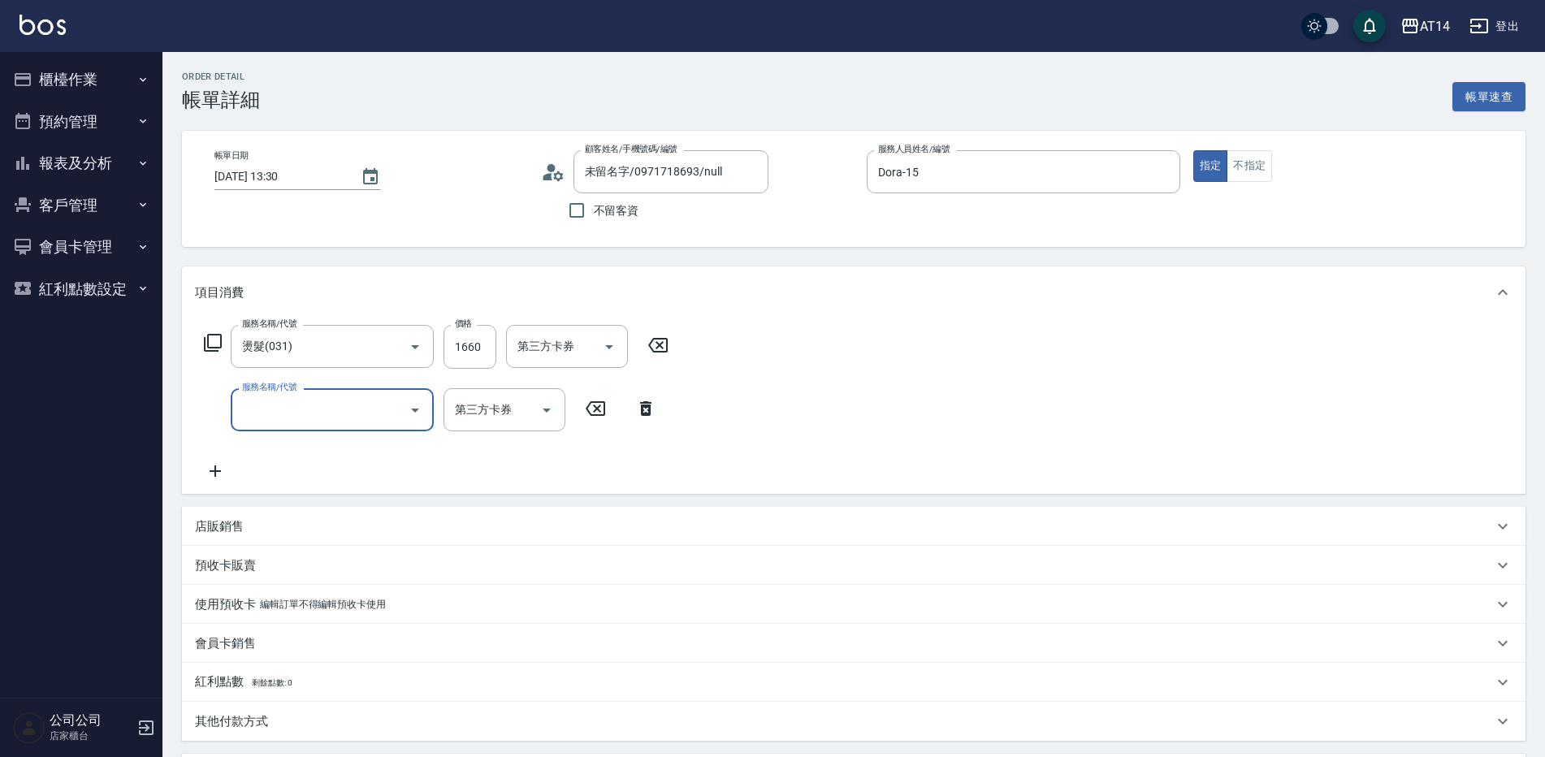
click at [376, 418] on input "服務名稱/代號" at bounding box center [320, 410] width 164 height 28
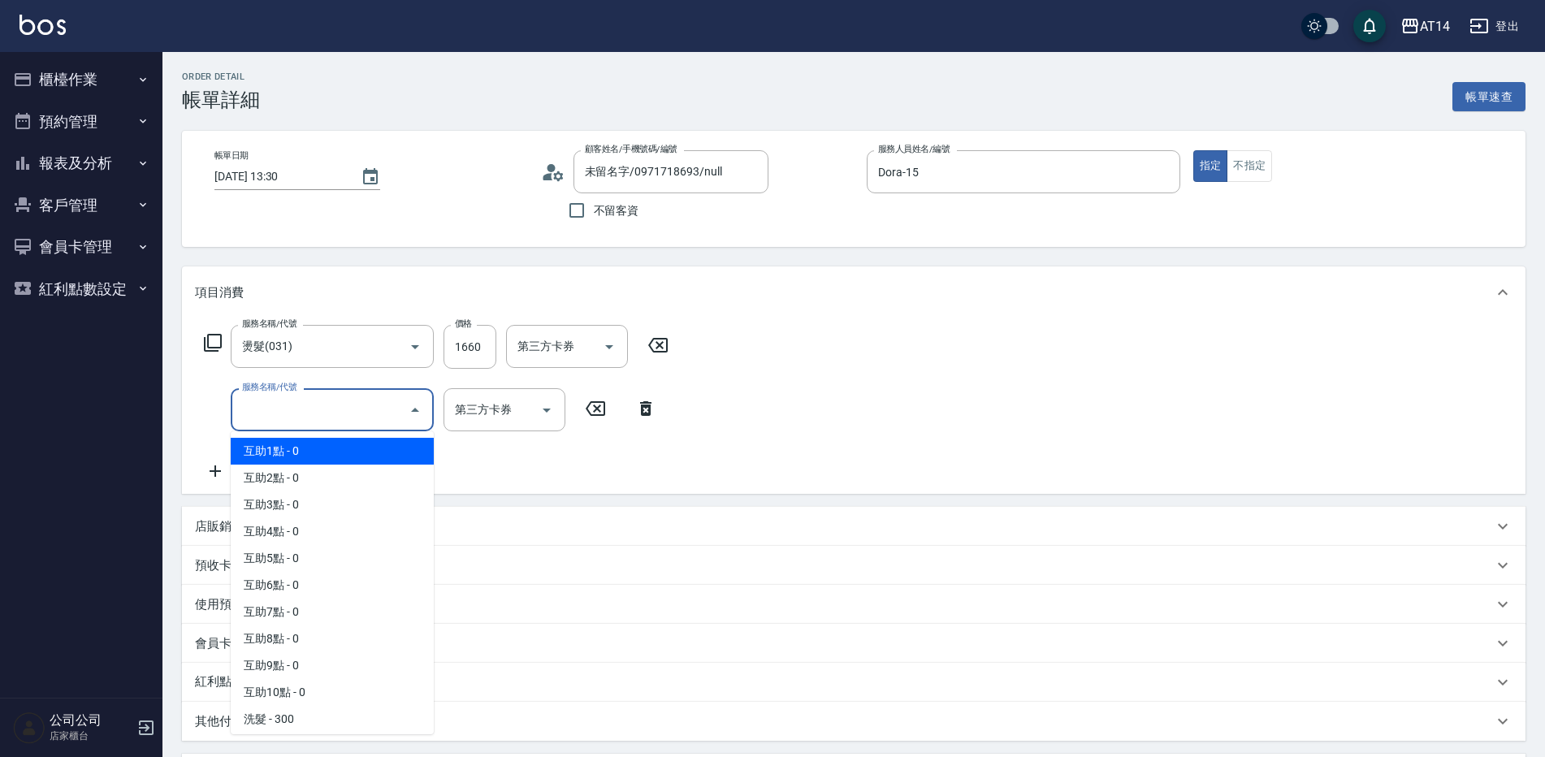
click at [356, 462] on span "互助1點 - 0" at bounding box center [332, 451] width 203 height 27
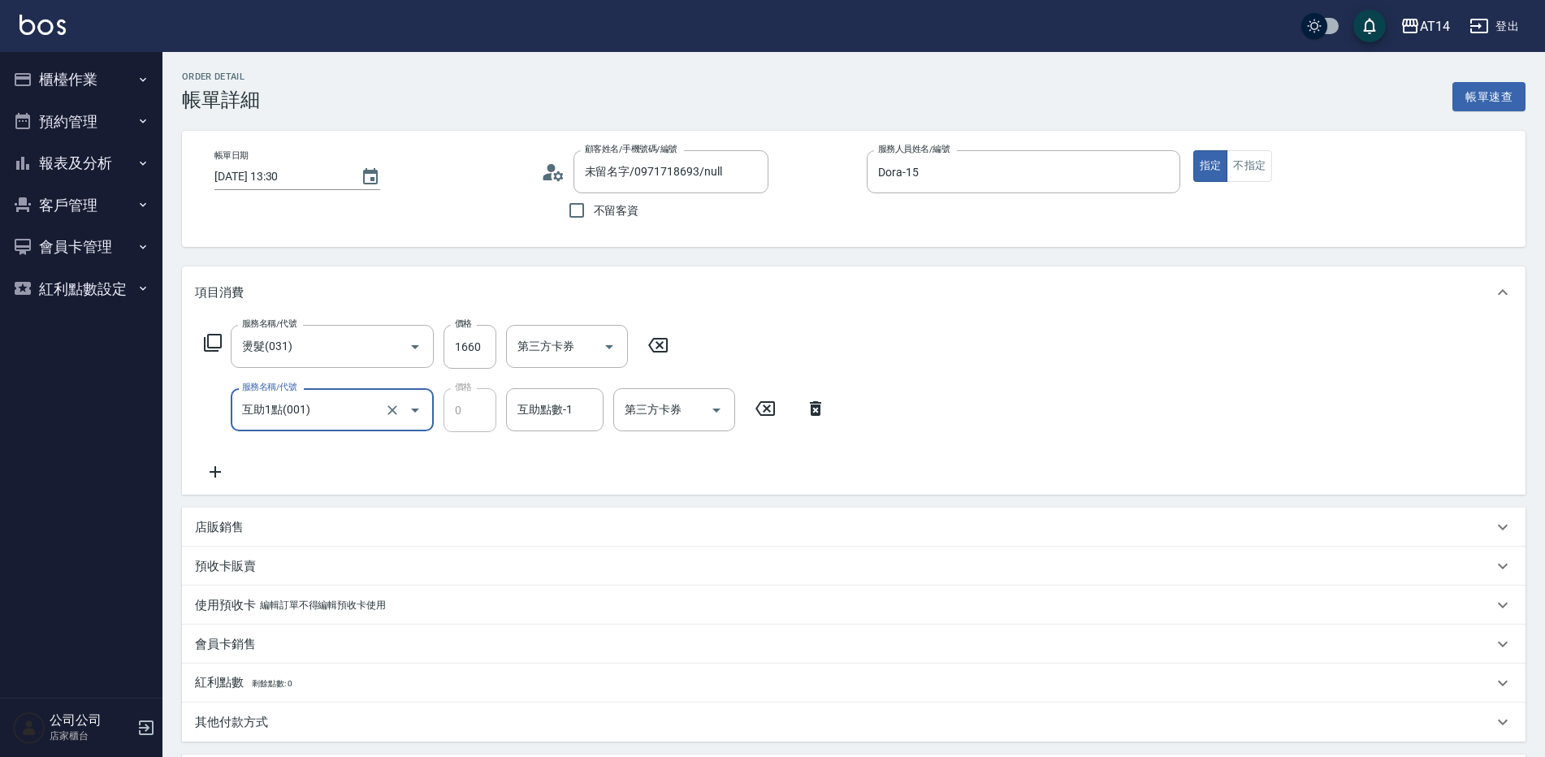
click at [373, 418] on input "互助1點(001)" at bounding box center [309, 410] width 143 height 28
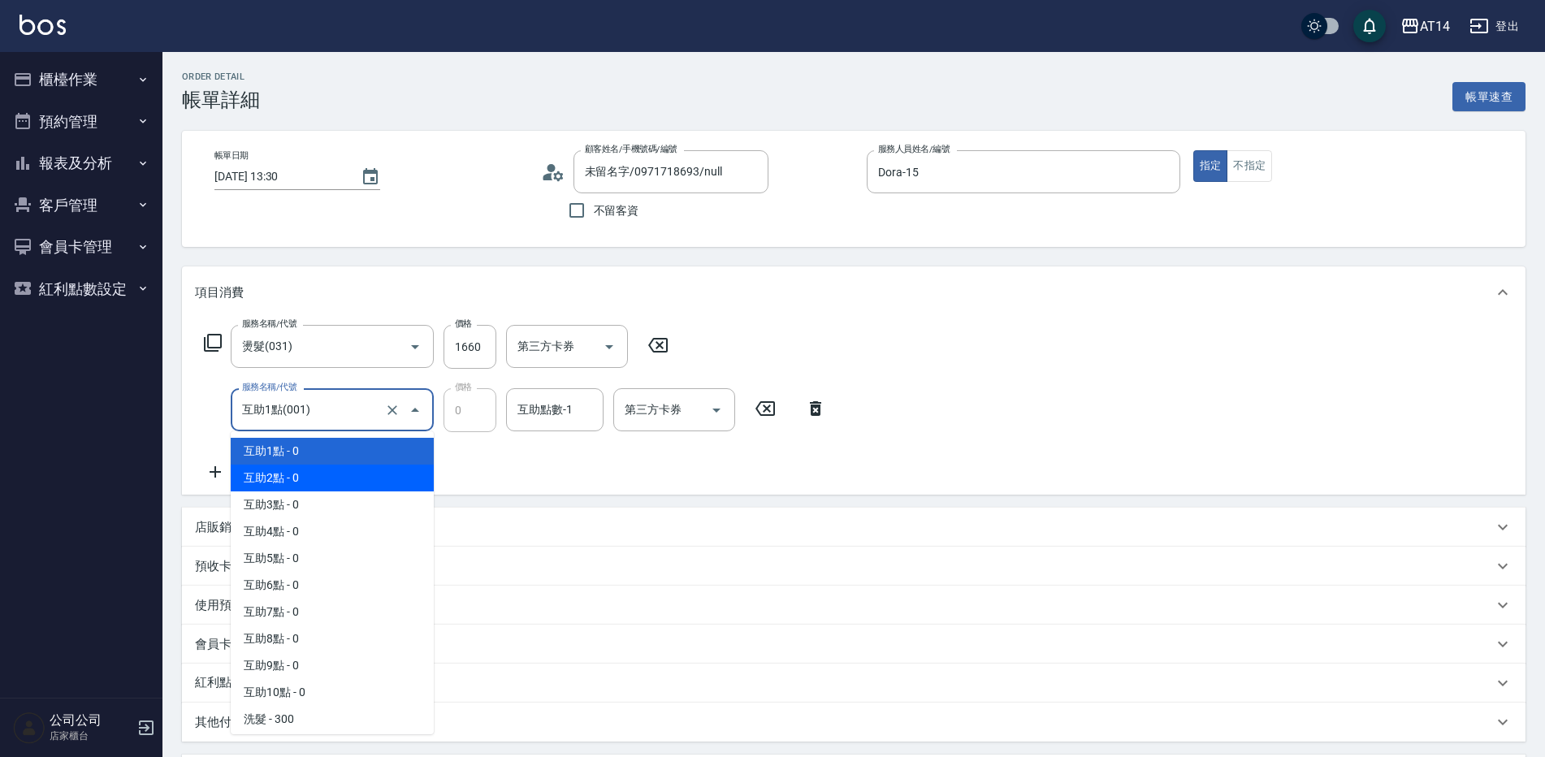
click at [345, 481] on span "互助2點 - 0" at bounding box center [332, 478] width 203 height 27
type input "互助2點(002)"
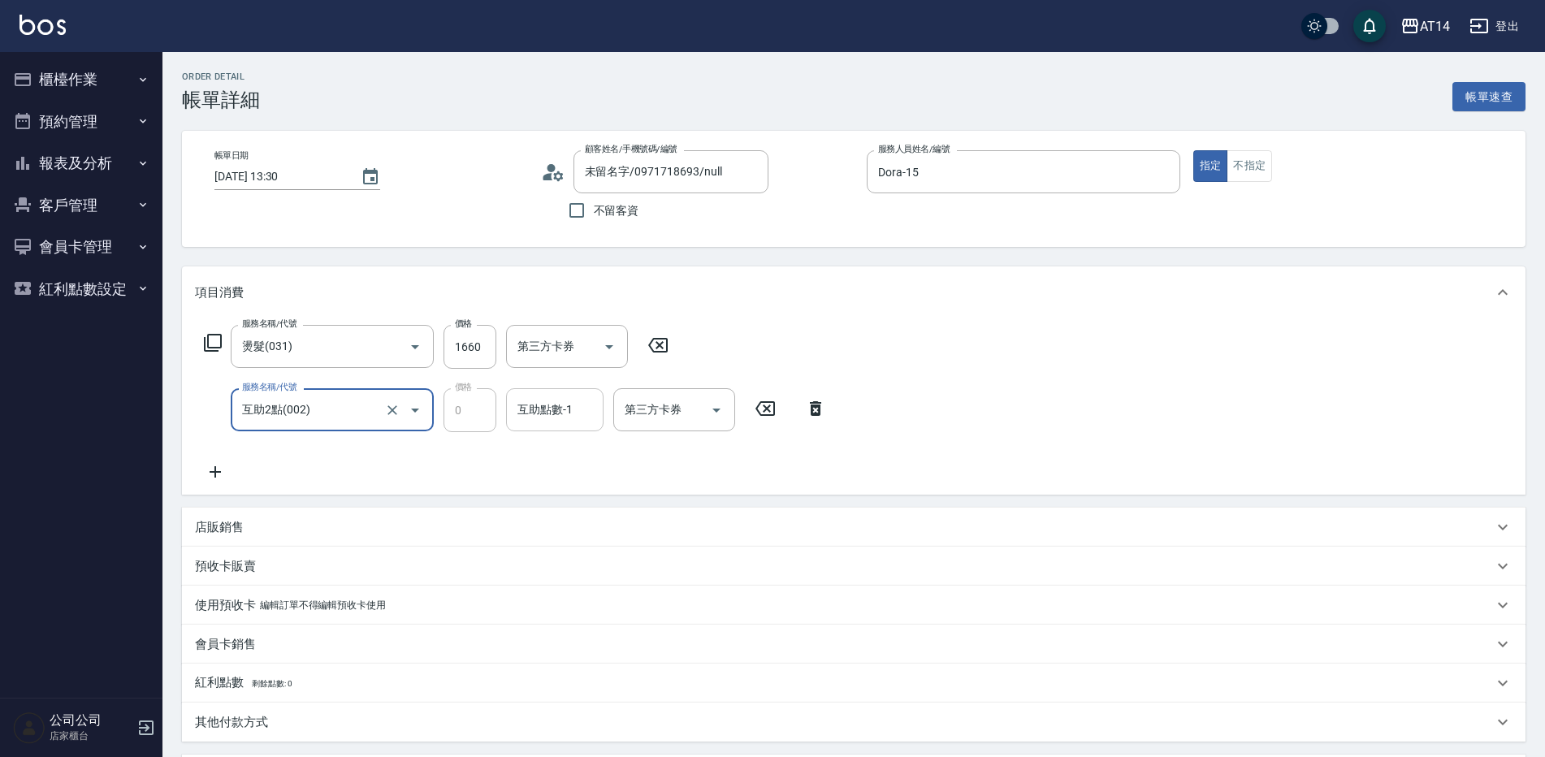
click at [574, 405] on input "互助點數-1" at bounding box center [555, 410] width 83 height 28
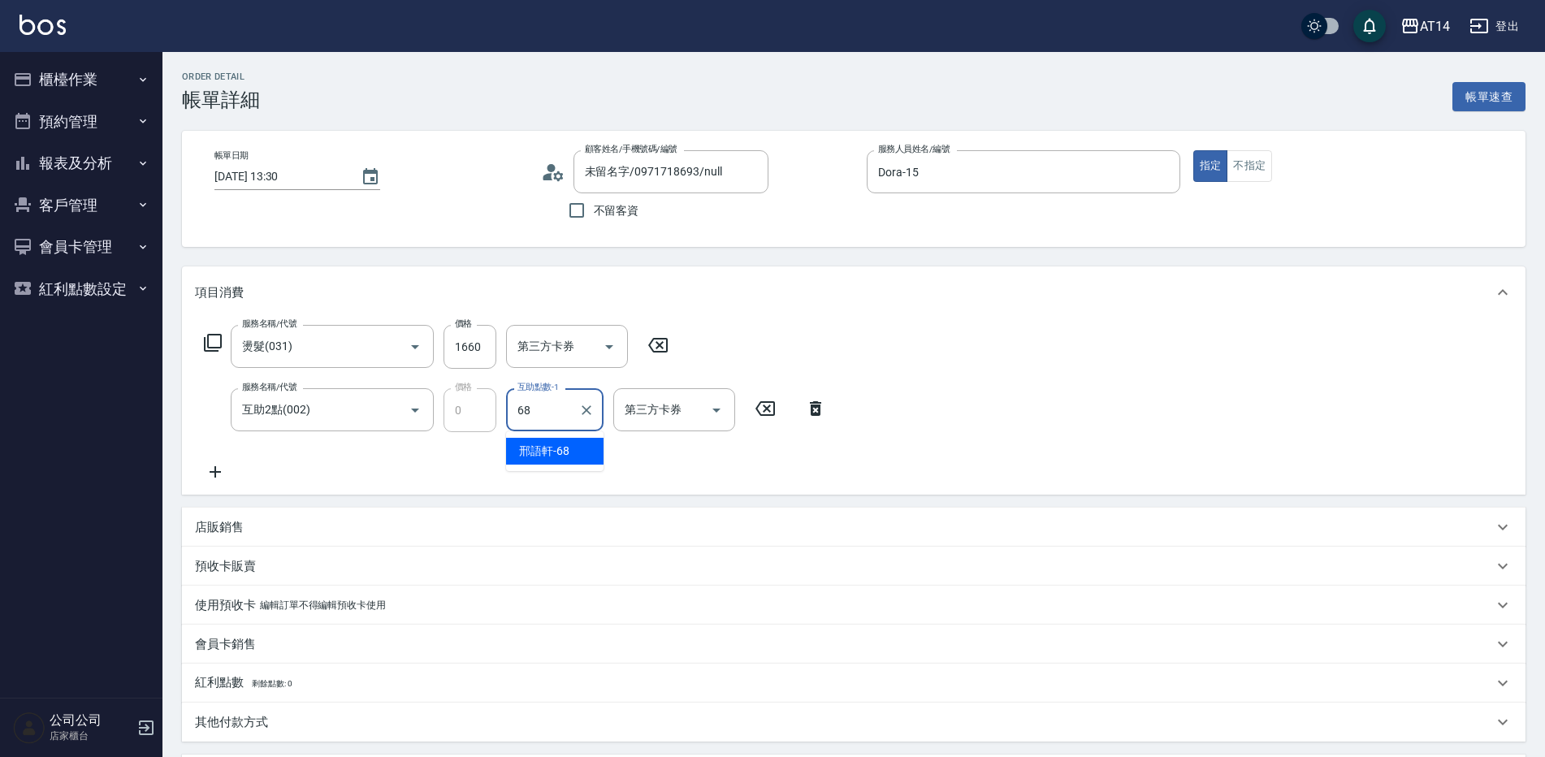
type input "[PERSON_NAME]-68"
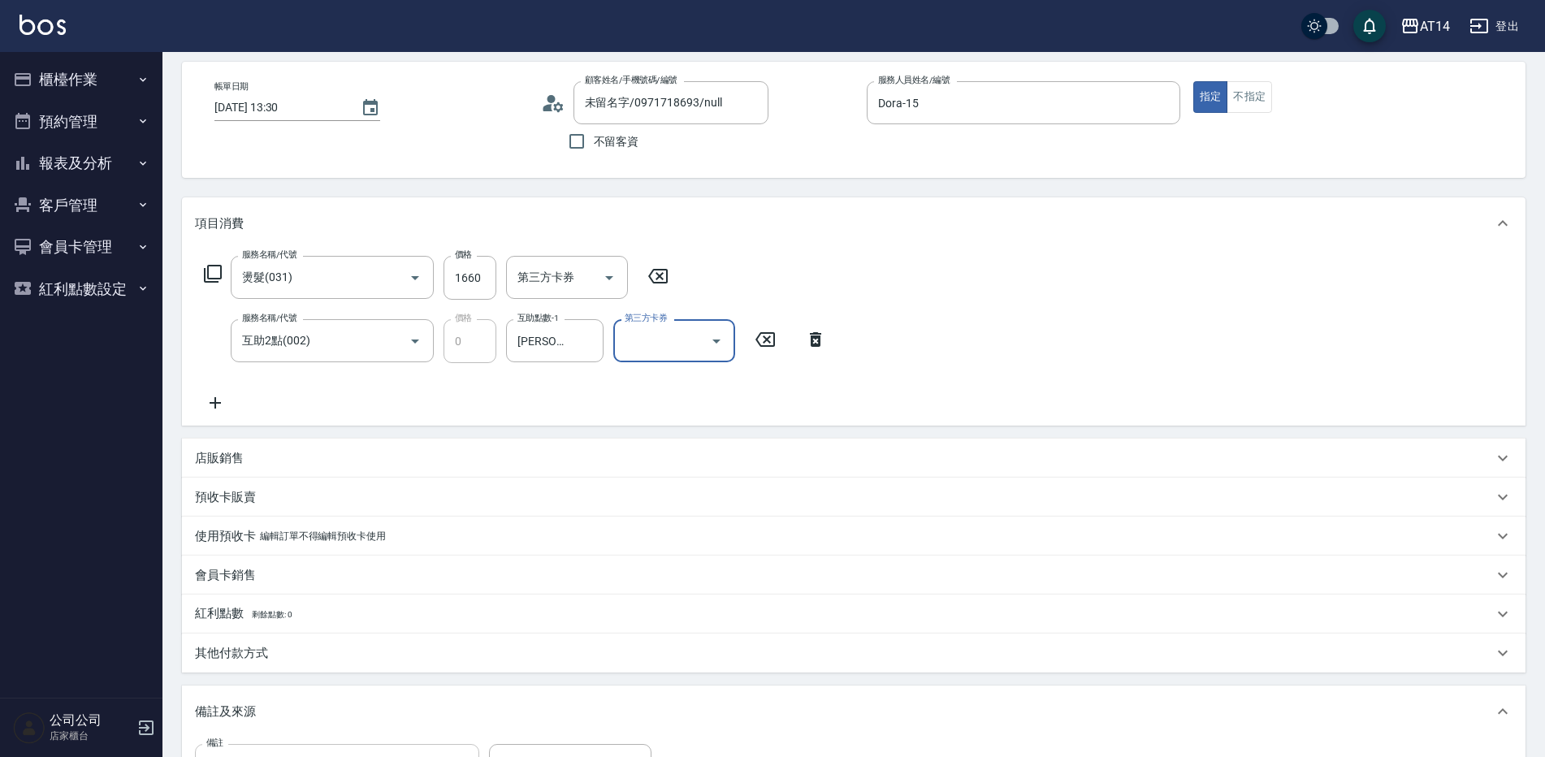
scroll to position [163, 0]
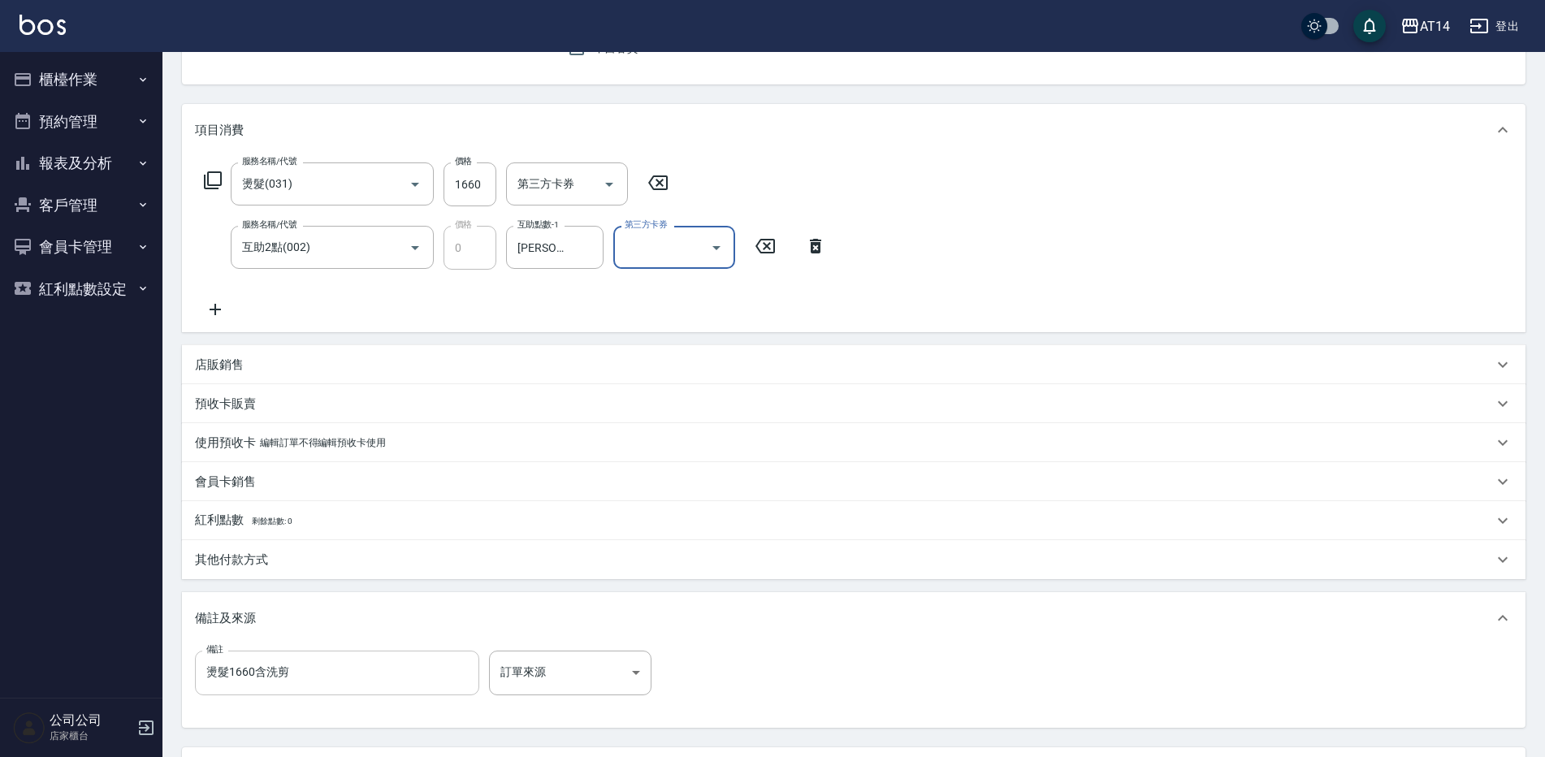
click at [411, 669] on input "燙髮1660含洗剪" at bounding box center [337, 673] width 284 height 44
click at [284, 566] on div "其他付款方式" at bounding box center [844, 560] width 1298 height 17
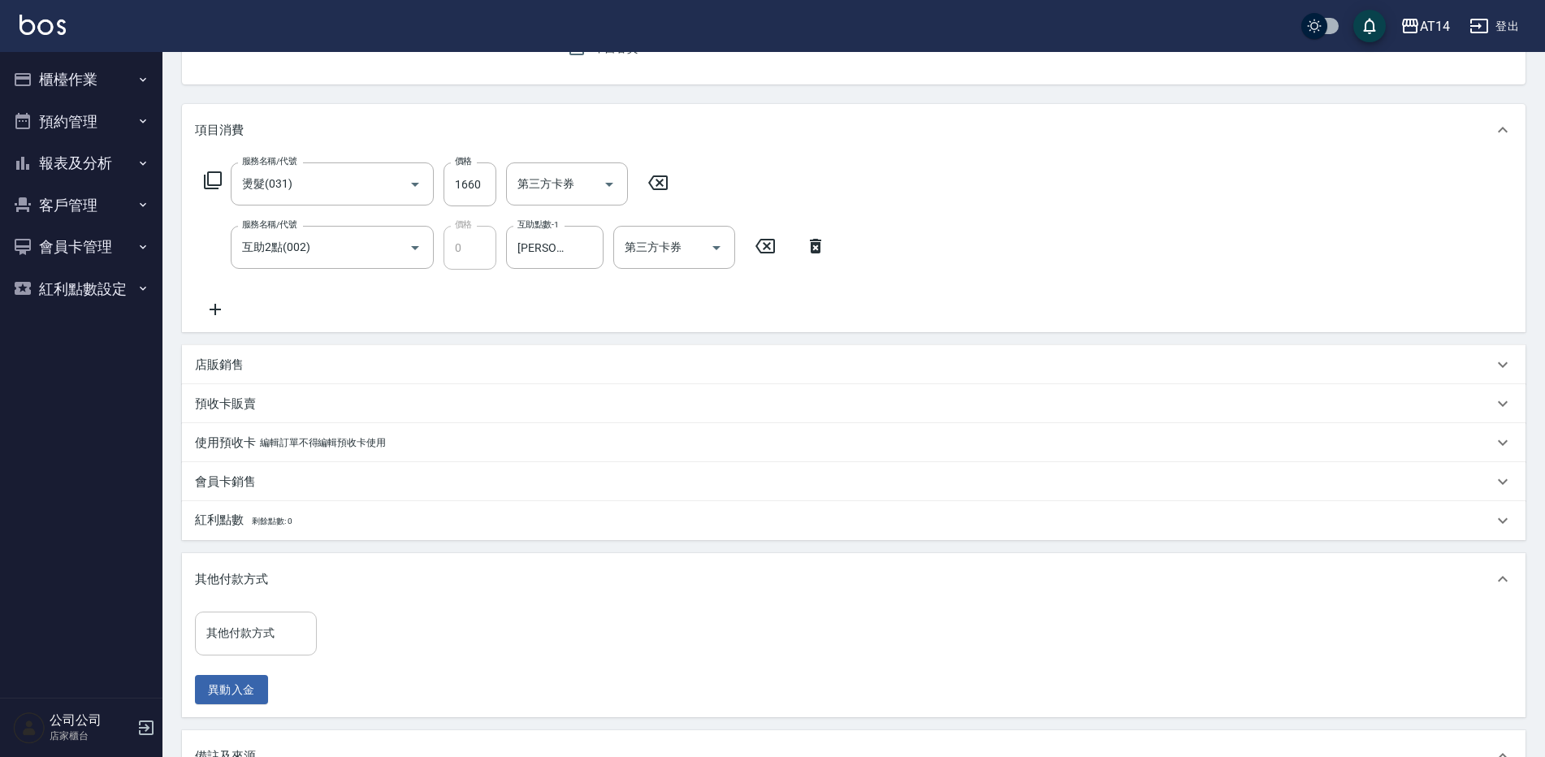
click at [278, 627] on input "其他付款方式" at bounding box center [255, 633] width 107 height 28
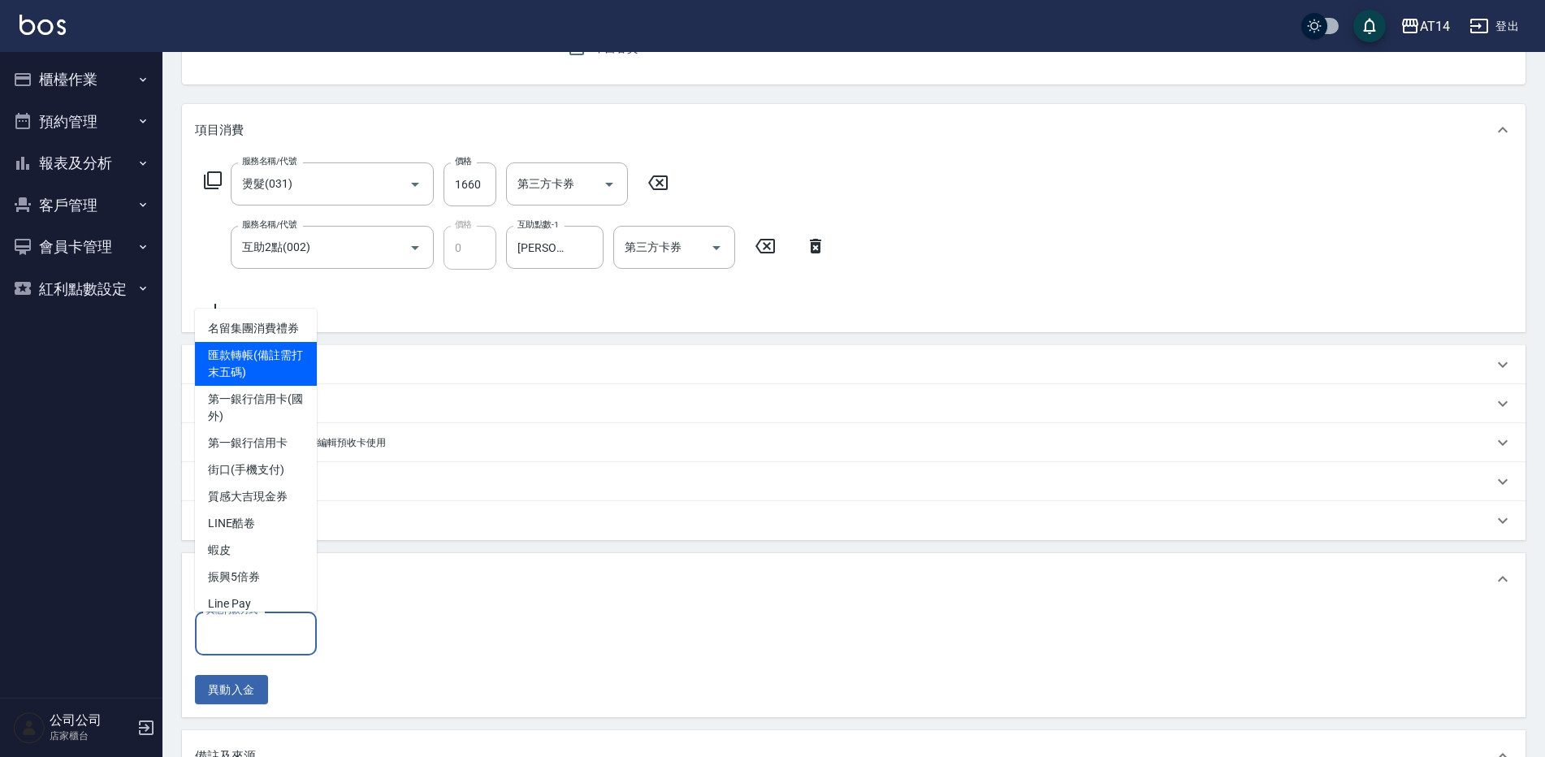
click at [289, 383] on span "匯款轉帳(備註需打末五碼)" at bounding box center [256, 364] width 122 height 44
type input "匯款轉帳(備註需打末五碼)"
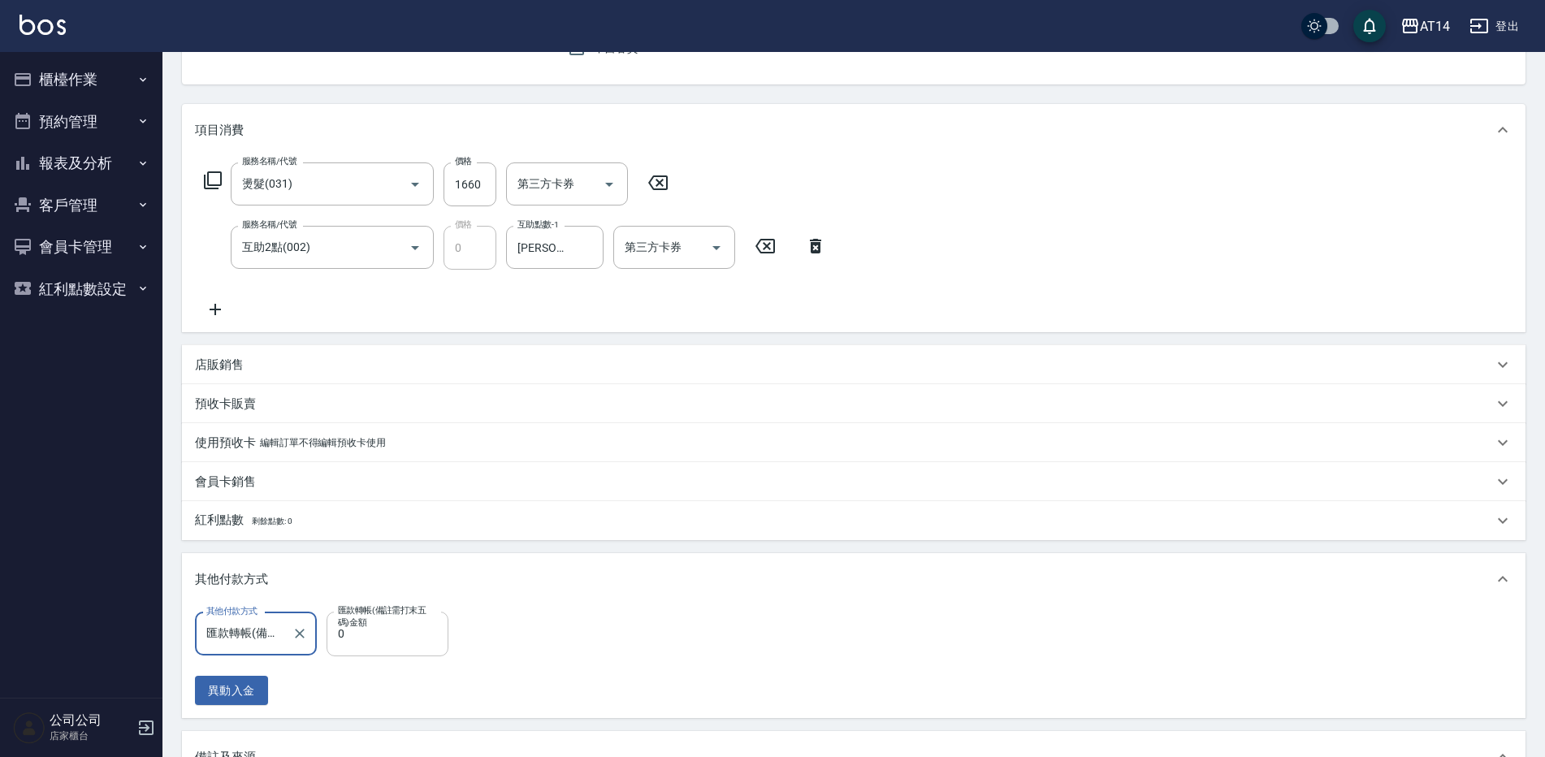
drag, startPoint x: 366, startPoint y: 648, endPoint x: 362, endPoint y: 631, distance: 18.2
click at [366, 648] on input "0" at bounding box center [388, 634] width 122 height 44
type input "1660"
type input "0"
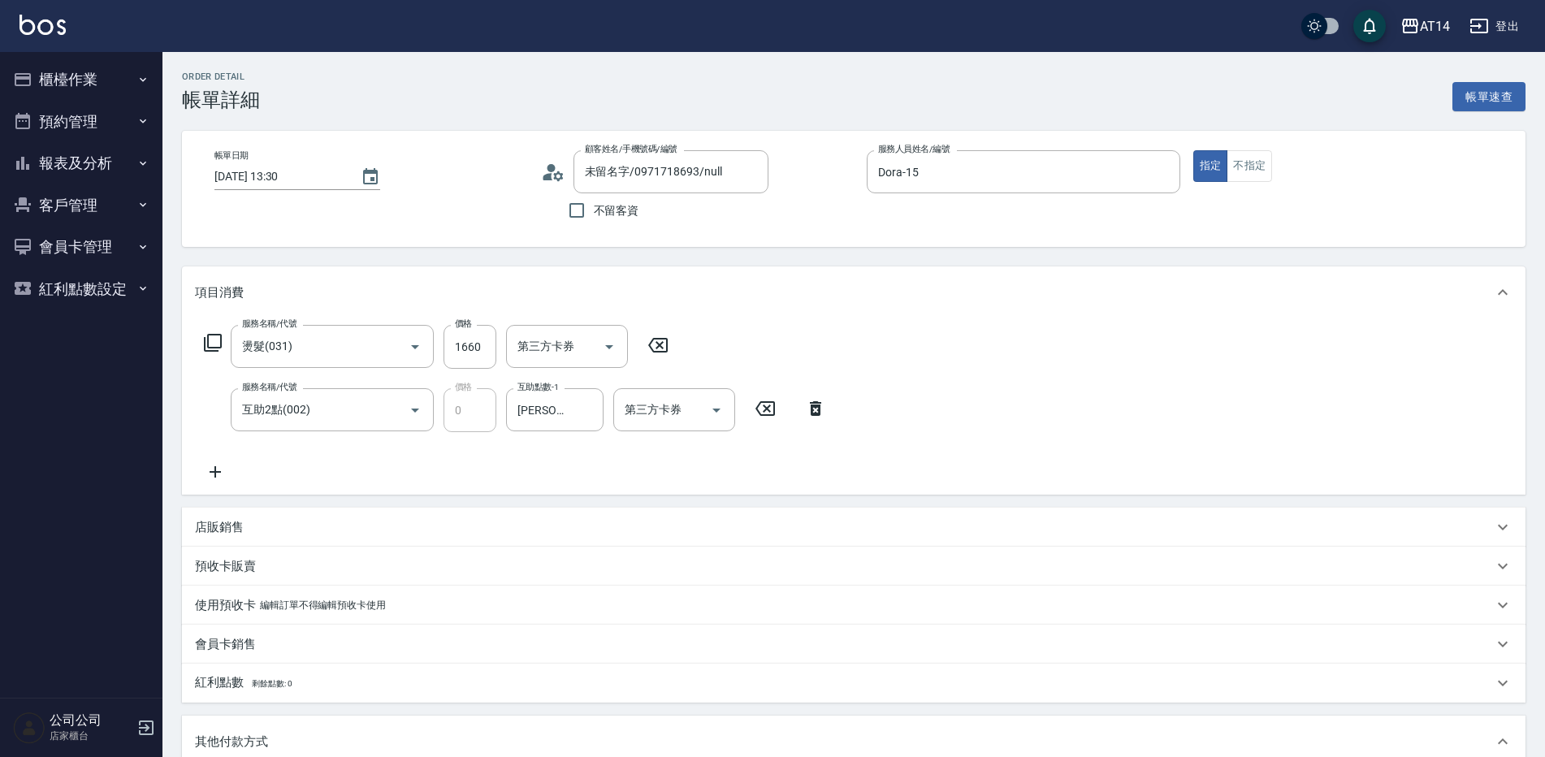
scroll to position [406, 0]
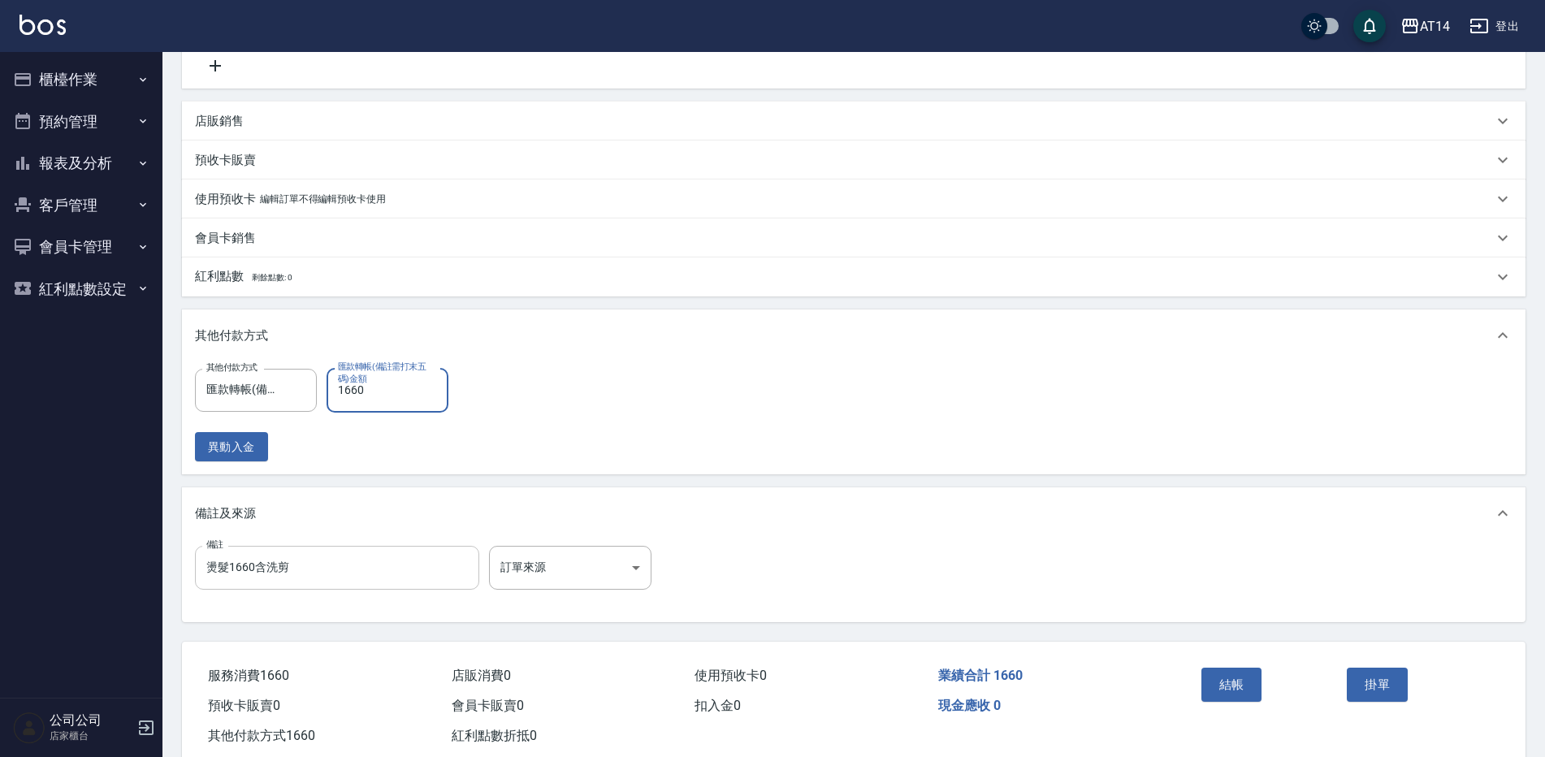
type input "1660"
click at [375, 561] on input "燙髮1660含洗剪" at bounding box center [337, 568] width 284 height 44
click at [294, 572] on input "燙髮1660含洗剪12717" at bounding box center [337, 568] width 284 height 44
click at [292, 574] on input "燙髮1660含洗剪12717" at bounding box center [337, 568] width 284 height 44
click at [678, 351] on div "其他付款方式" at bounding box center [854, 336] width 1344 height 52
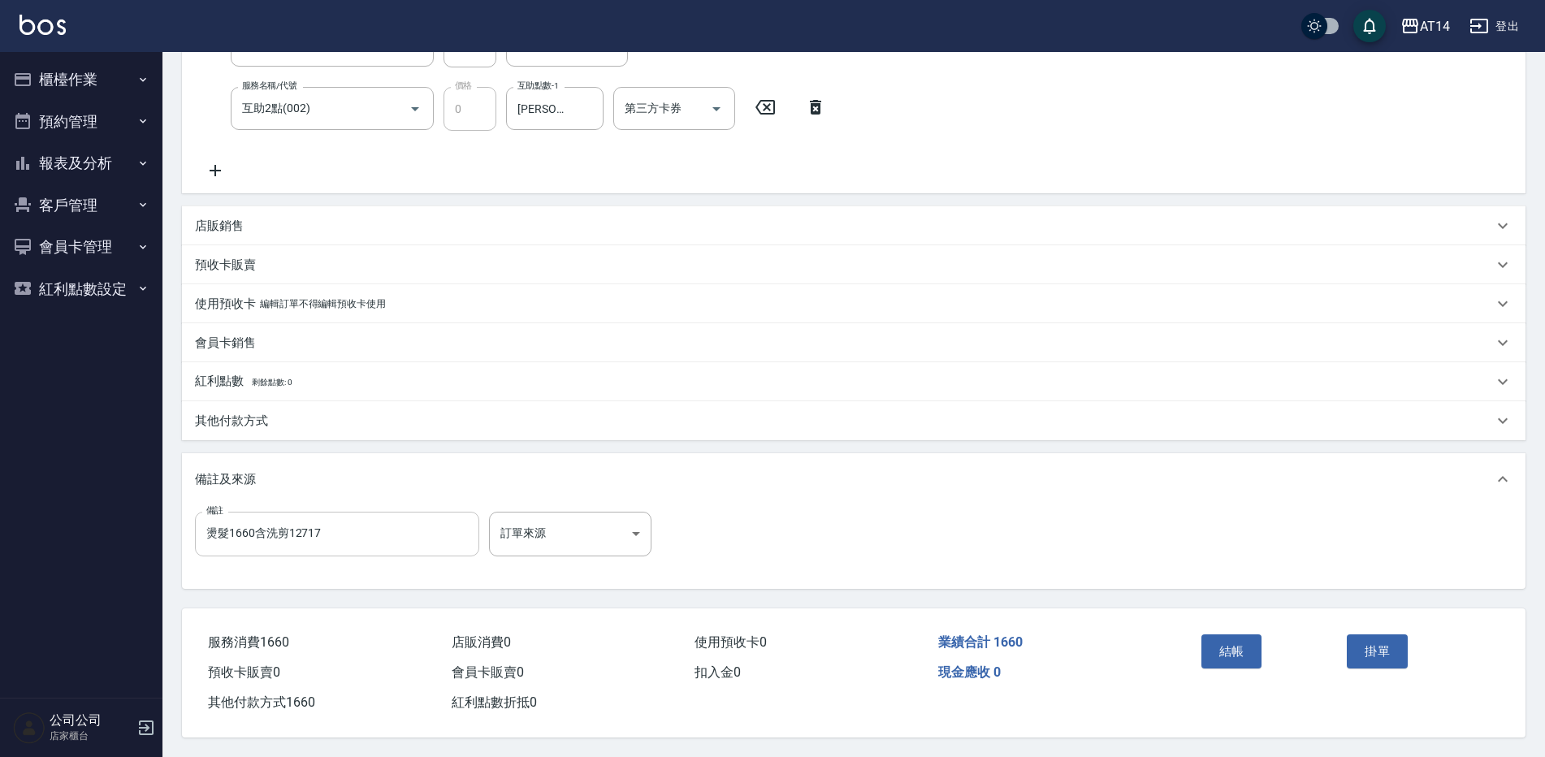
scroll to position [309, 0]
click at [288, 522] on input "燙髮1660含洗剪12717" at bounding box center [337, 534] width 284 height 44
click at [287, 528] on input "燙髮1660含洗剪12717" at bounding box center [337, 534] width 284 height 44
type input "燙髮1660含洗剪後12717"
click at [640, 515] on body "AT14 登出 櫃檯作業 打帳單 帳單列表 掛單列表 現金收支登錄 材料自購登錄 每日結帳 排班表 掃碼打卡 預約管理 預約管理 單日預約紀錄 單週預約紀錄 …" at bounding box center [772, 228] width 1545 height 1059
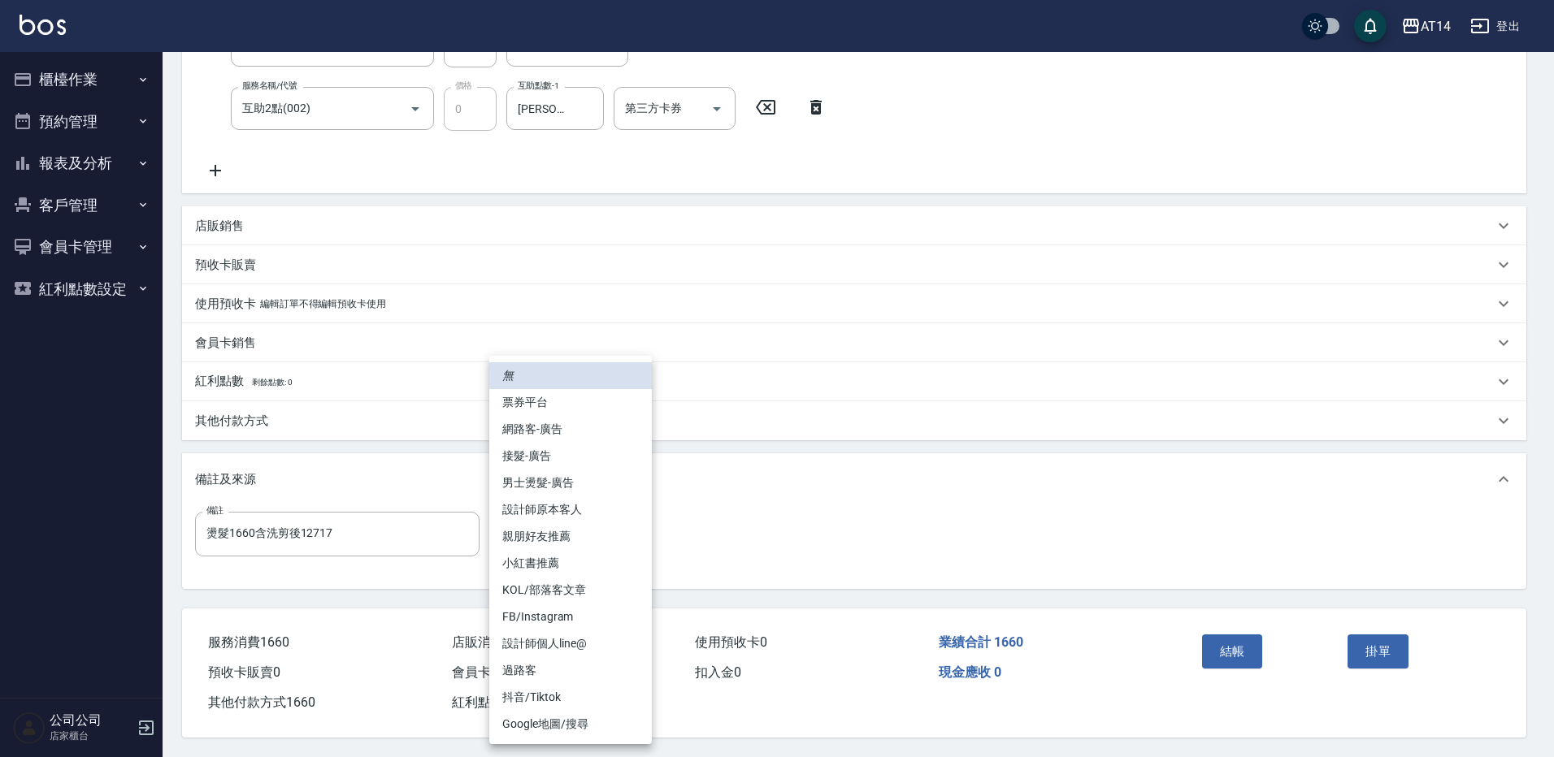
click at [626, 508] on li "設計師原本客人" at bounding box center [570, 509] width 163 height 27
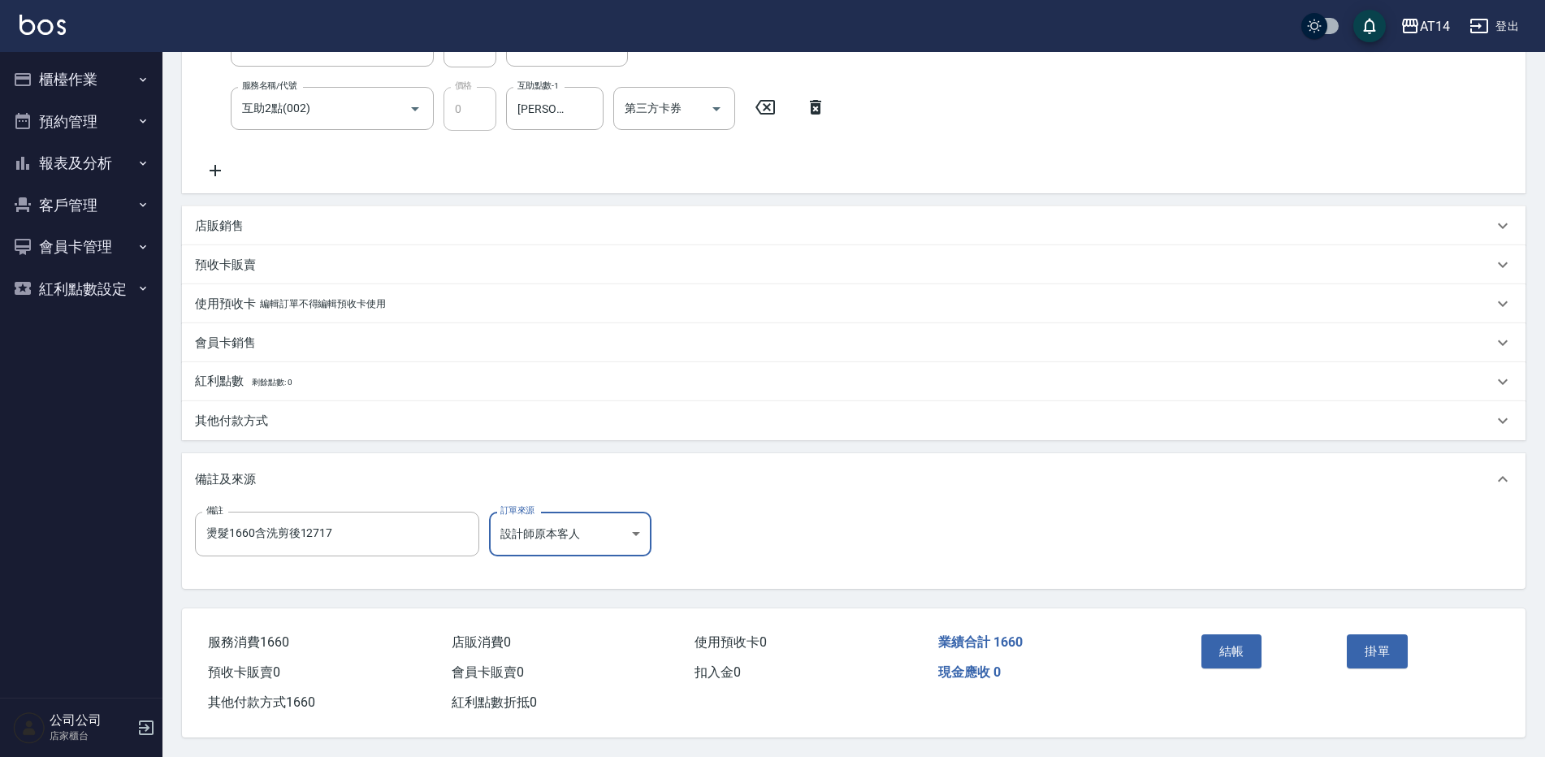
click at [603, 527] on body "AT14 登出 櫃檯作業 打帳單 帳單列表 掛單列表 現金收支登錄 材料自購登錄 每日結帳 排班表 掃碼打卡 預約管理 預約管理 單日預約紀錄 單週預約紀錄 …" at bounding box center [772, 228] width 1545 height 1059
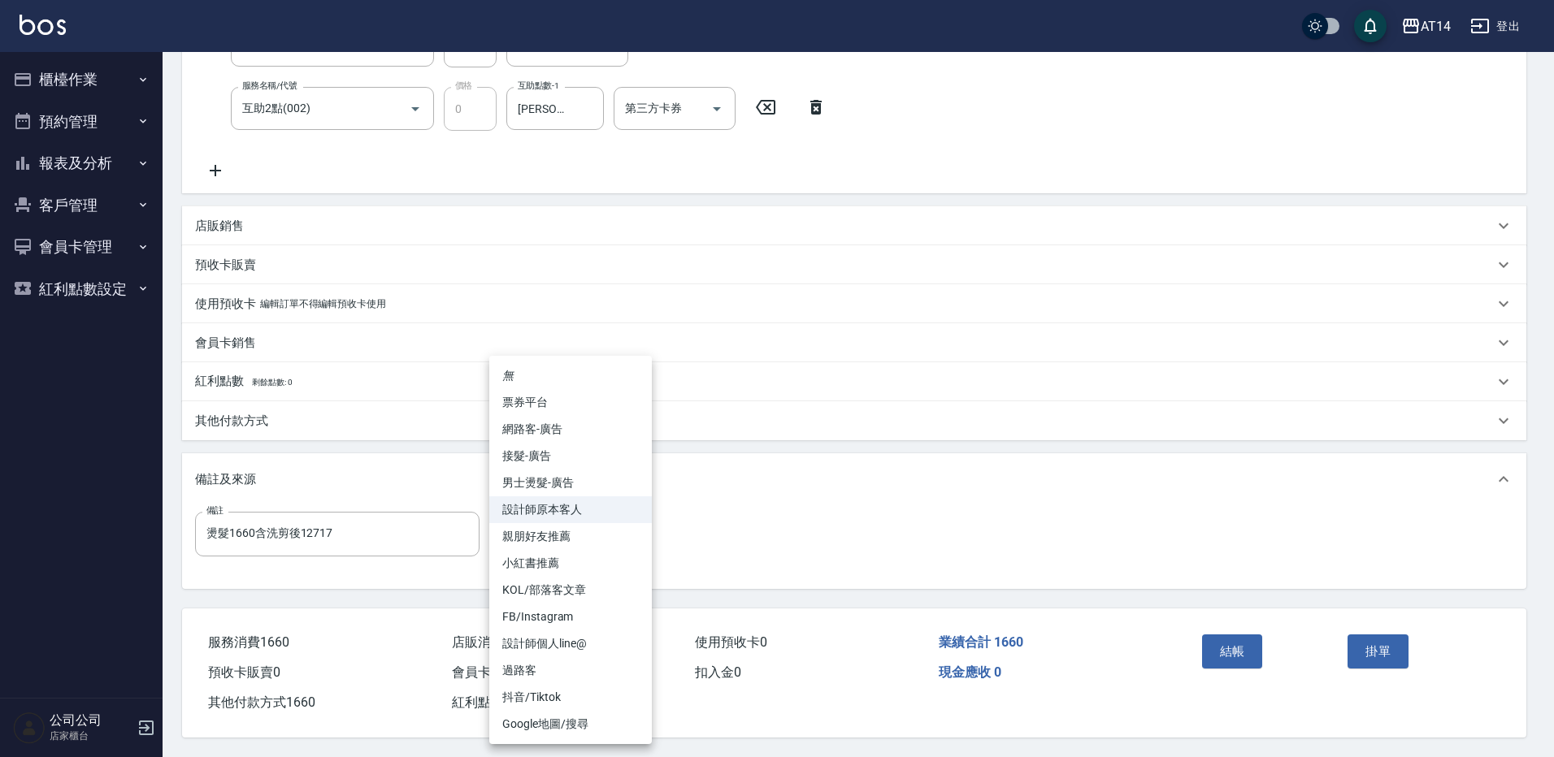
click at [570, 483] on li "男士燙髮-廣告" at bounding box center [570, 483] width 163 height 27
type input "男士燙髮-廣告"
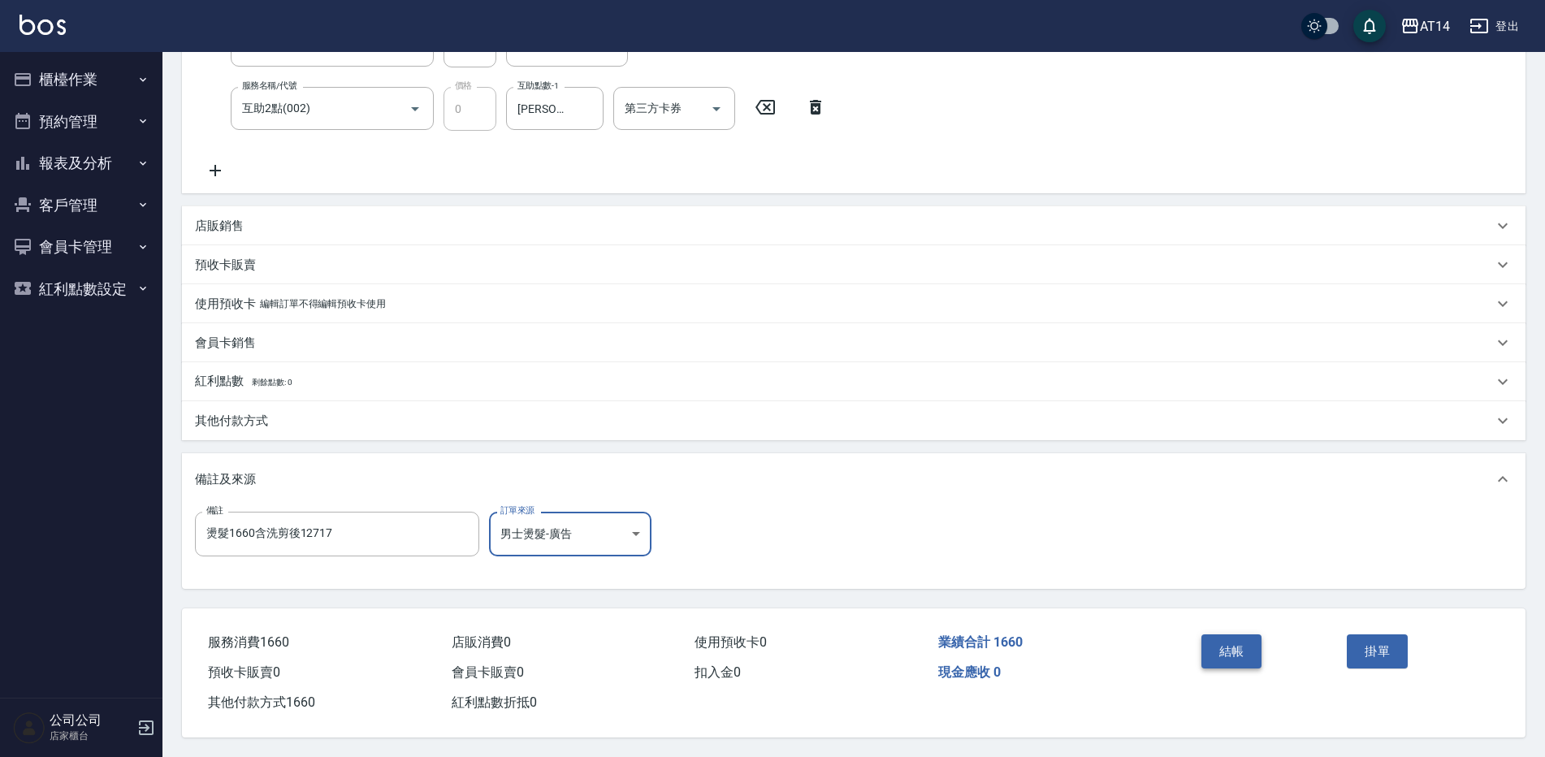
click at [1235, 642] on button "結帳" at bounding box center [1232, 652] width 61 height 34
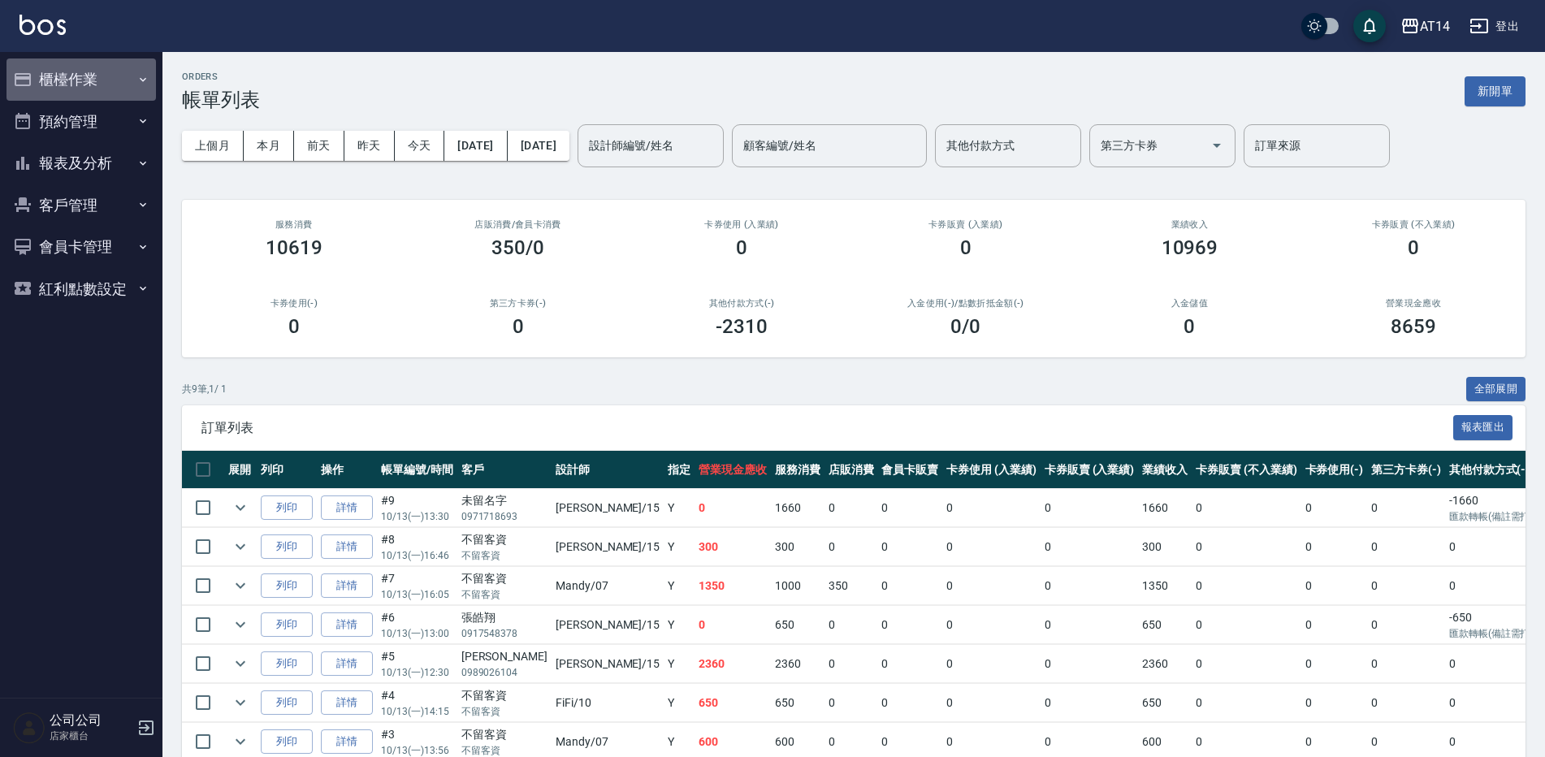
click at [91, 72] on button "櫃檯作業" at bounding box center [82, 80] width 150 height 42
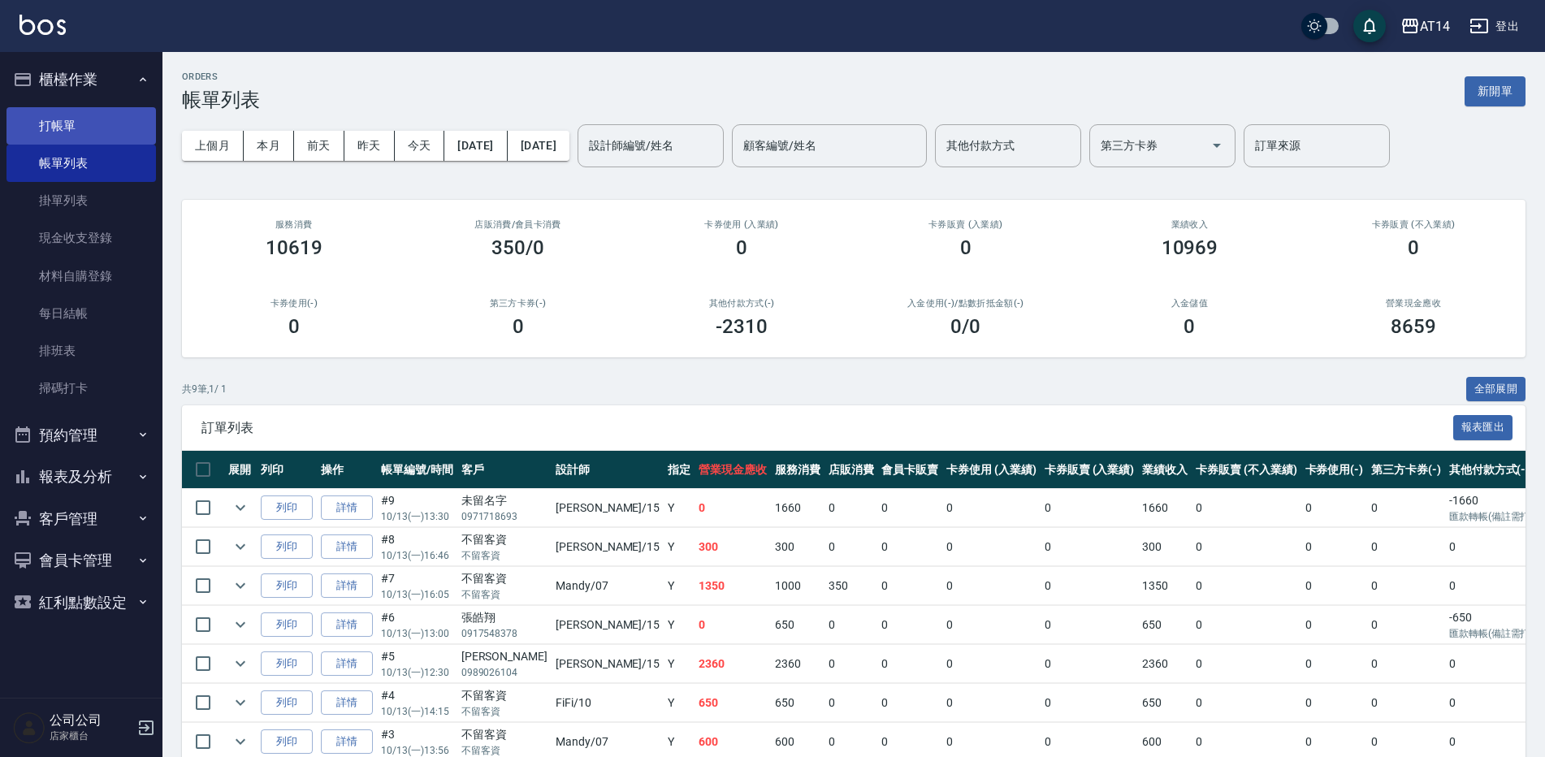
click at [89, 140] on link "打帳單" at bounding box center [82, 125] width 150 height 37
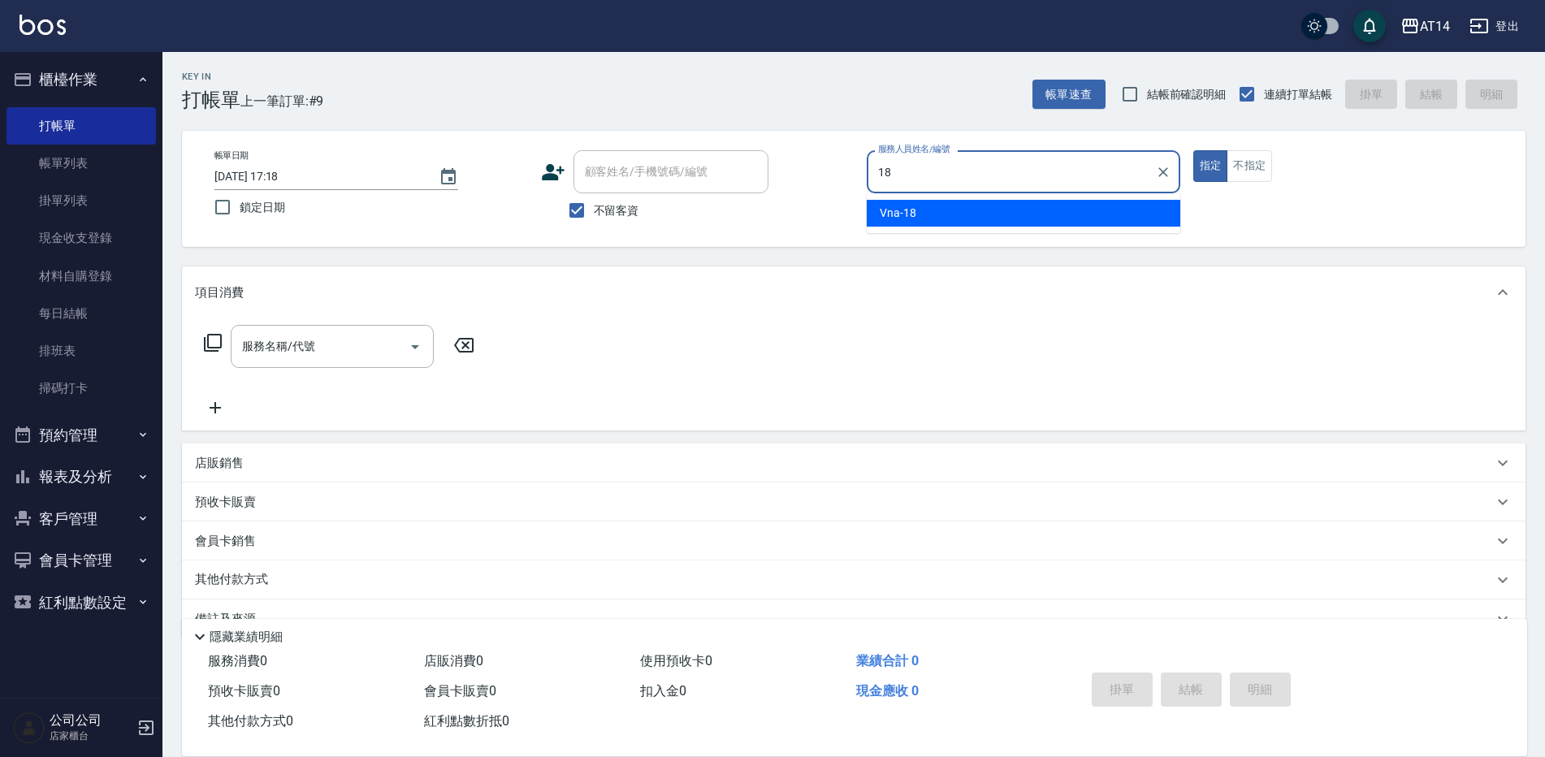
type input "Vna-18"
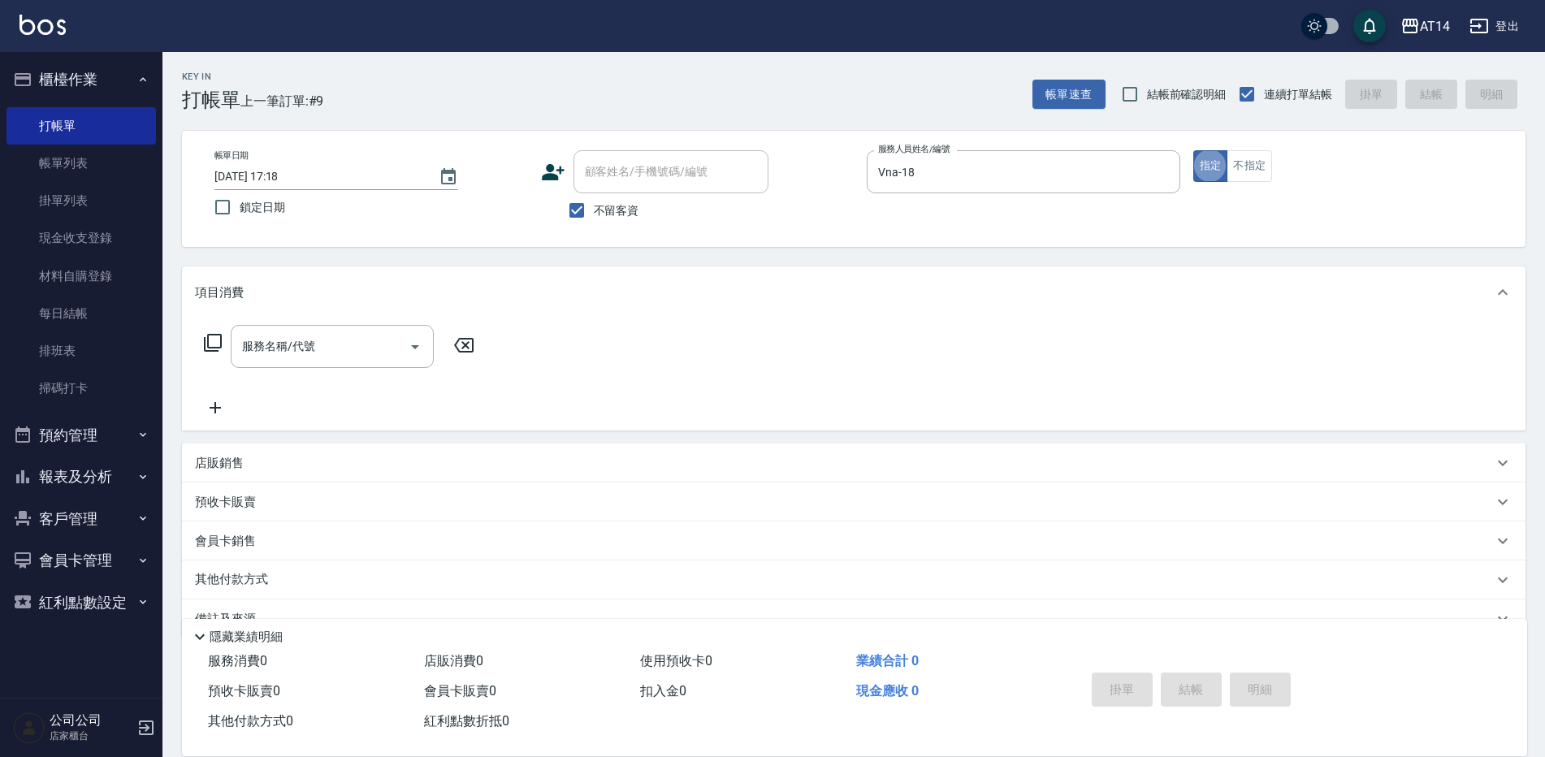
type button "true"
click at [332, 337] on input "服務名稱/代號" at bounding box center [320, 346] width 164 height 28
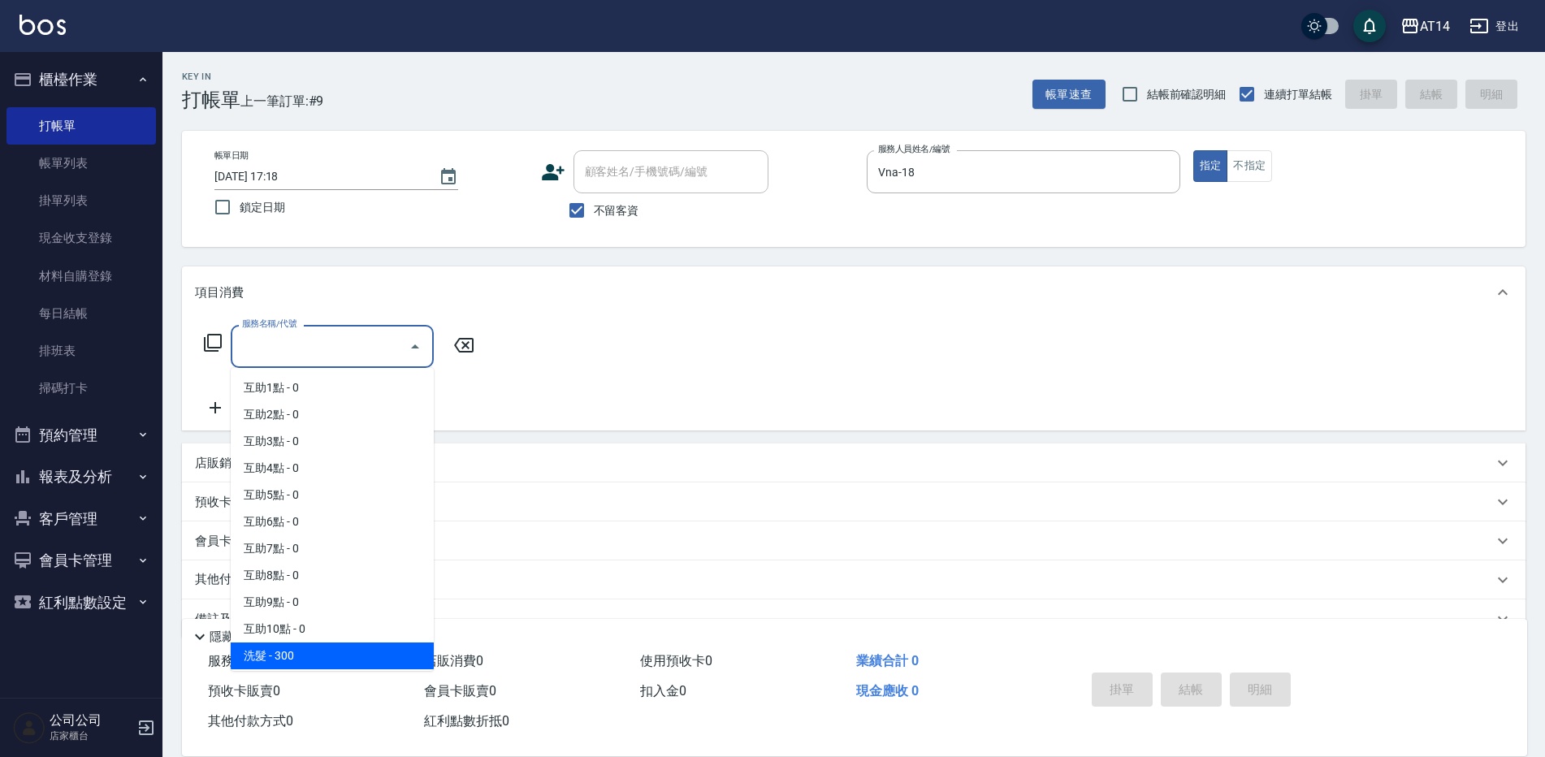
click at [343, 653] on span "洗髮 - 300" at bounding box center [332, 656] width 203 height 27
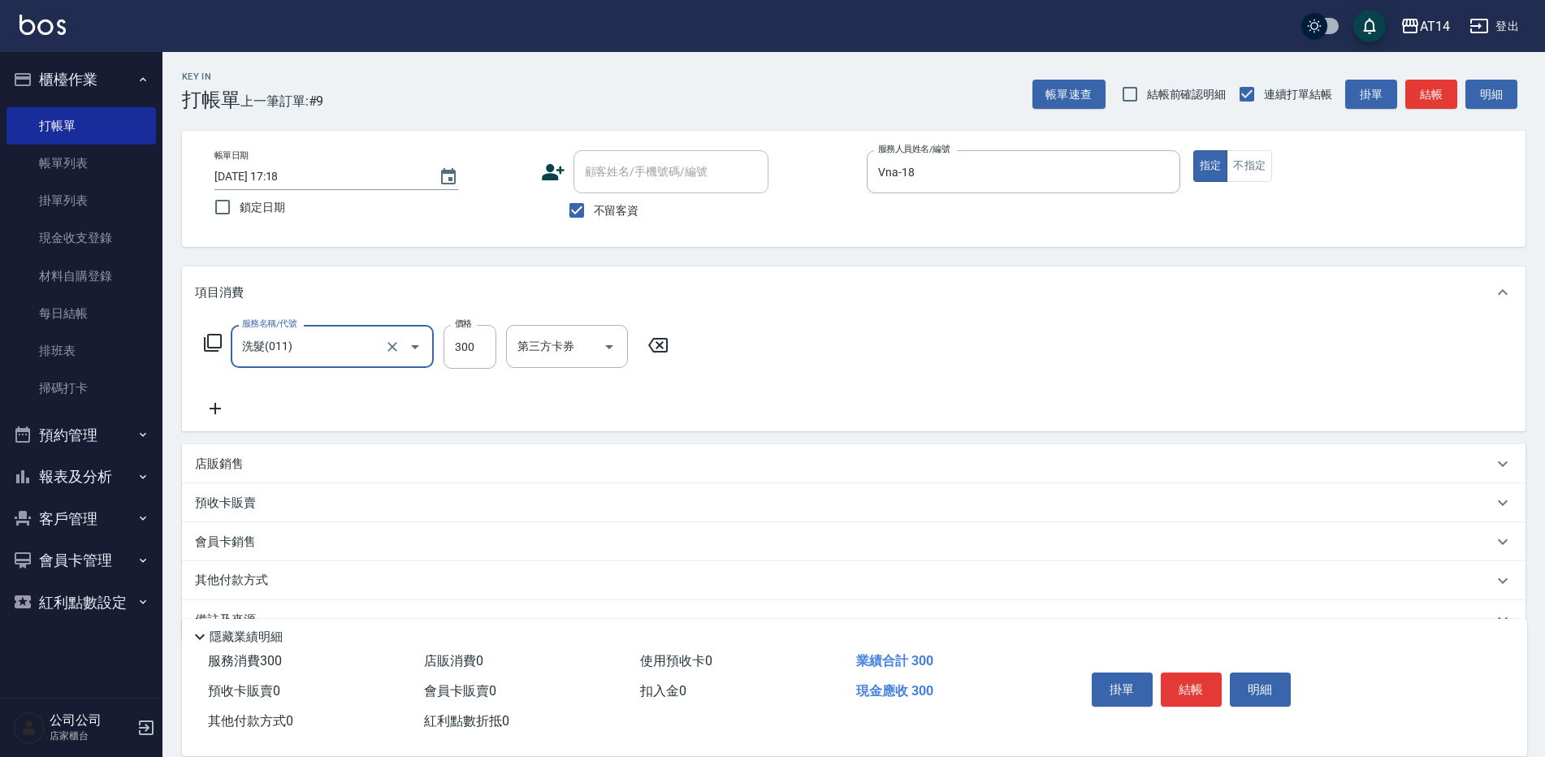
type input "洗髮(011)"
click at [218, 409] on icon at bounding box center [215, 408] width 11 height 11
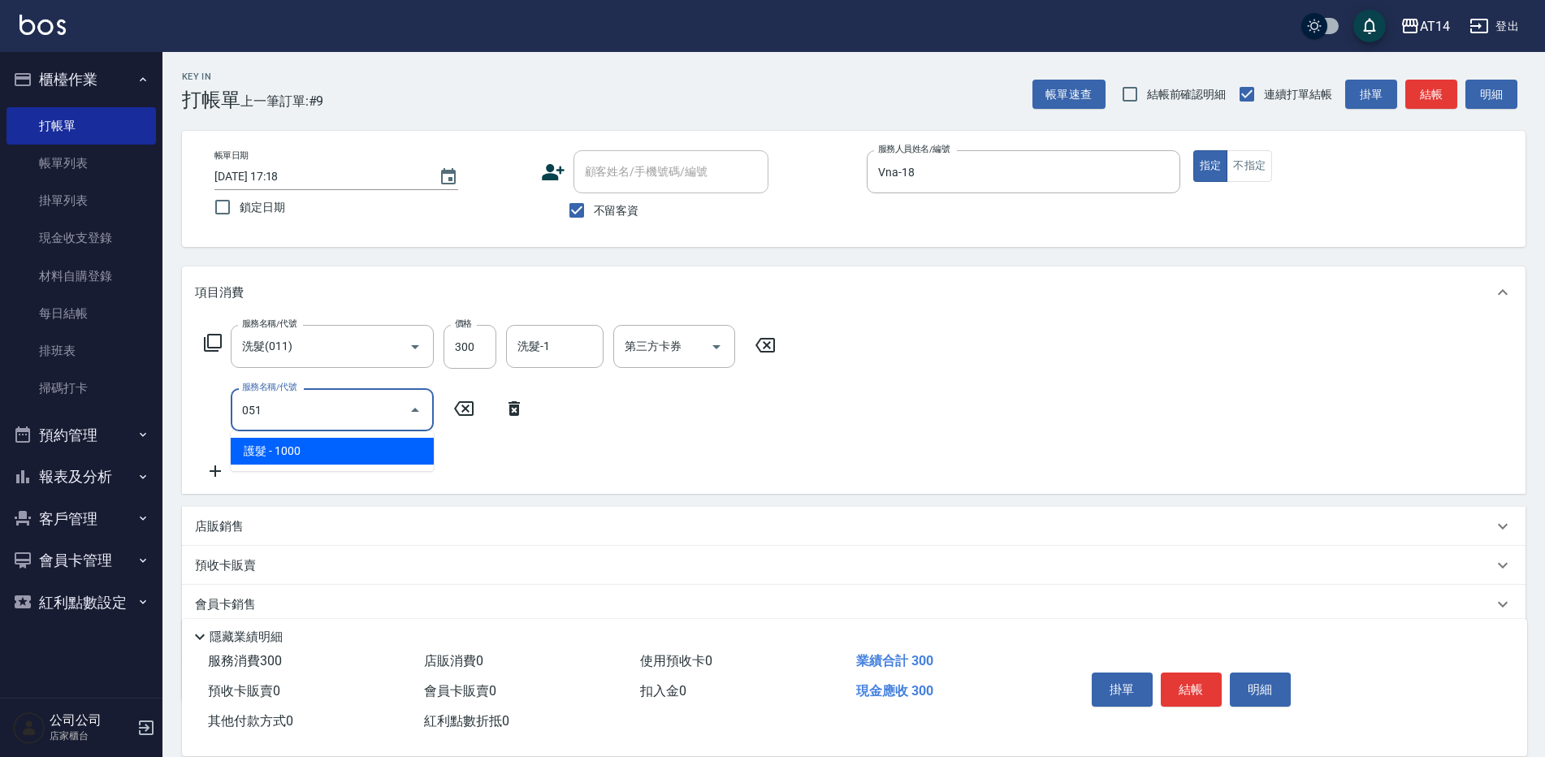
type input "051"
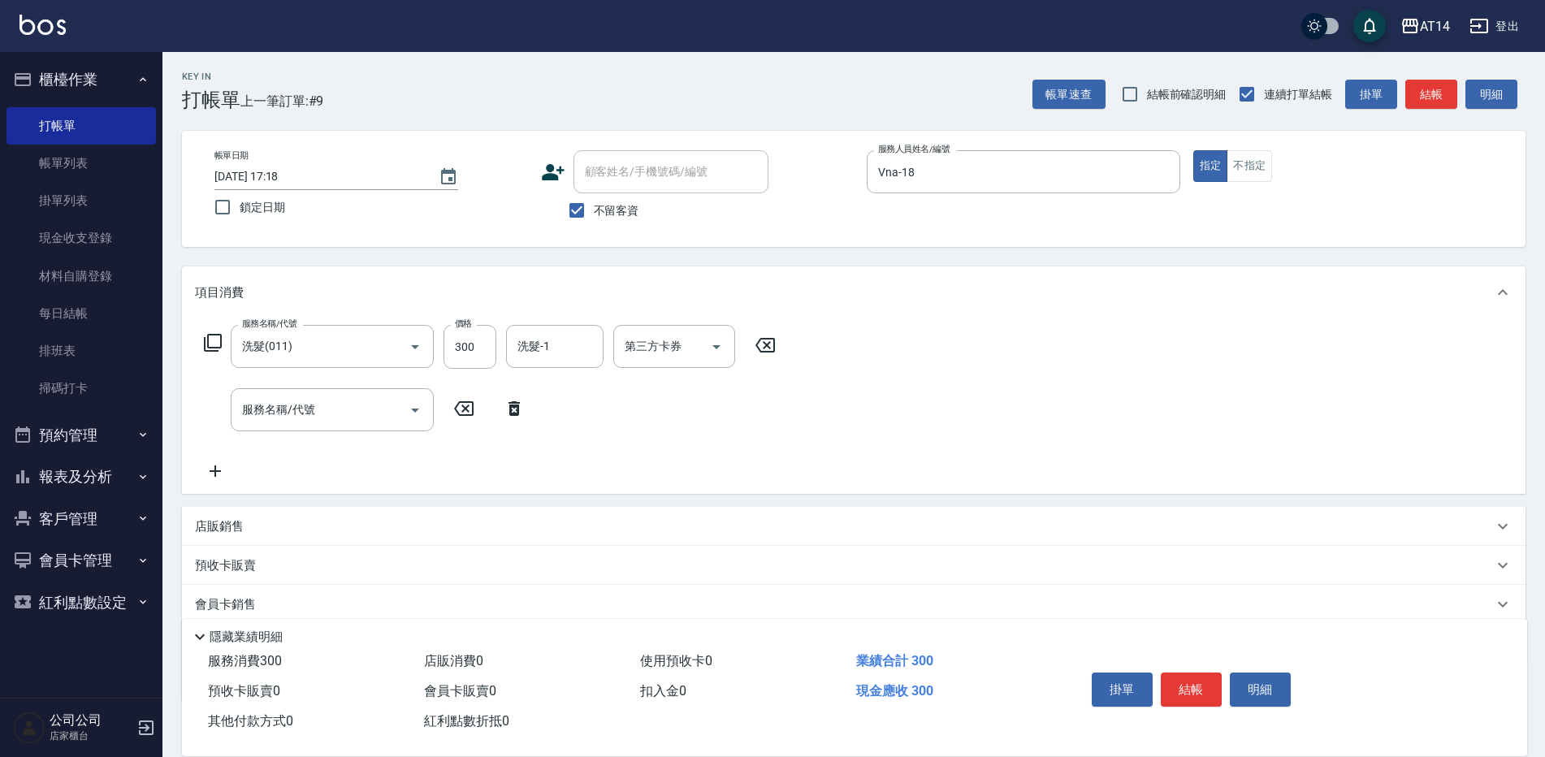
click at [462, 409] on icon at bounding box center [464, 409] width 41 height 20
click at [470, 348] on input "300" at bounding box center [470, 347] width 53 height 44
type input "350"
click at [1259, 164] on button "不指定" at bounding box center [1250, 166] width 46 height 32
click at [1425, 106] on button "結帳" at bounding box center [1432, 95] width 52 height 30
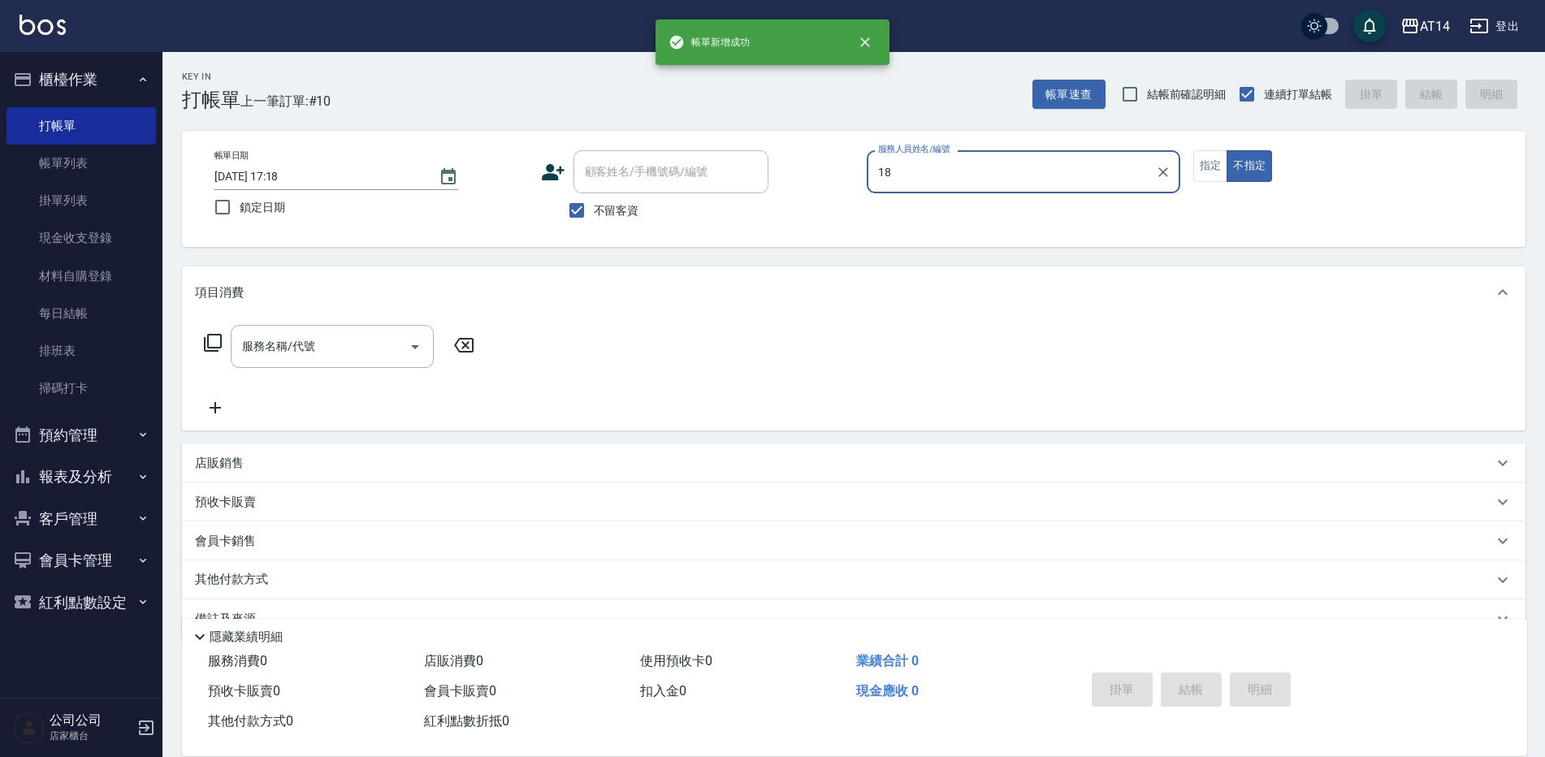
type input "Vna-18"
type button "false"
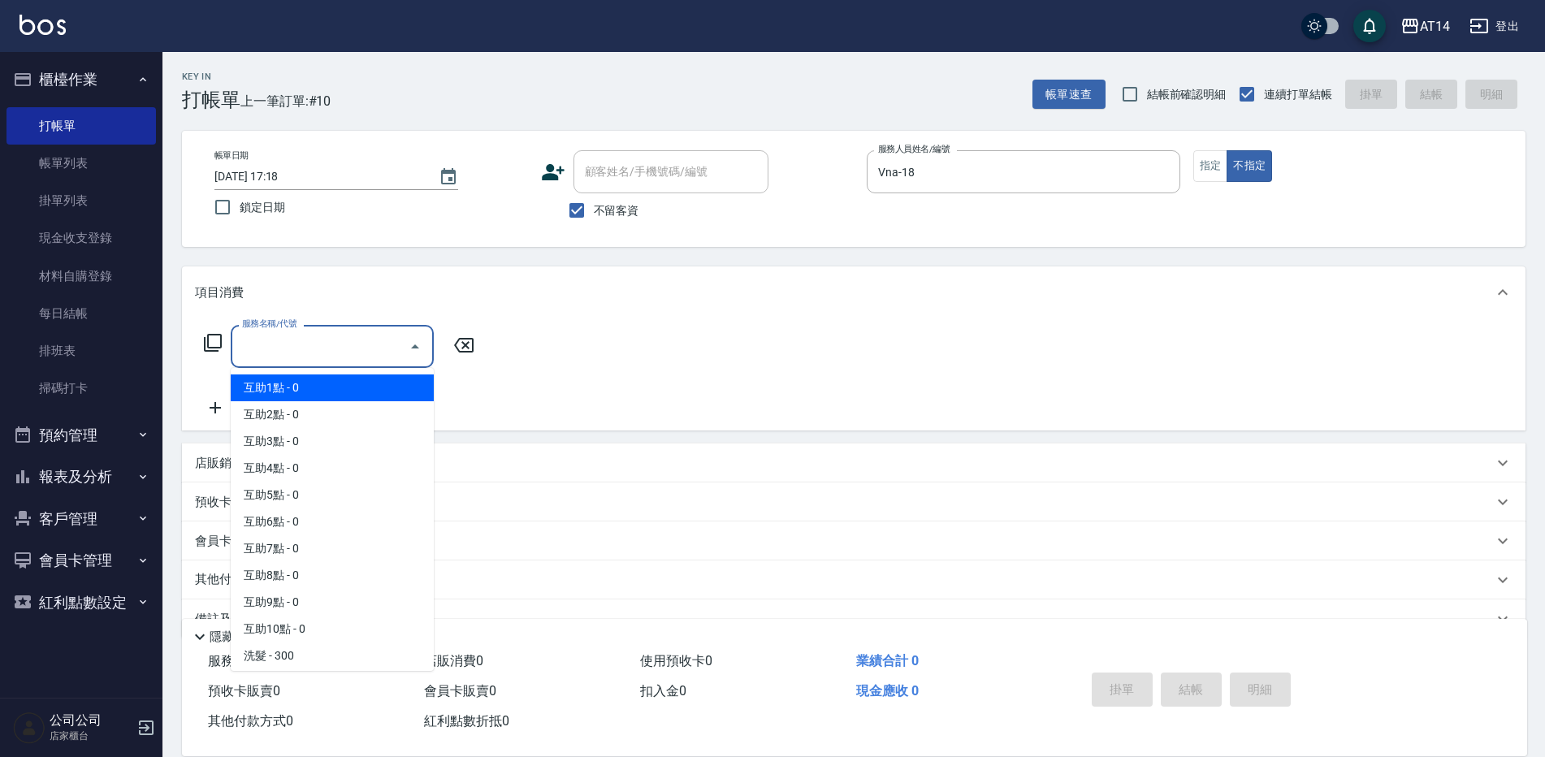
click at [317, 333] on input "服務名稱/代號" at bounding box center [320, 346] width 164 height 28
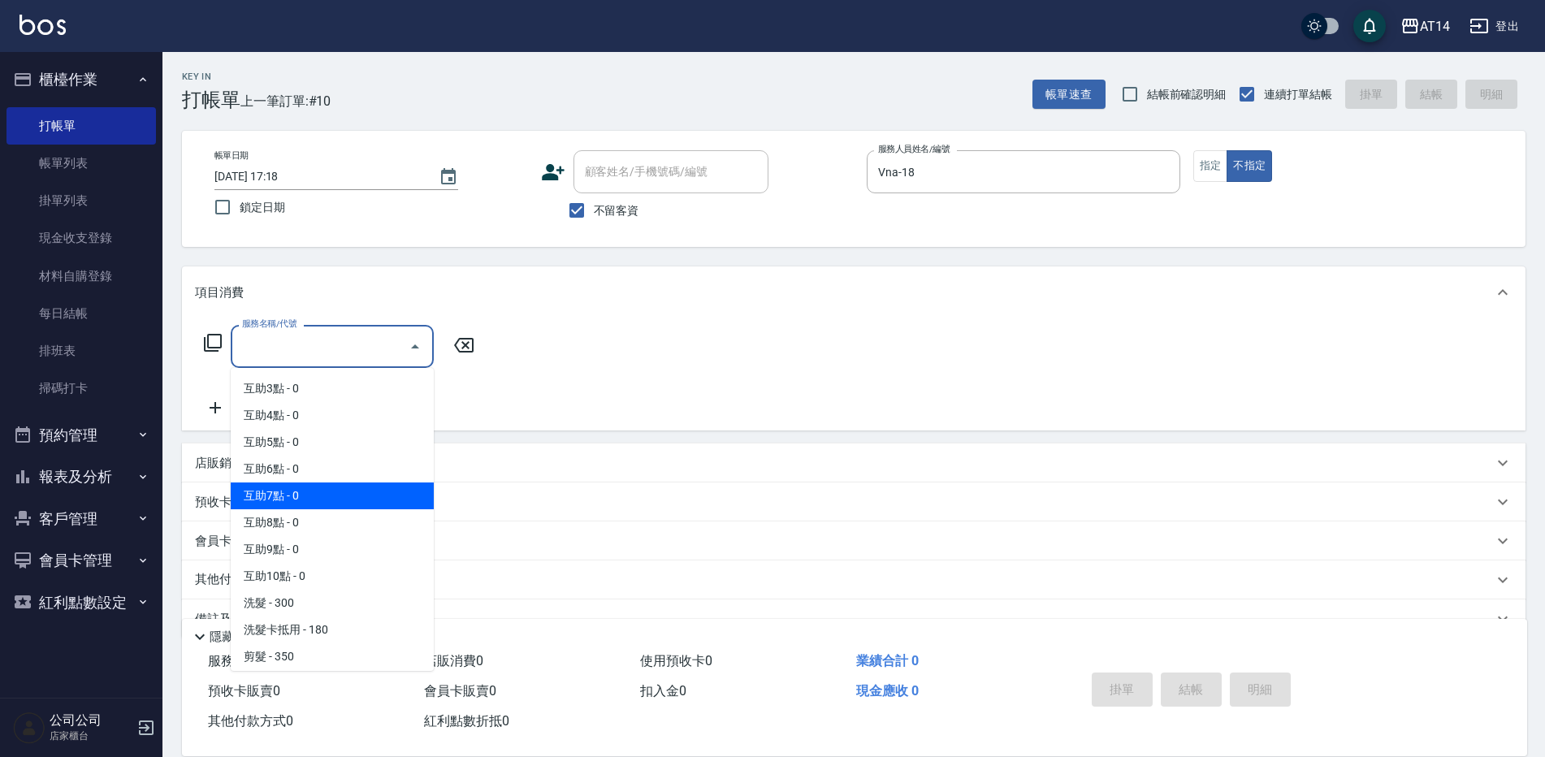
scroll to position [81, 0]
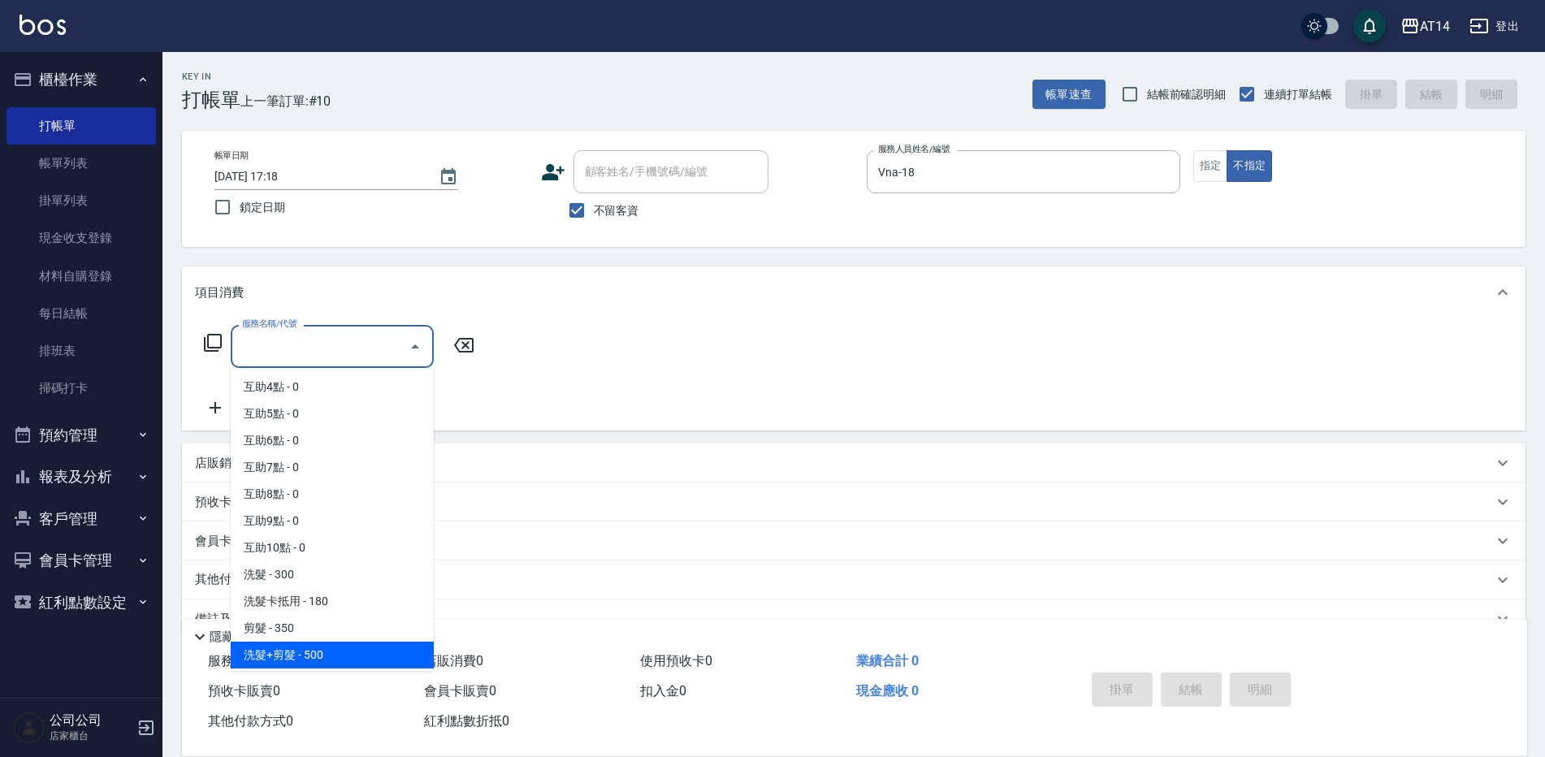
click at [327, 652] on span "洗髮+剪髮 - 500" at bounding box center [332, 655] width 203 height 27
type input "洗髮+剪髮(022)"
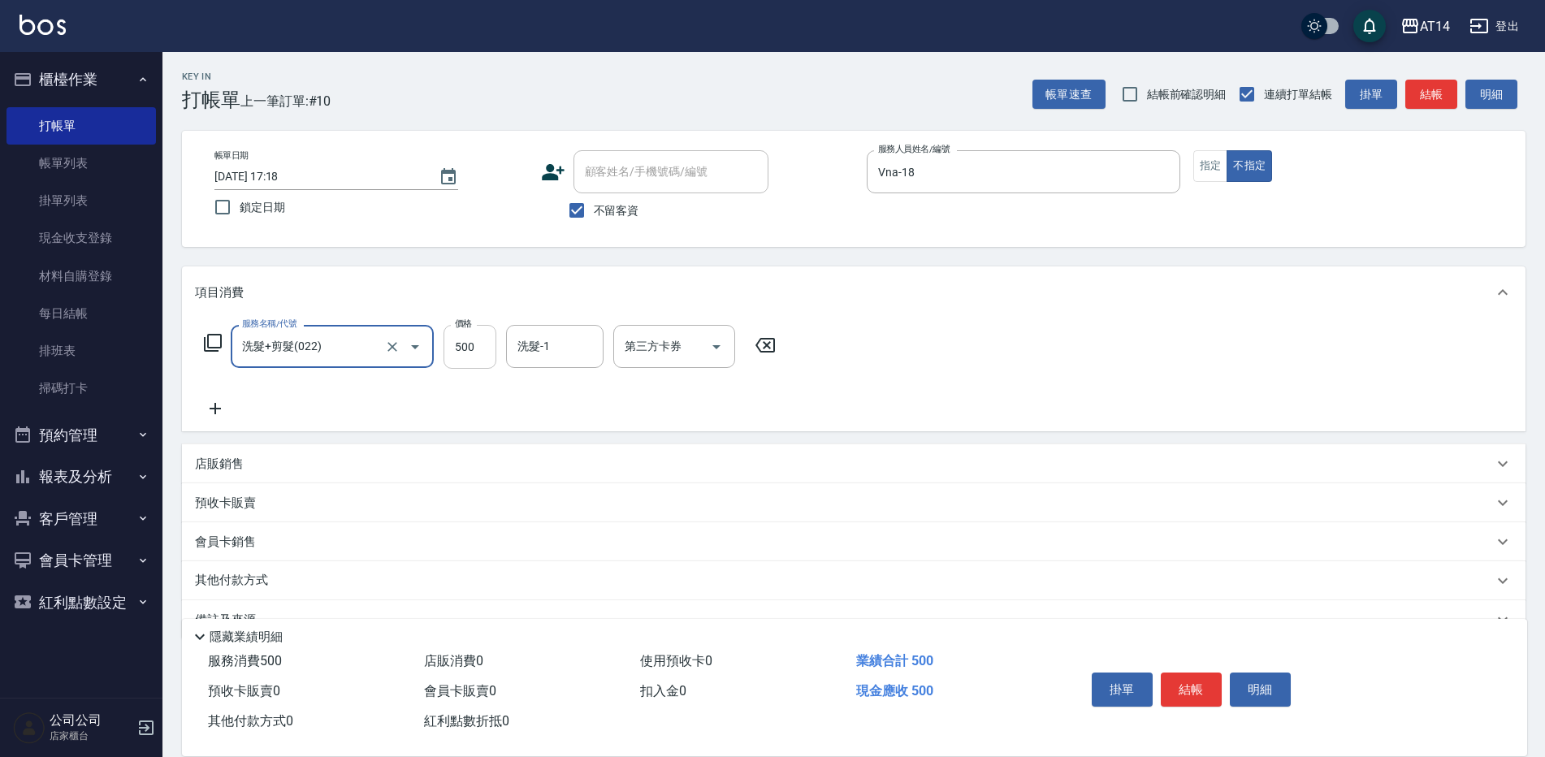
click at [464, 350] on input "500" at bounding box center [470, 347] width 53 height 44
type input "550"
click at [1424, 82] on button "結帳" at bounding box center [1432, 95] width 52 height 30
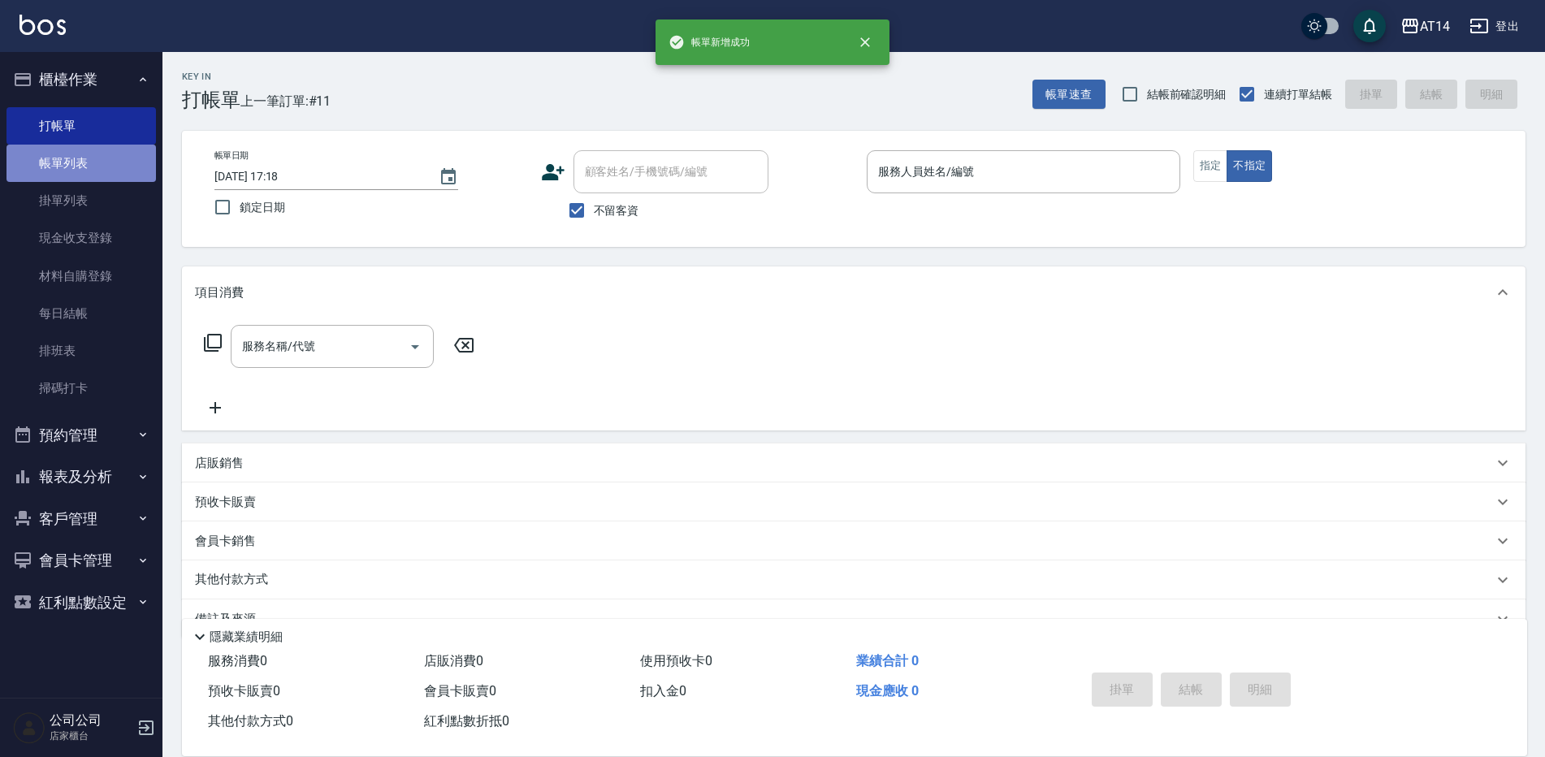
click at [101, 164] on link "帳單列表" at bounding box center [82, 163] width 150 height 37
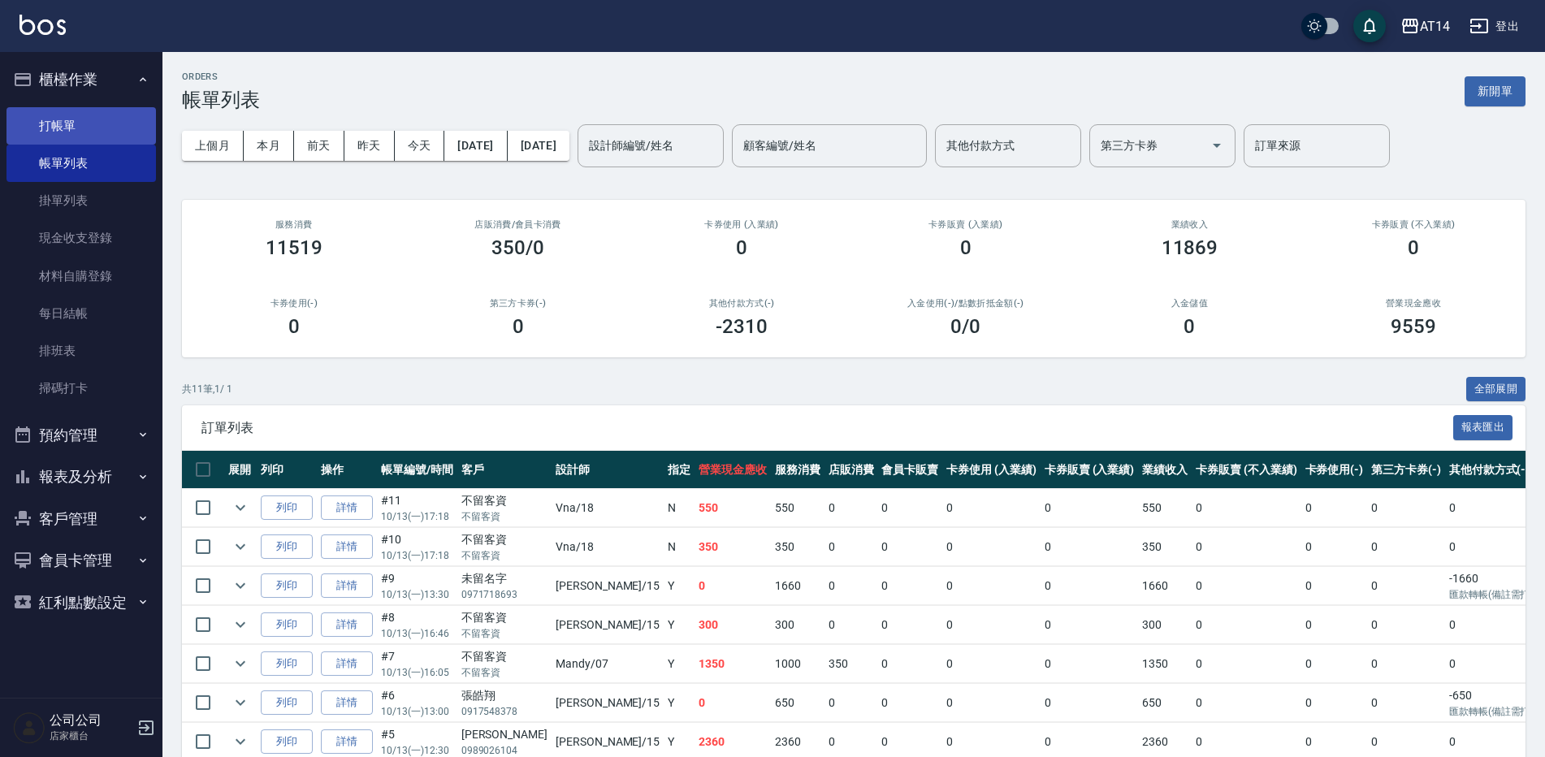
click at [83, 119] on link "打帳單" at bounding box center [82, 125] width 150 height 37
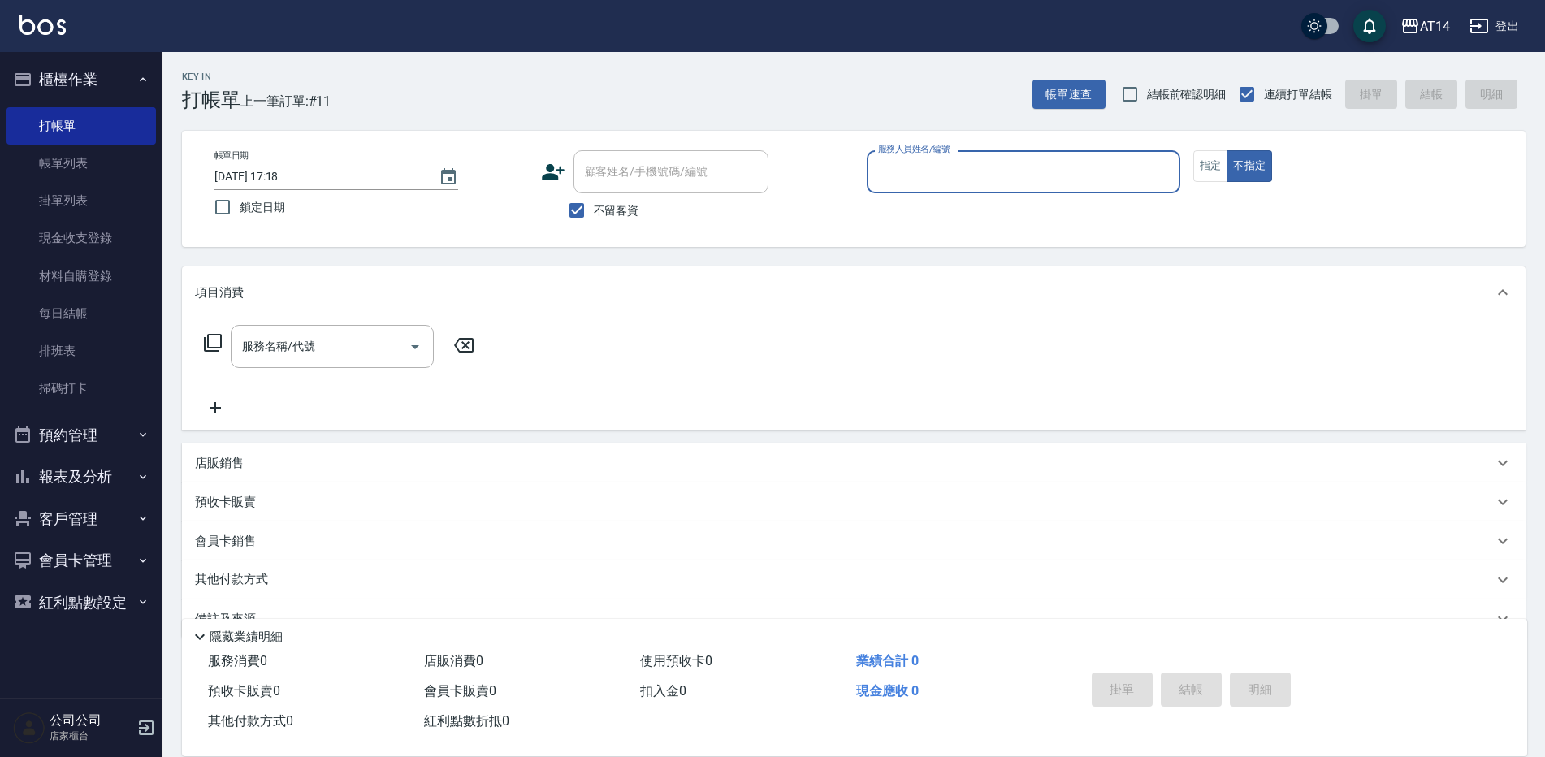
click at [1094, 167] on input "服務人員姓名/編號" at bounding box center [1023, 172] width 299 height 28
type input "Dora-15"
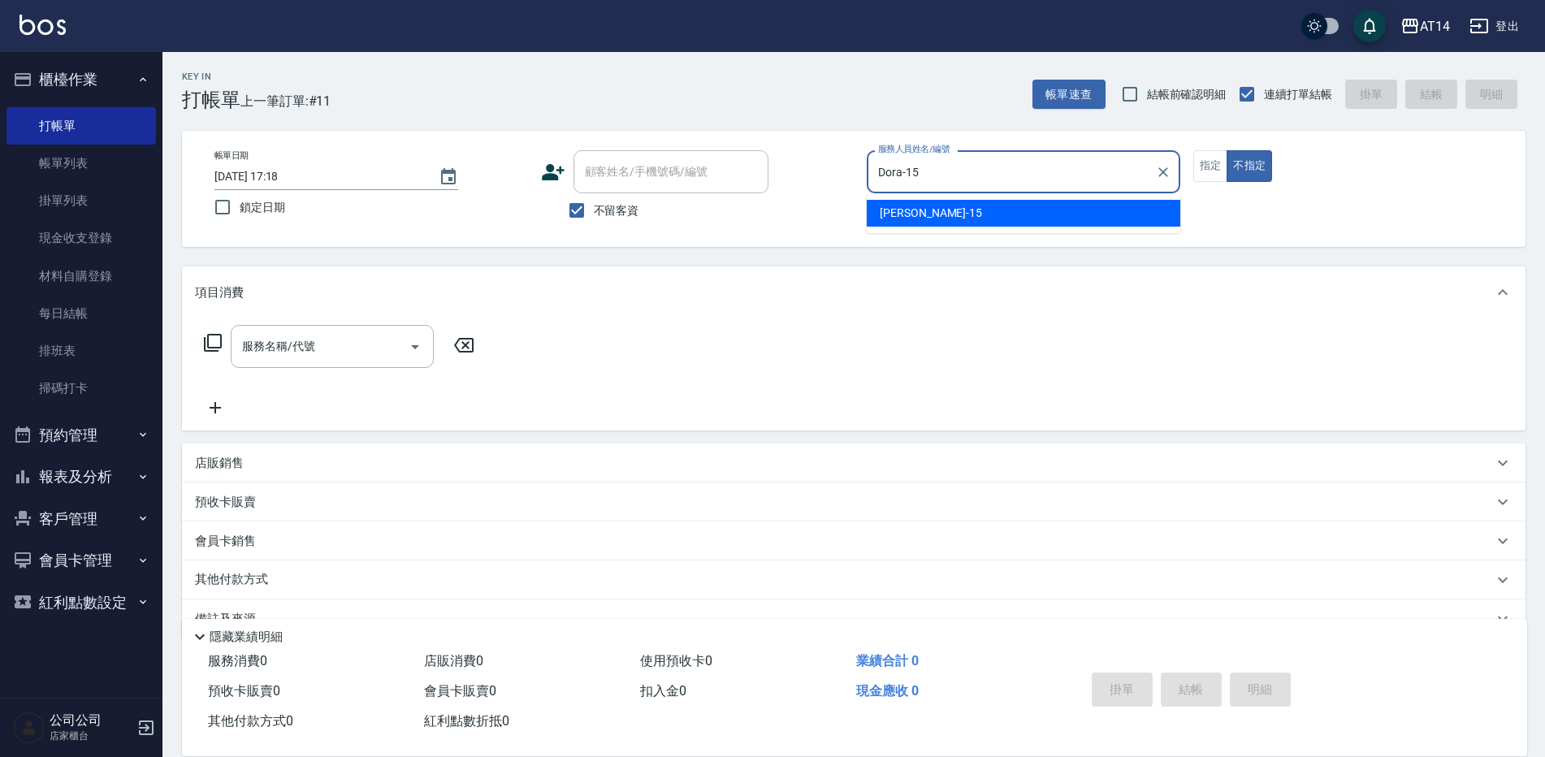
type button "false"
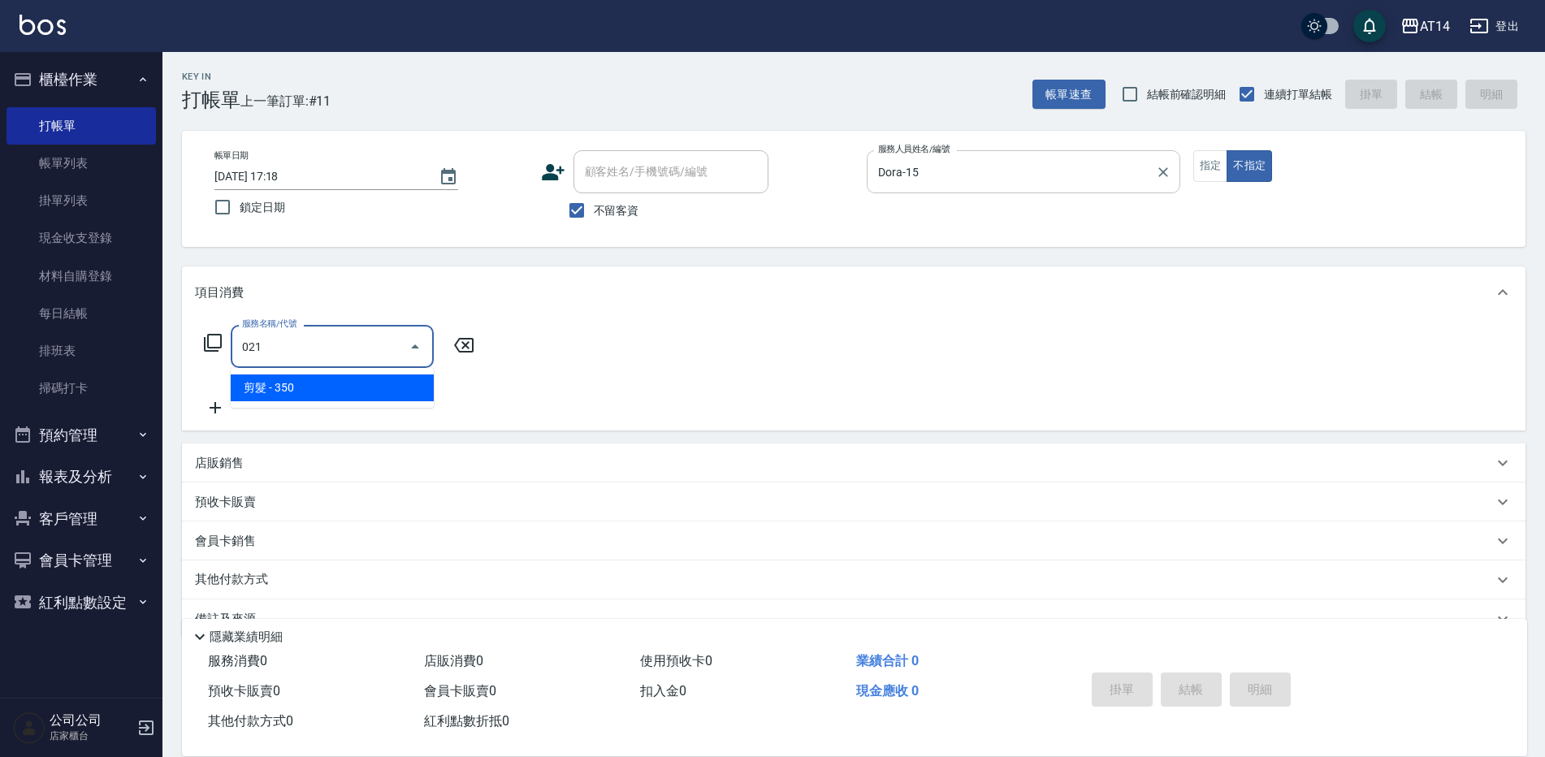
type input "剪髮(021)"
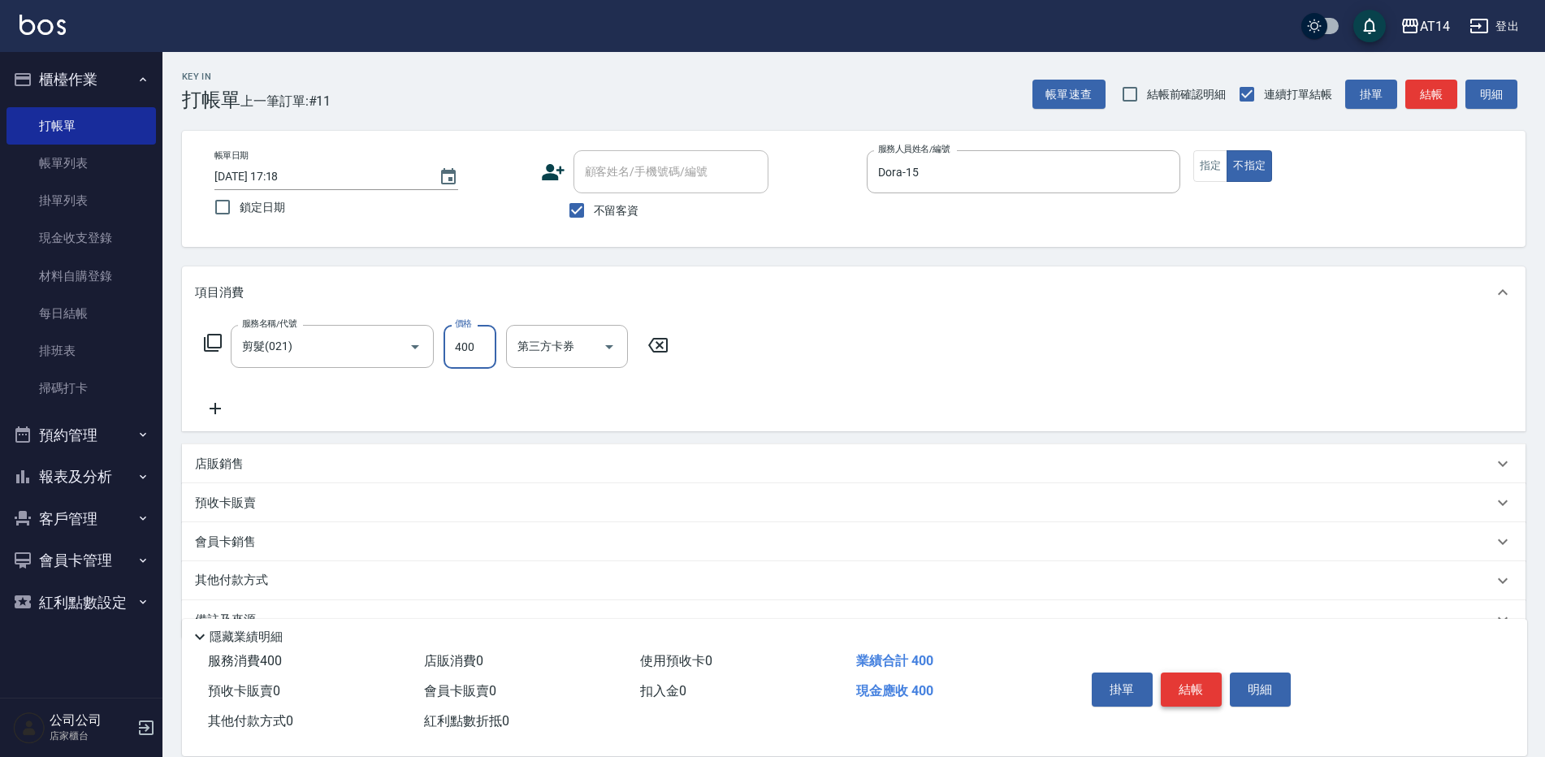
type input "400"
click at [1179, 682] on button "結帳" at bounding box center [1191, 690] width 61 height 34
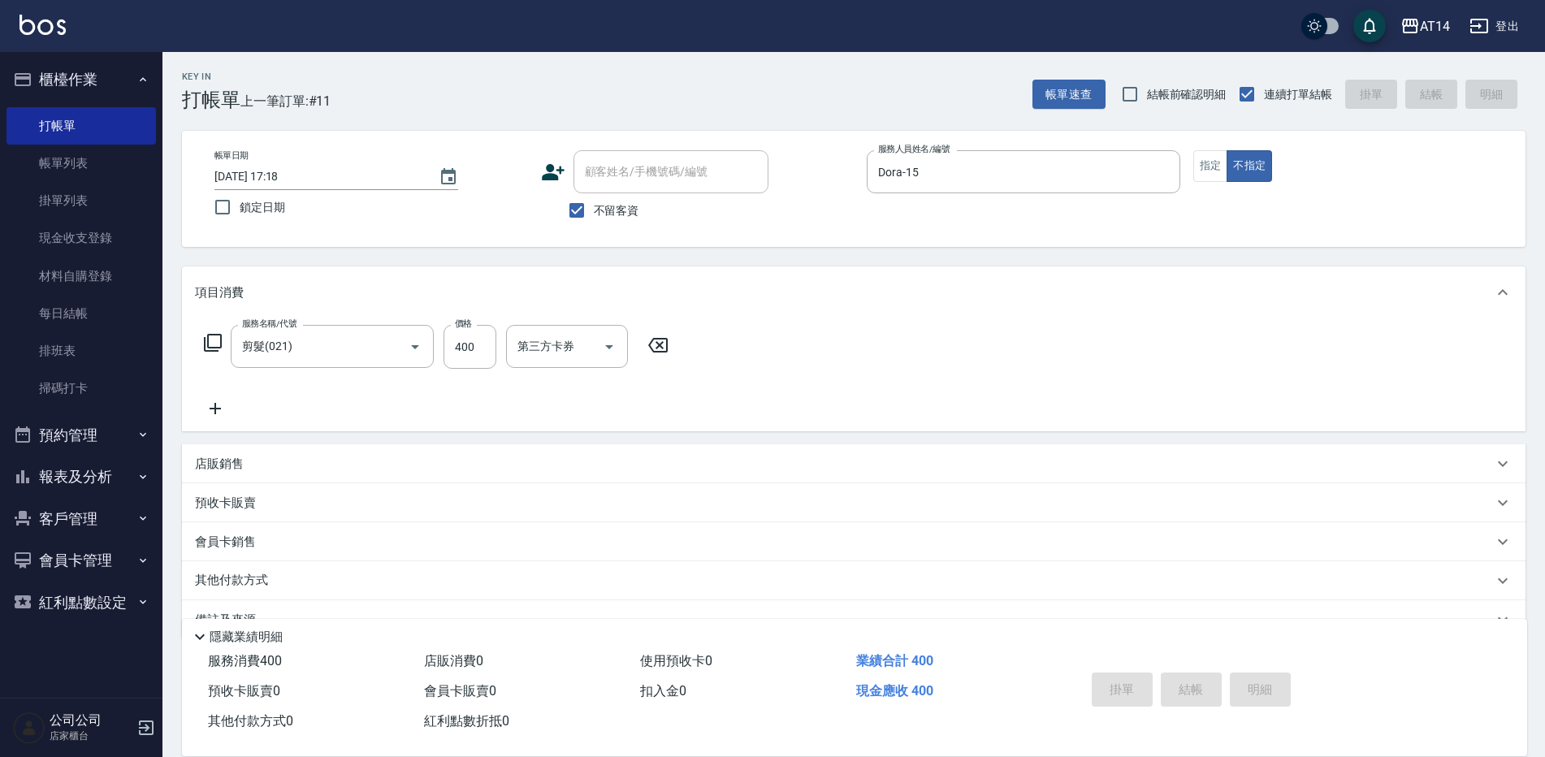
type input "2025/10/13 17:25"
